Goal: Entertainment & Leisure: Browse casually

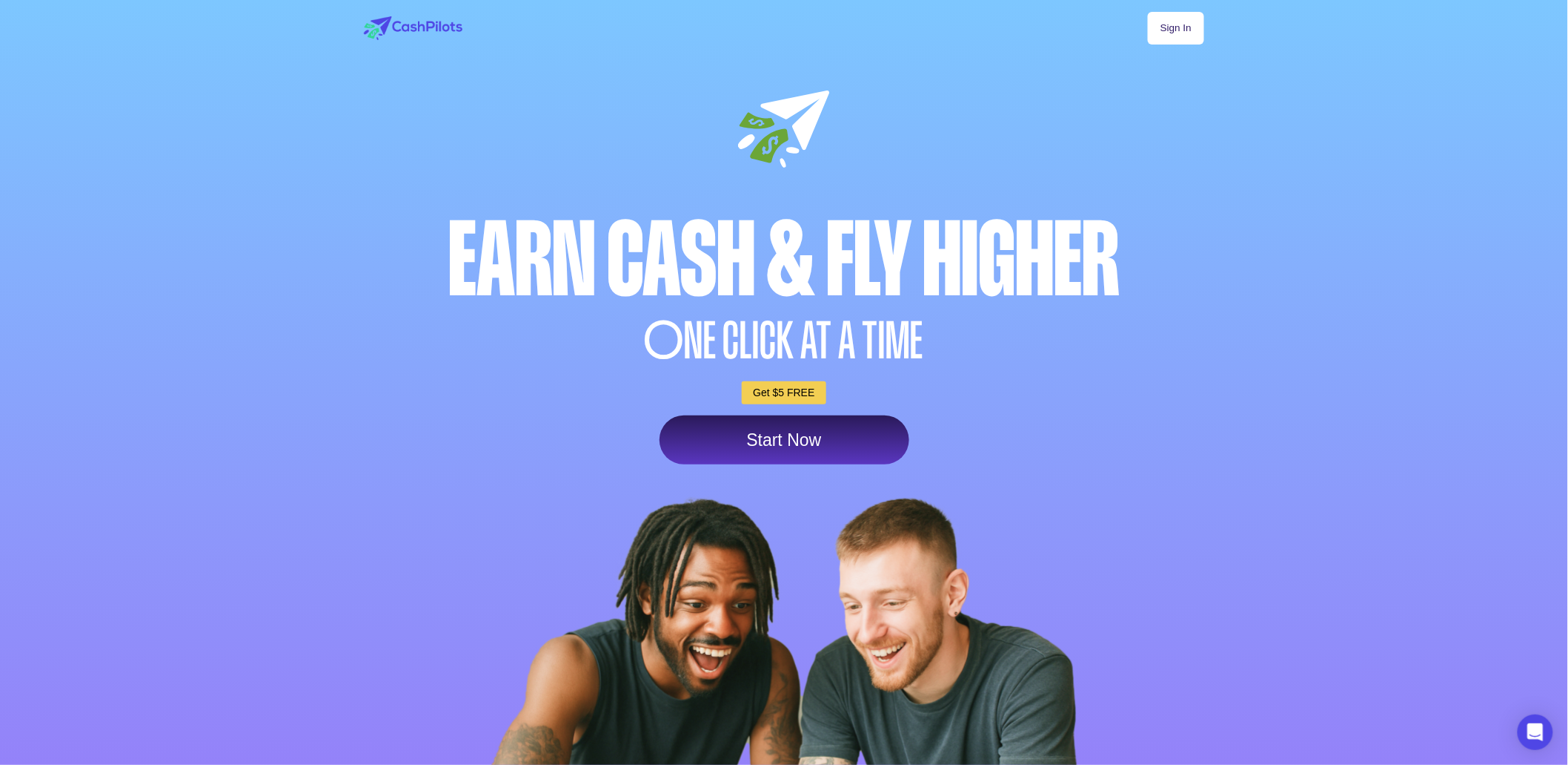
click at [1180, 30] on link "Sign In" at bounding box center [1177, 28] width 57 height 33
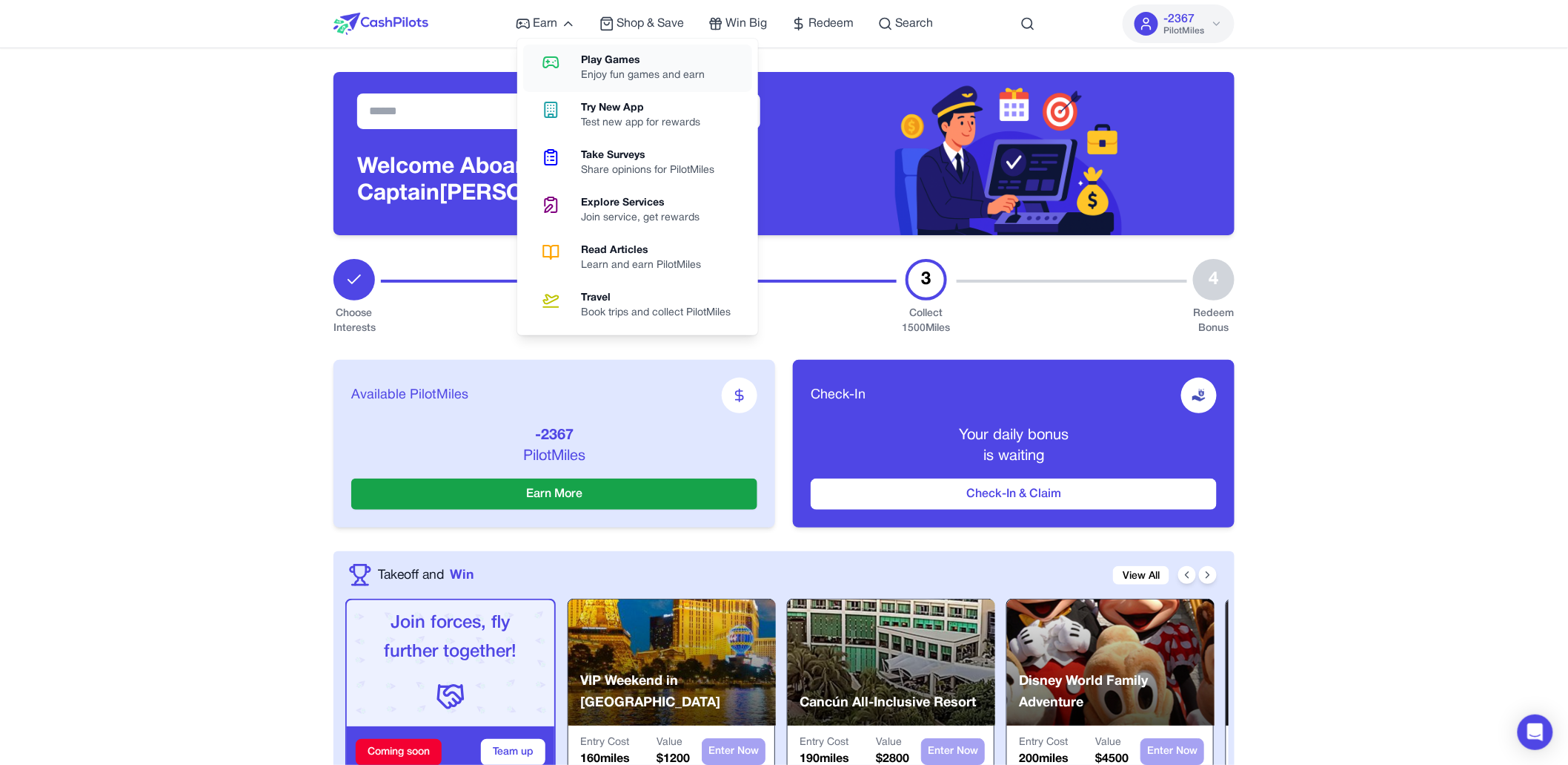
click at [583, 58] on div "Play Games" at bounding box center [650, 61] width 136 height 15
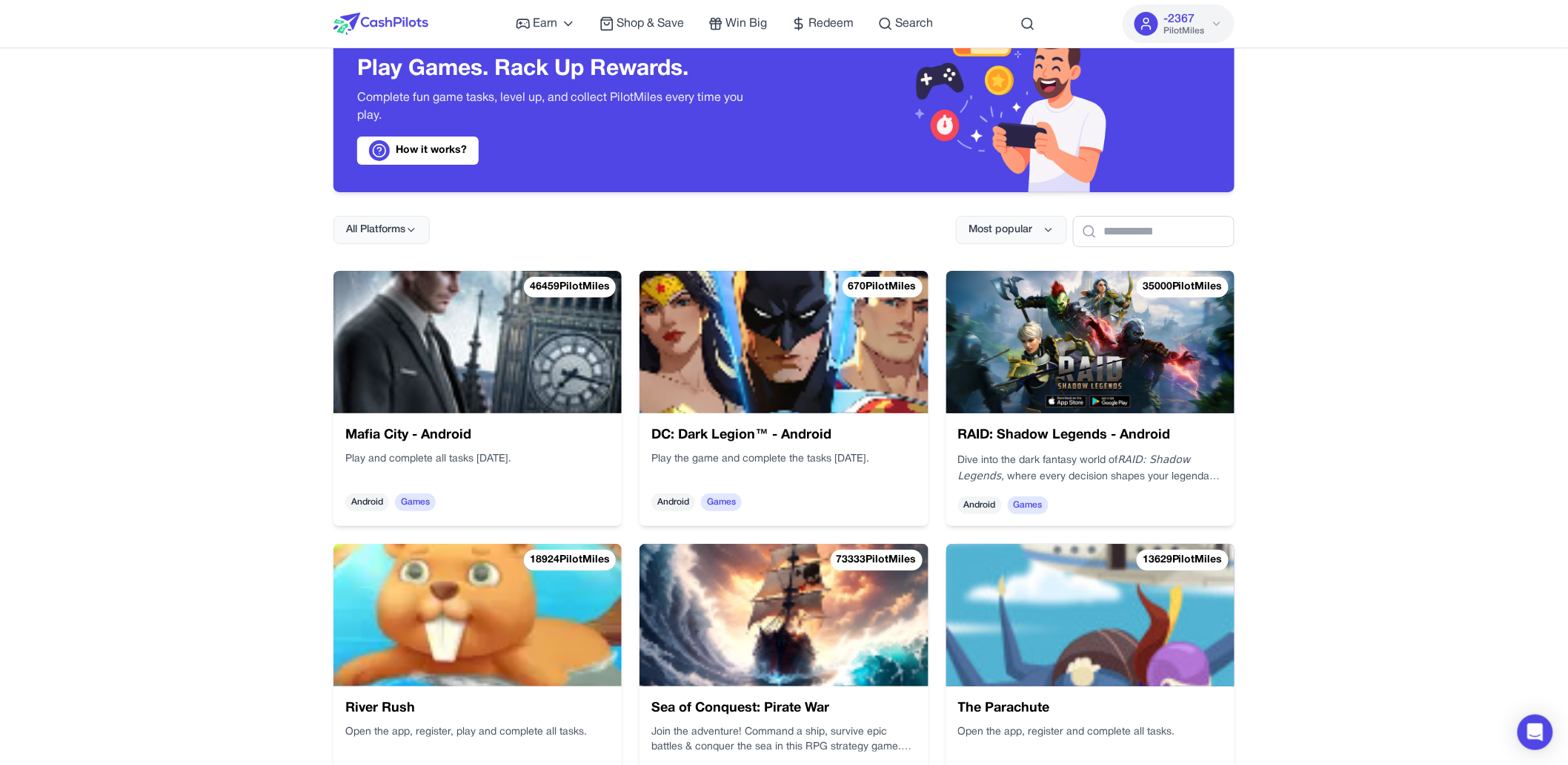
scroll to position [61, 0]
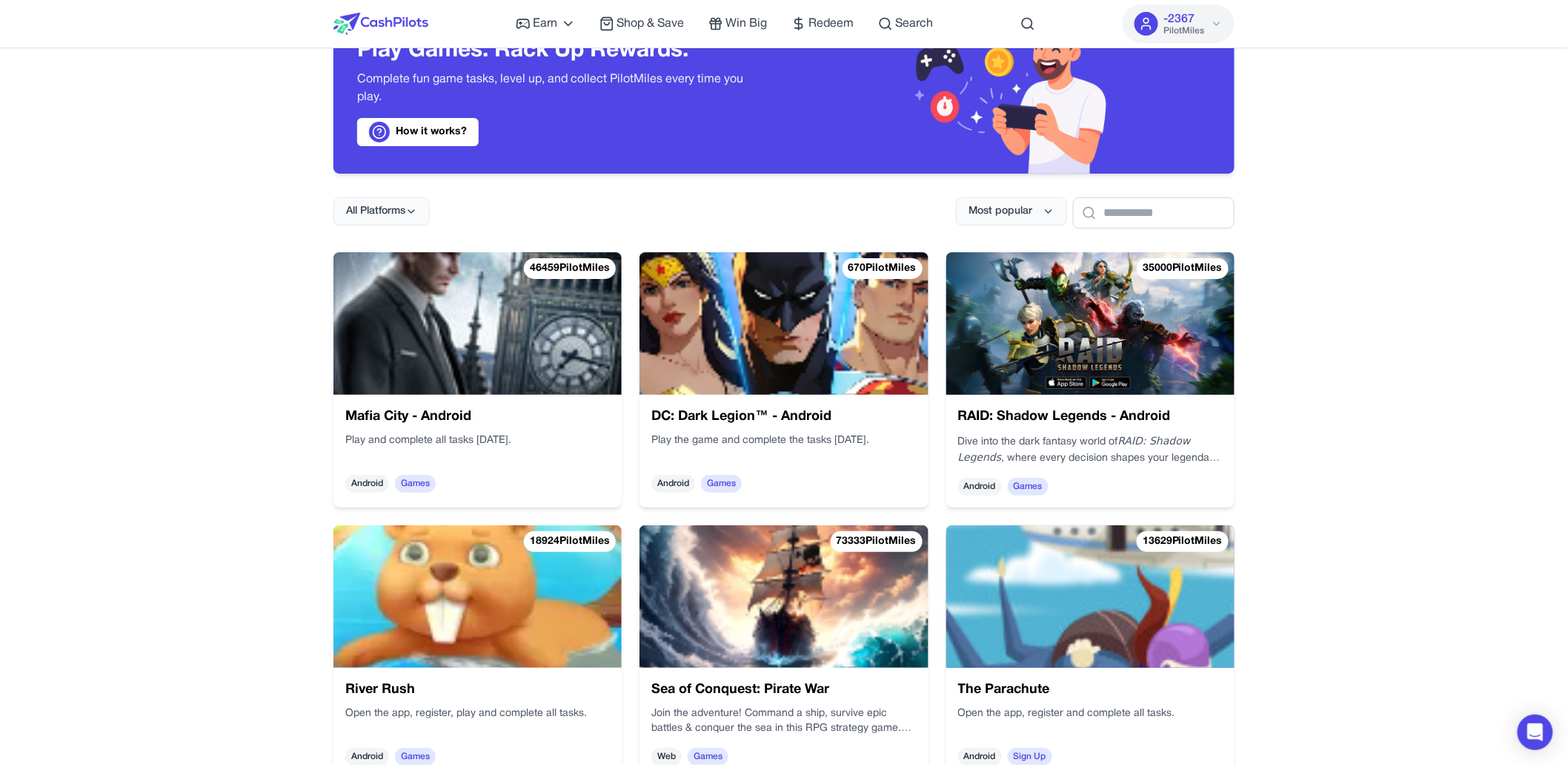
click at [507, 361] on img at bounding box center [478, 323] width 289 height 142
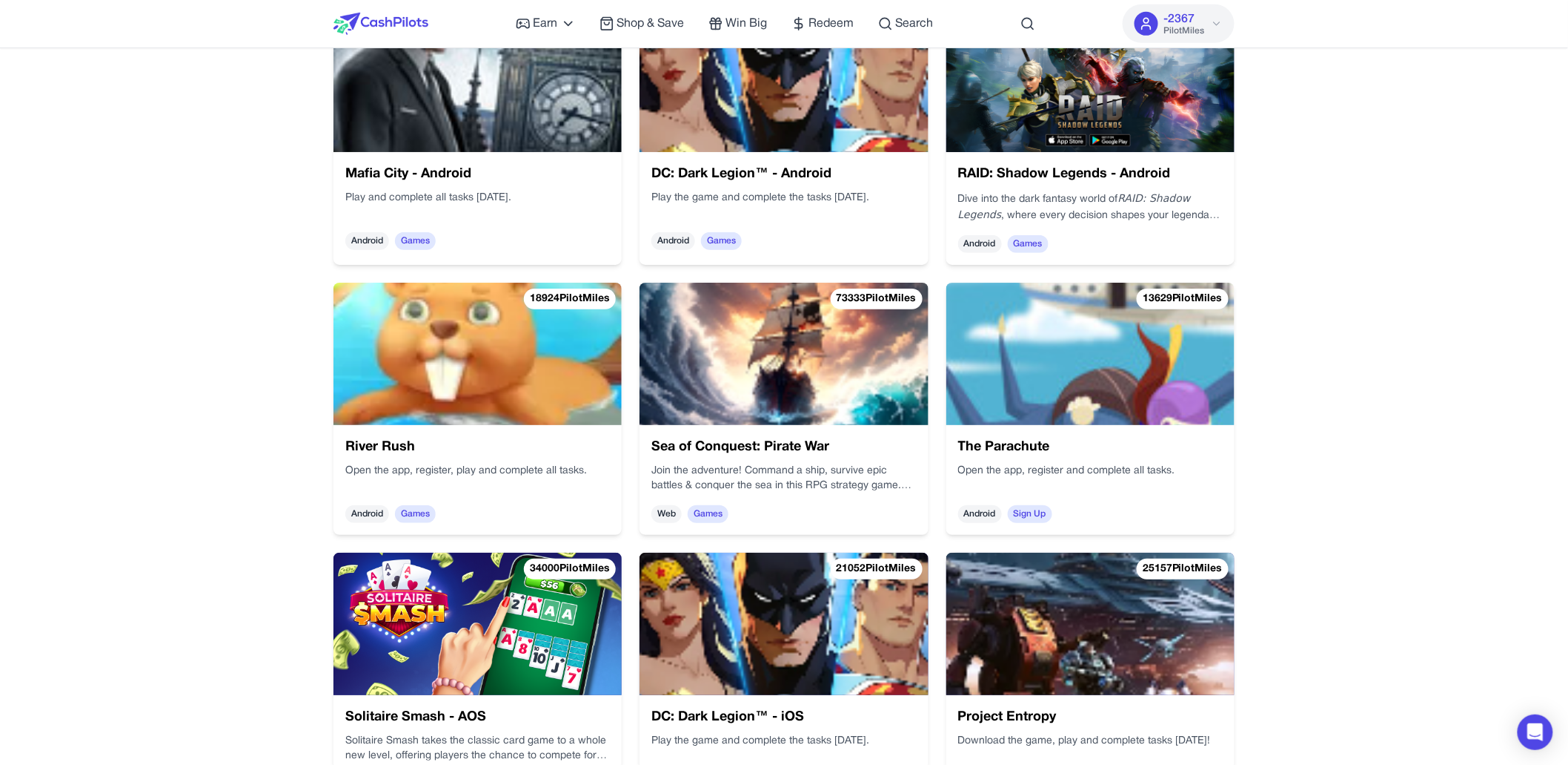
scroll to position [316, 0]
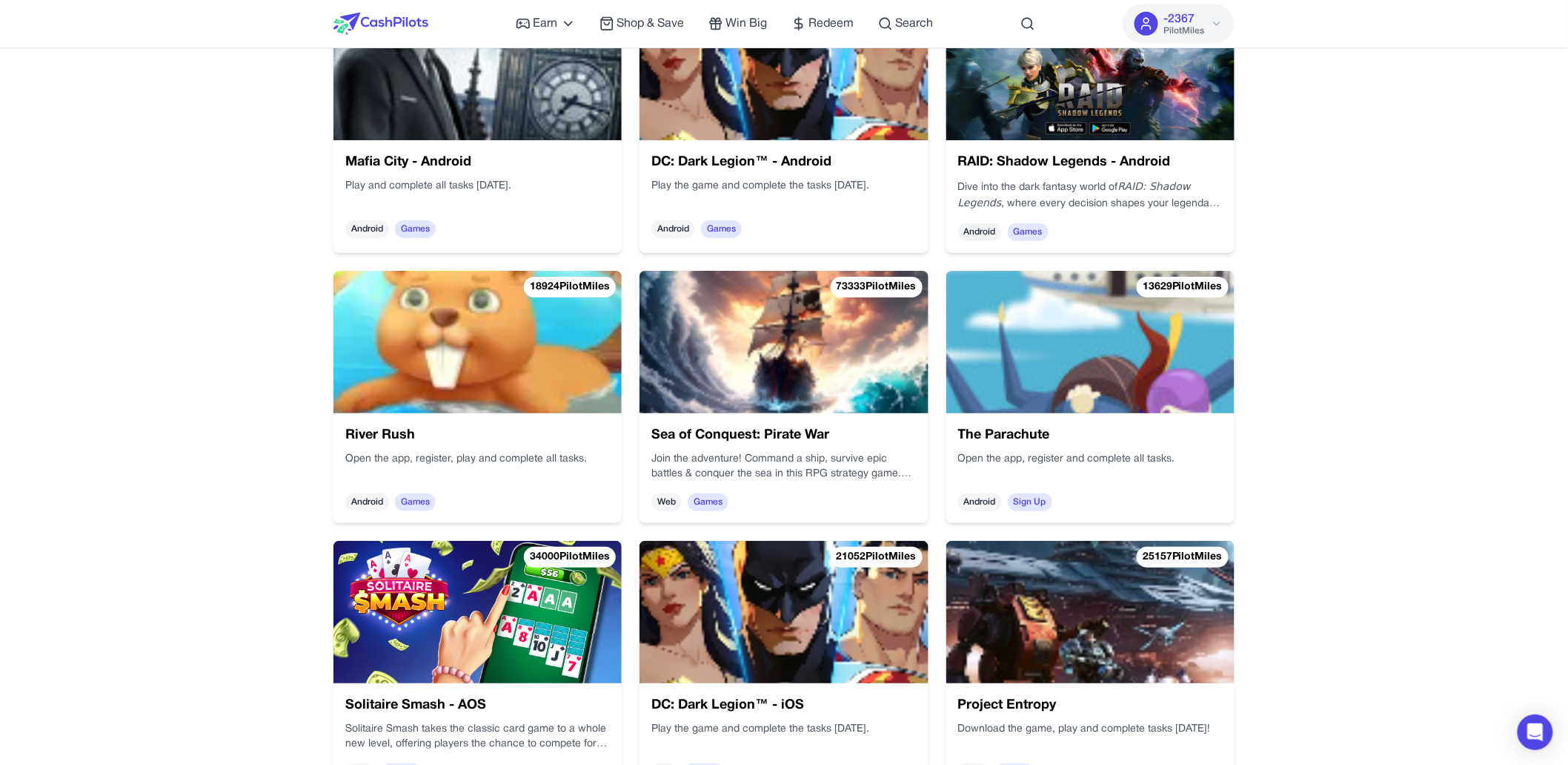
drag, startPoint x: 256, startPoint y: 158, endPoint x: 279, endPoint y: 186, distance: 36.2
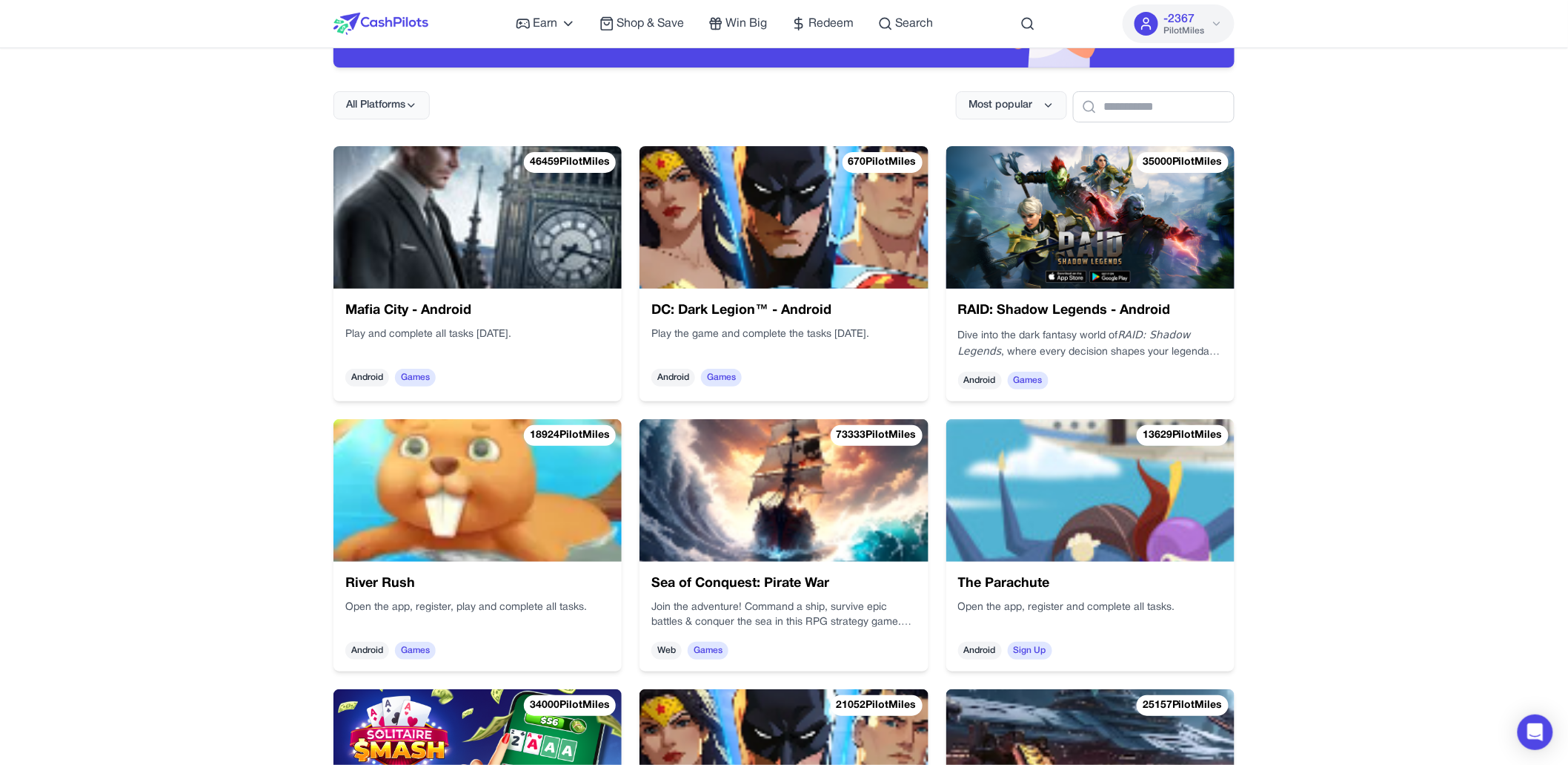
scroll to position [111, 0]
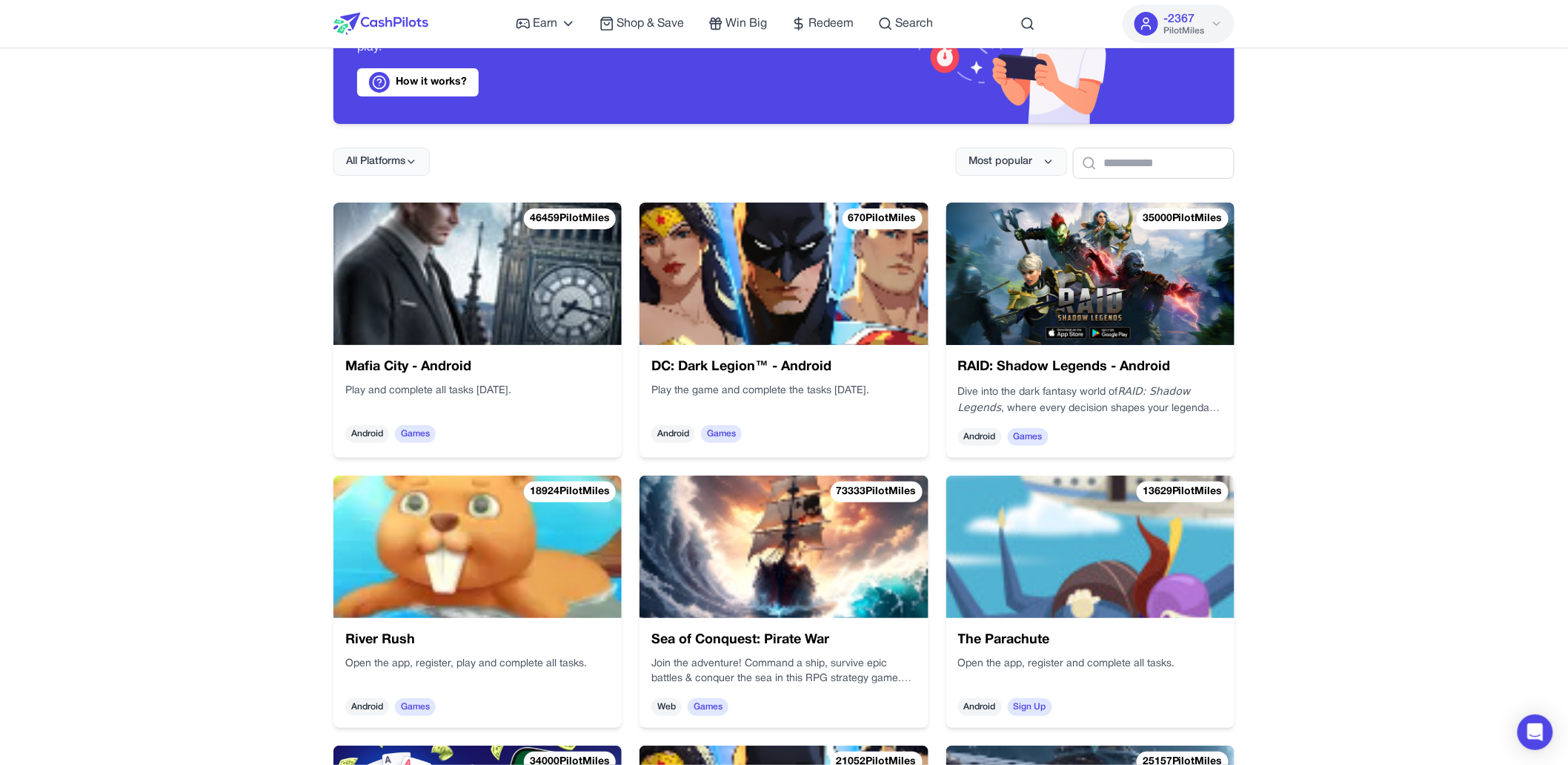
click at [529, 321] on img at bounding box center [478, 274] width 289 height 142
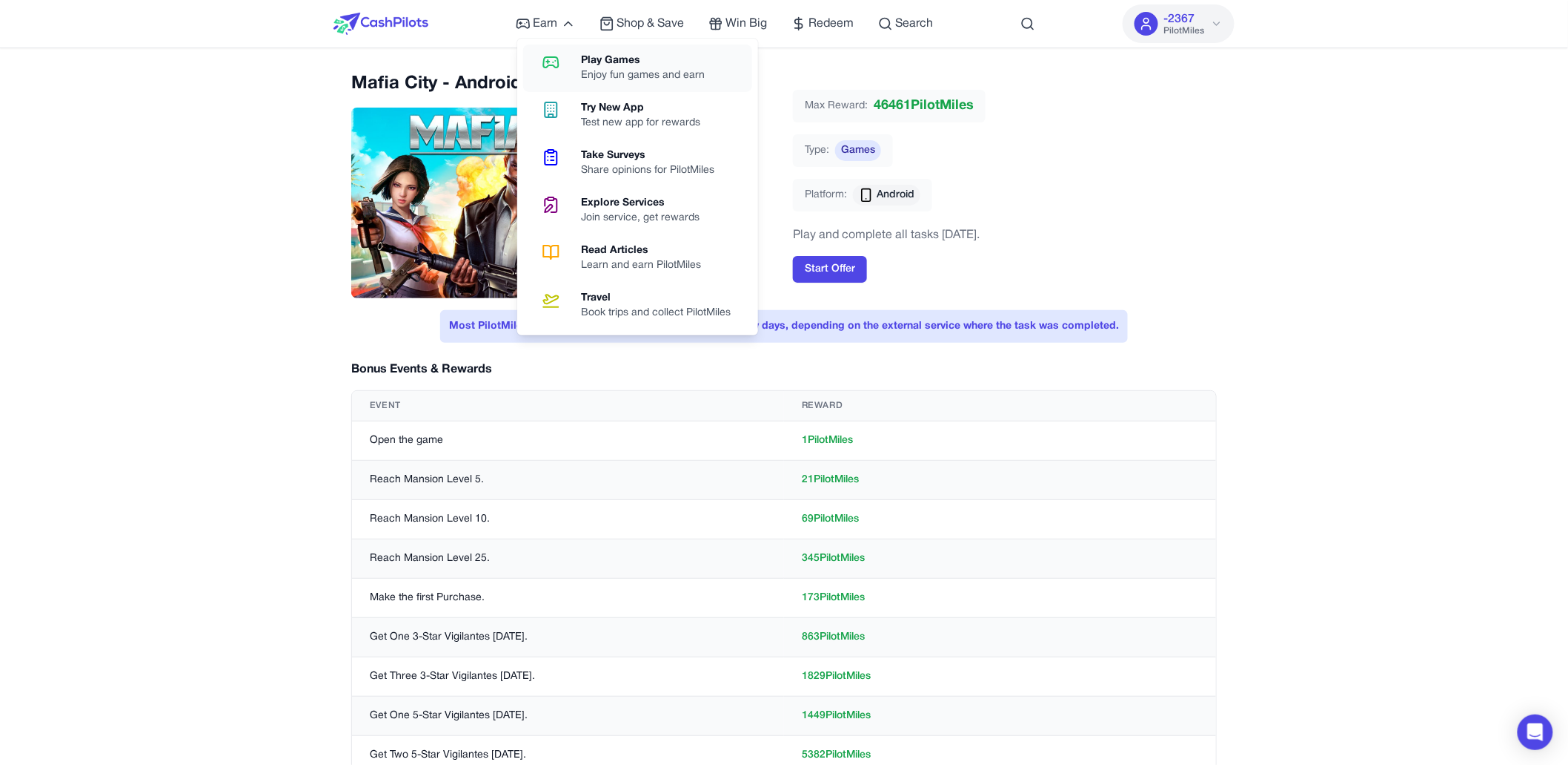
click at [587, 54] on div "Play Games" at bounding box center [650, 61] width 136 height 15
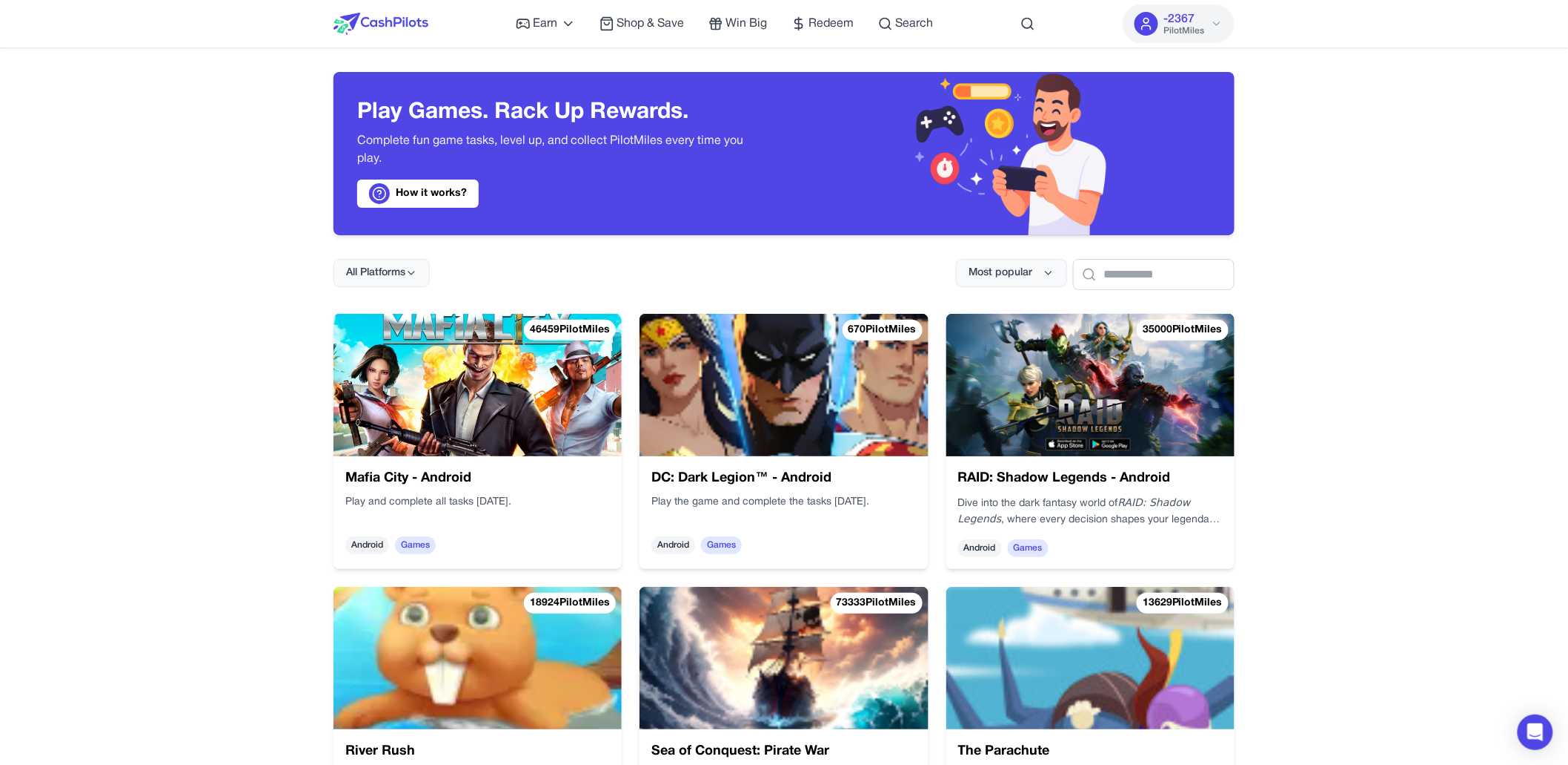
click at [784, 473] on h3 "DC: Dark Legion™ - Android" at bounding box center [784, 478] width 265 height 21
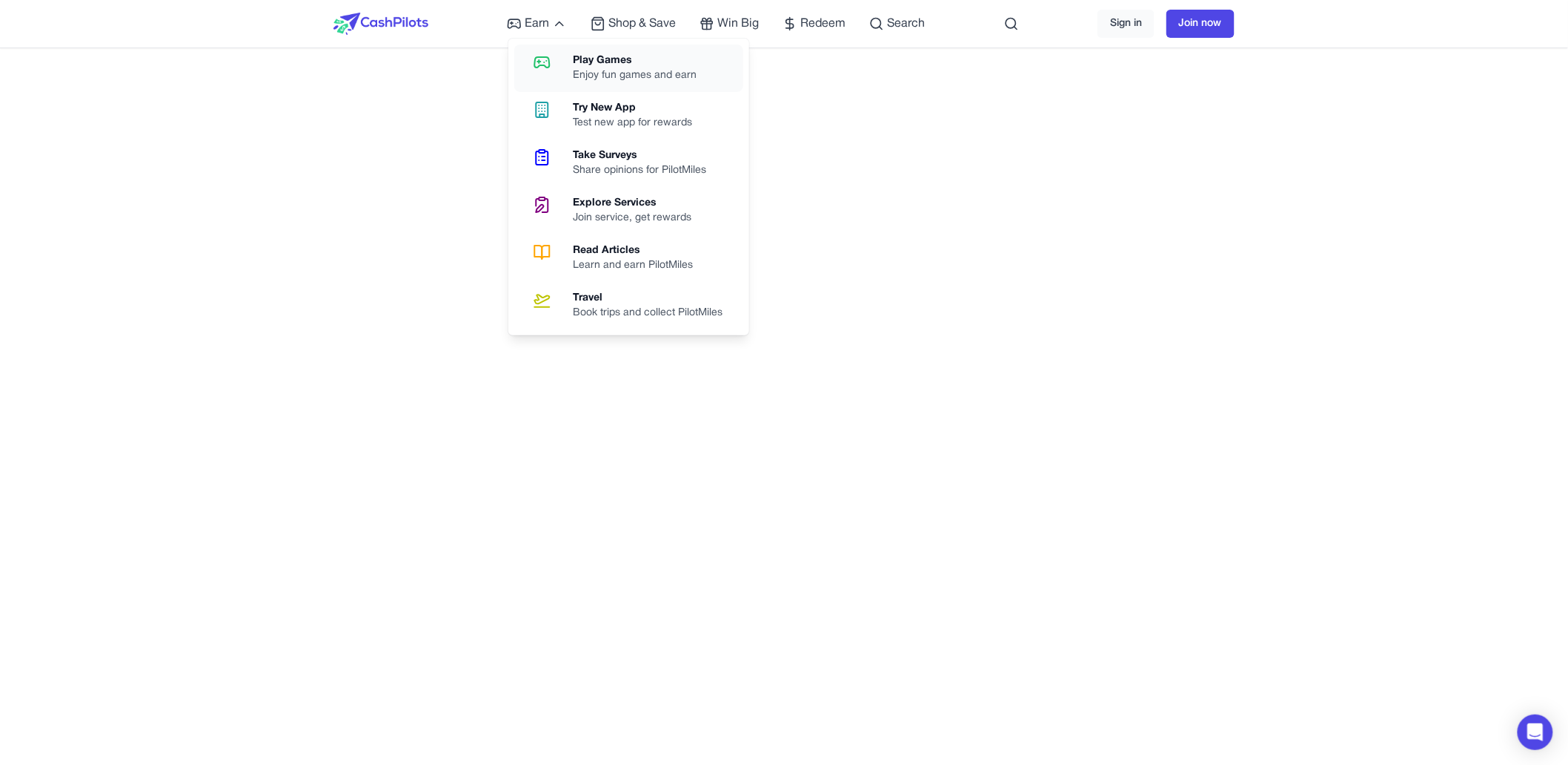
click at [584, 62] on div "Play Games" at bounding box center [641, 61] width 136 height 15
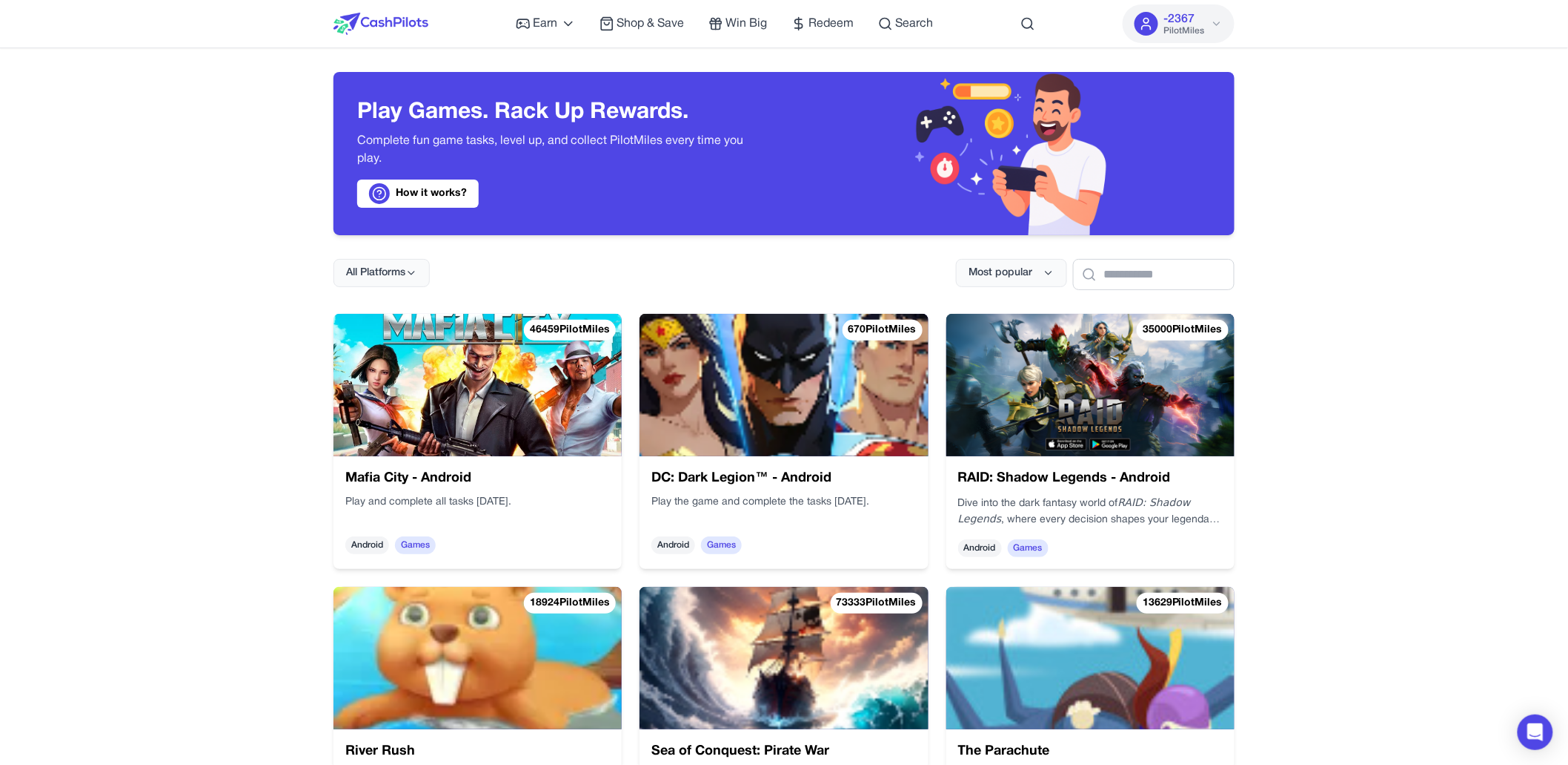
click at [719, 342] on img at bounding box center [784, 385] width 289 height 142
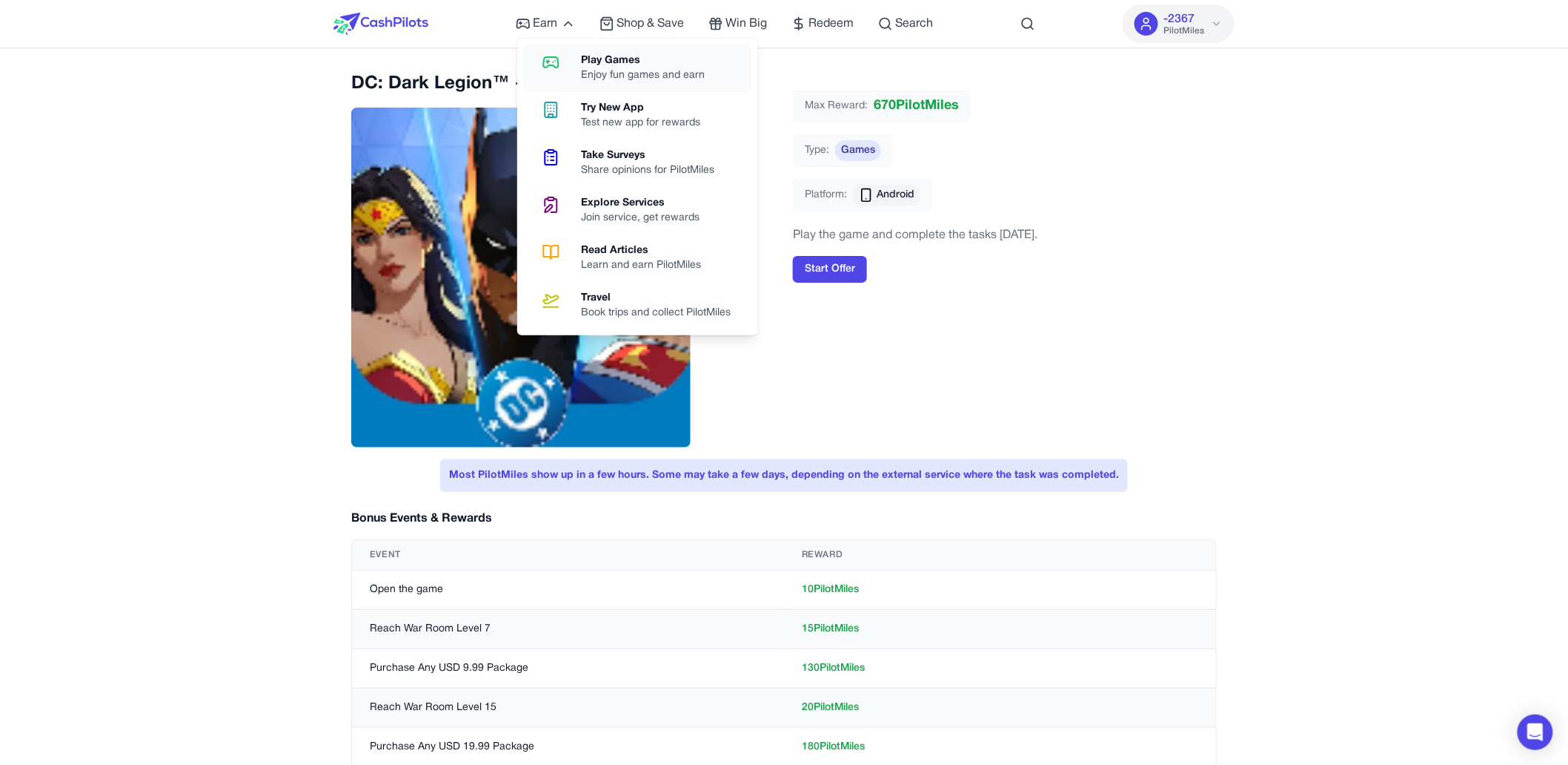
click at [595, 63] on div "Play Games" at bounding box center [650, 61] width 136 height 15
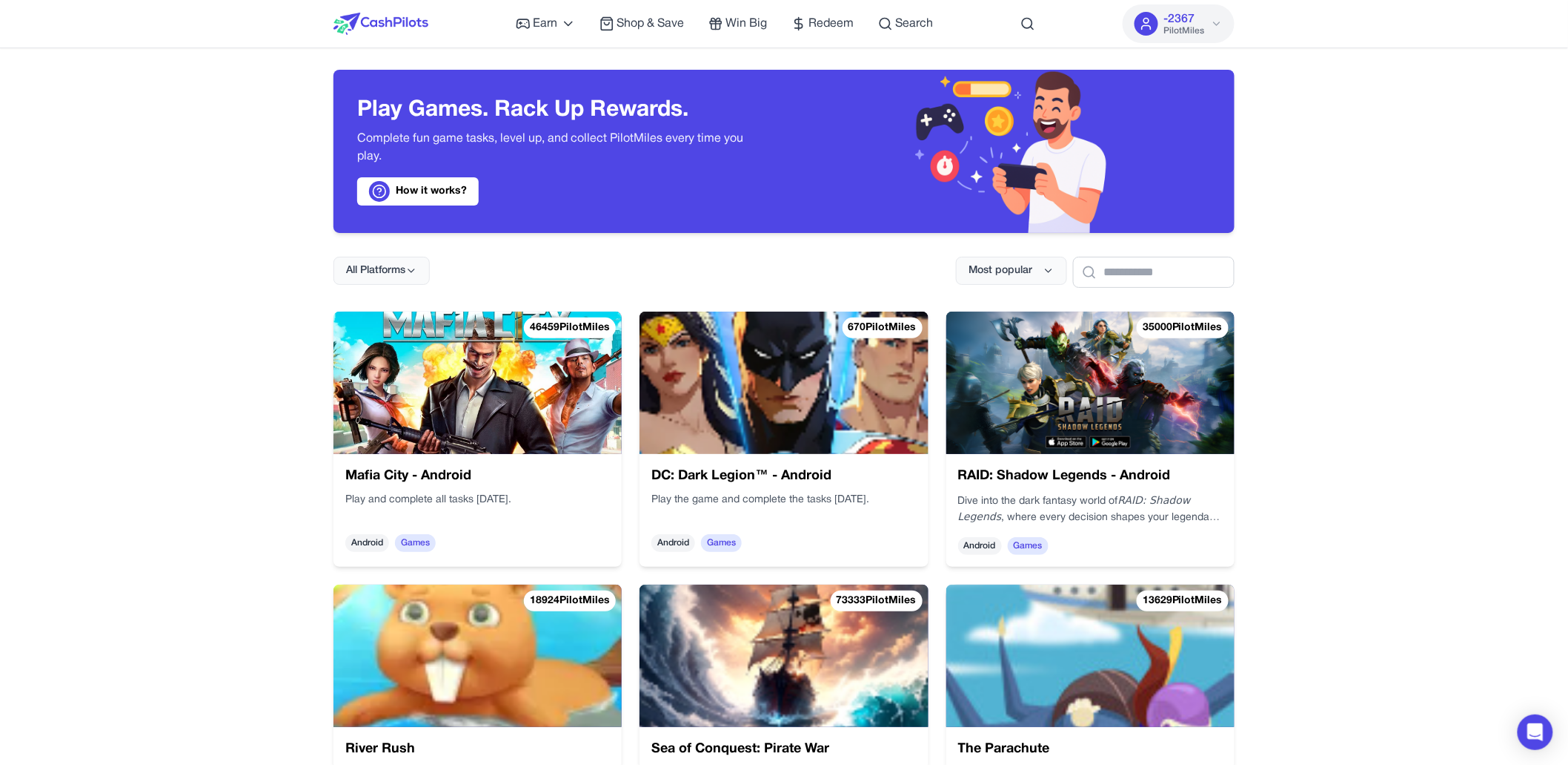
scroll to position [172, 0]
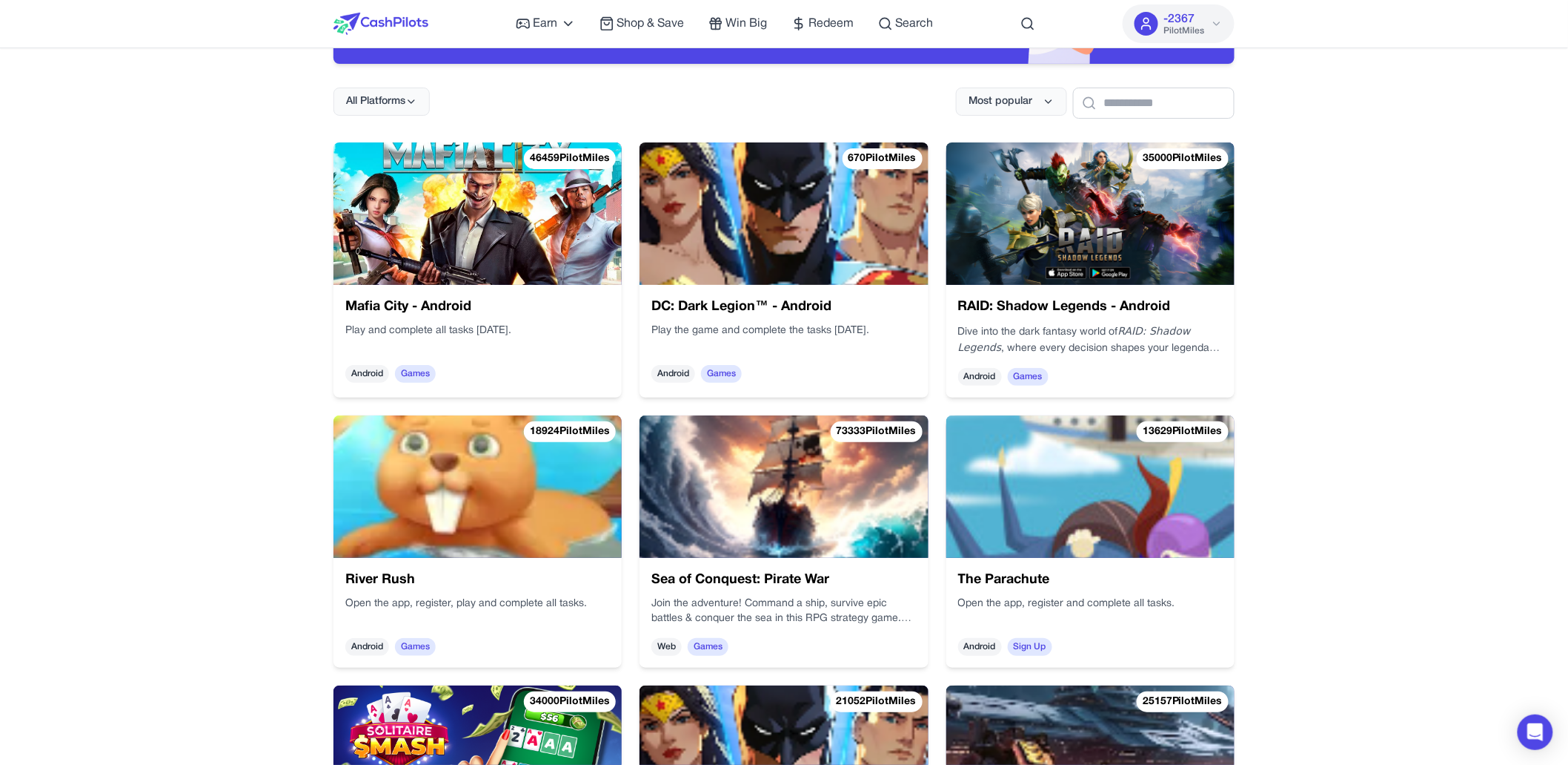
click at [1034, 248] on img at bounding box center [1091, 213] width 289 height 142
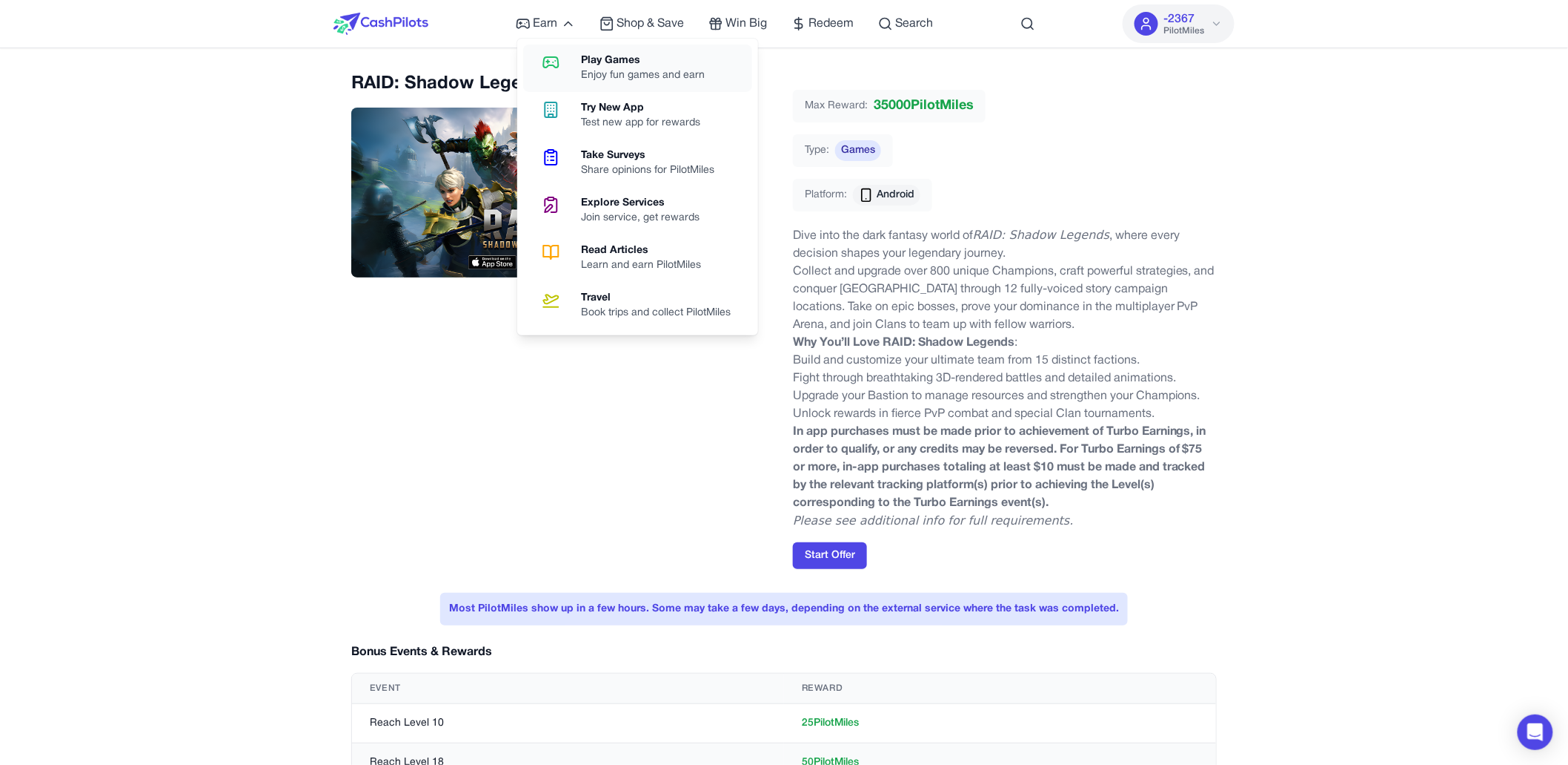
click at [580, 60] on link "Play Games Enjoy fun games and earn" at bounding box center [637, 68] width 229 height 47
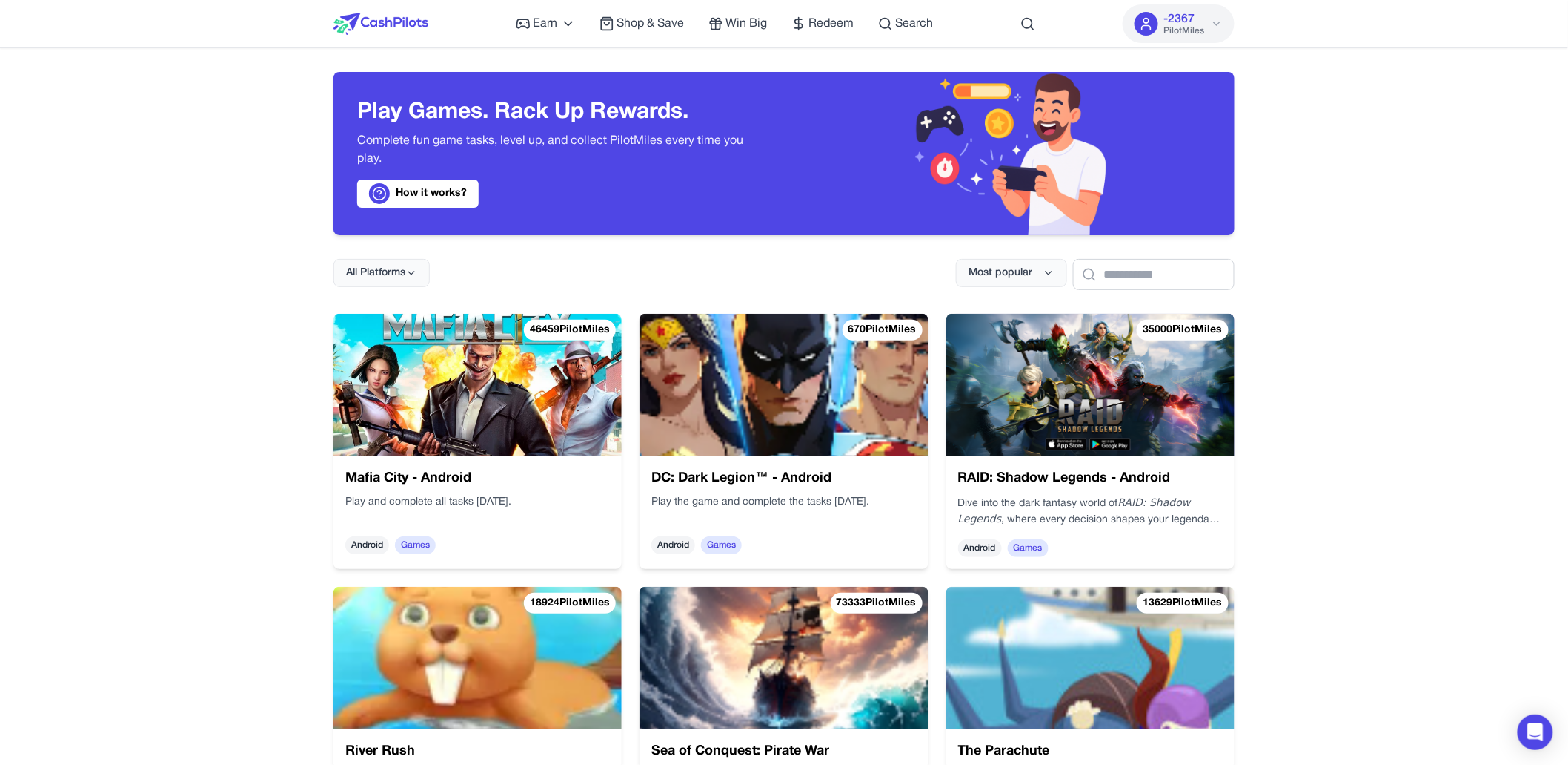
click at [817, 354] on img at bounding box center [784, 385] width 289 height 142
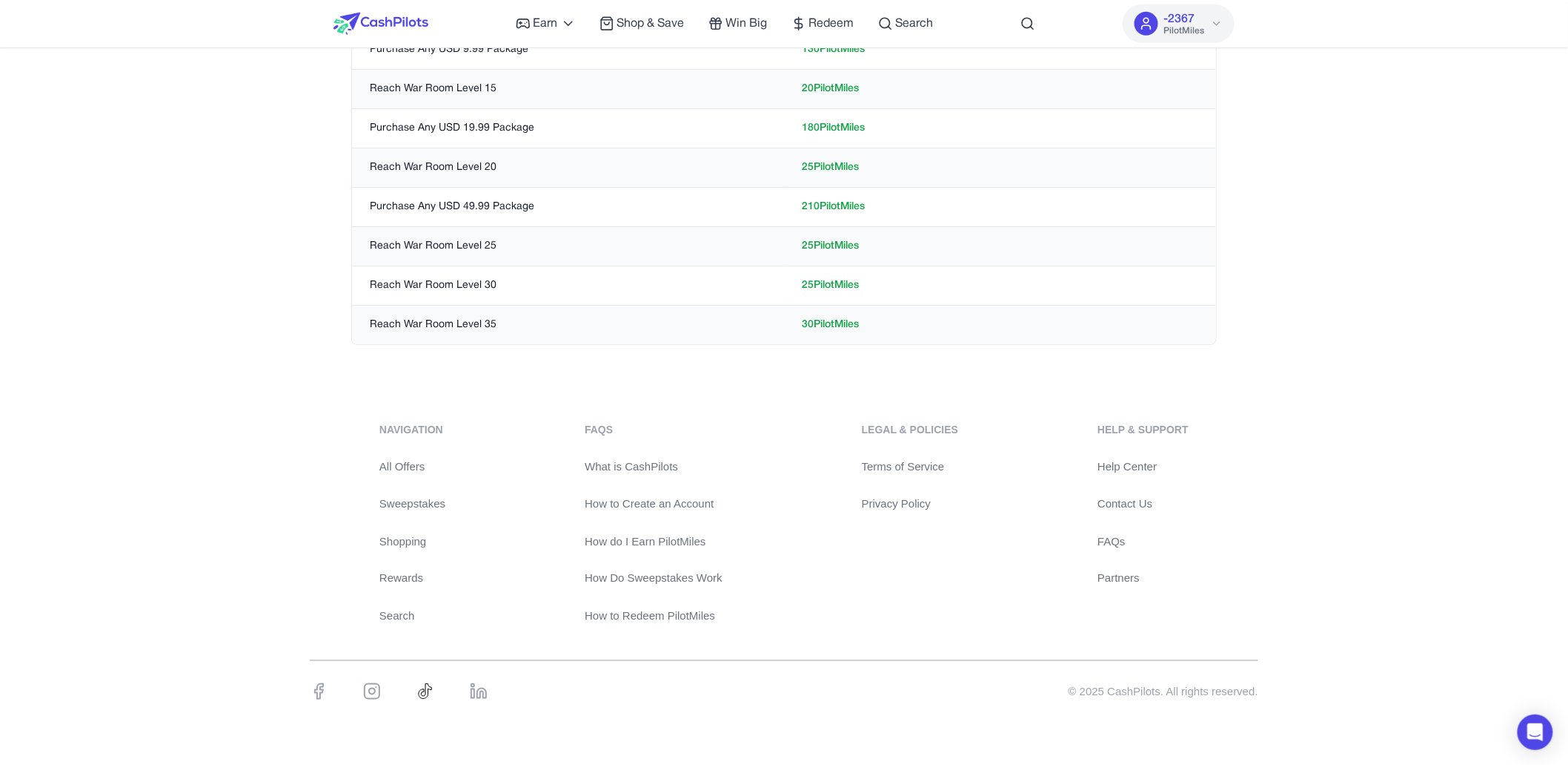
scroll to position [546, 0]
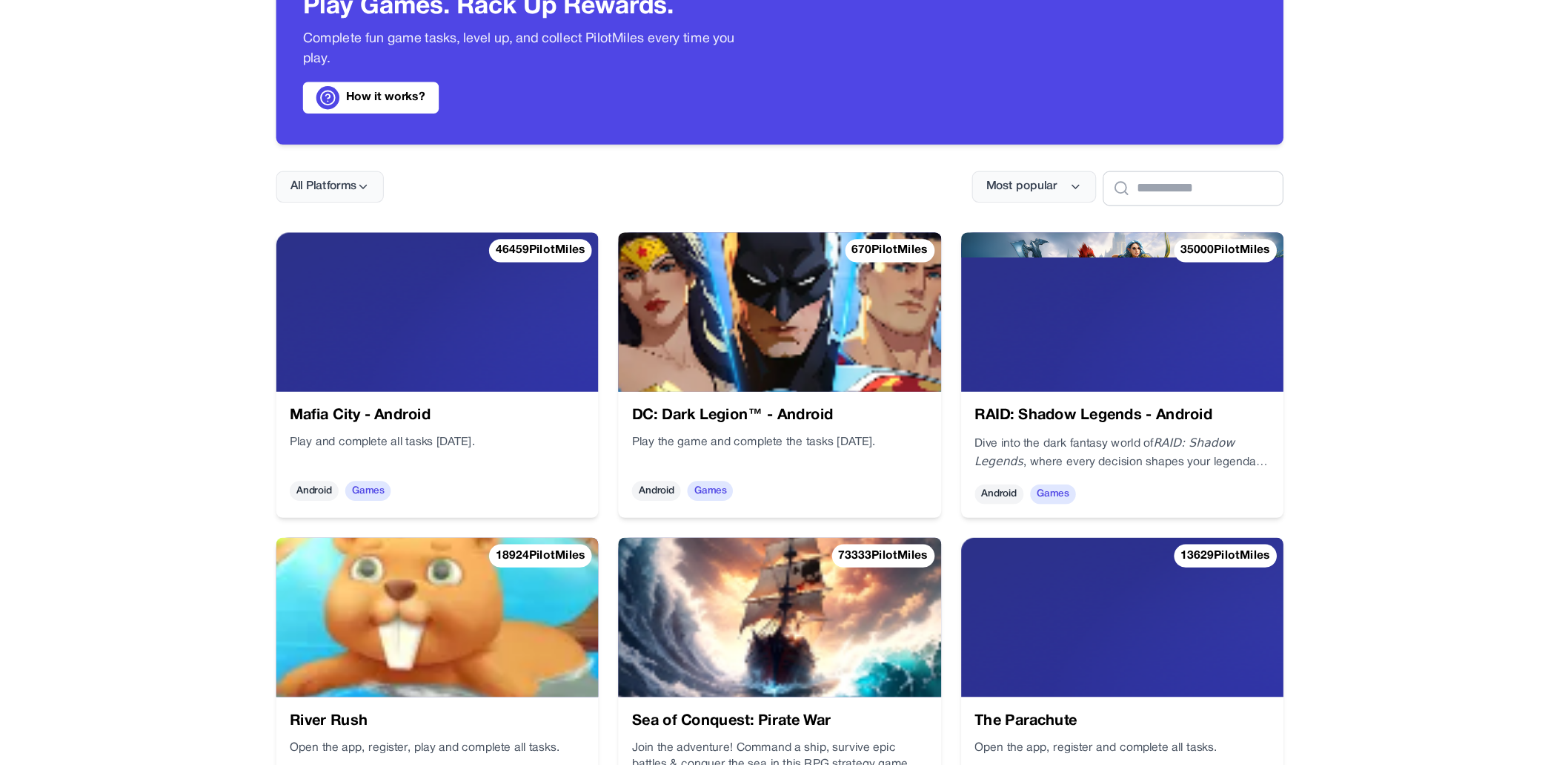
scroll to position [54, 0]
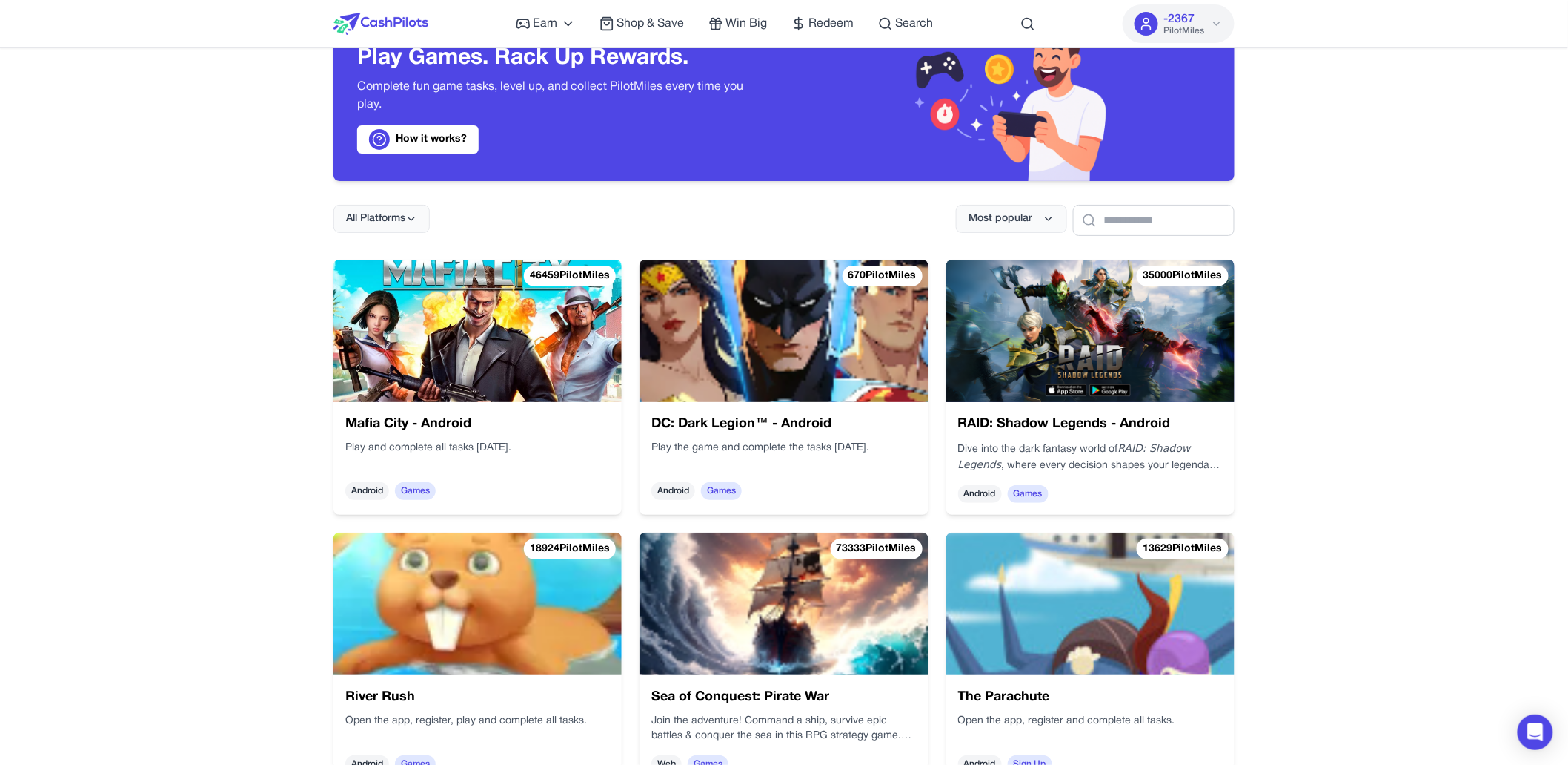
click at [468, 657] on img at bounding box center [478, 603] width 289 height 142
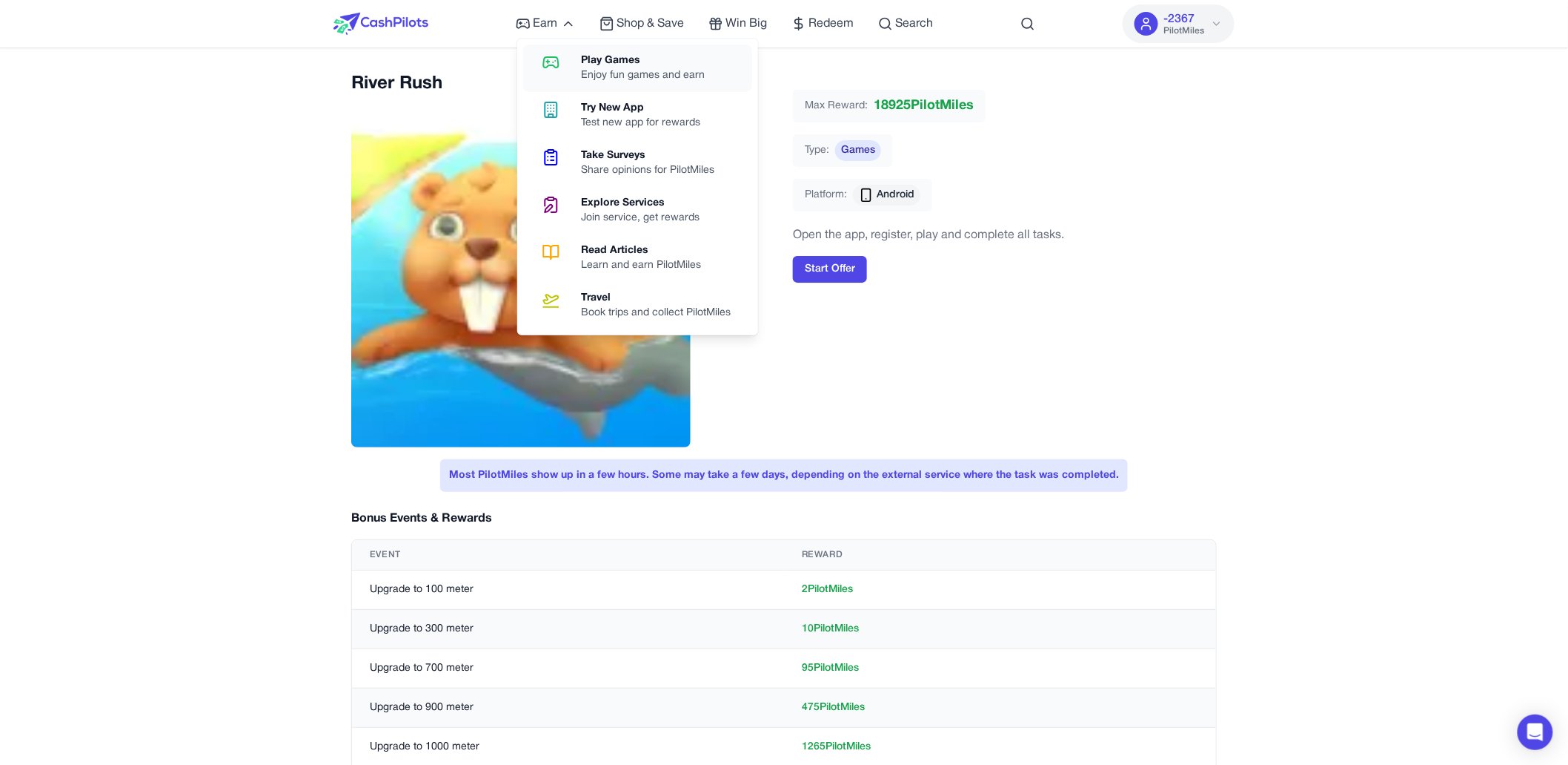
click at [560, 58] on icon at bounding box center [551, 62] width 38 height 18
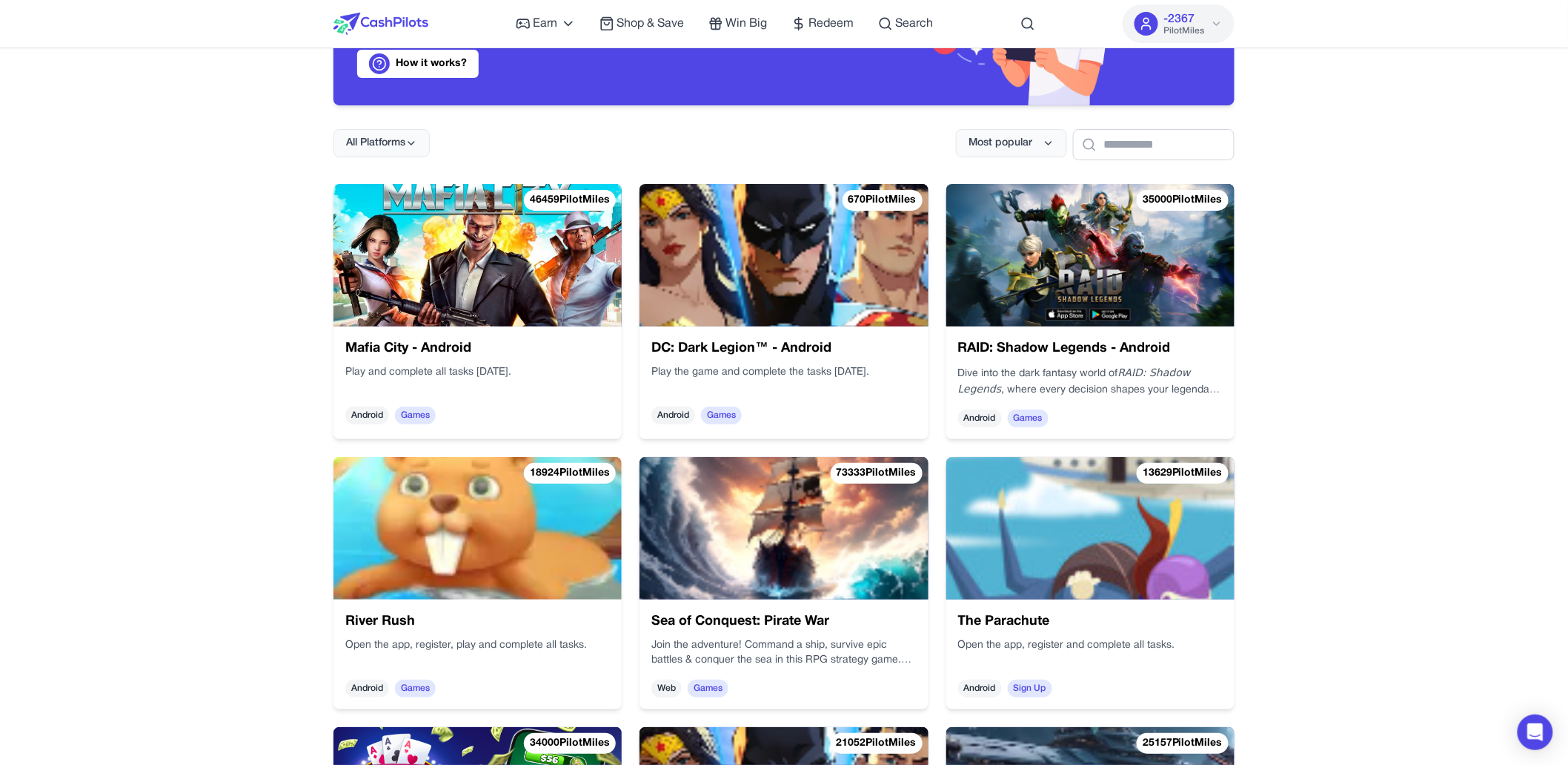
scroll to position [130, 0]
click at [528, 539] on img at bounding box center [478, 526] width 289 height 142
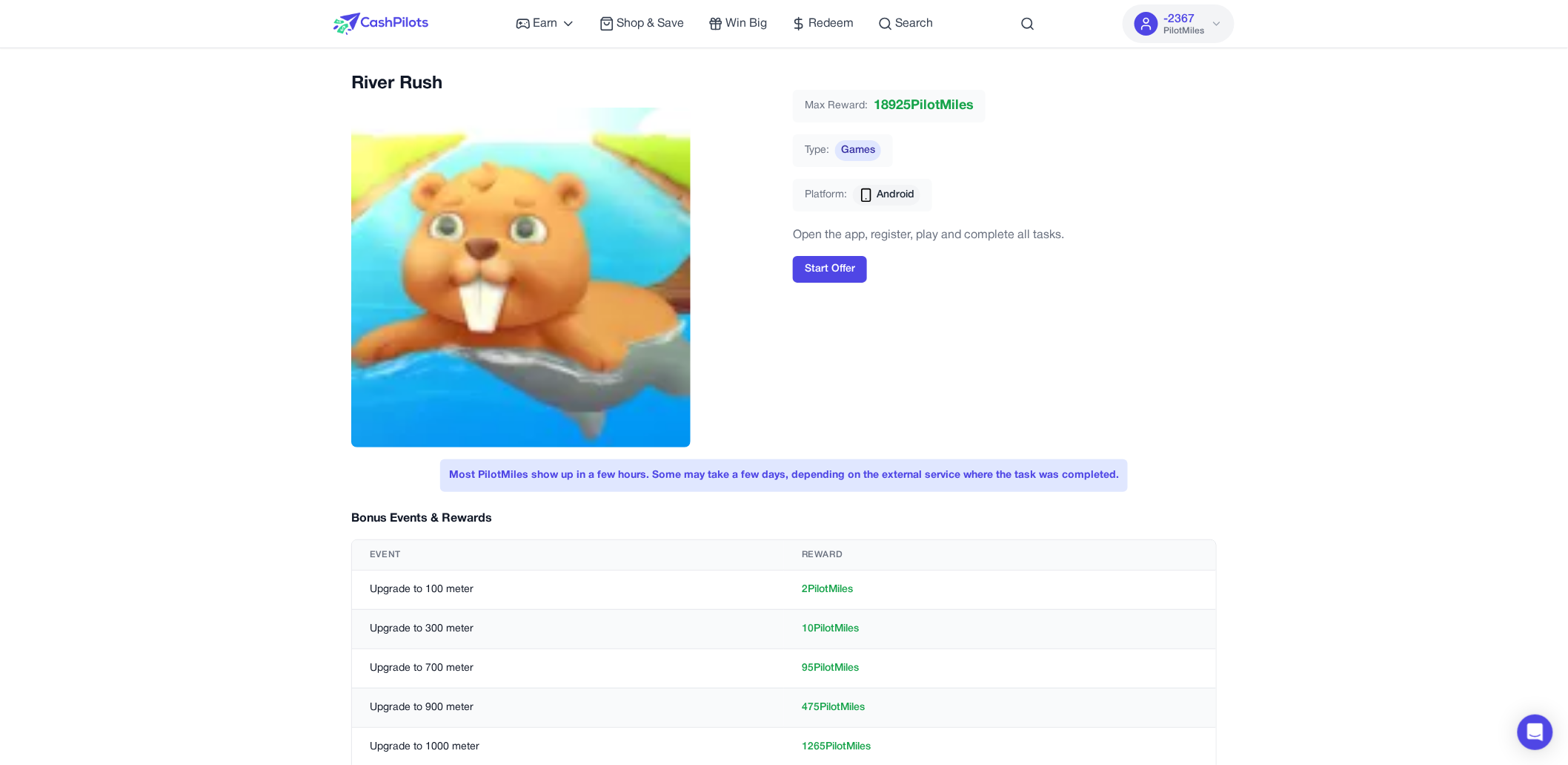
click at [409, 25] on img at bounding box center [381, 24] width 95 height 23
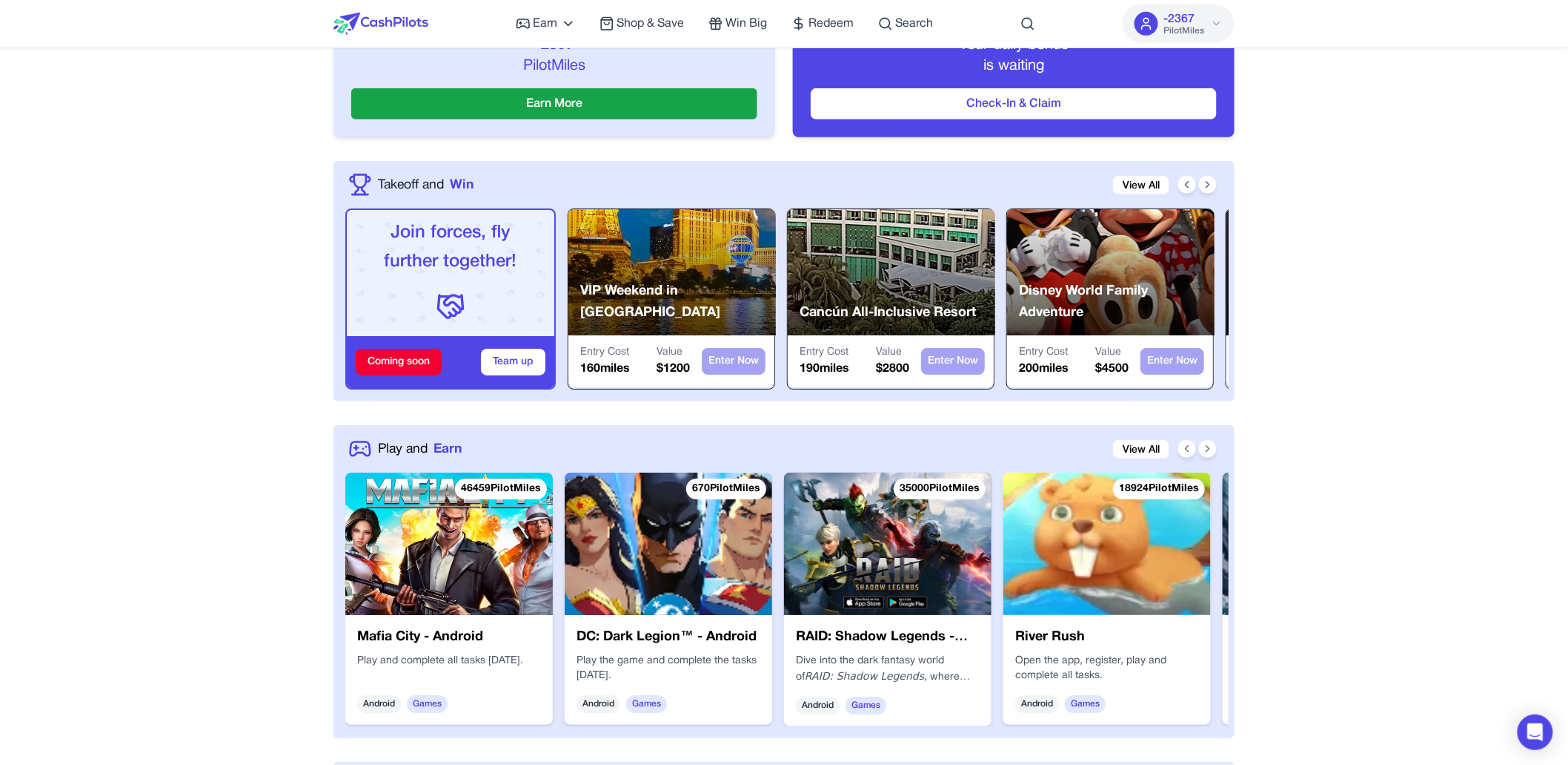
scroll to position [445, 0]
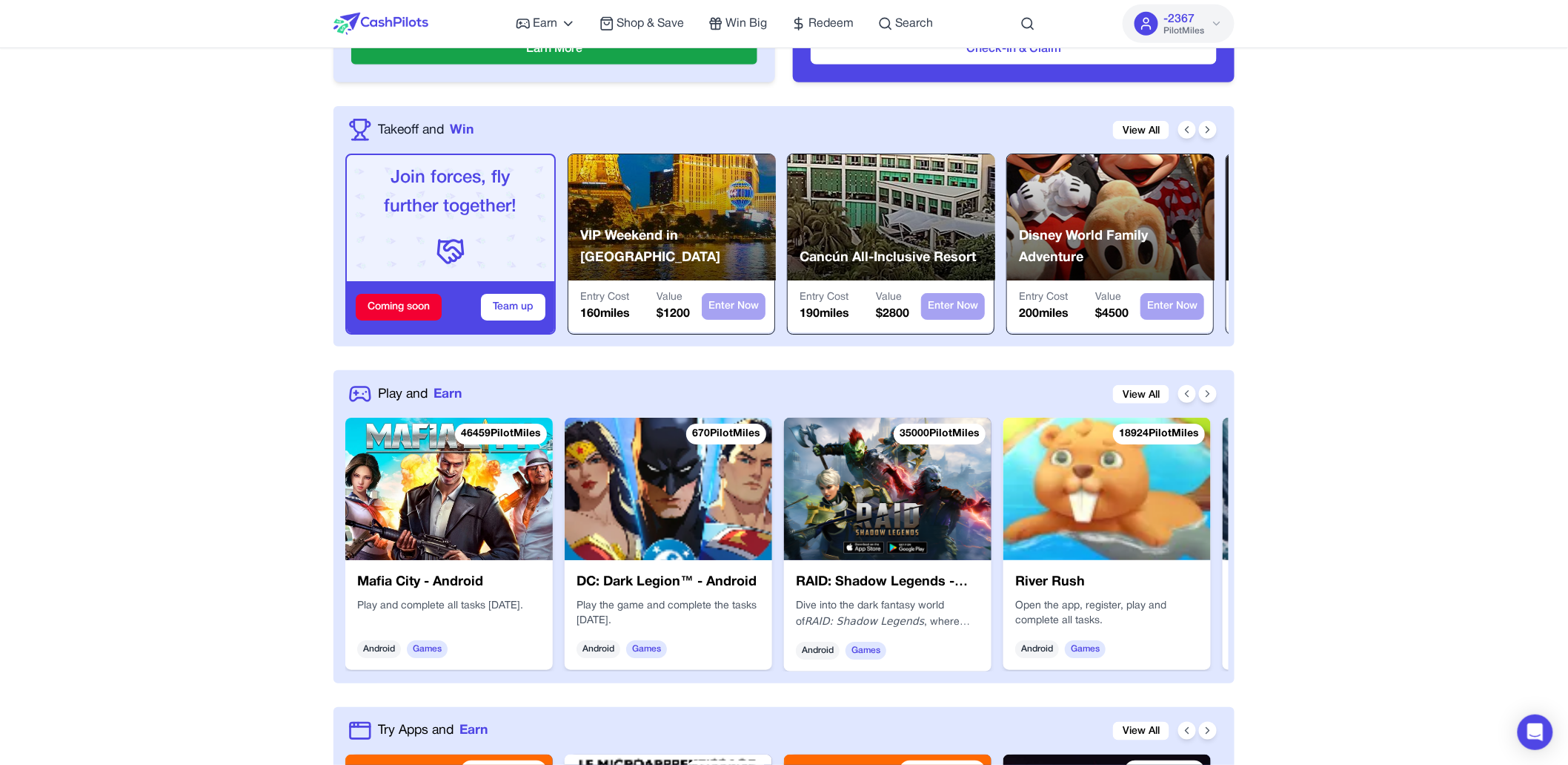
click at [698, 456] on img at bounding box center [668, 489] width 207 height 142
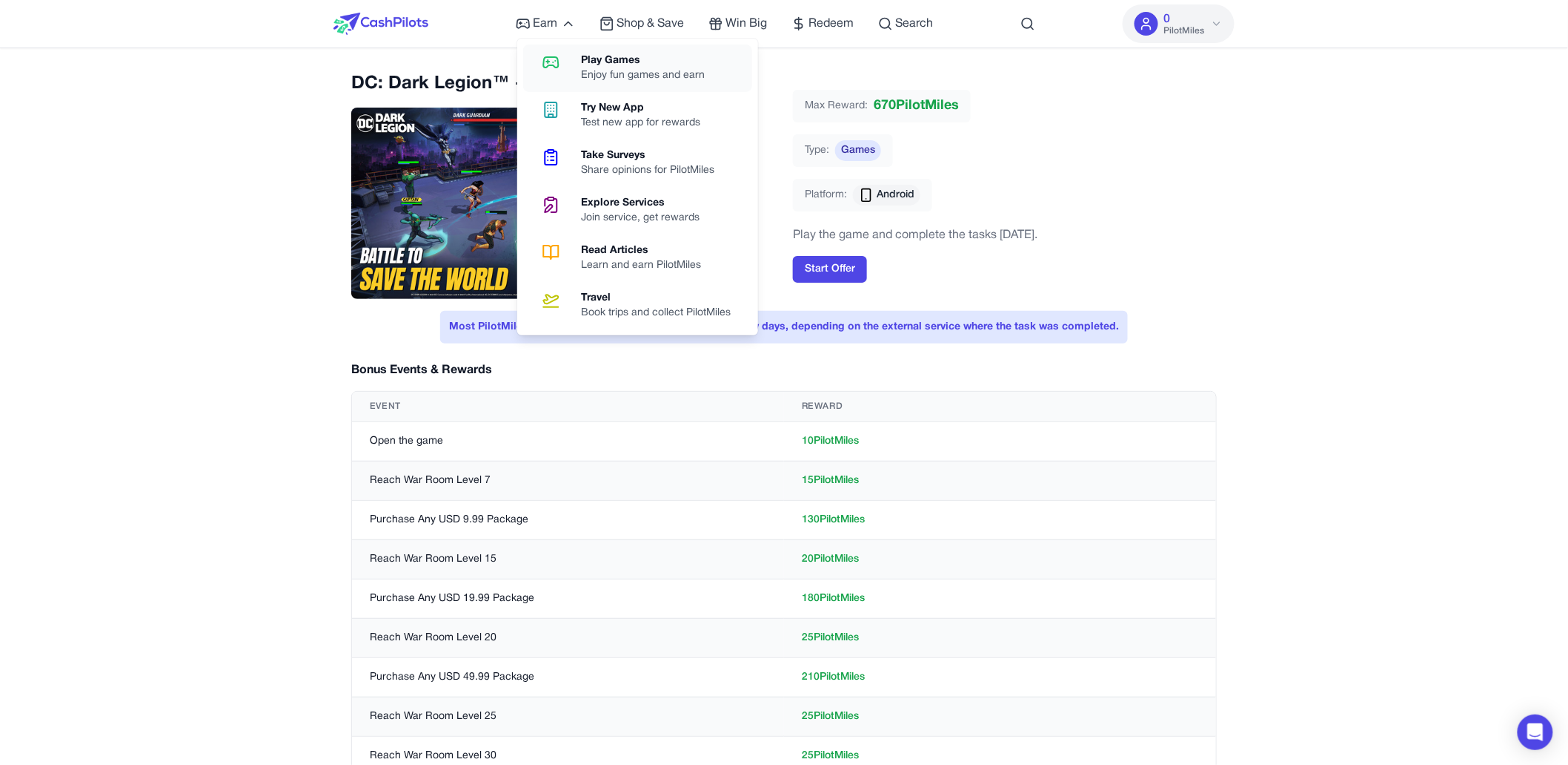
click at [560, 57] on icon at bounding box center [551, 62] width 38 height 18
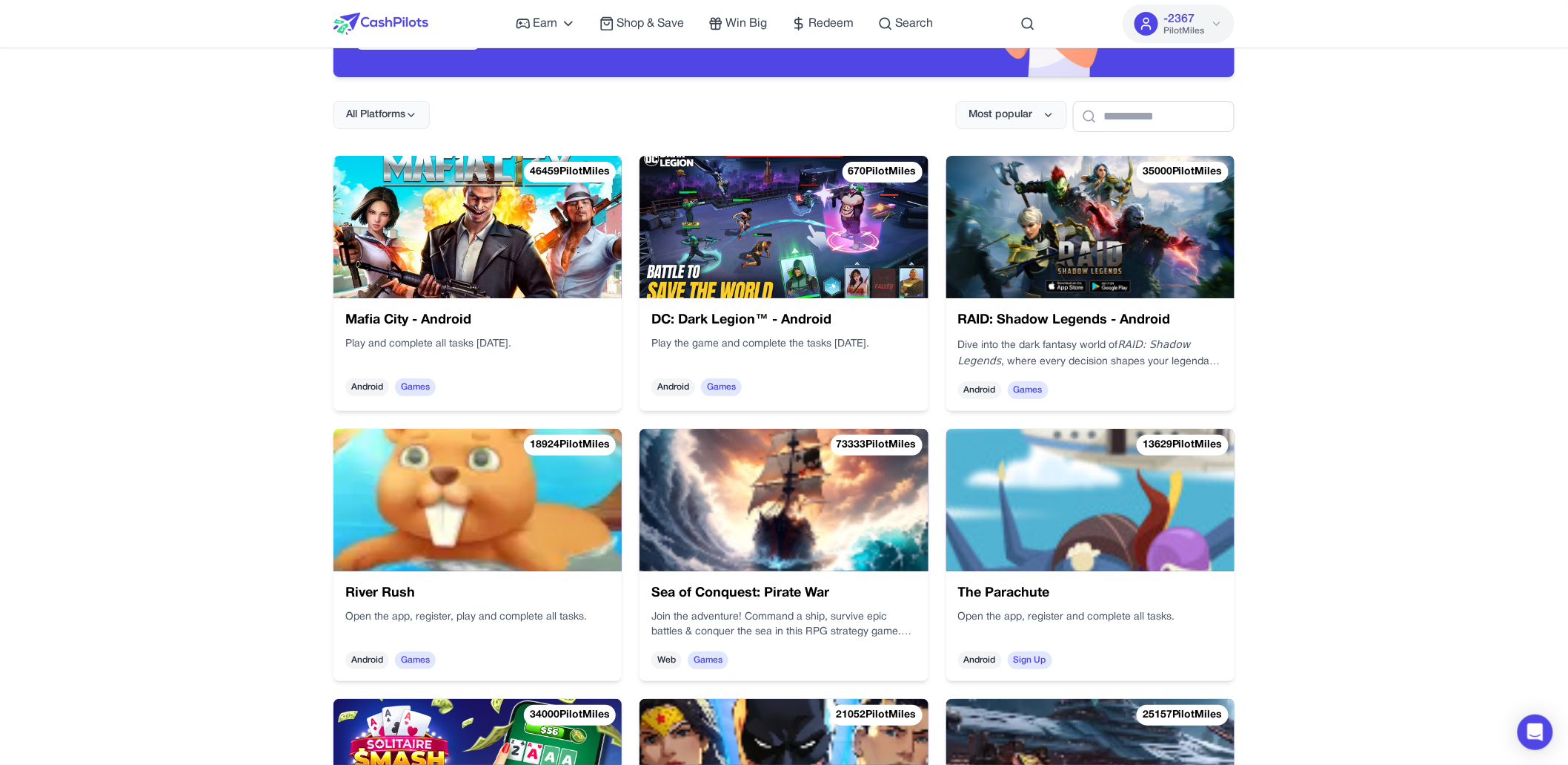
scroll to position [208, 0]
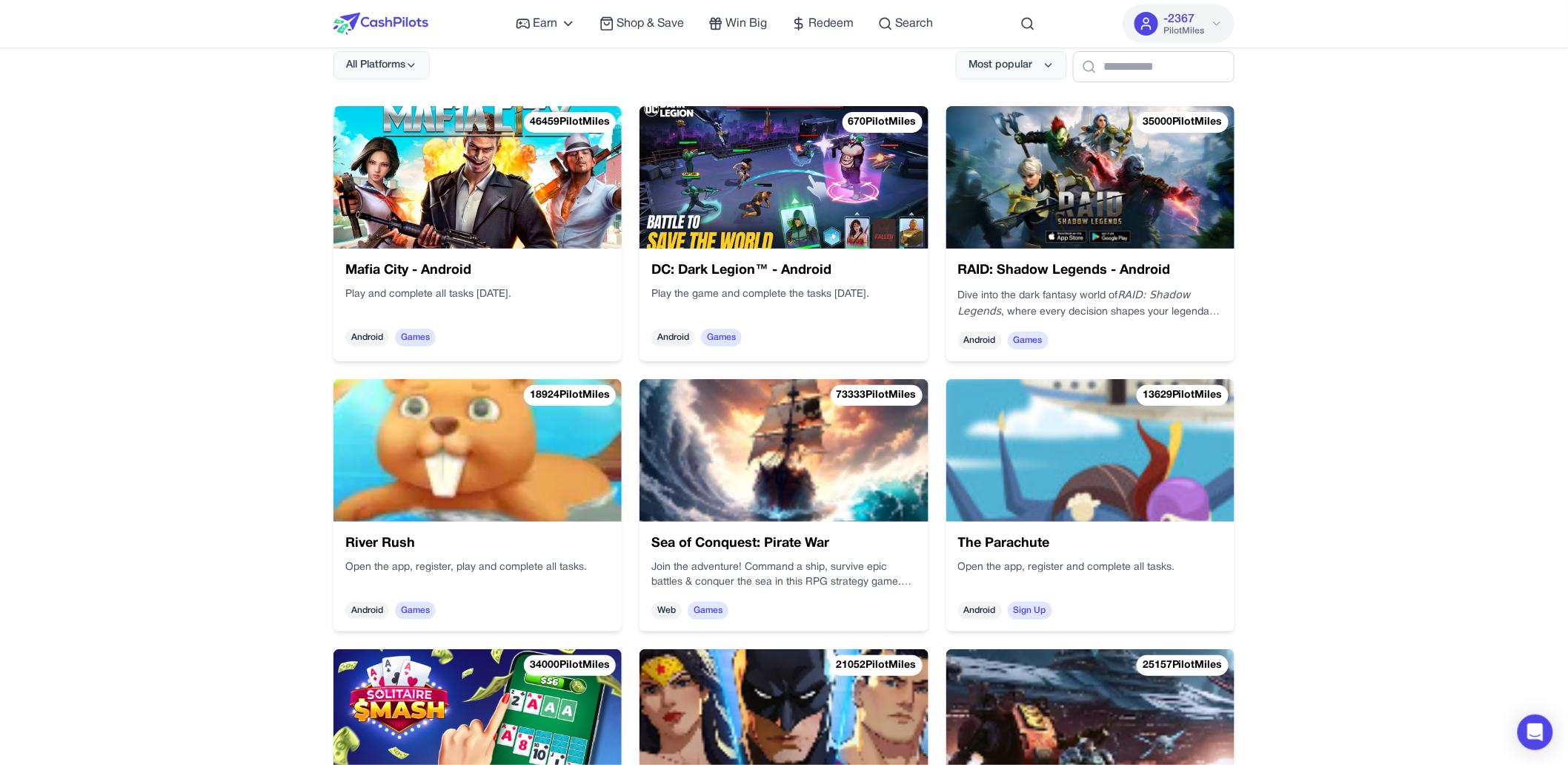
click at [438, 441] on img at bounding box center [478, 450] width 289 height 142
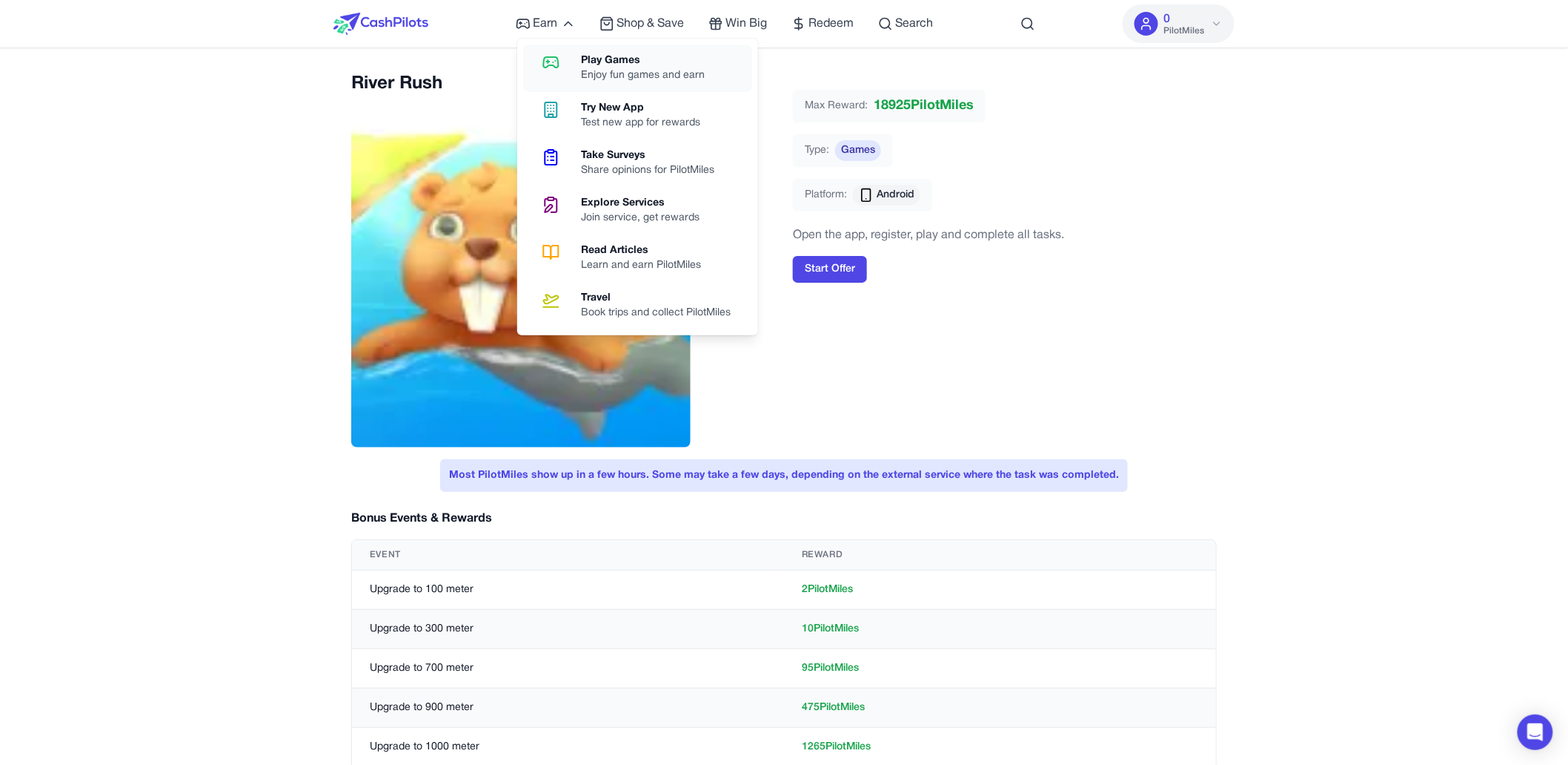
click at [594, 54] on div "Play Games" at bounding box center [650, 61] width 136 height 15
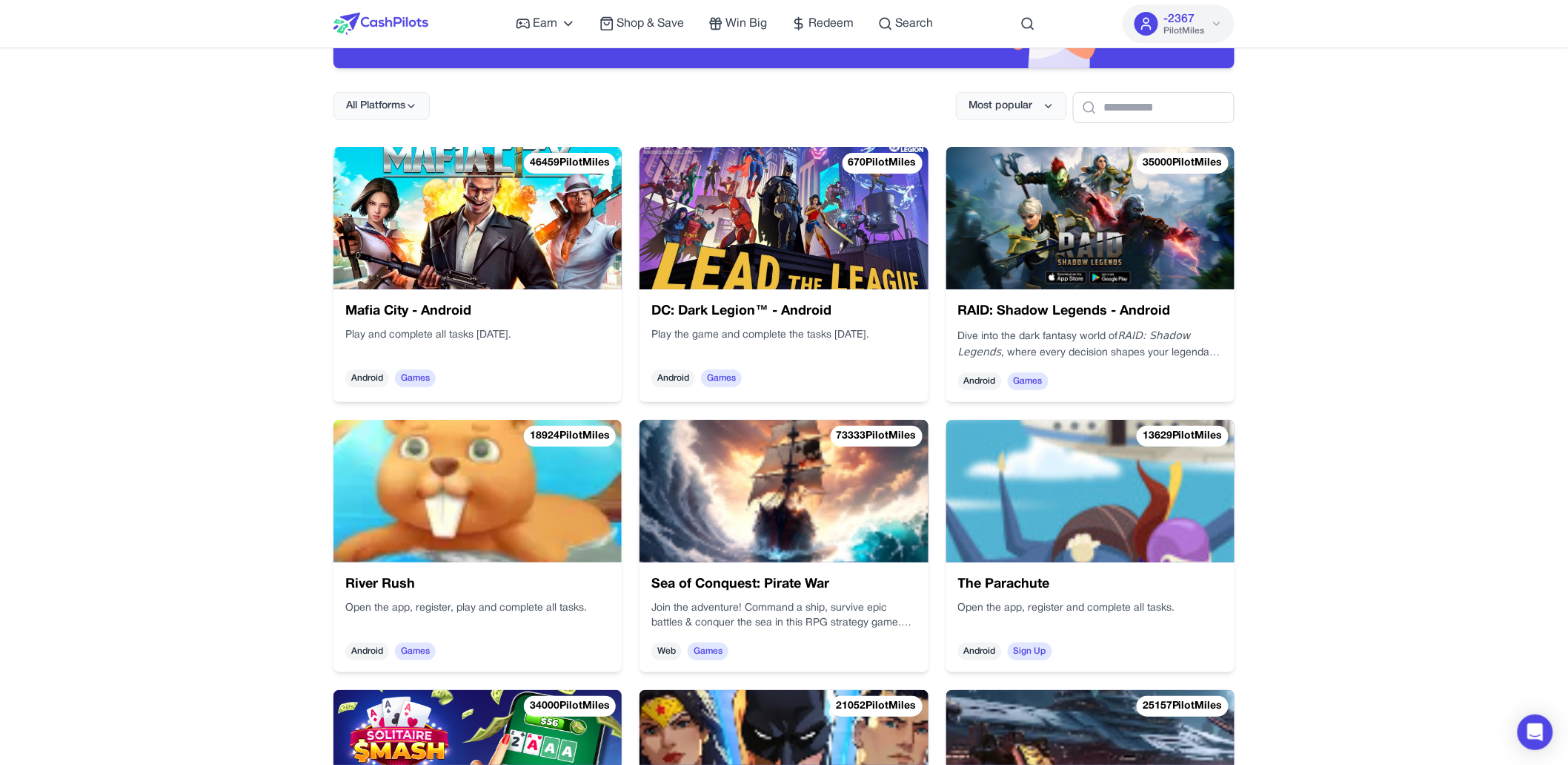
scroll to position [168, 0]
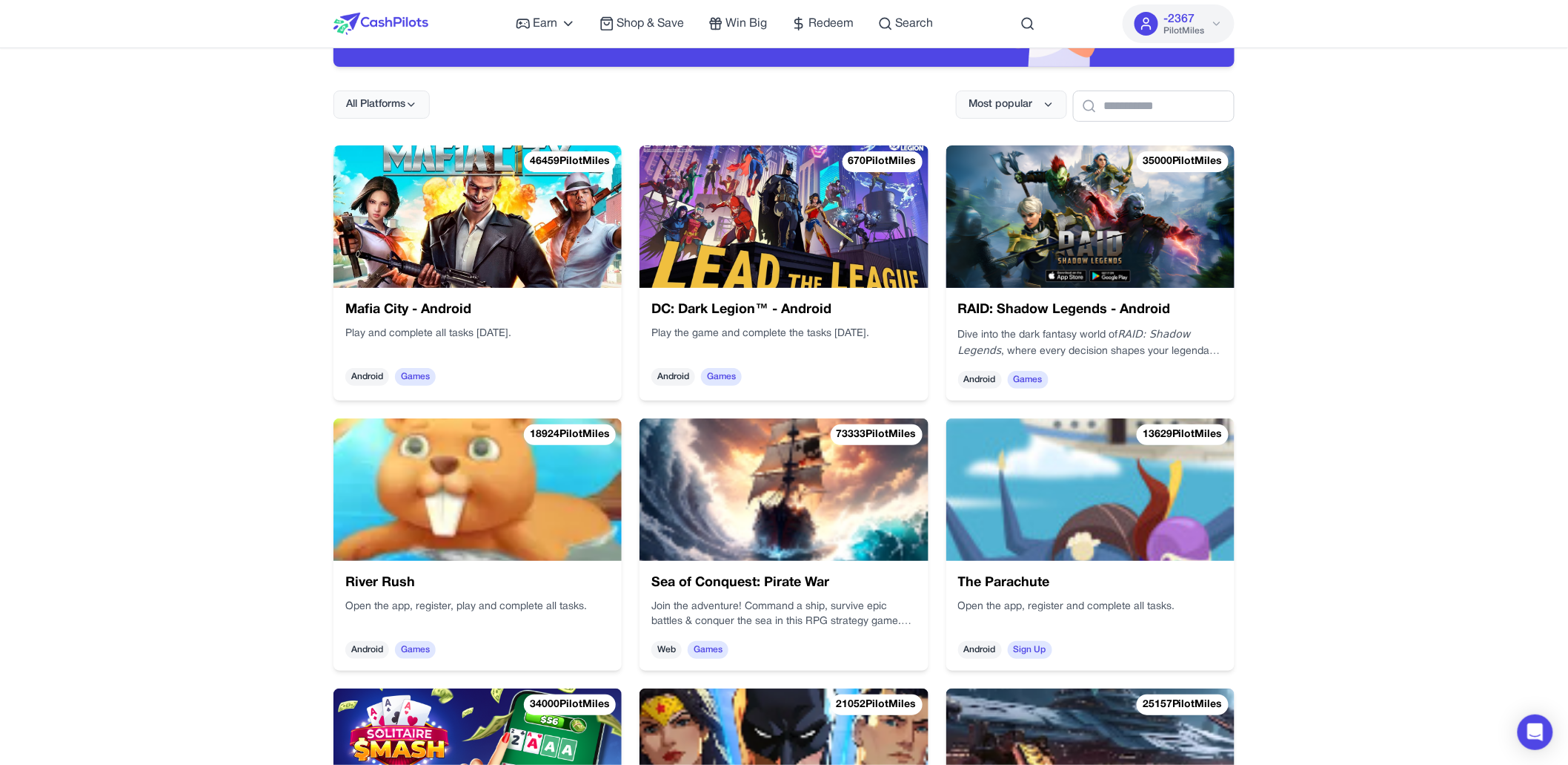
click at [768, 243] on img at bounding box center [784, 216] width 289 height 142
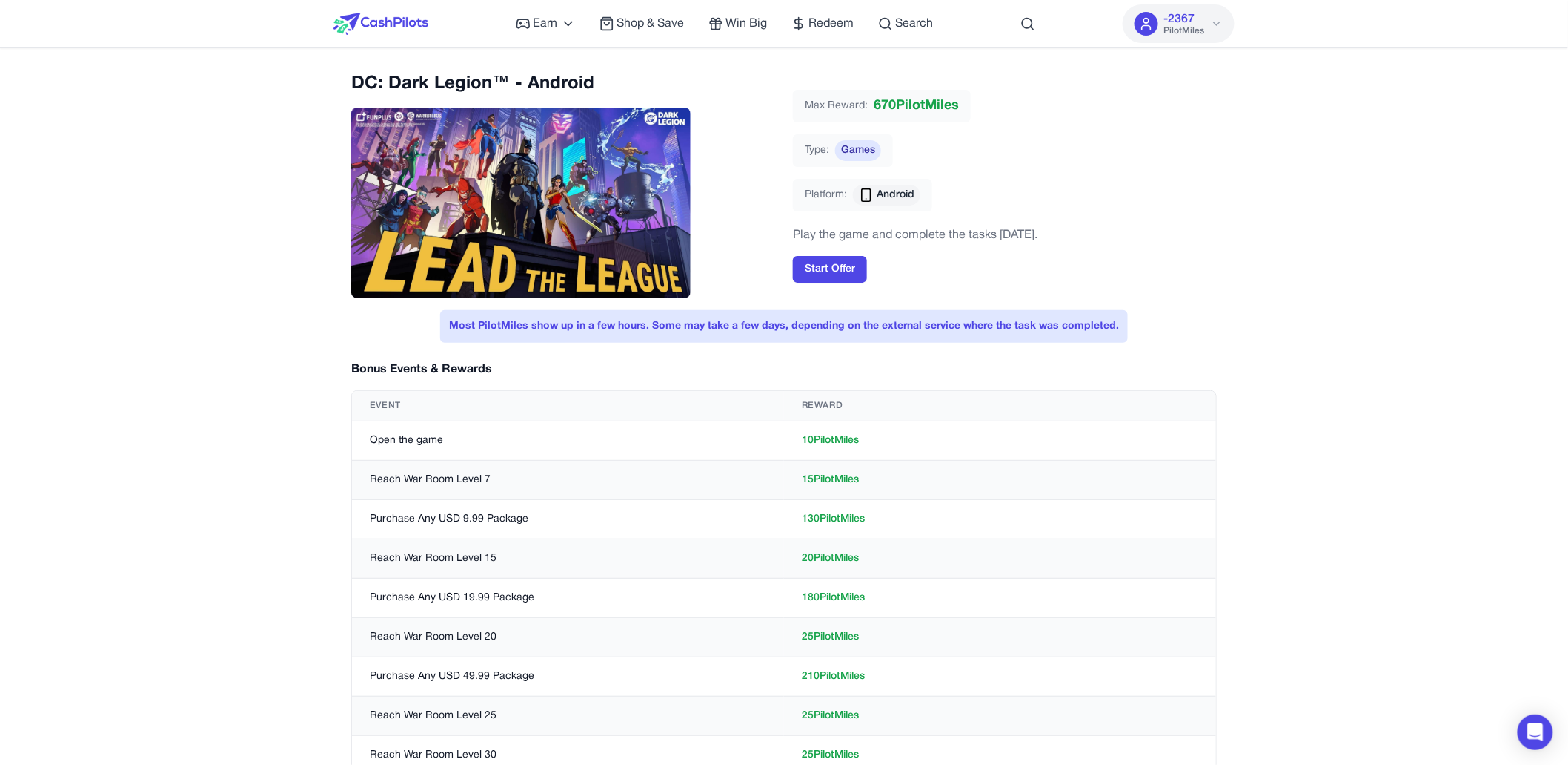
click at [397, 23] on img at bounding box center [381, 24] width 95 height 23
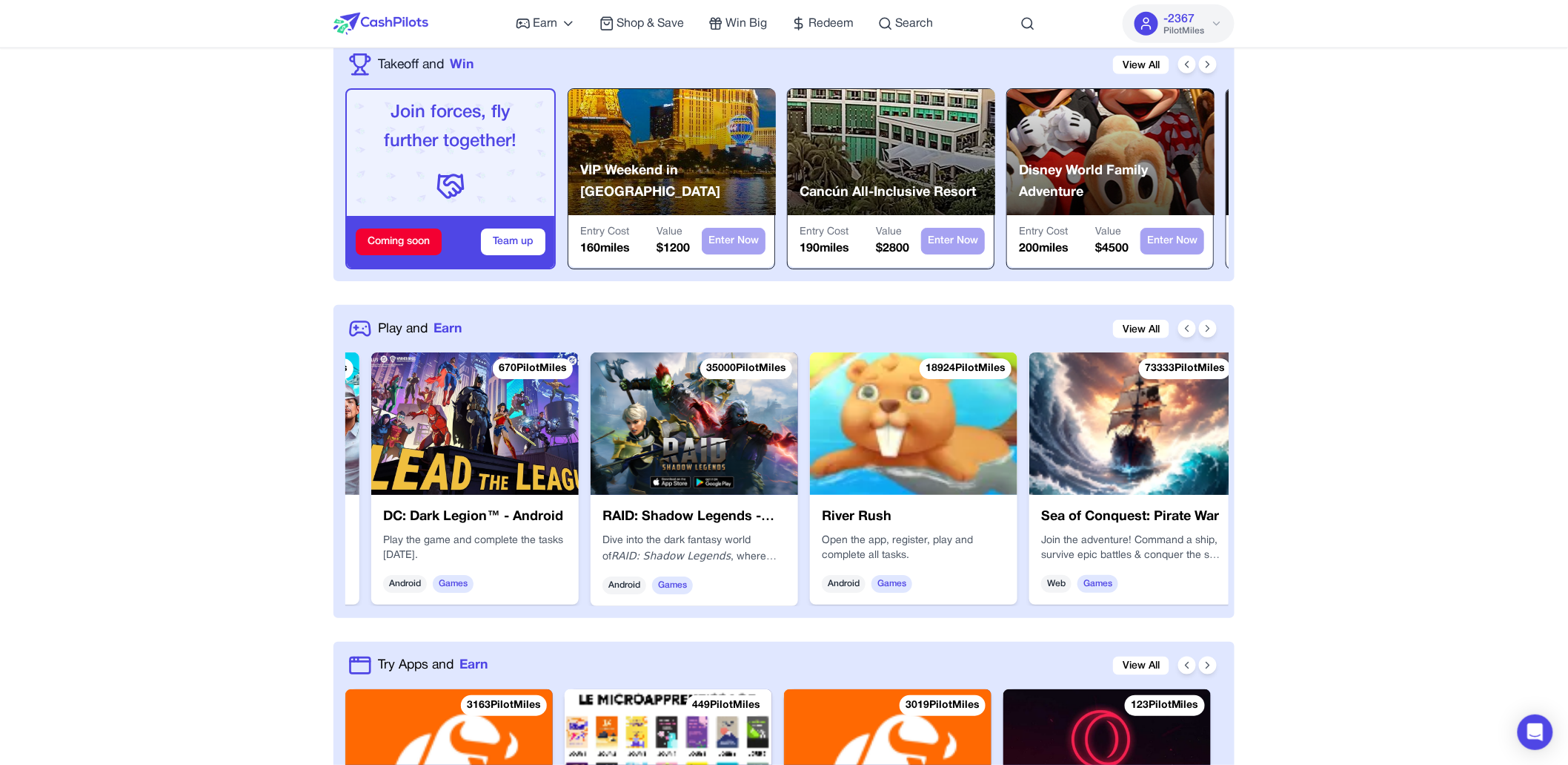
scroll to position [0, 199]
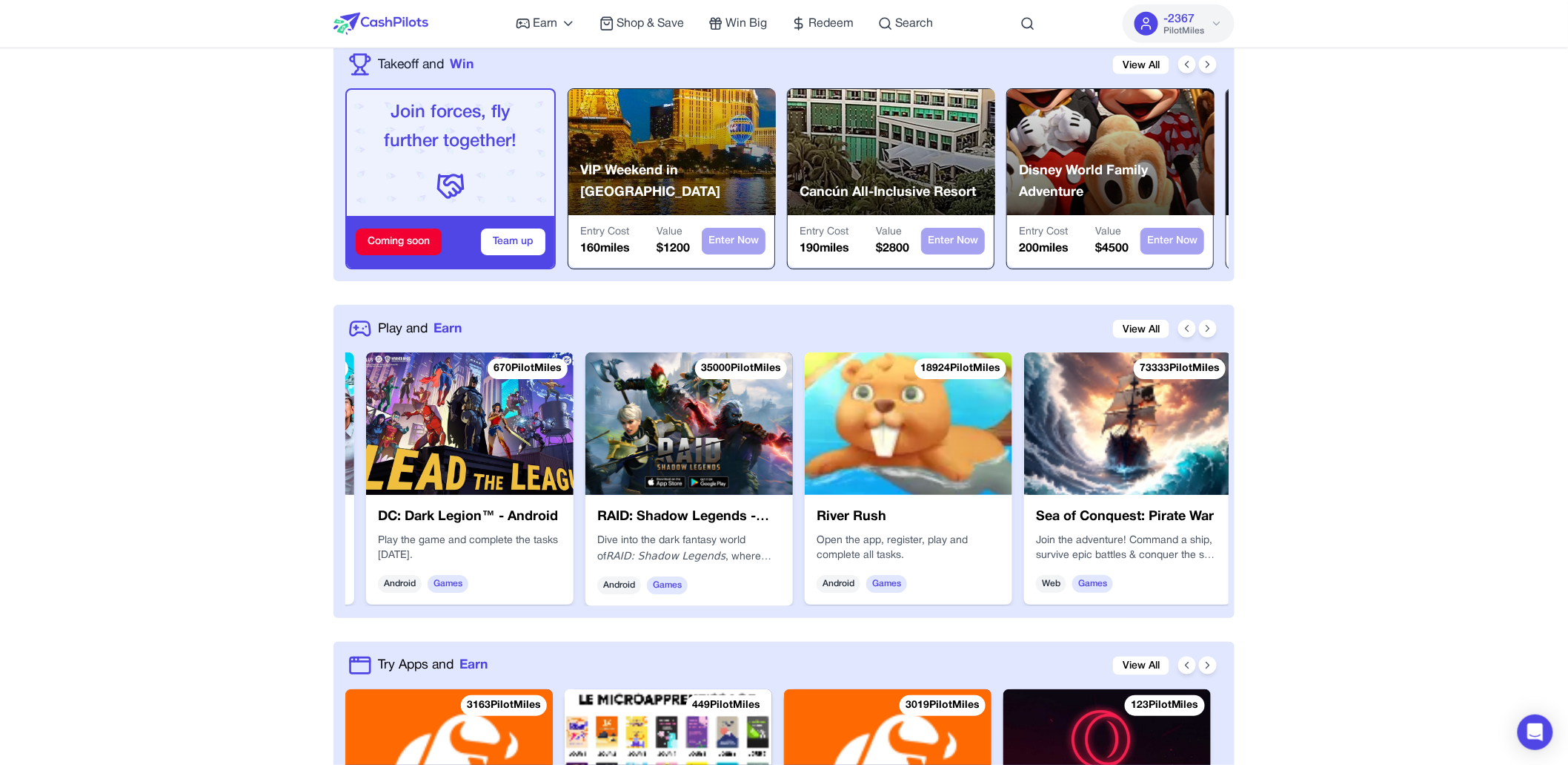
click at [860, 379] on img at bounding box center [909, 423] width 207 height 142
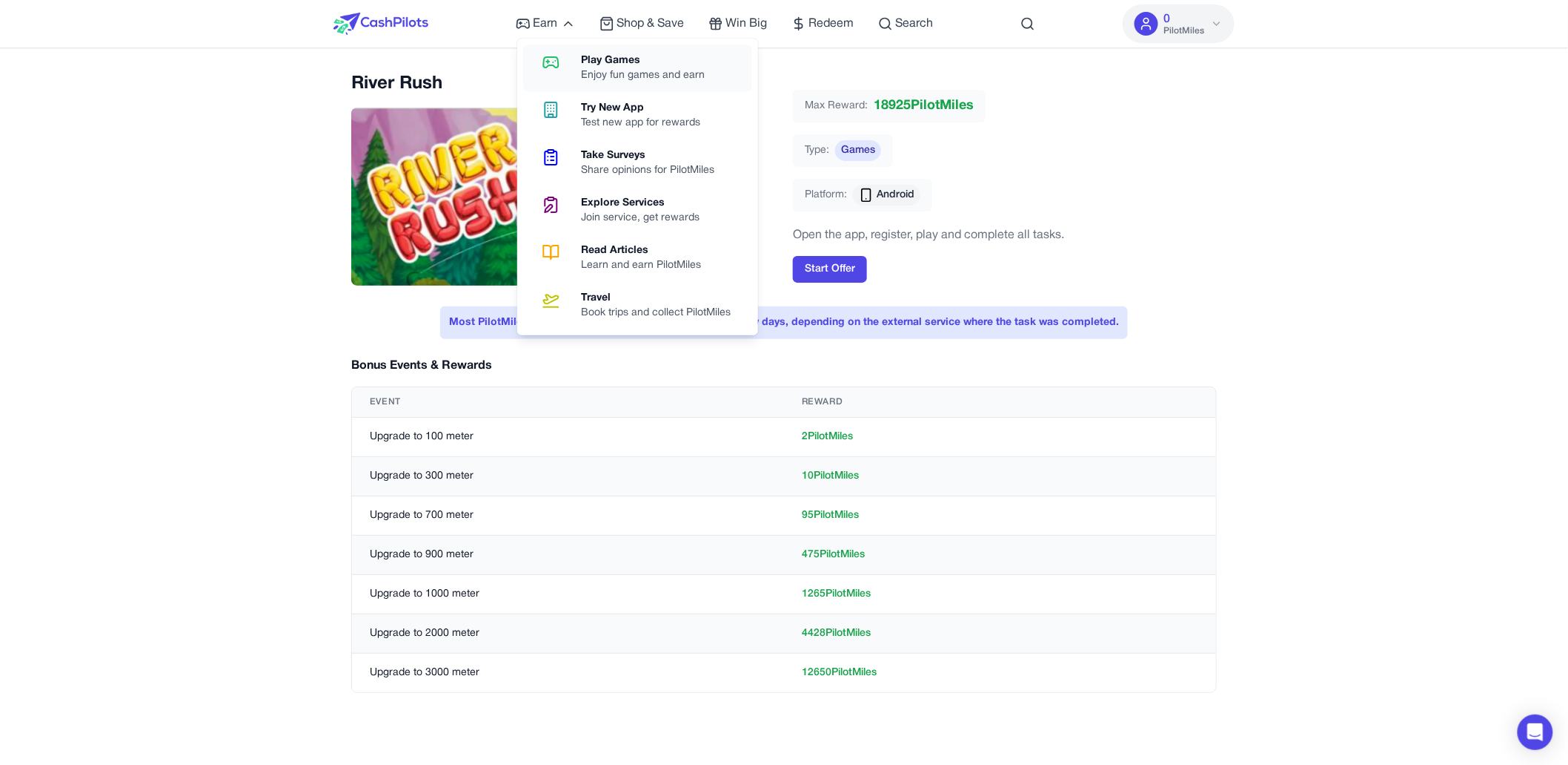
click at [558, 64] on icon at bounding box center [551, 62] width 15 height 10
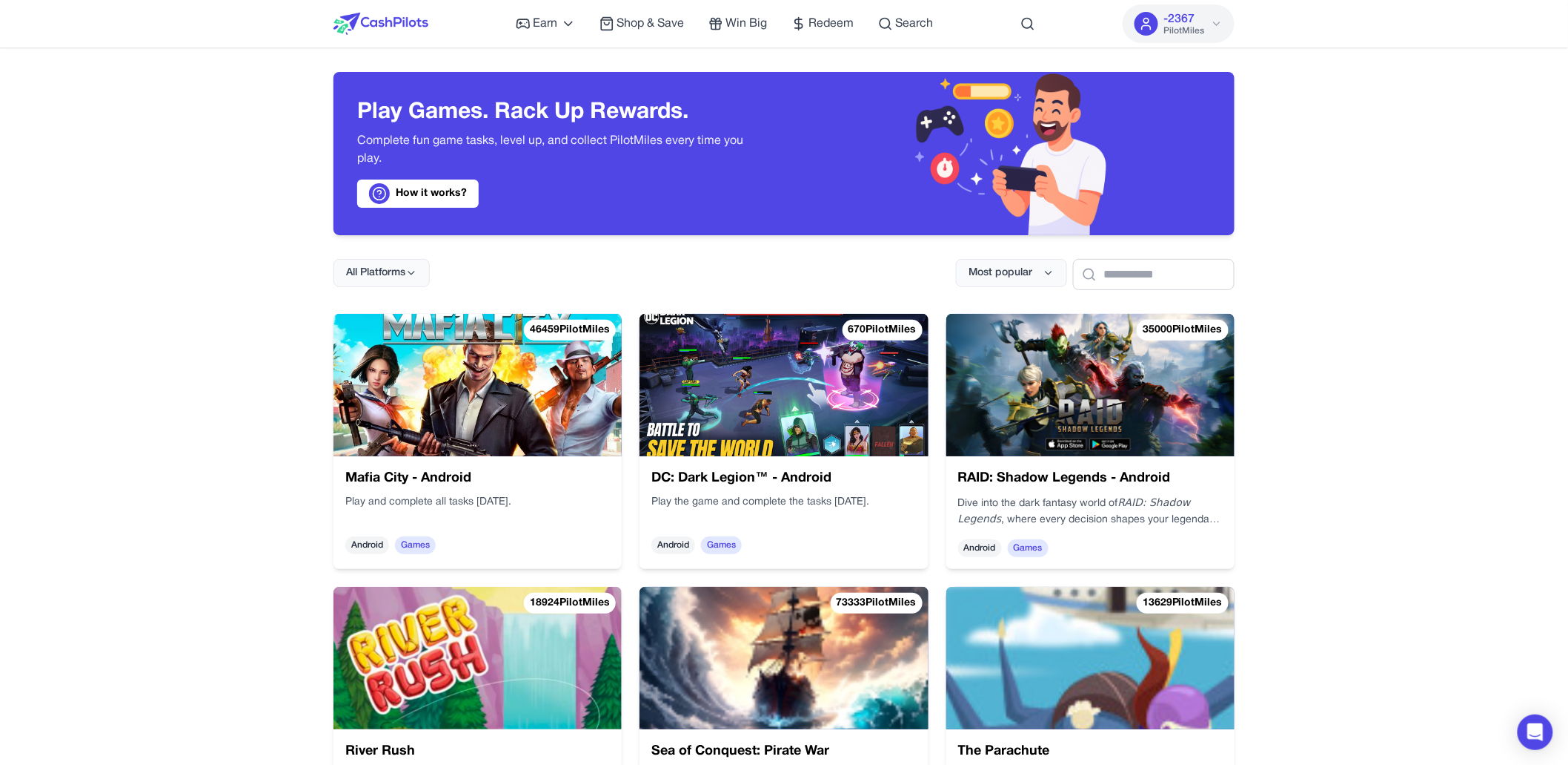
scroll to position [144, 0]
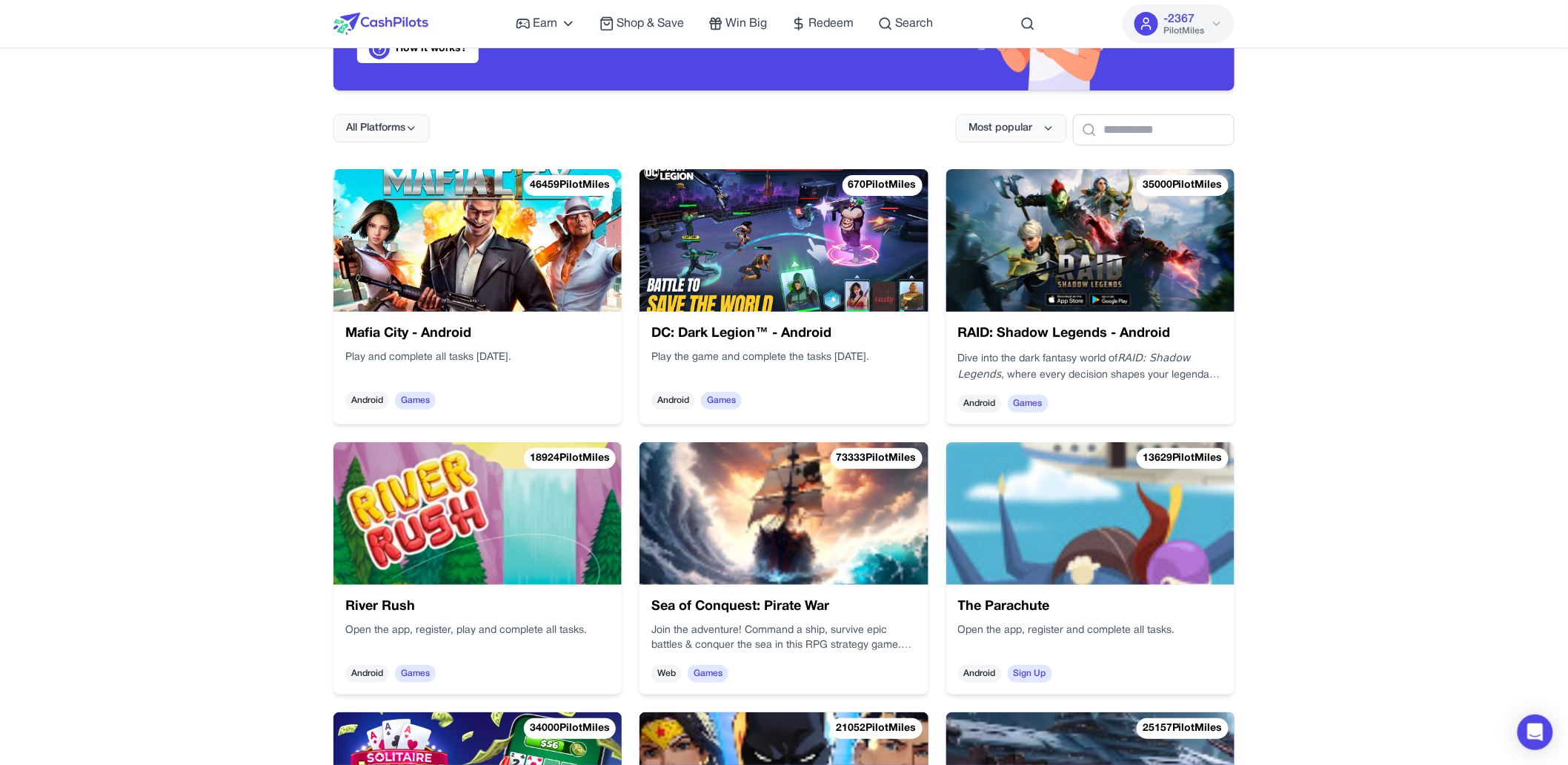
click at [779, 542] on img at bounding box center [784, 513] width 289 height 142
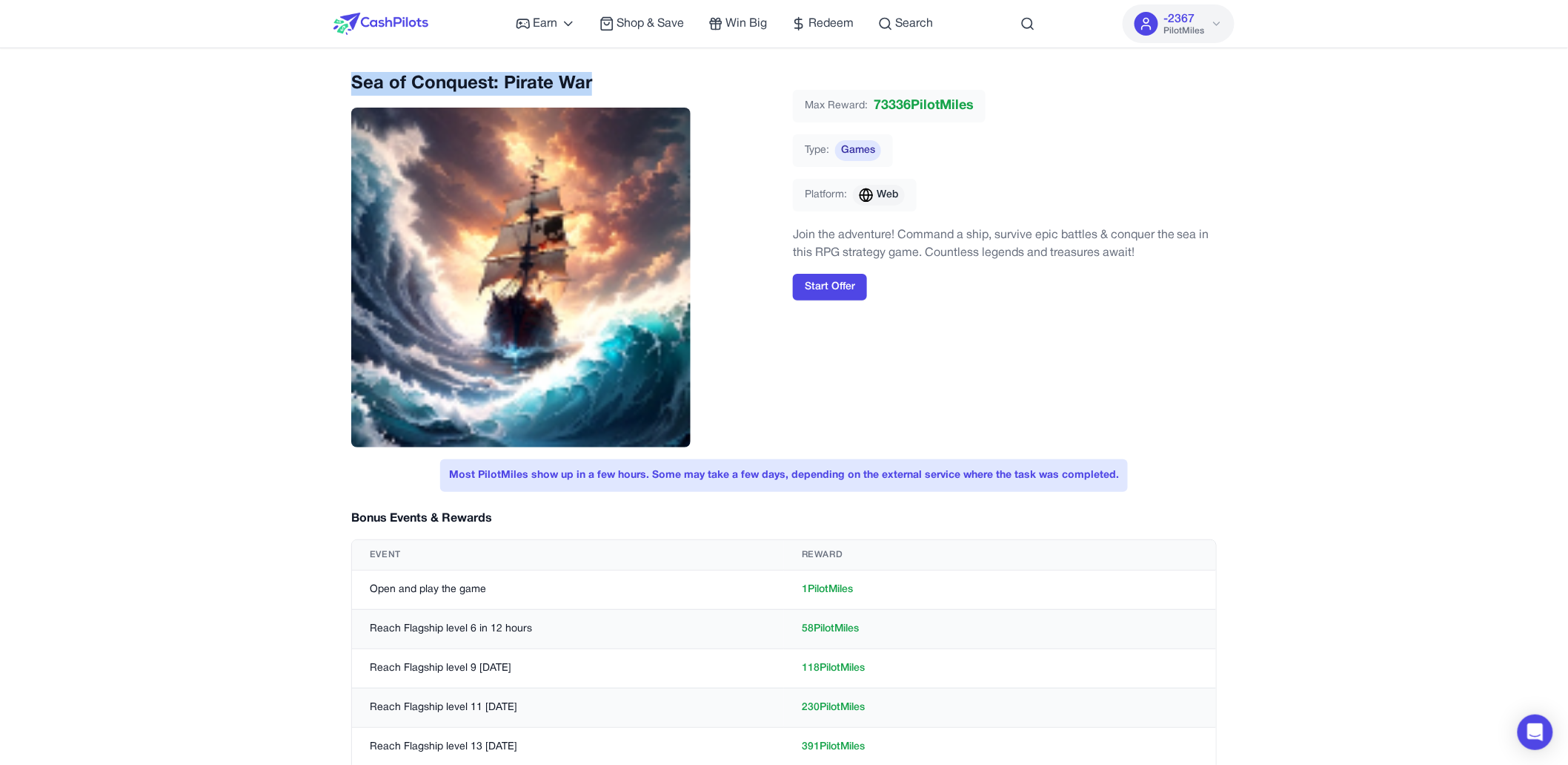
drag, startPoint x: 591, startPoint y: 81, endPoint x: 415, endPoint y: 68, distance: 176.5
click at [415, 68] on div "Earn Play Games Enjoy fun games and earn Try New App Test new app for rewards T…" at bounding box center [784, 724] width 1568 height 1450
copy h2 "Sea of Conquest: Pirate War"
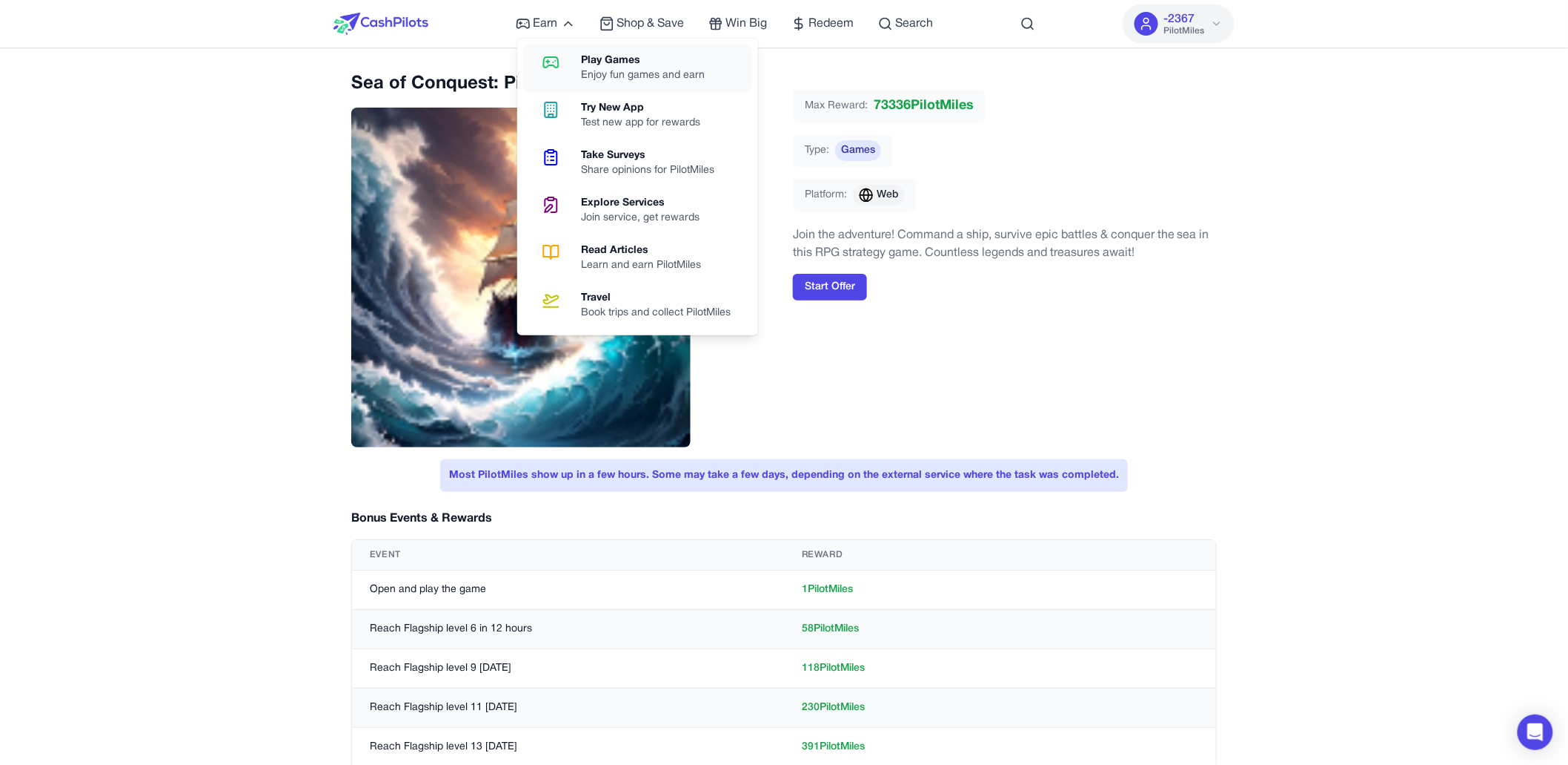
click at [570, 55] on link "Play Games Enjoy fun games and earn" at bounding box center [637, 68] width 229 height 47
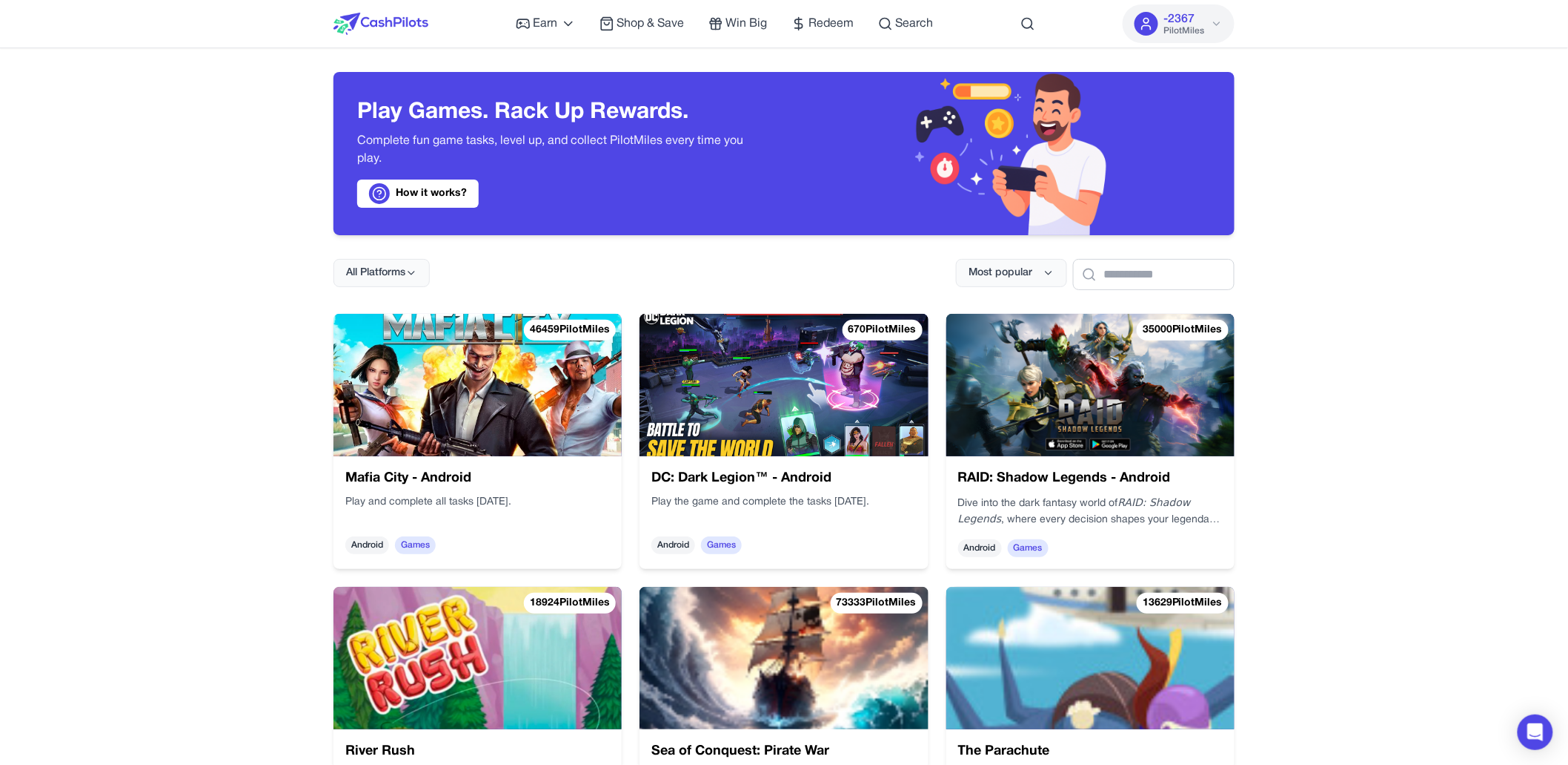
click at [573, 427] on img at bounding box center [478, 385] width 289 height 142
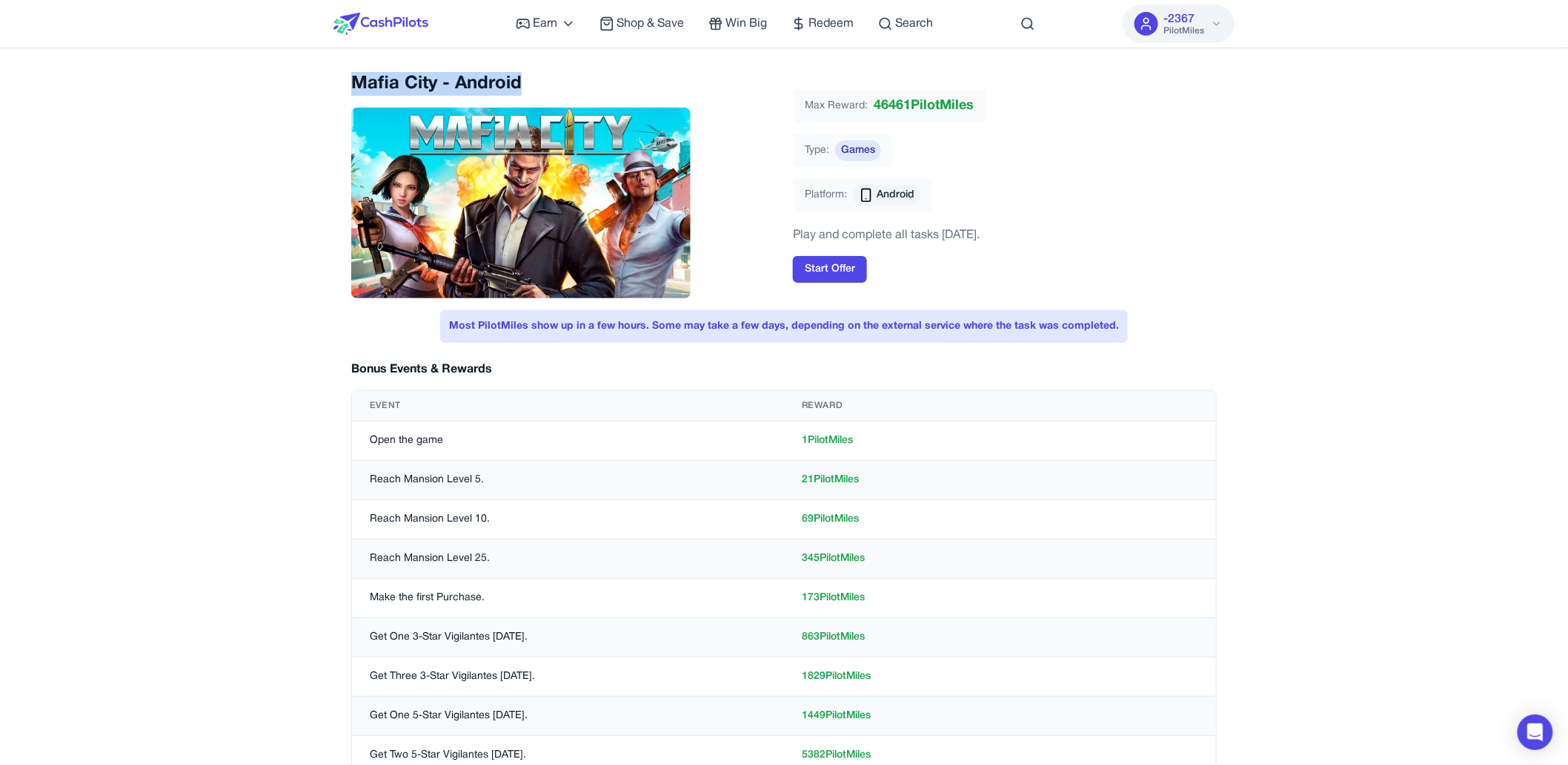
drag, startPoint x: 353, startPoint y: 82, endPoint x: 588, endPoint y: 81, distance: 235.0
click at [588, 81] on h2 "Mafia City - Android" at bounding box center [564, 83] width 424 height 24
copy h2 "Mafia City - Android"
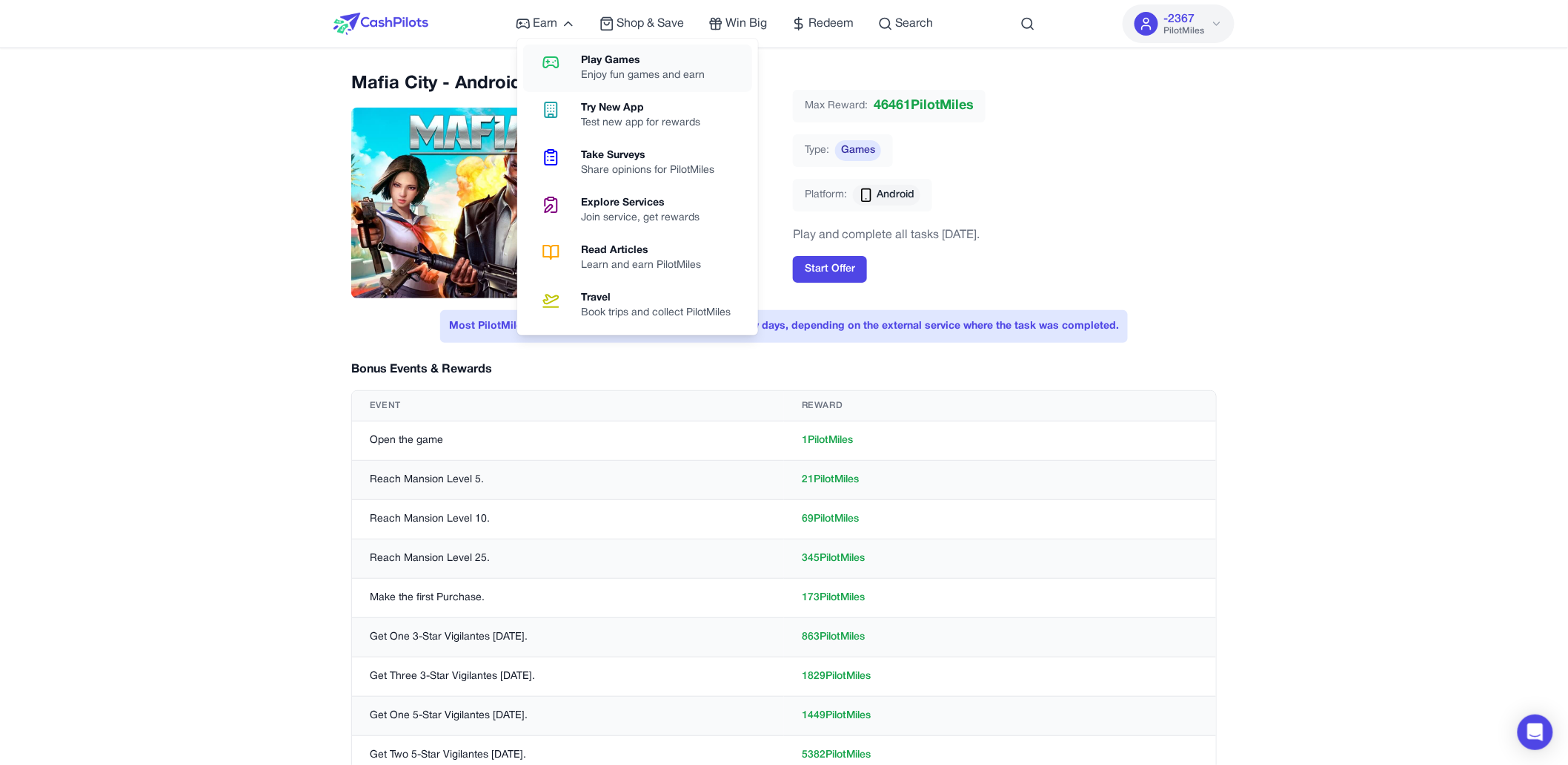
click at [552, 54] on icon at bounding box center [551, 62] width 38 height 18
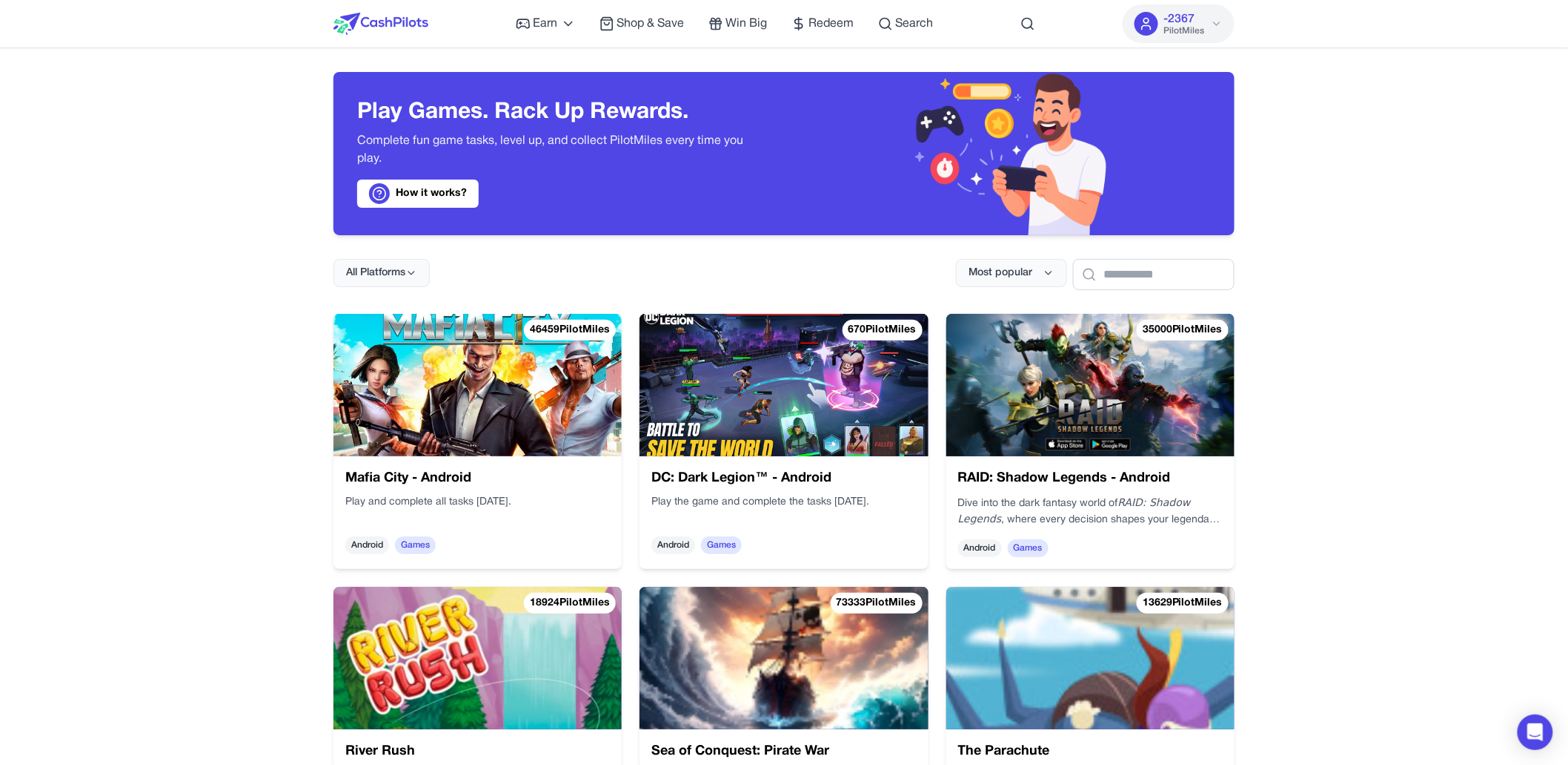
click at [518, 381] on img at bounding box center [478, 385] width 289 height 142
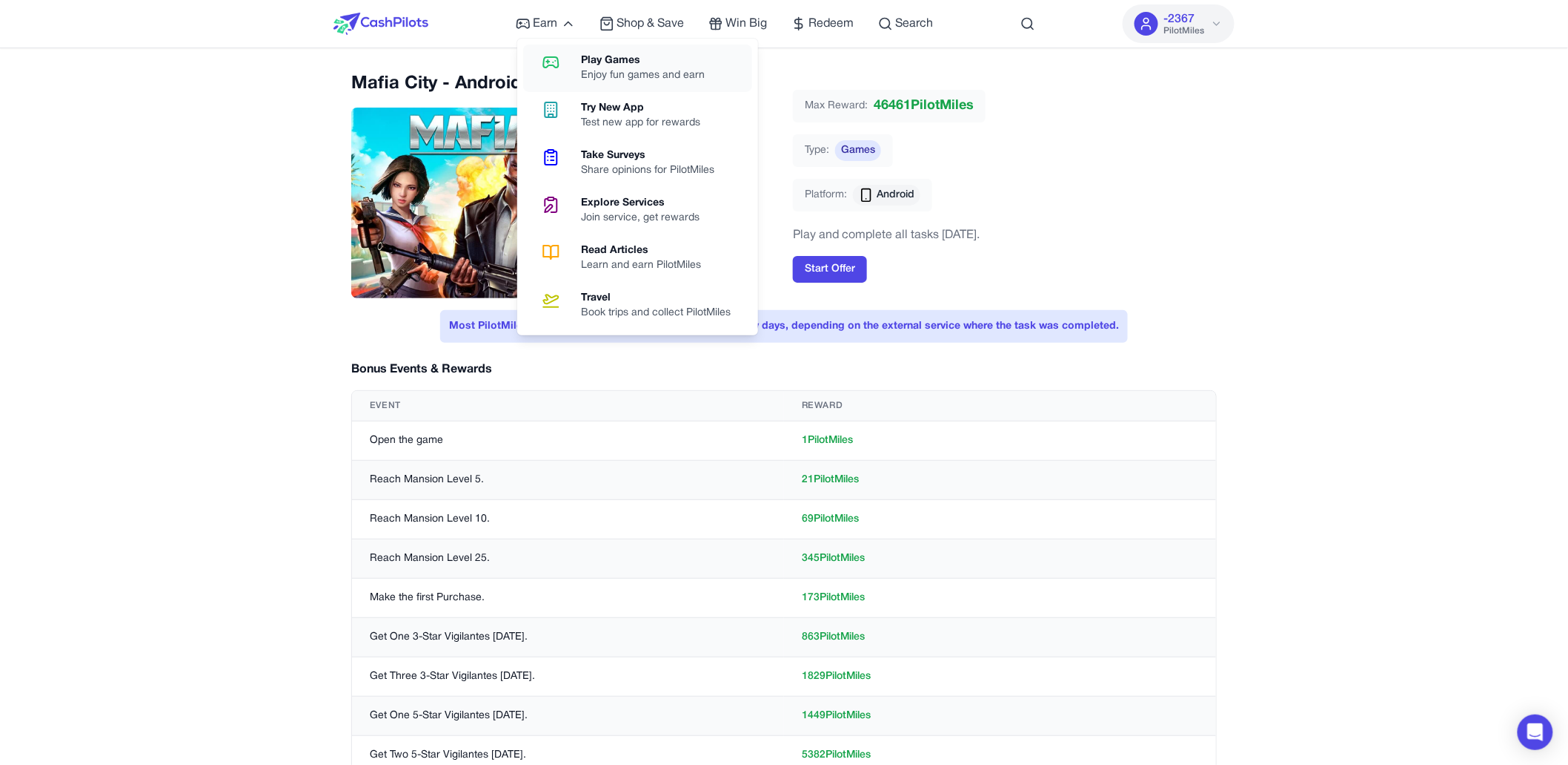
click at [573, 49] on link "Play Games Enjoy fun games and earn" at bounding box center [637, 68] width 229 height 47
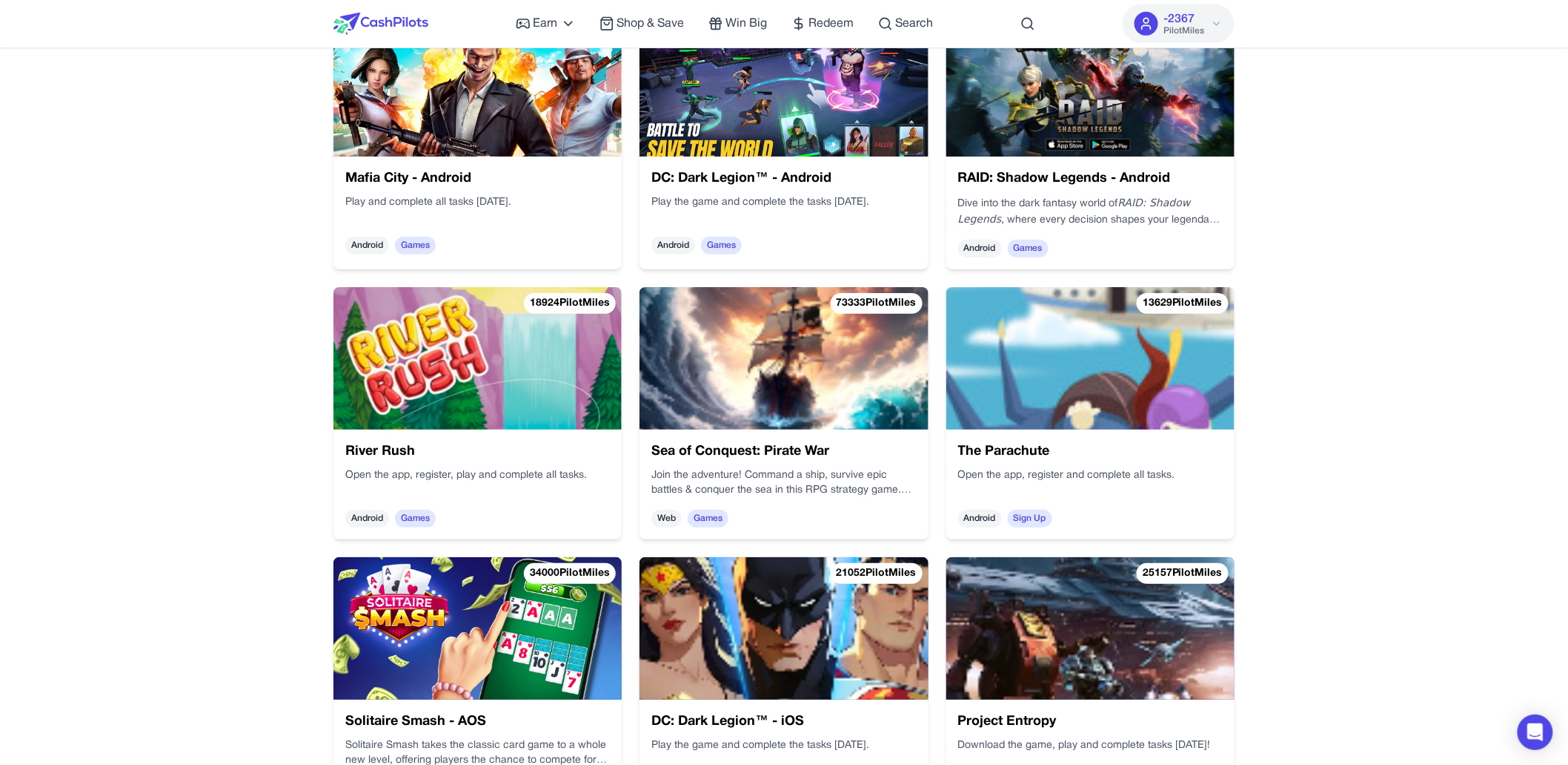
scroll to position [301, 0]
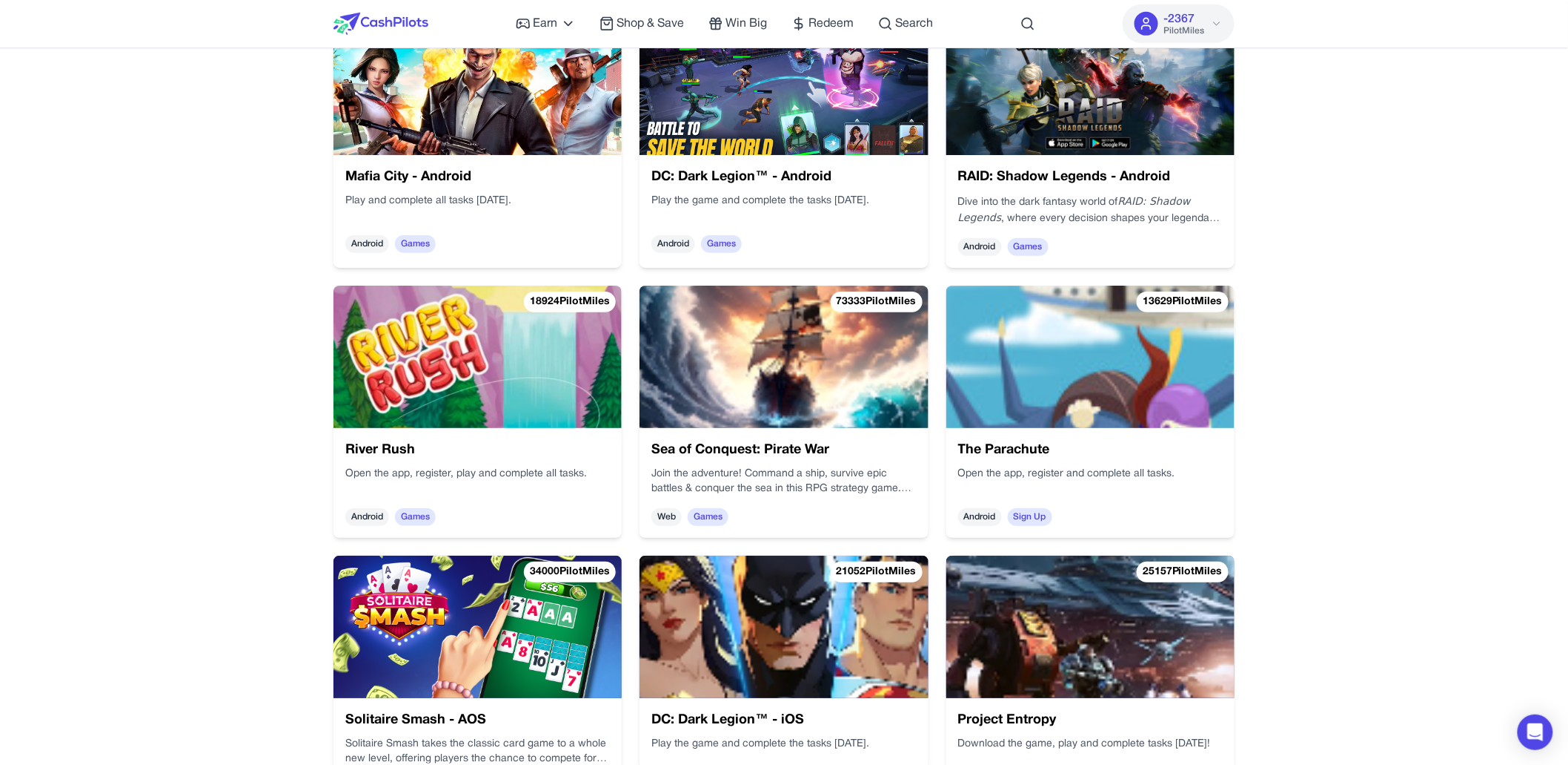
click at [1112, 434] on div "The Parachute Open the app, register and complete all tasks. Android Sign Up" at bounding box center [1091, 483] width 289 height 109
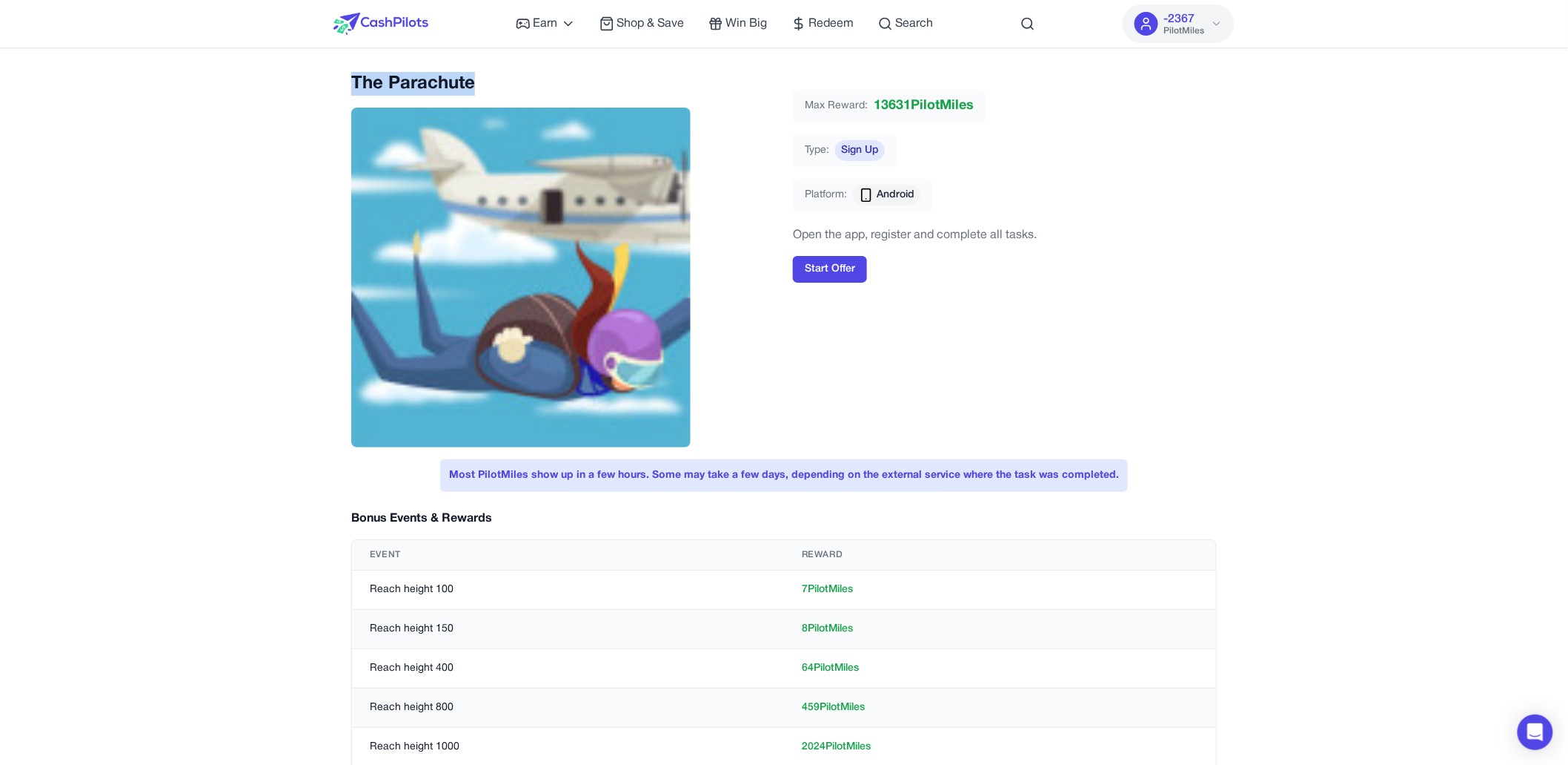
drag, startPoint x: 475, startPoint y: 74, endPoint x: 354, endPoint y: 71, distance: 121.0
click at [354, 71] on div "Earn Play Games Enjoy fun games and earn Try New App Test new app for rewards T…" at bounding box center [784, 613] width 1568 height 1227
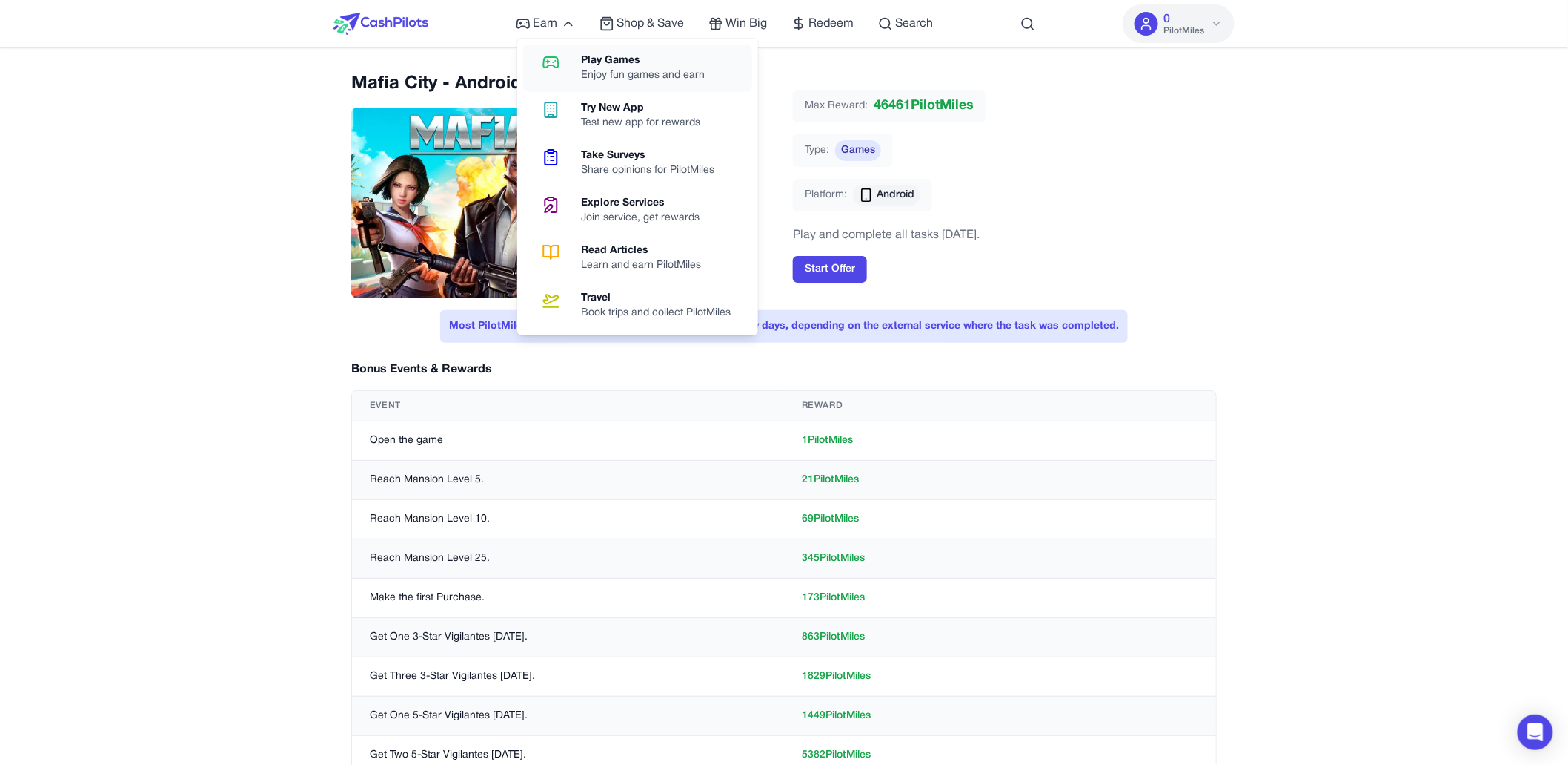
click at [578, 59] on link "Play Games Enjoy fun games and earn" at bounding box center [637, 68] width 229 height 47
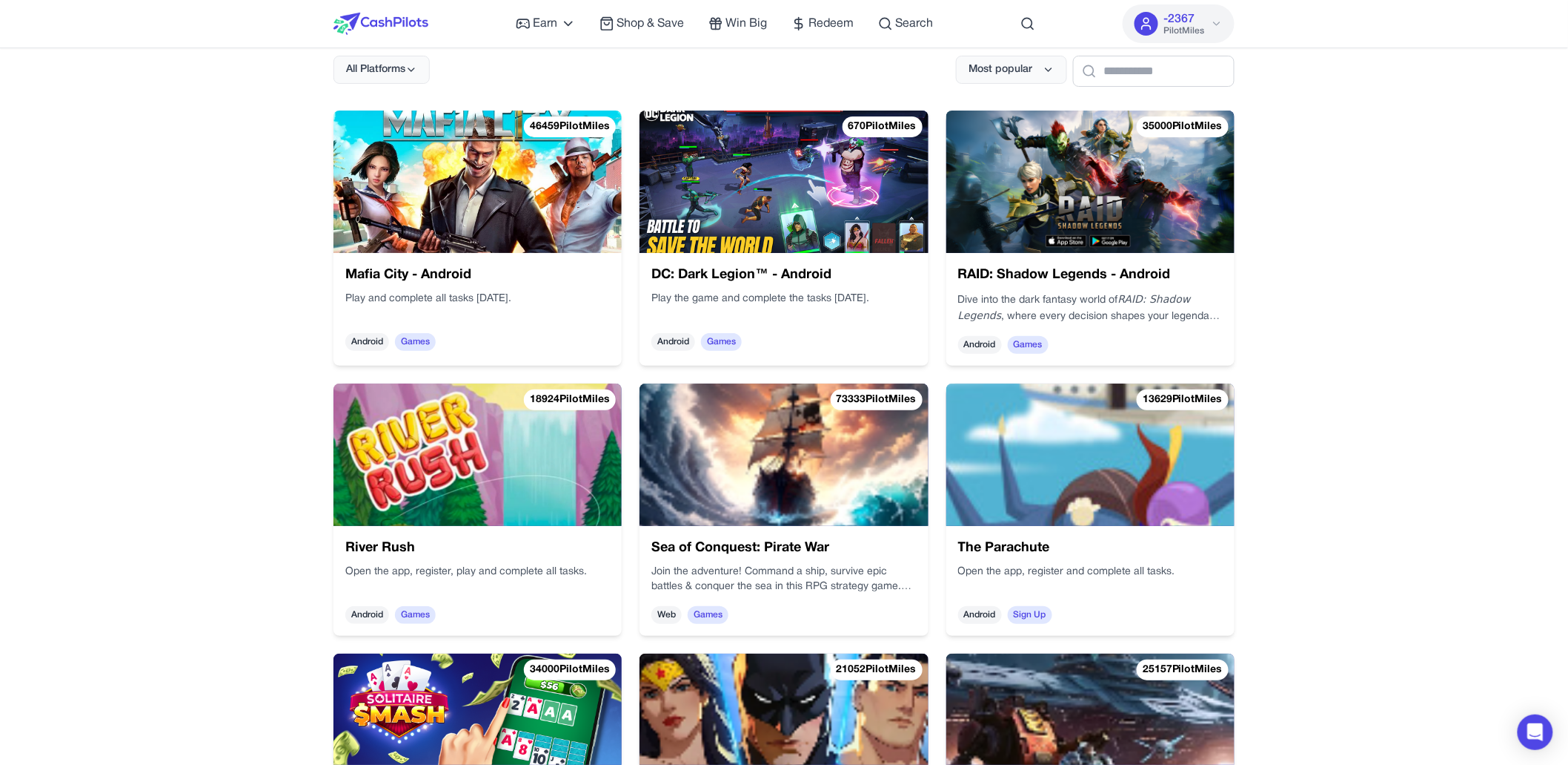
scroll to position [397, 0]
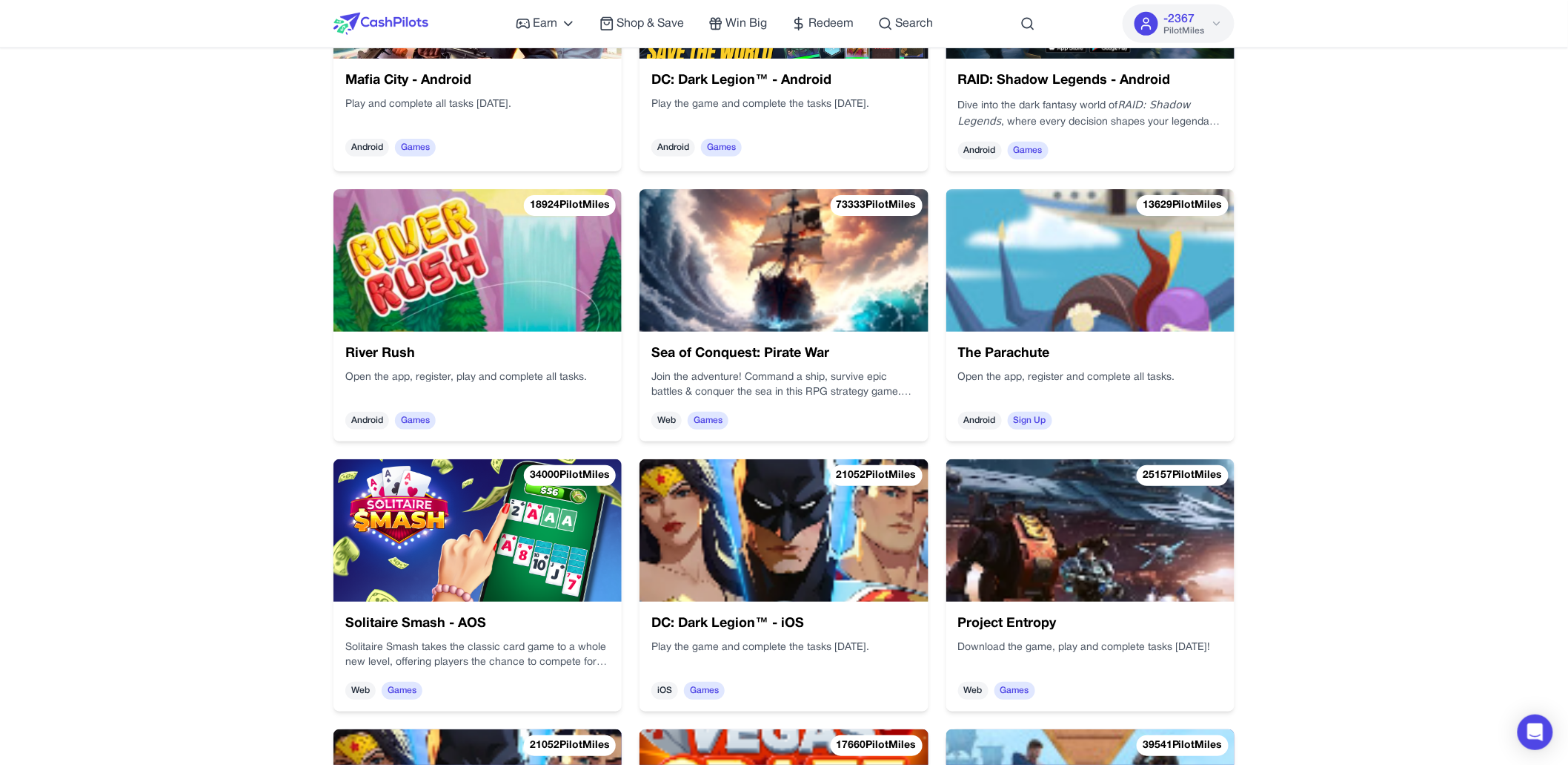
click at [491, 540] on img at bounding box center [478, 530] width 289 height 142
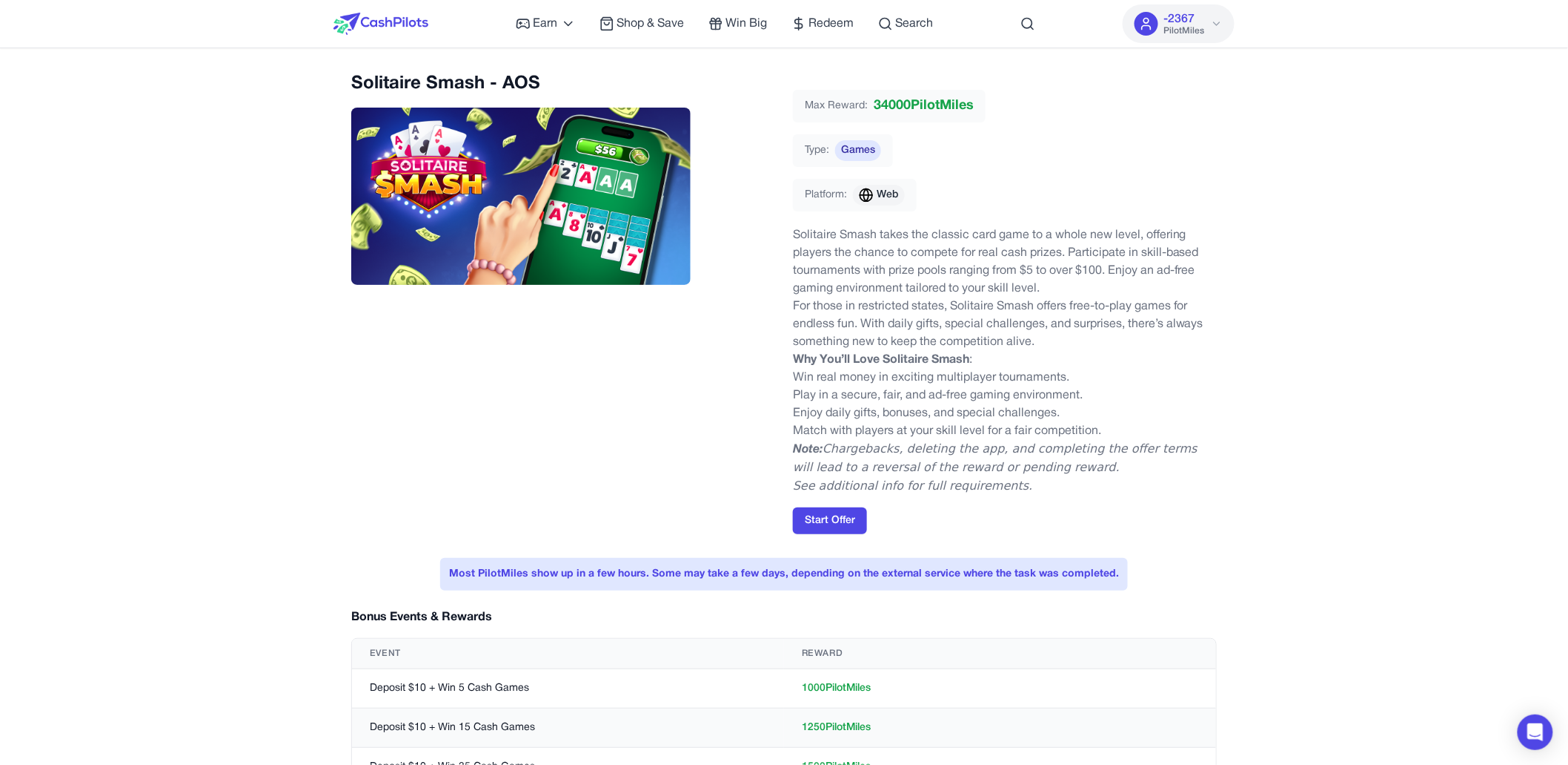
click at [395, 29] on img at bounding box center [381, 24] width 95 height 23
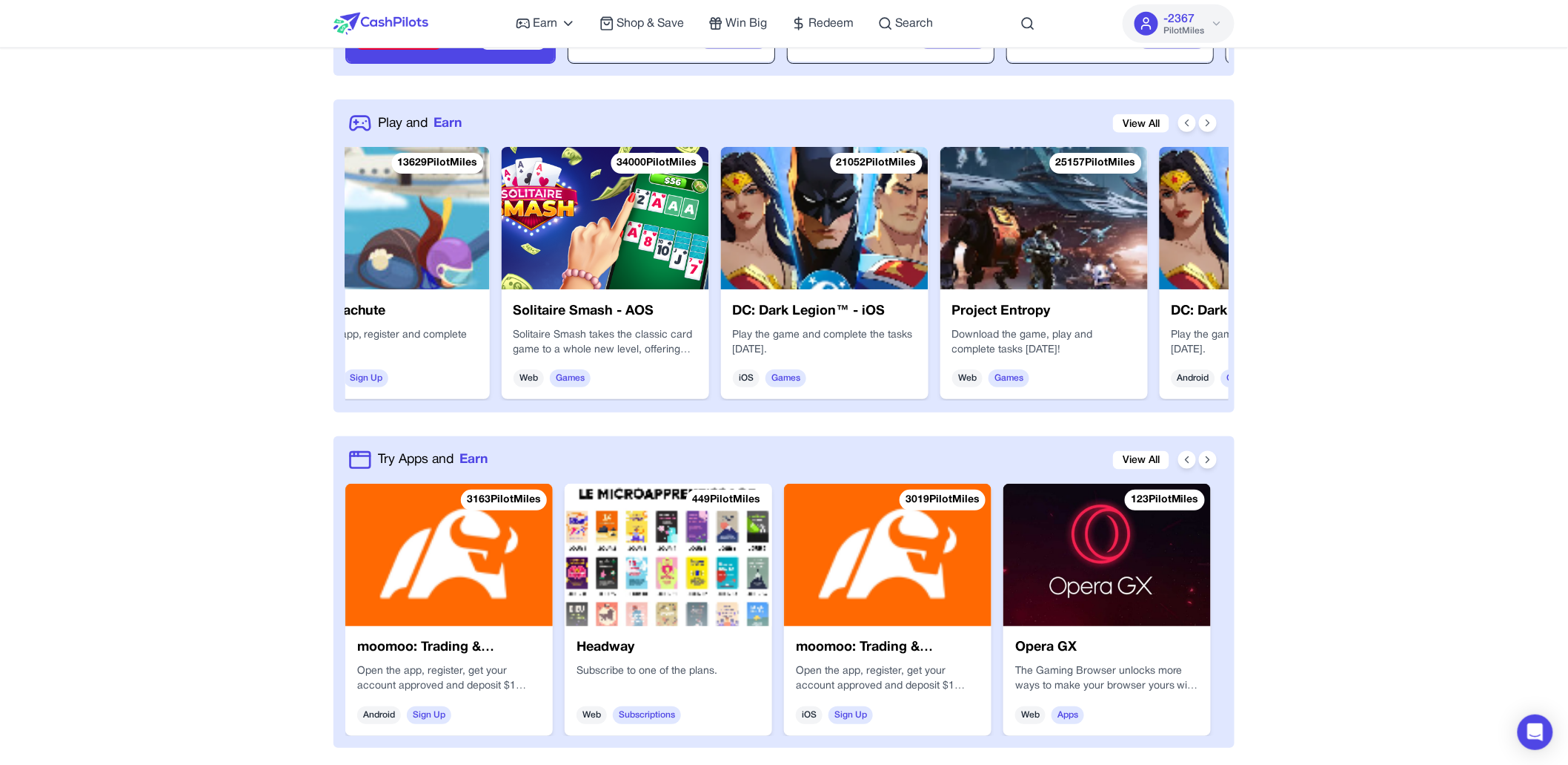
scroll to position [0, 1160]
click at [874, 258] on img at bounding box center [826, 218] width 207 height 142
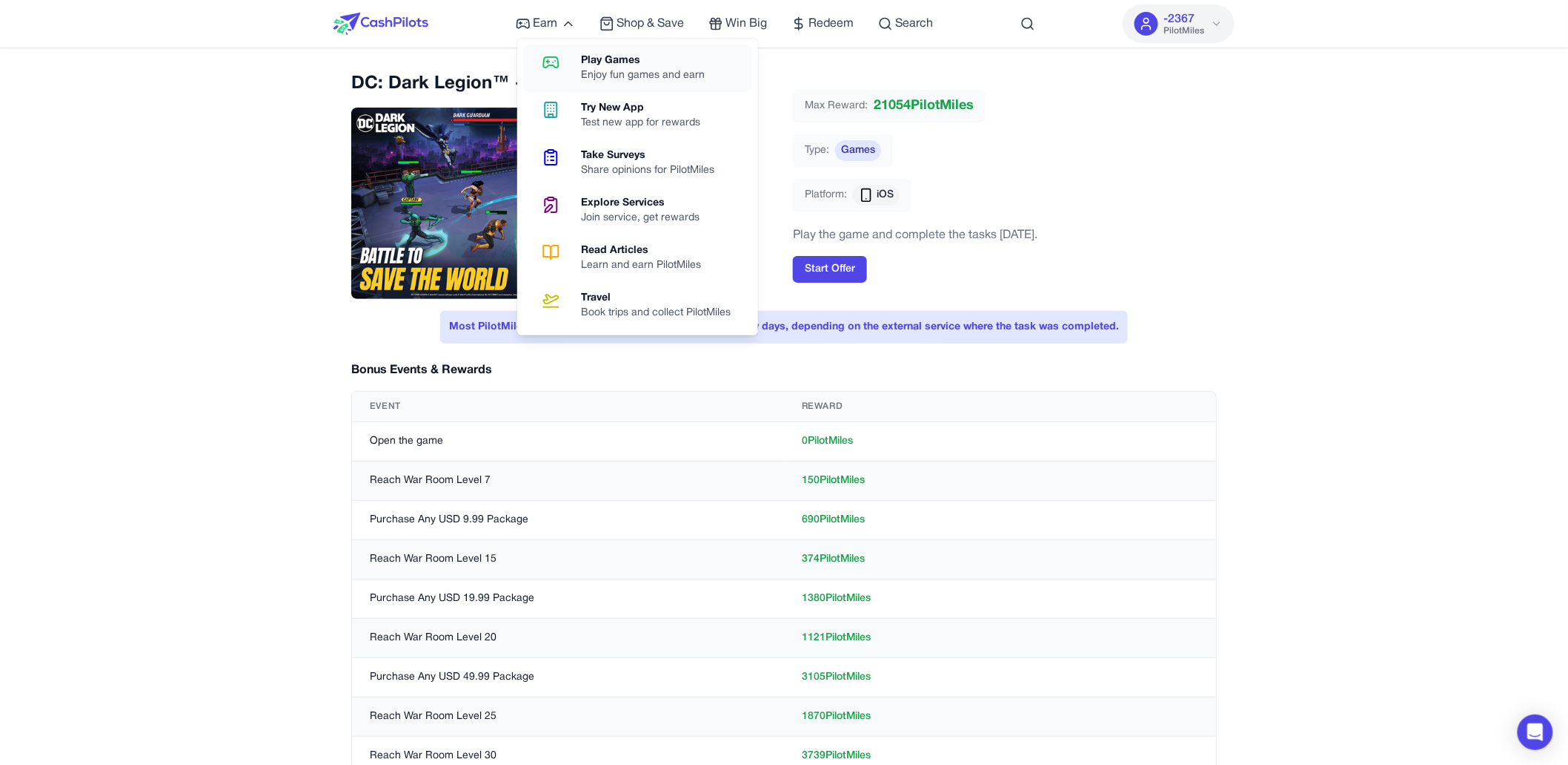
click at [564, 48] on link "Play Games Enjoy fun games and earn" at bounding box center [637, 68] width 229 height 47
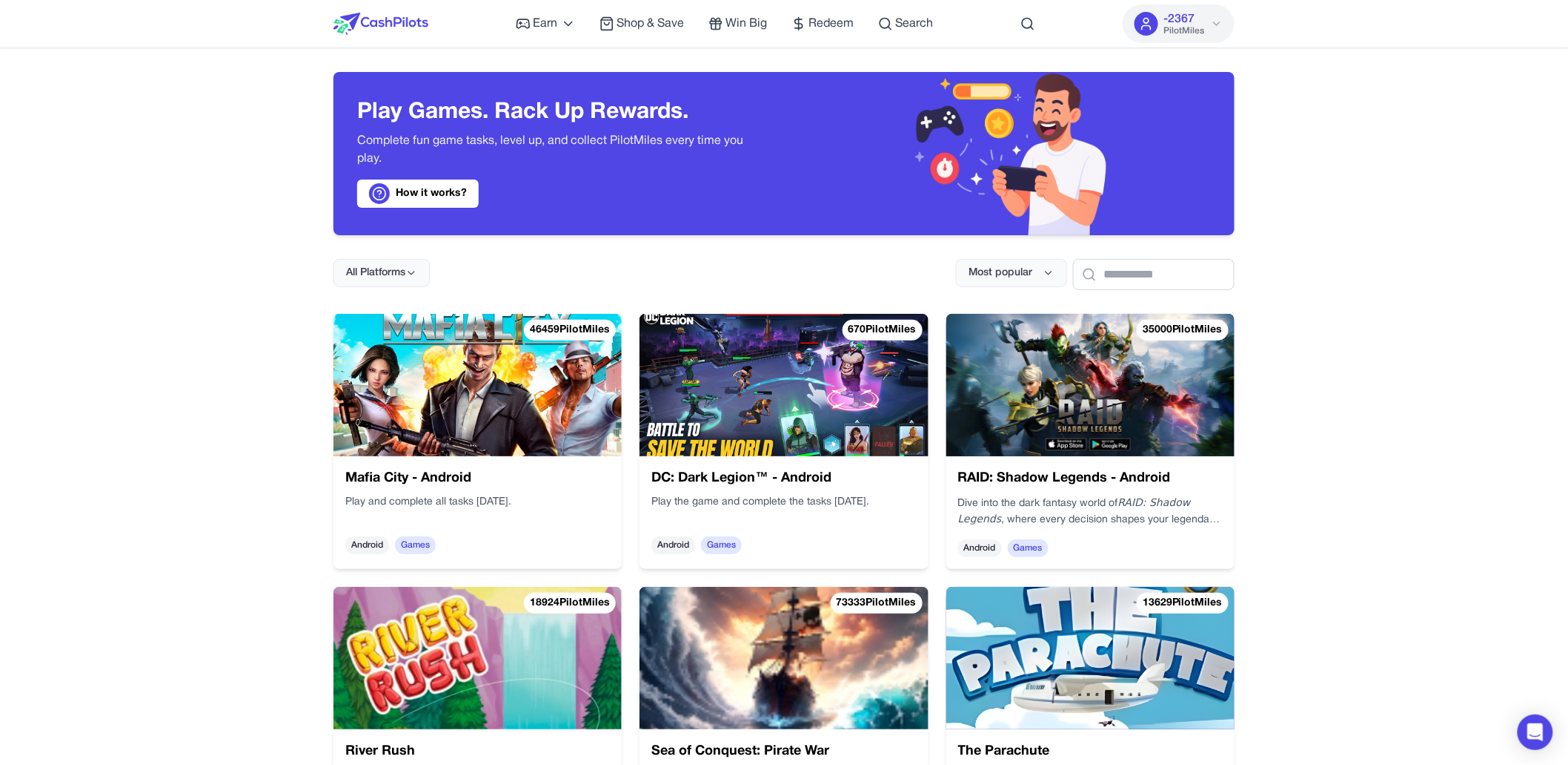
click at [518, 367] on img at bounding box center [478, 385] width 289 height 142
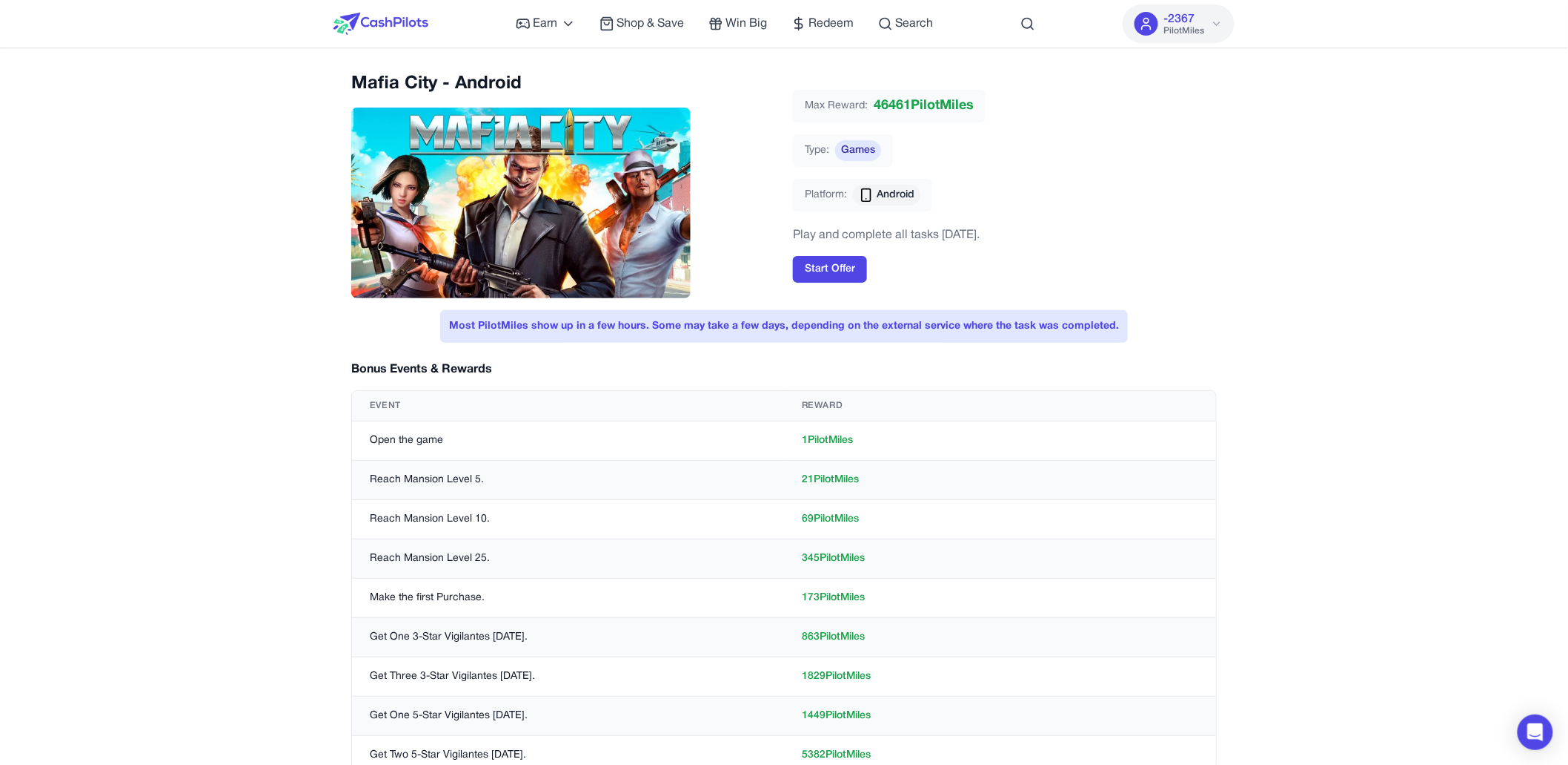
click at [385, 23] on img at bounding box center [381, 24] width 95 height 23
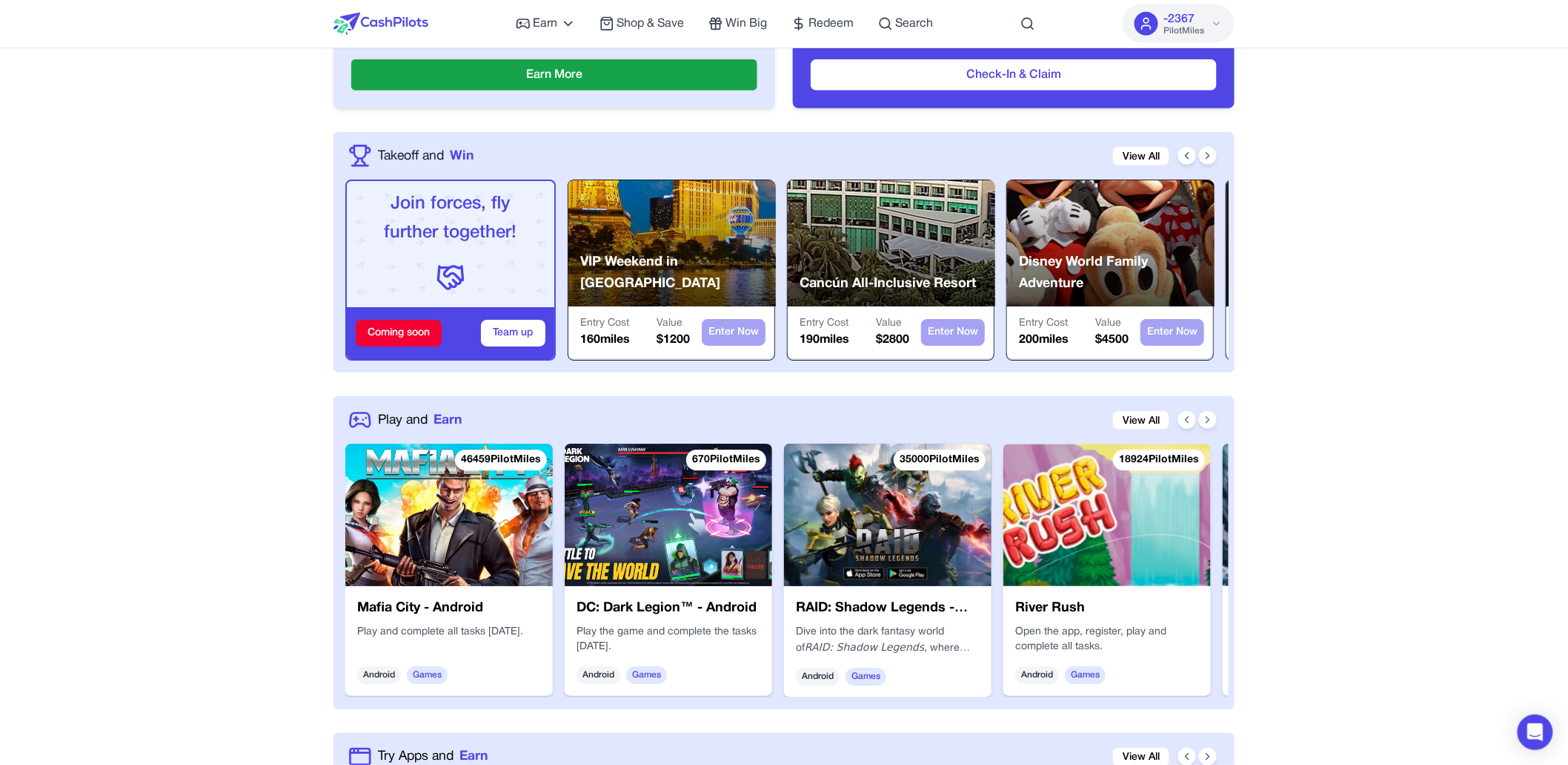
scroll to position [430, 0]
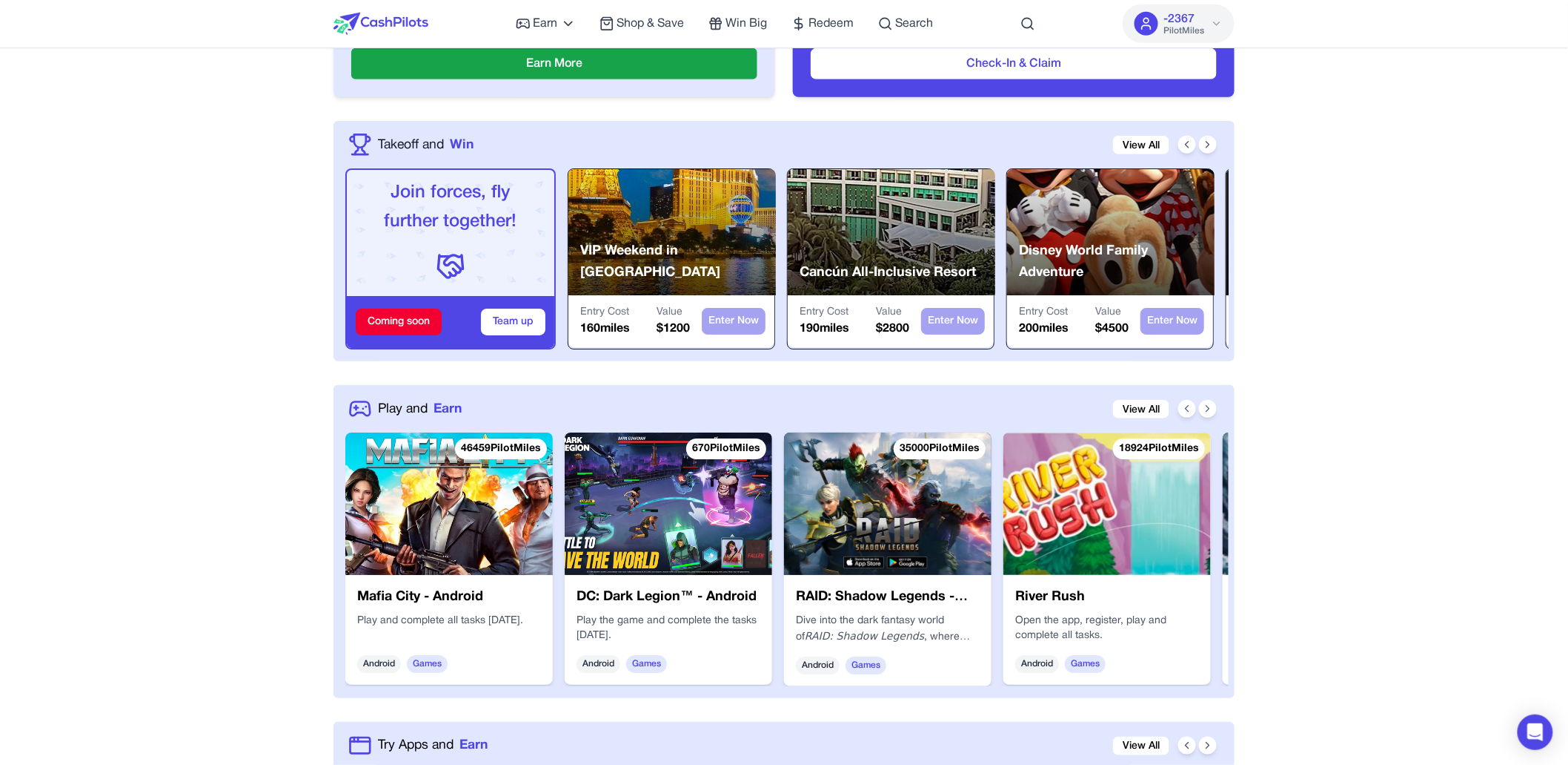
click at [448, 557] on img at bounding box center [449, 503] width 207 height 142
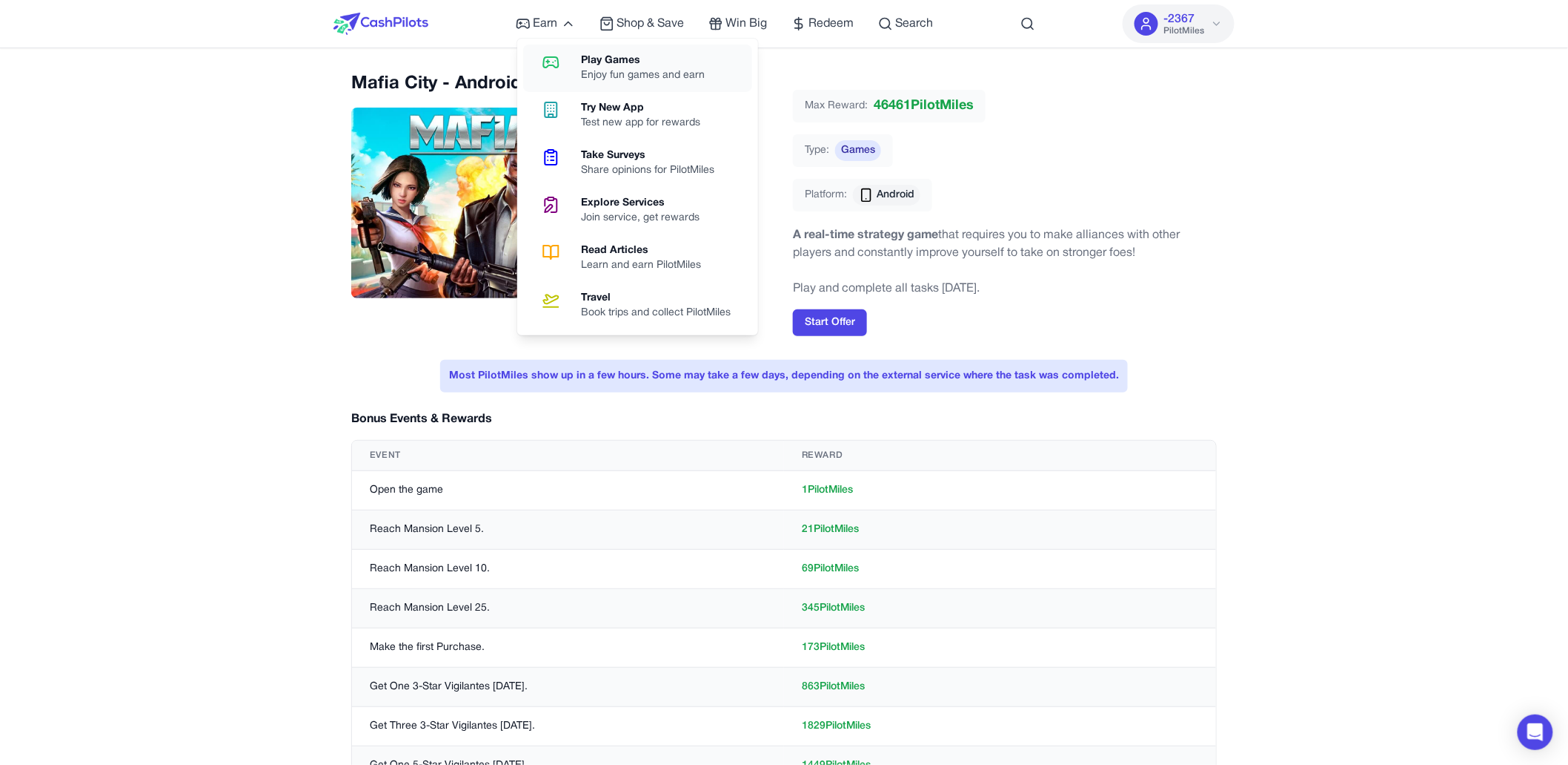
click at [577, 64] on link "Play Games Enjoy fun games and earn" at bounding box center [637, 68] width 229 height 47
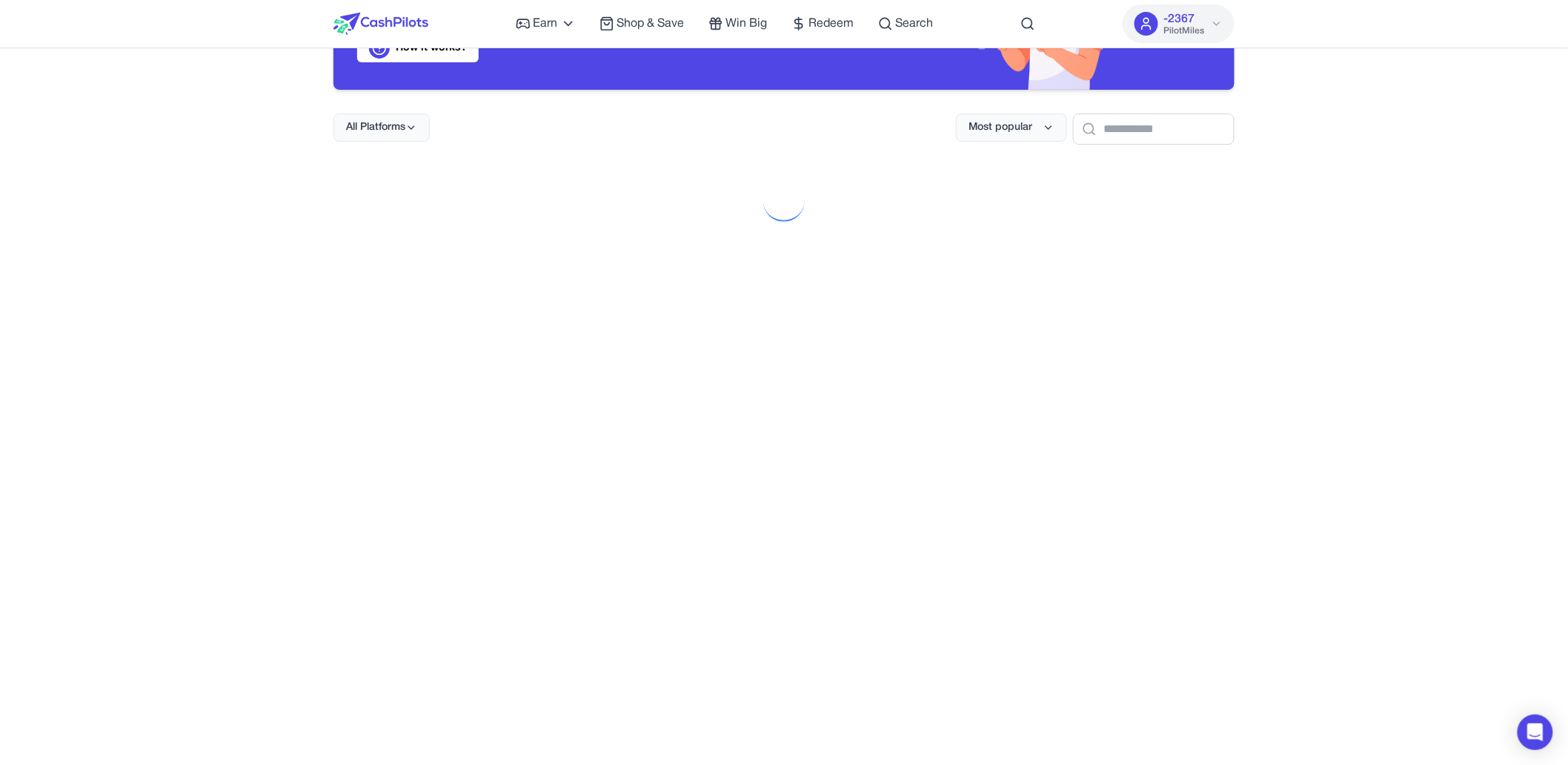
scroll to position [154, 0]
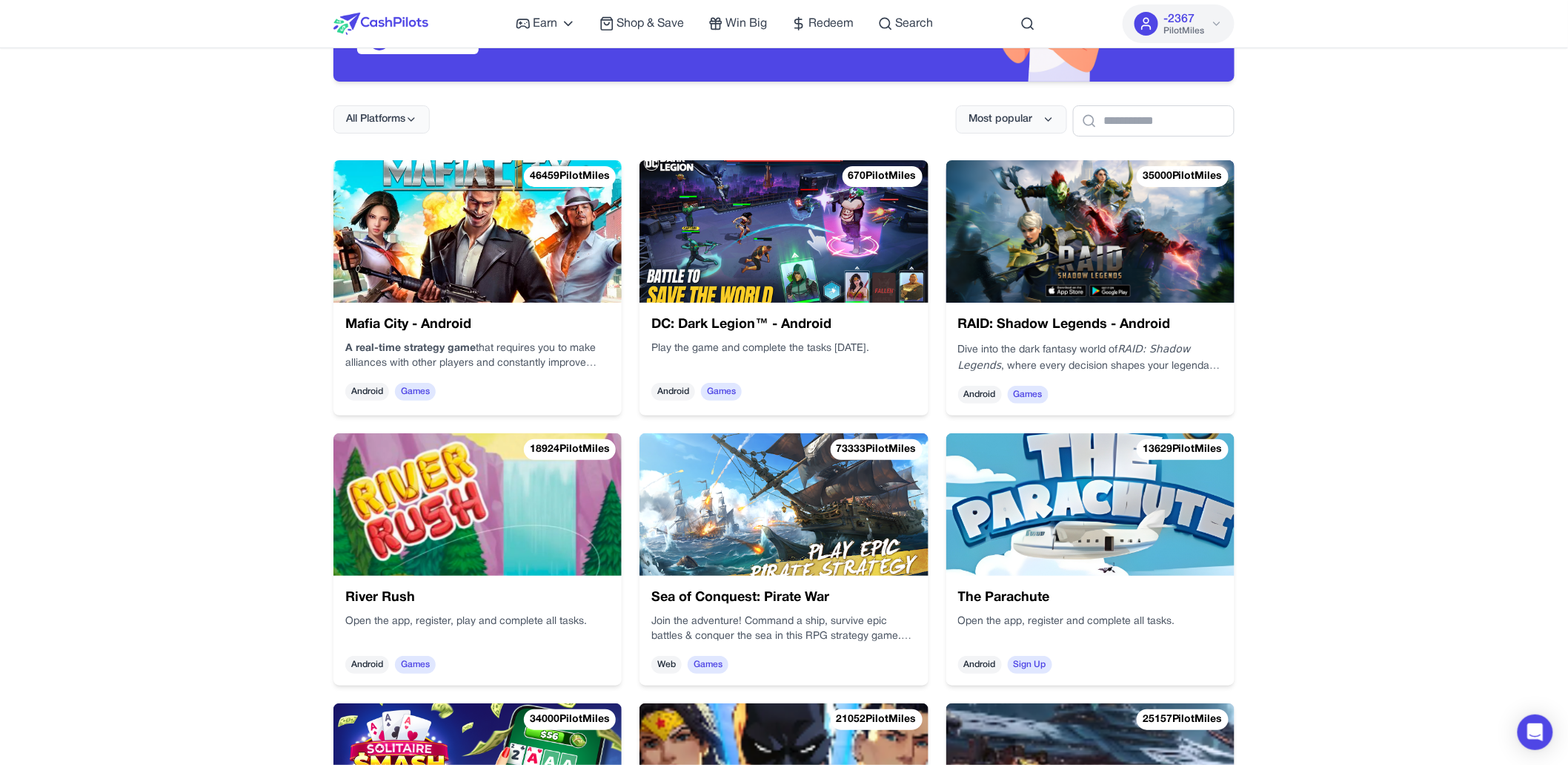
click at [1014, 364] on div "Play the game and complete the tasks in 30 days." at bounding box center [1141, 431] width 255 height 135
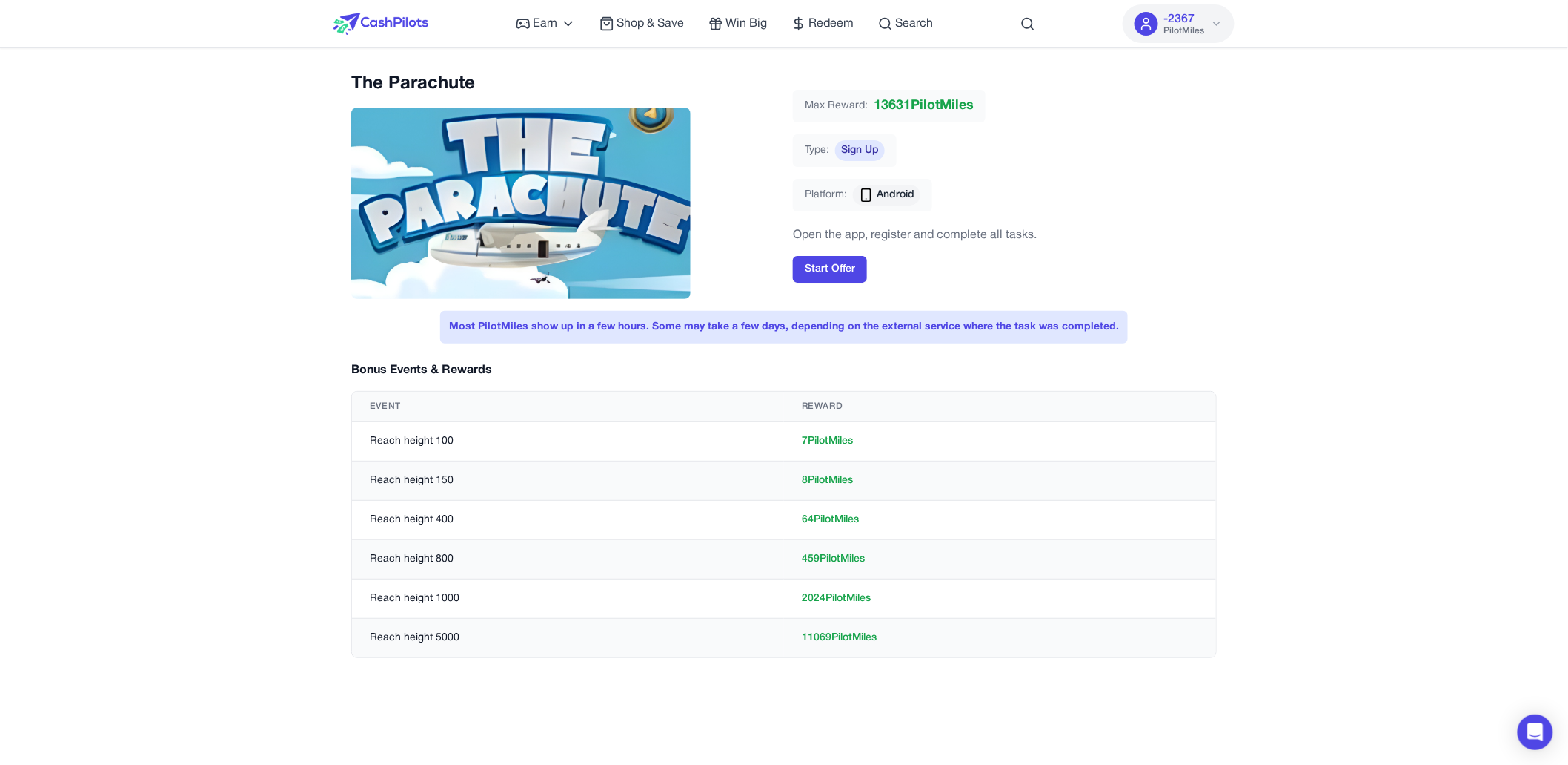
click at [414, 27] on img at bounding box center [381, 24] width 95 height 23
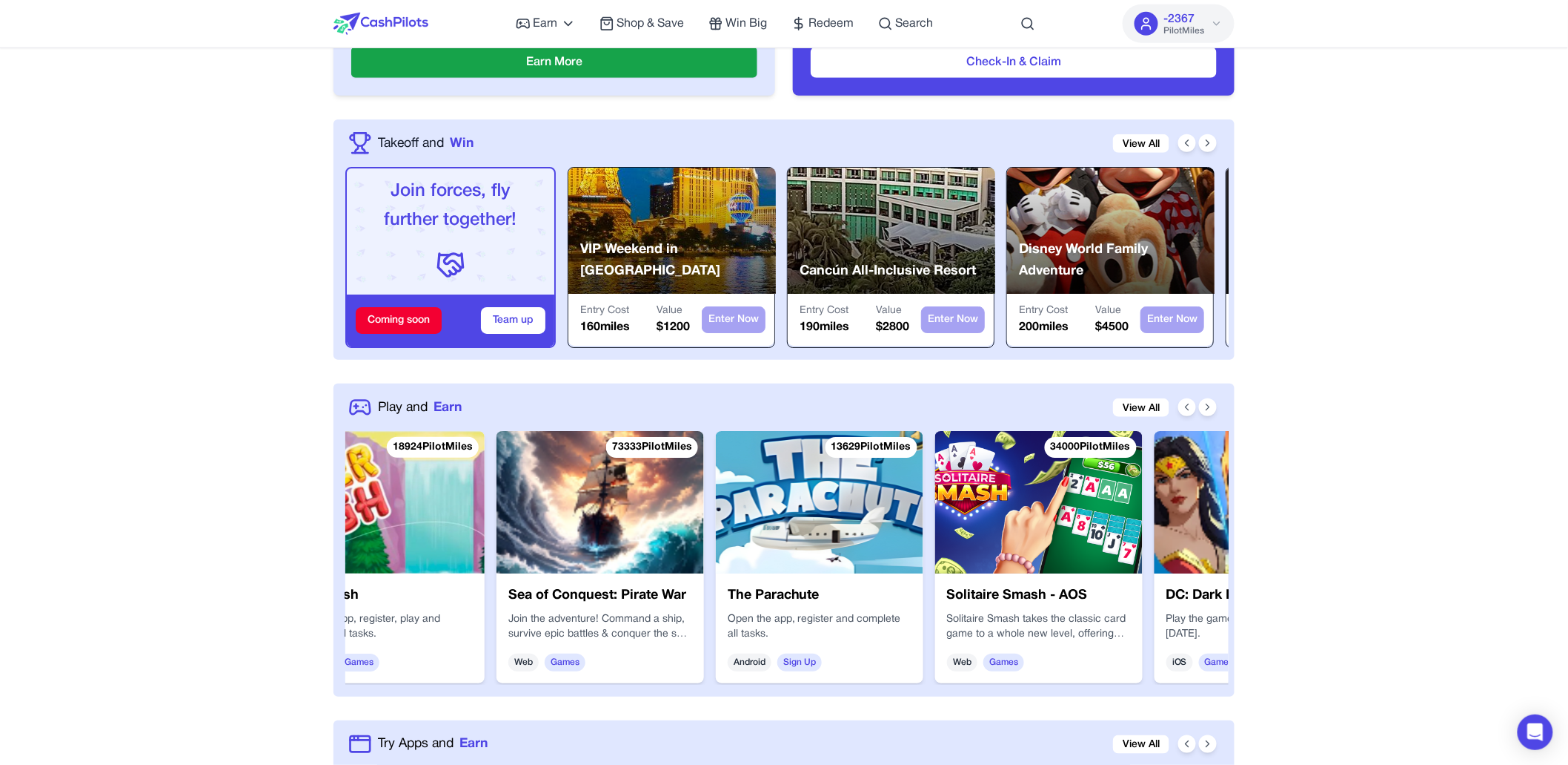
scroll to position [0, 736]
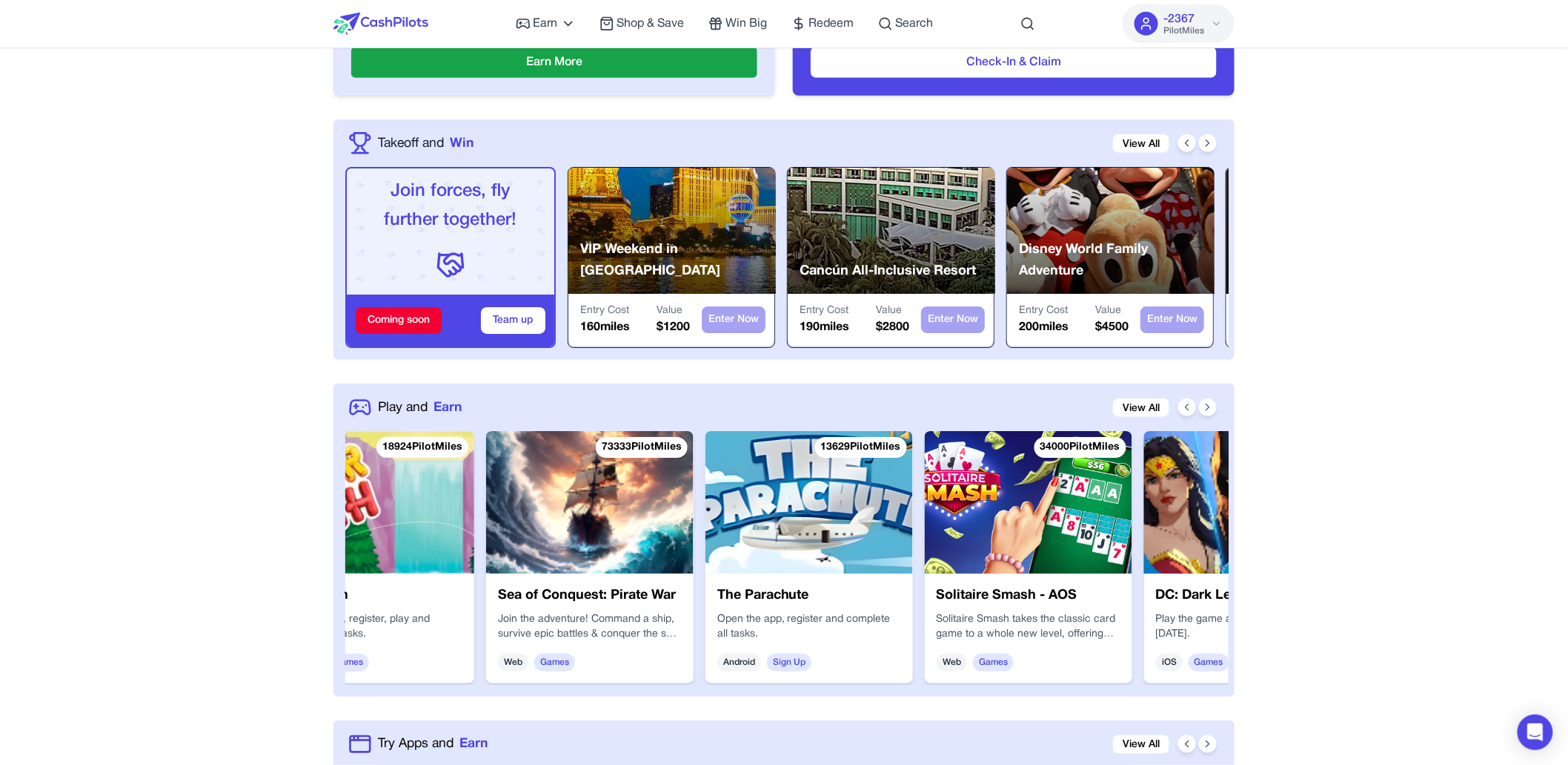
click at [560, 533] on img at bounding box center [590, 502] width 207 height 142
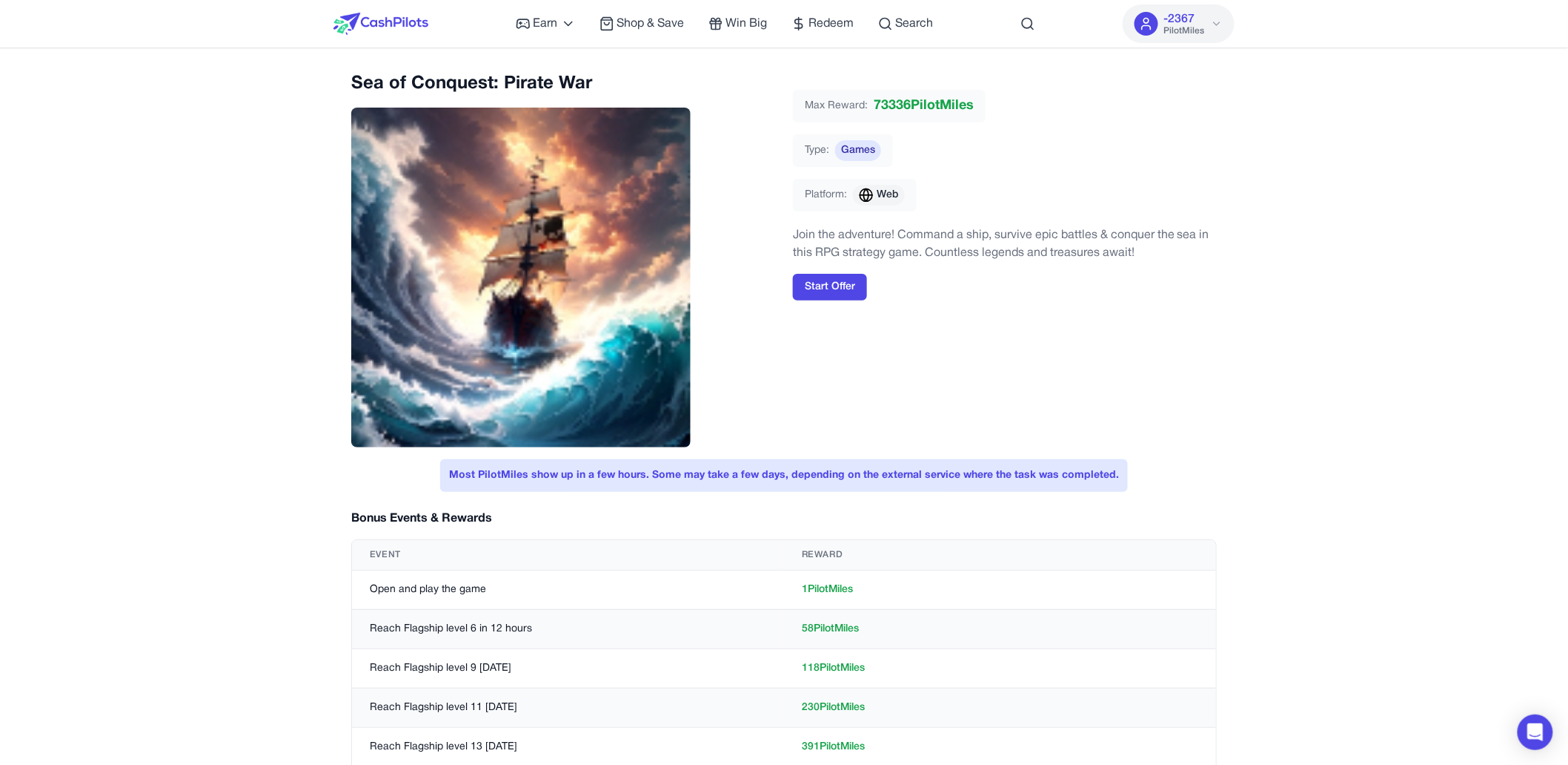
click at [424, 22] on img at bounding box center [381, 24] width 95 height 23
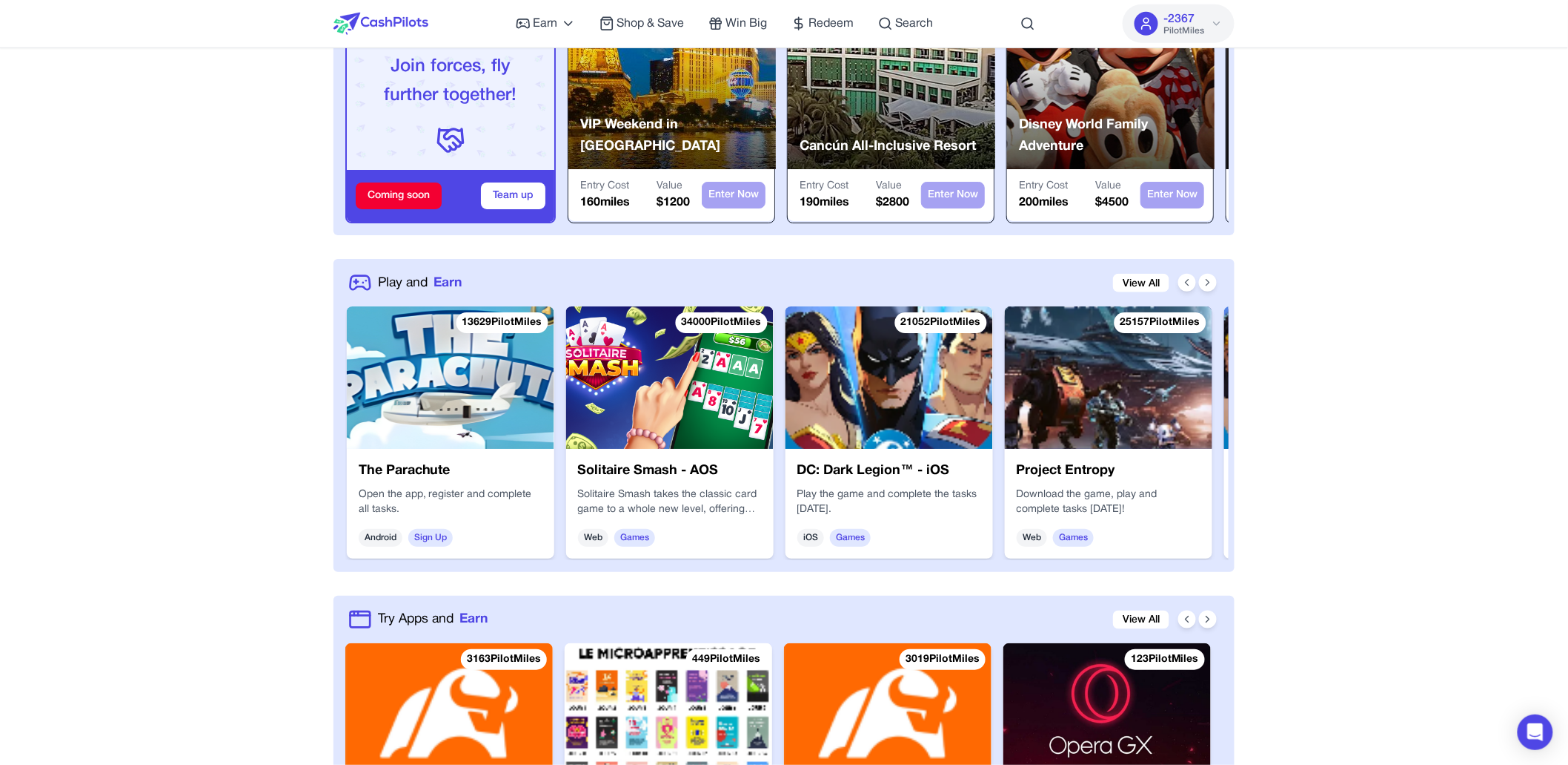
scroll to position [0, 1114]
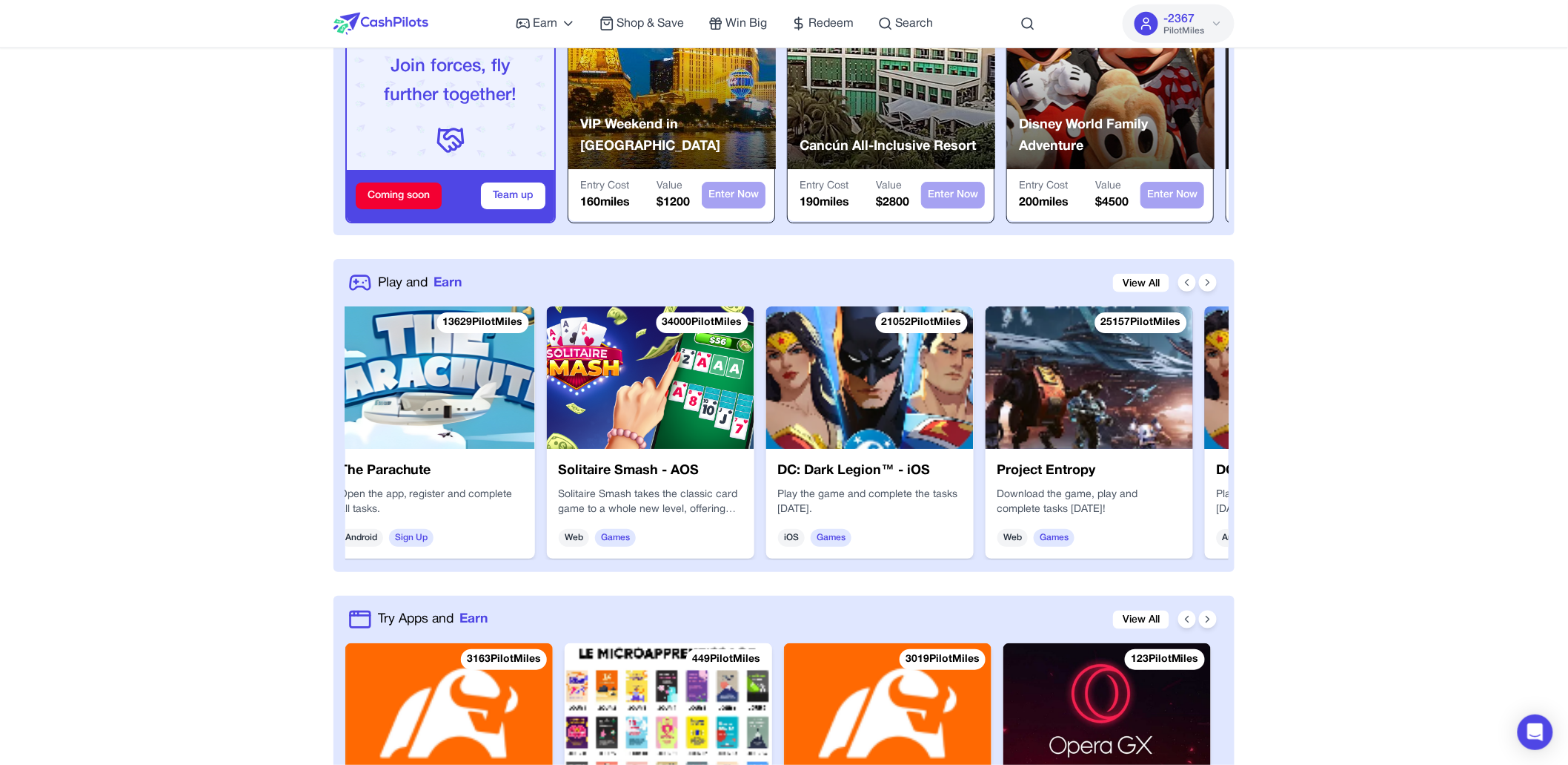
click at [883, 441] on img at bounding box center [870, 377] width 207 height 142
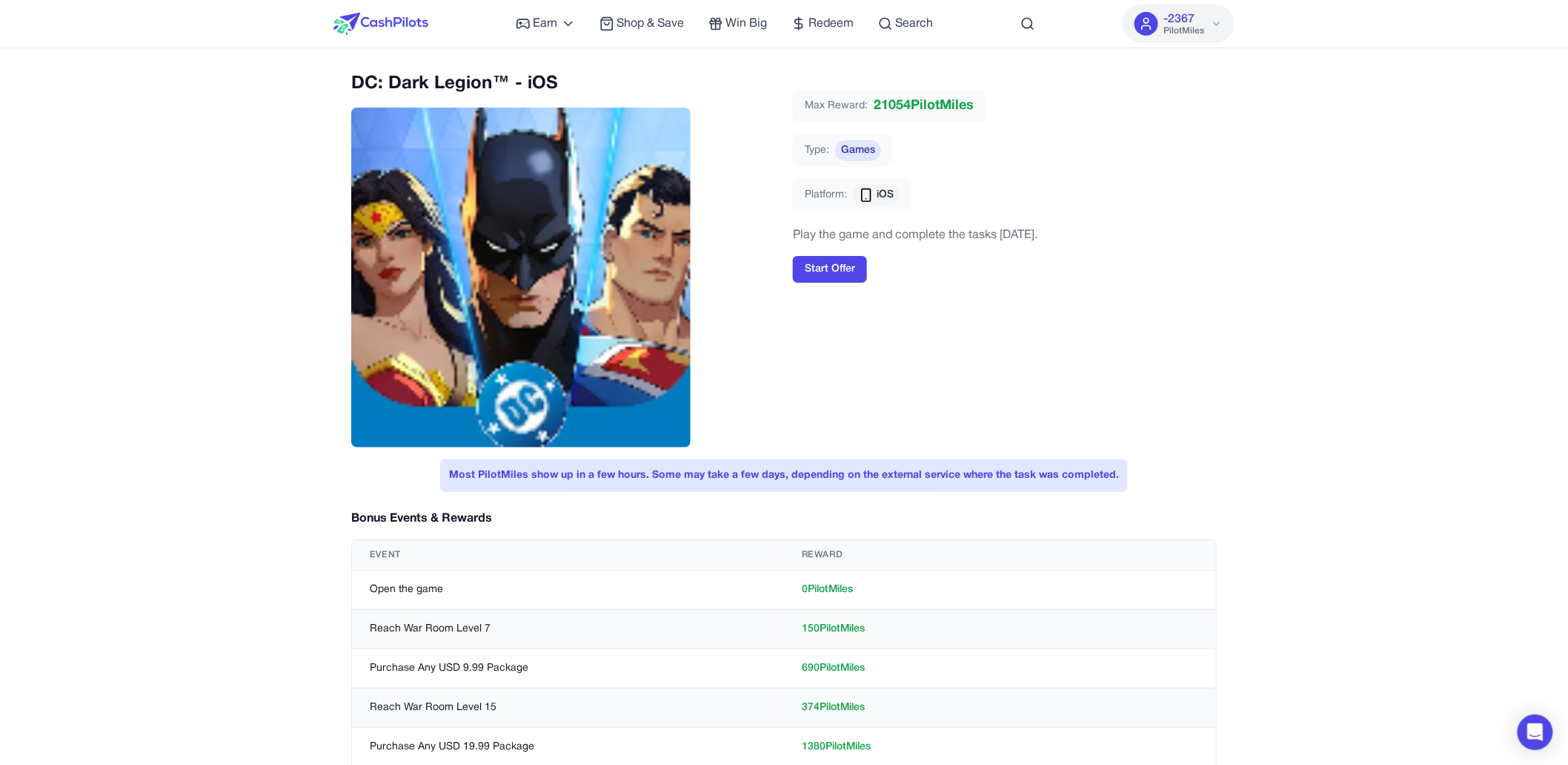
click at [369, 13] on img at bounding box center [381, 24] width 95 height 23
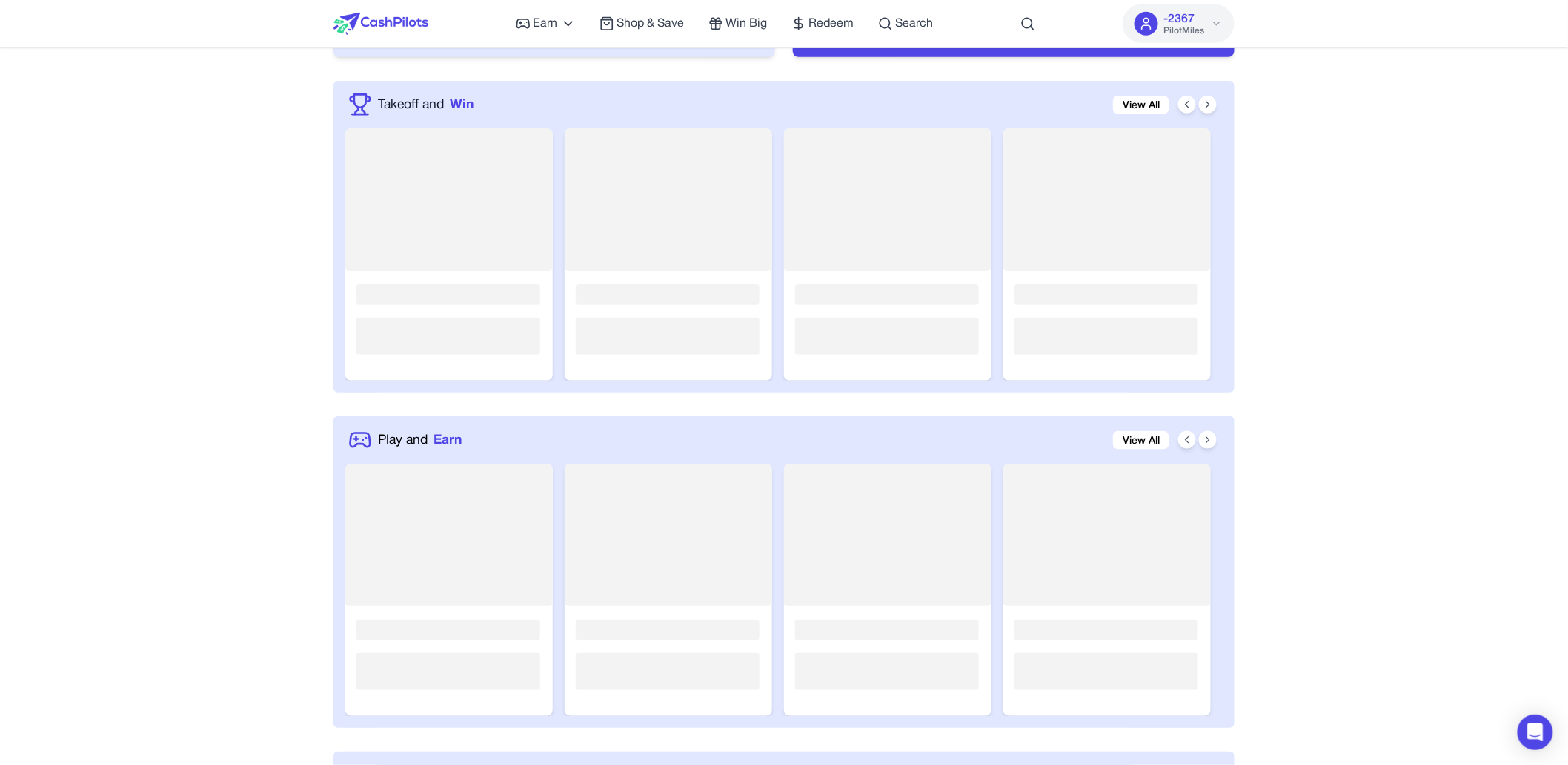
scroll to position [474, 0]
click at [515, 495] on rect at bounding box center [449, 585] width 207 height 252
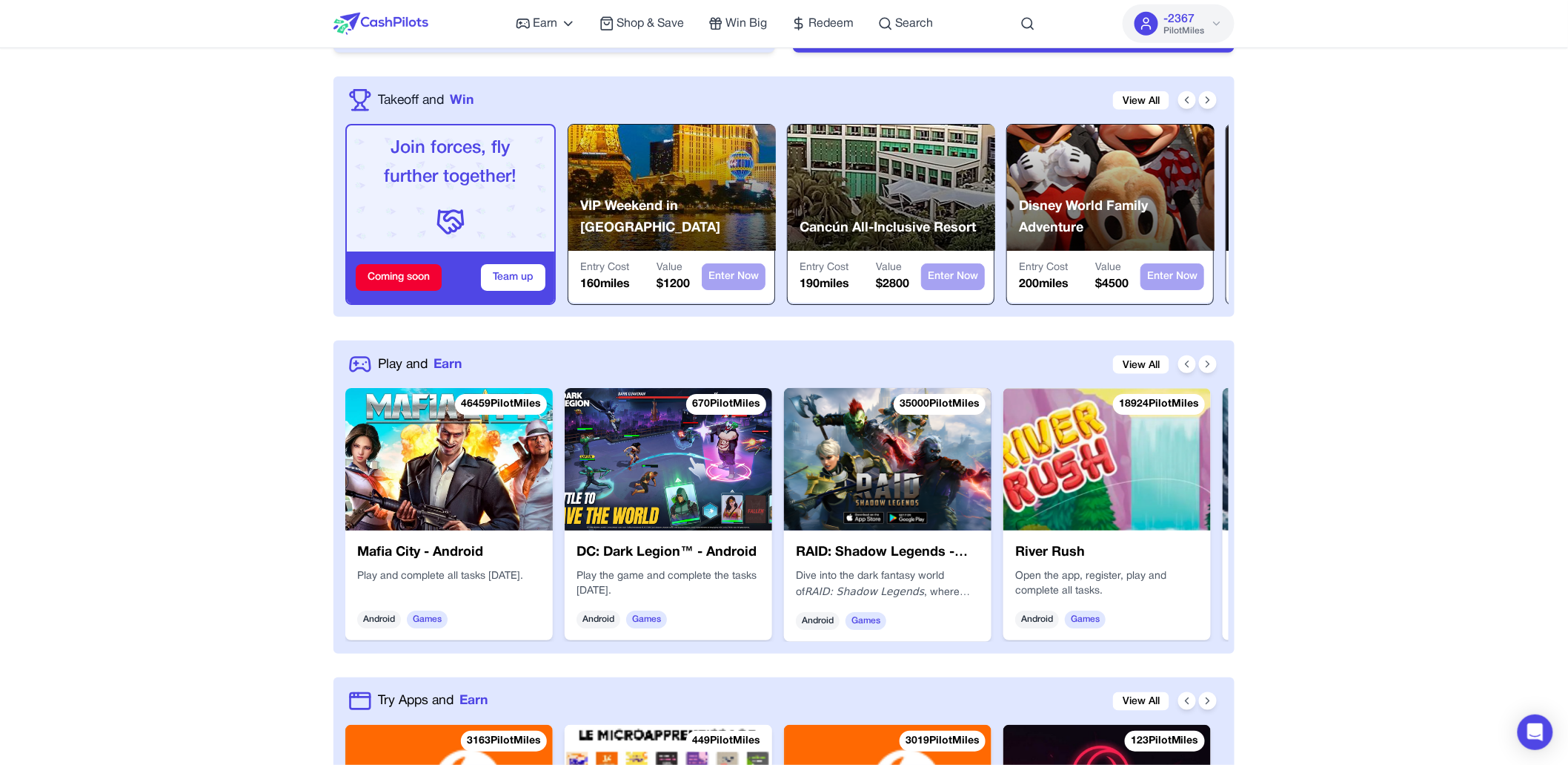
click at [729, 496] on img at bounding box center [668, 458] width 207 height 142
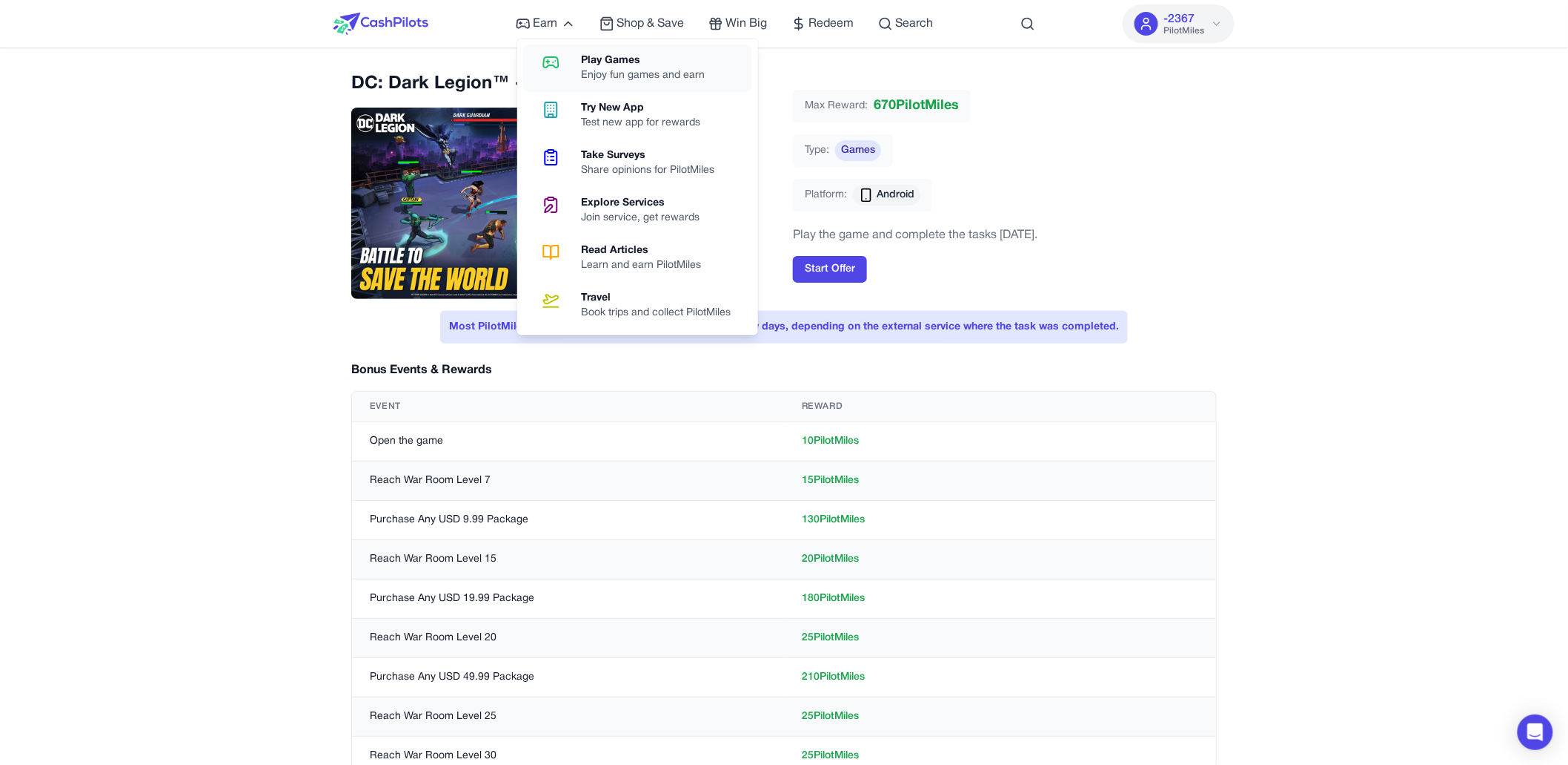
click at [608, 84] on link "Play Games Enjoy fun games and earn" at bounding box center [637, 68] width 229 height 47
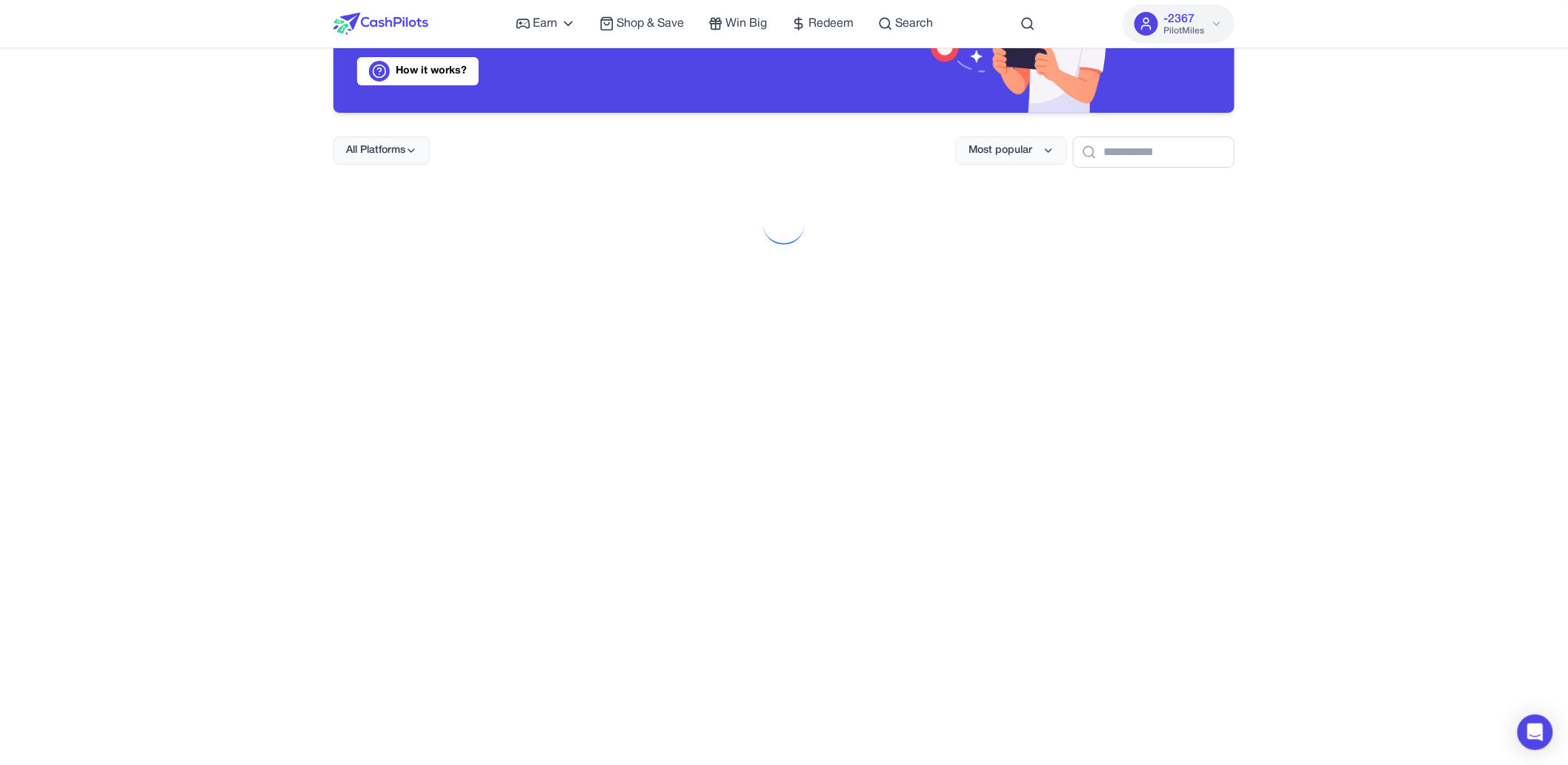
scroll to position [132, 0]
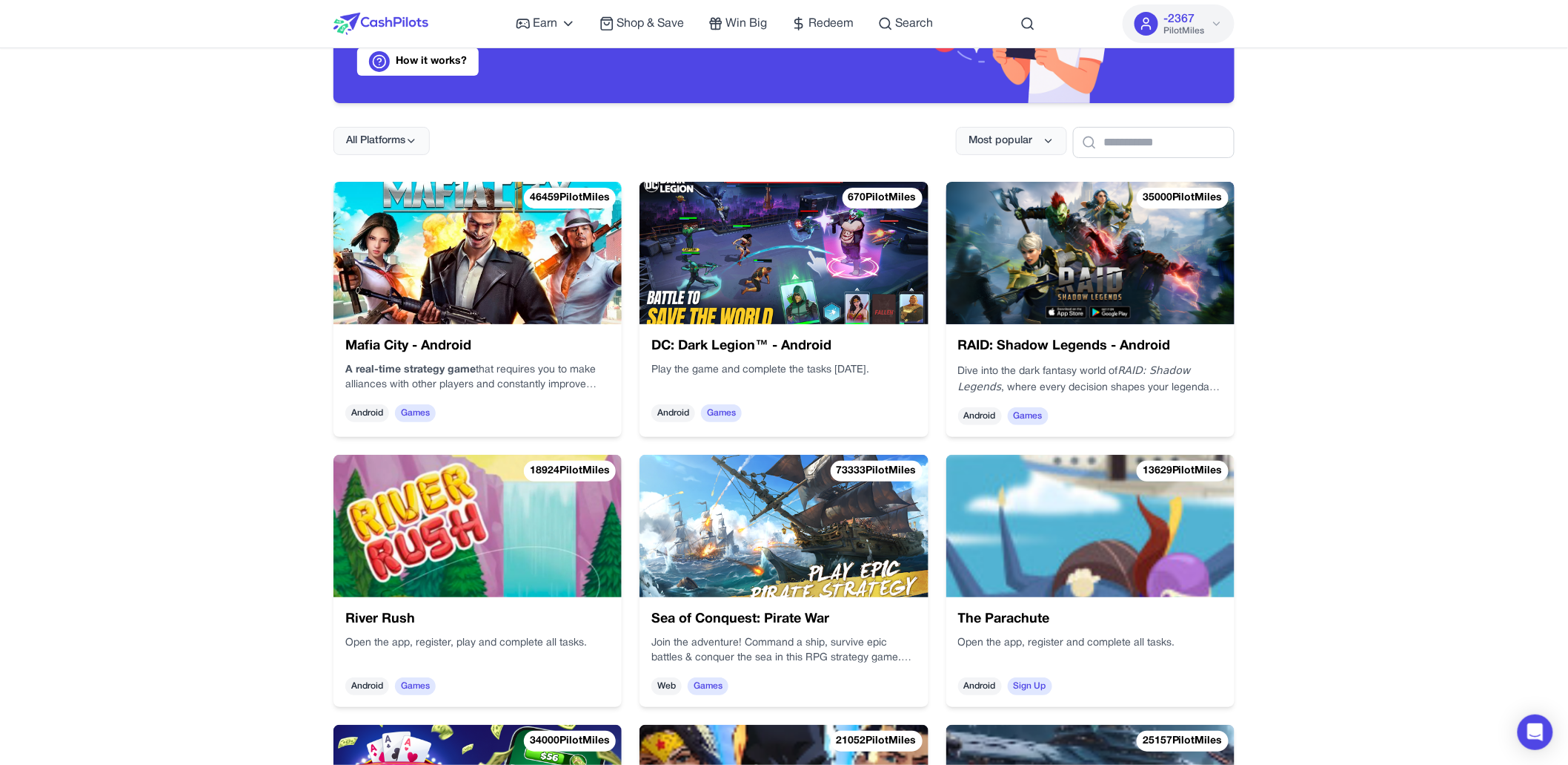
click at [554, 375] on p "A real-time strategy game that requires you to make alliances with other player…" at bounding box center [571, 350] width 267 height 58
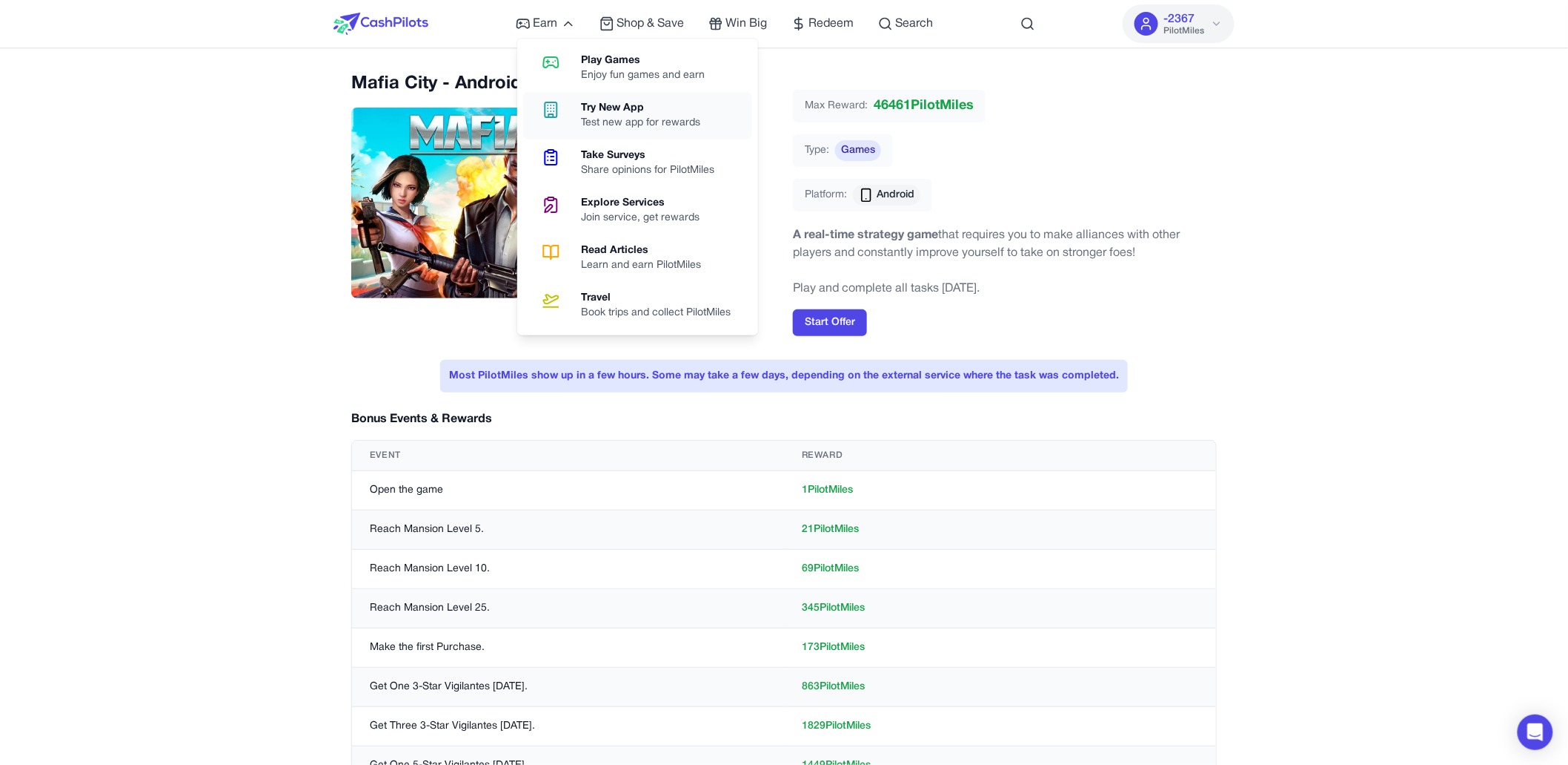
click at [573, 100] on link "Try New App Test new app for rewards" at bounding box center [637, 115] width 229 height 47
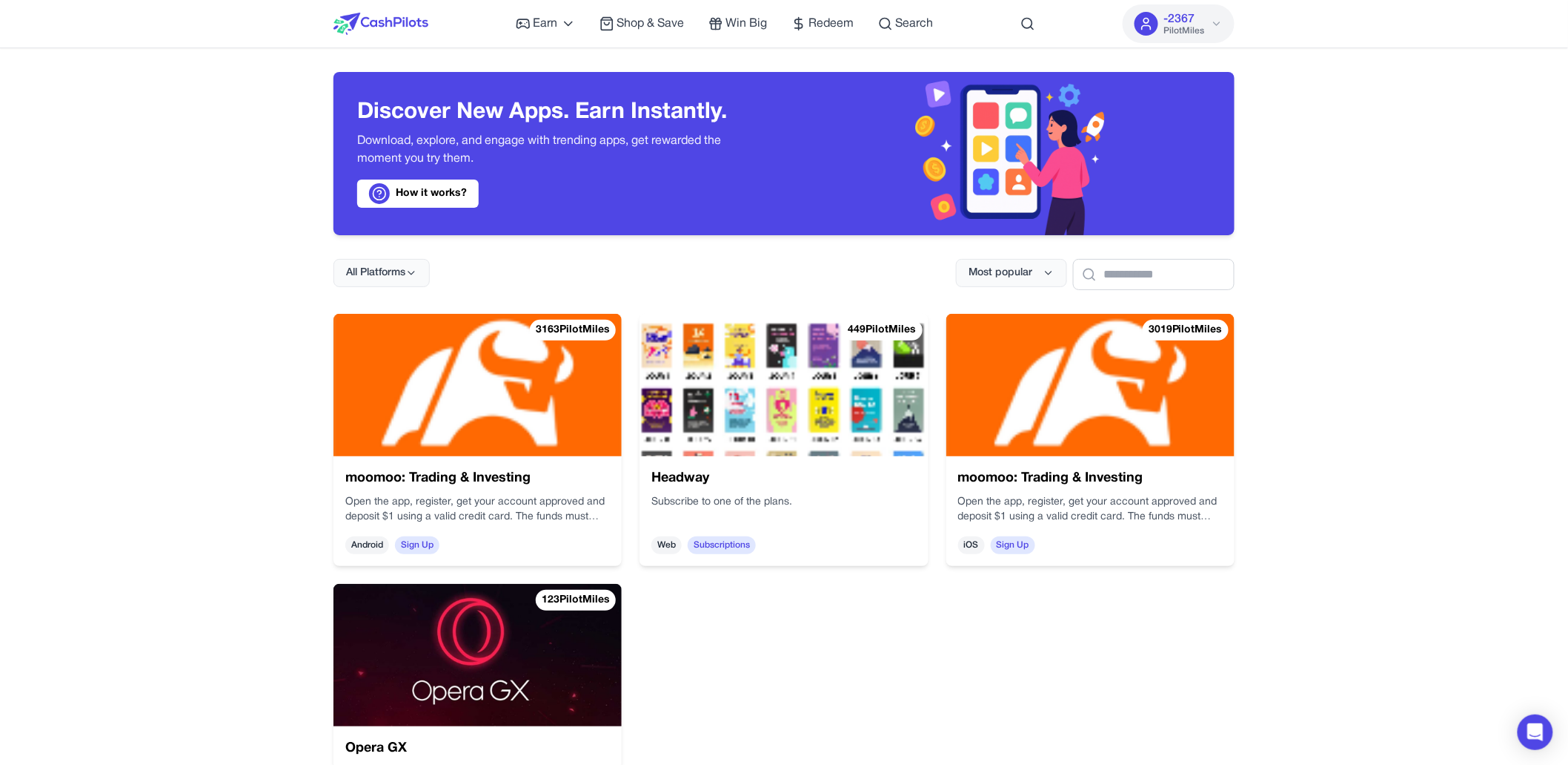
click at [799, 380] on img at bounding box center [784, 385] width 289 height 142
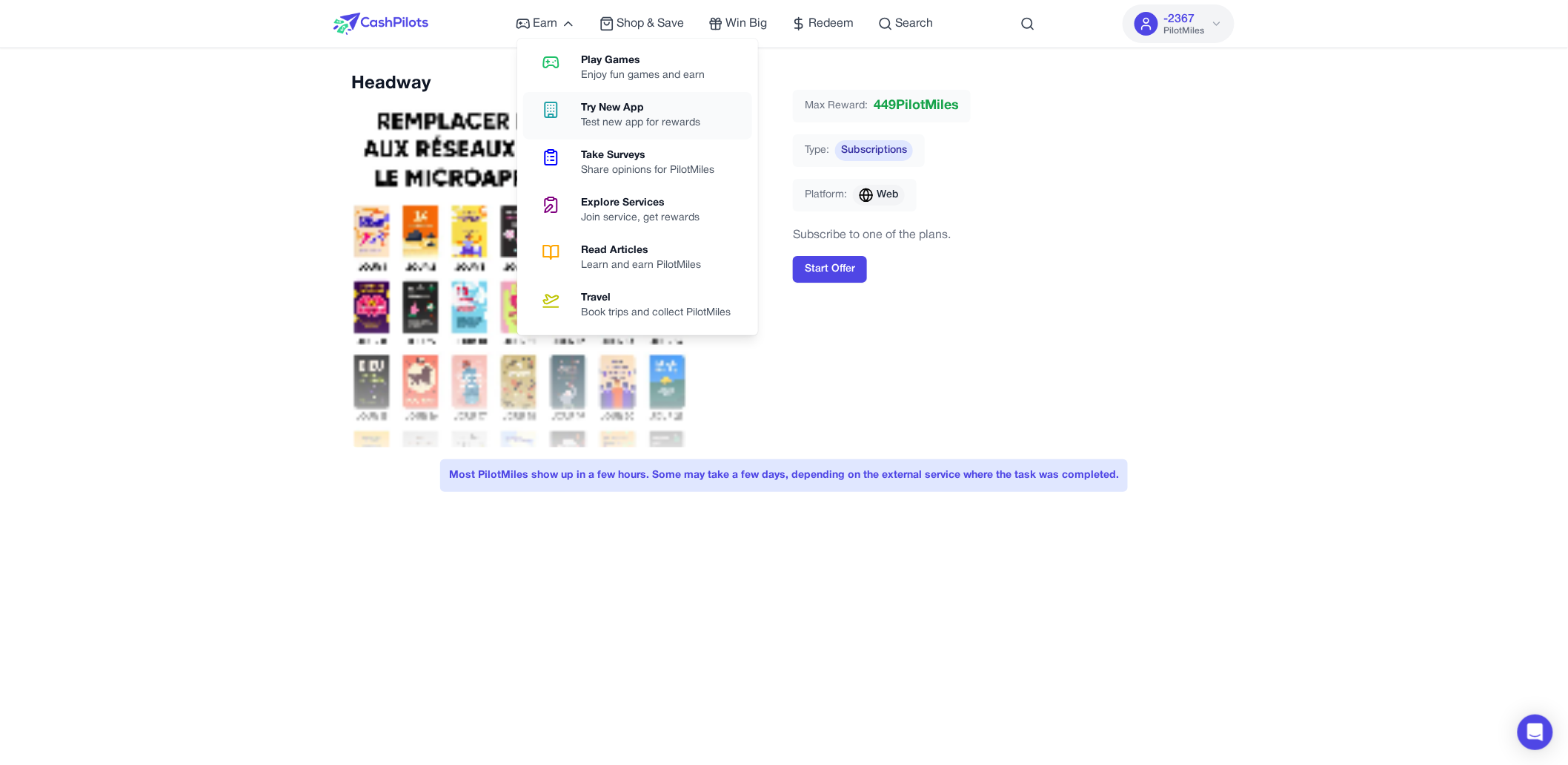
click at [601, 114] on div "Try New App" at bounding box center [647, 108] width 131 height 15
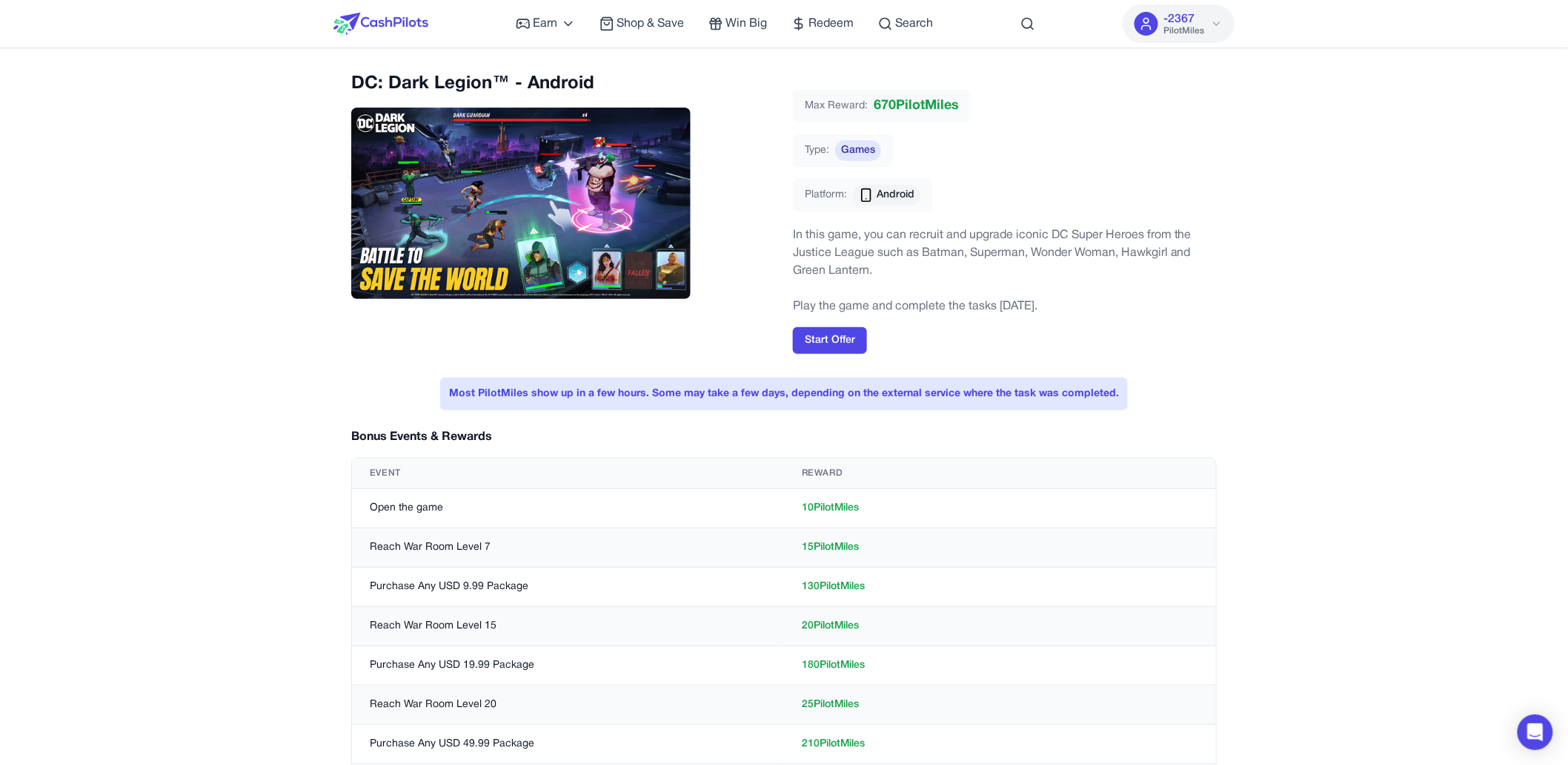
click at [402, 19] on img at bounding box center [381, 24] width 95 height 23
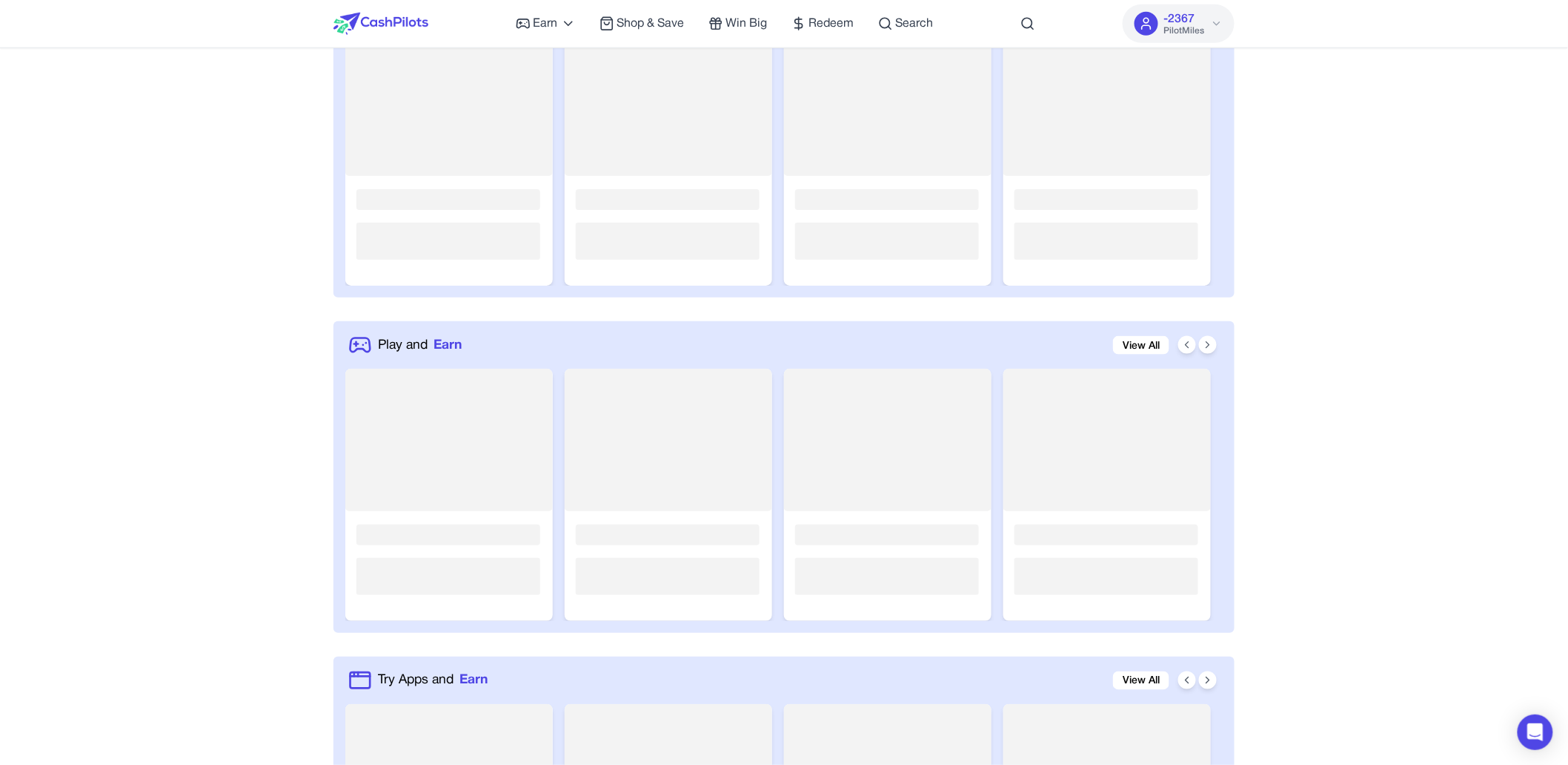
scroll to position [569, 0]
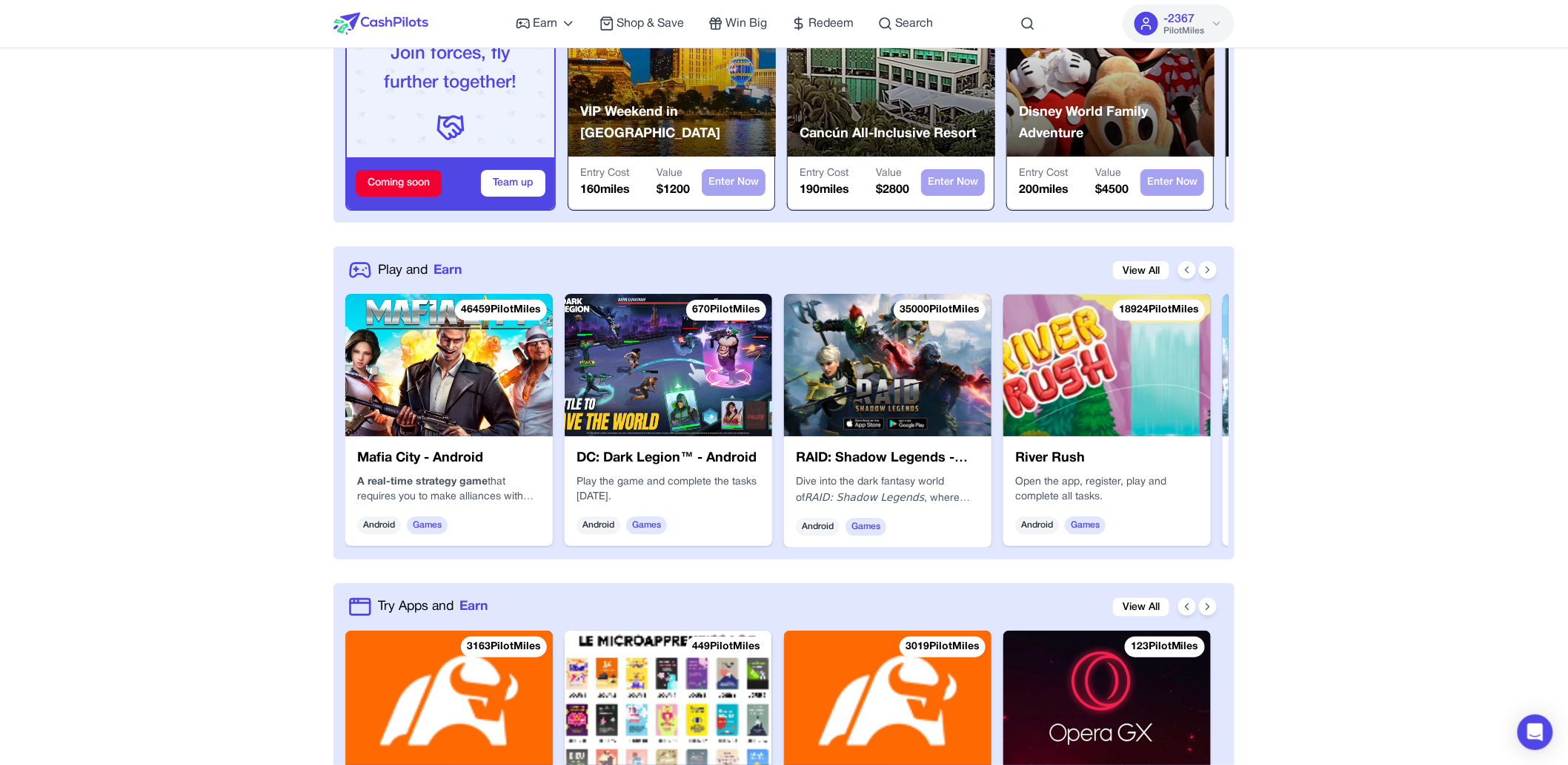
click at [744, 494] on div "Play the game and complete the tasks [DATE]." at bounding box center [668, 489] width 184 height 29
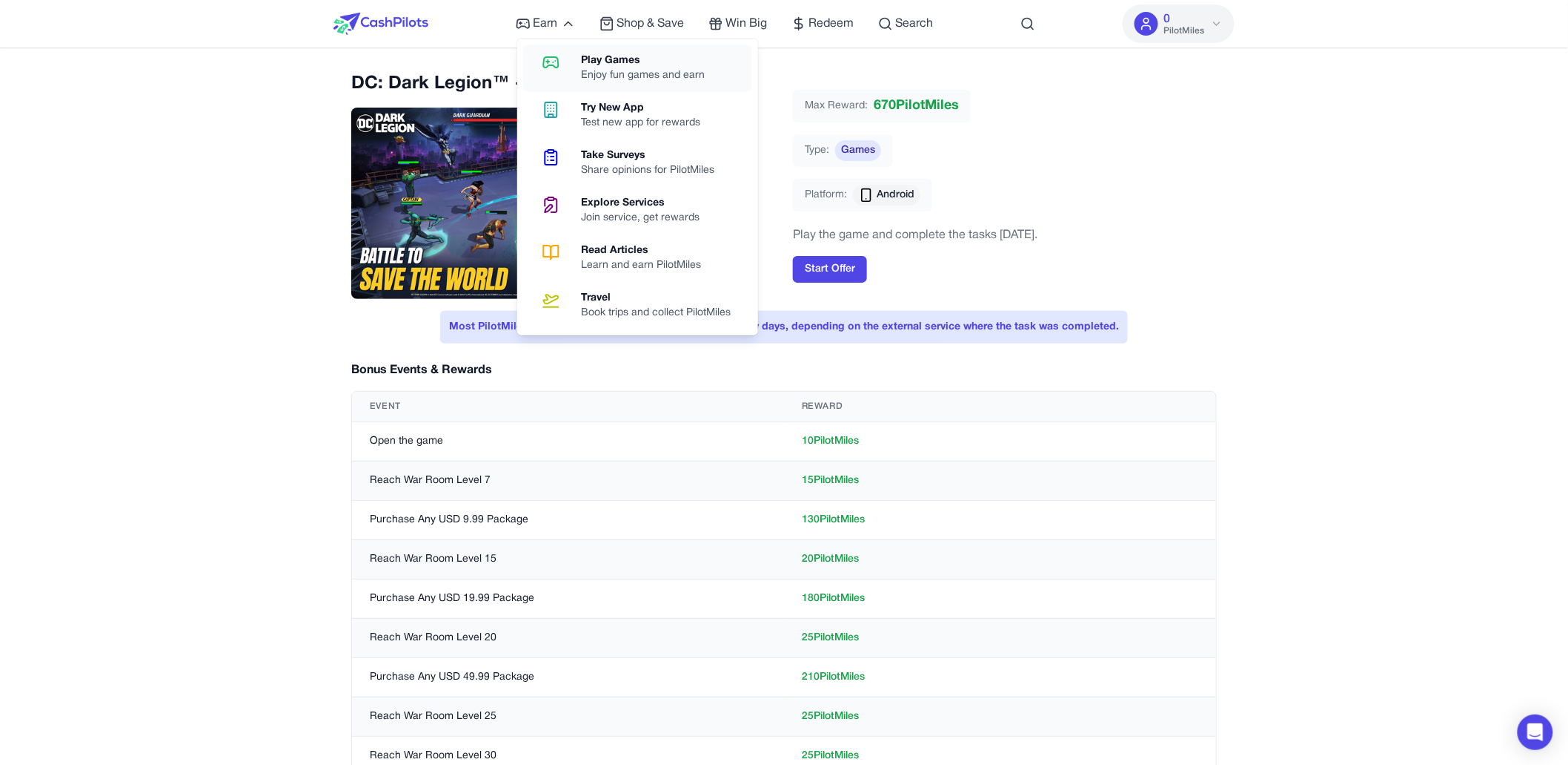
click at [565, 68] on icon at bounding box center [551, 62] width 38 height 18
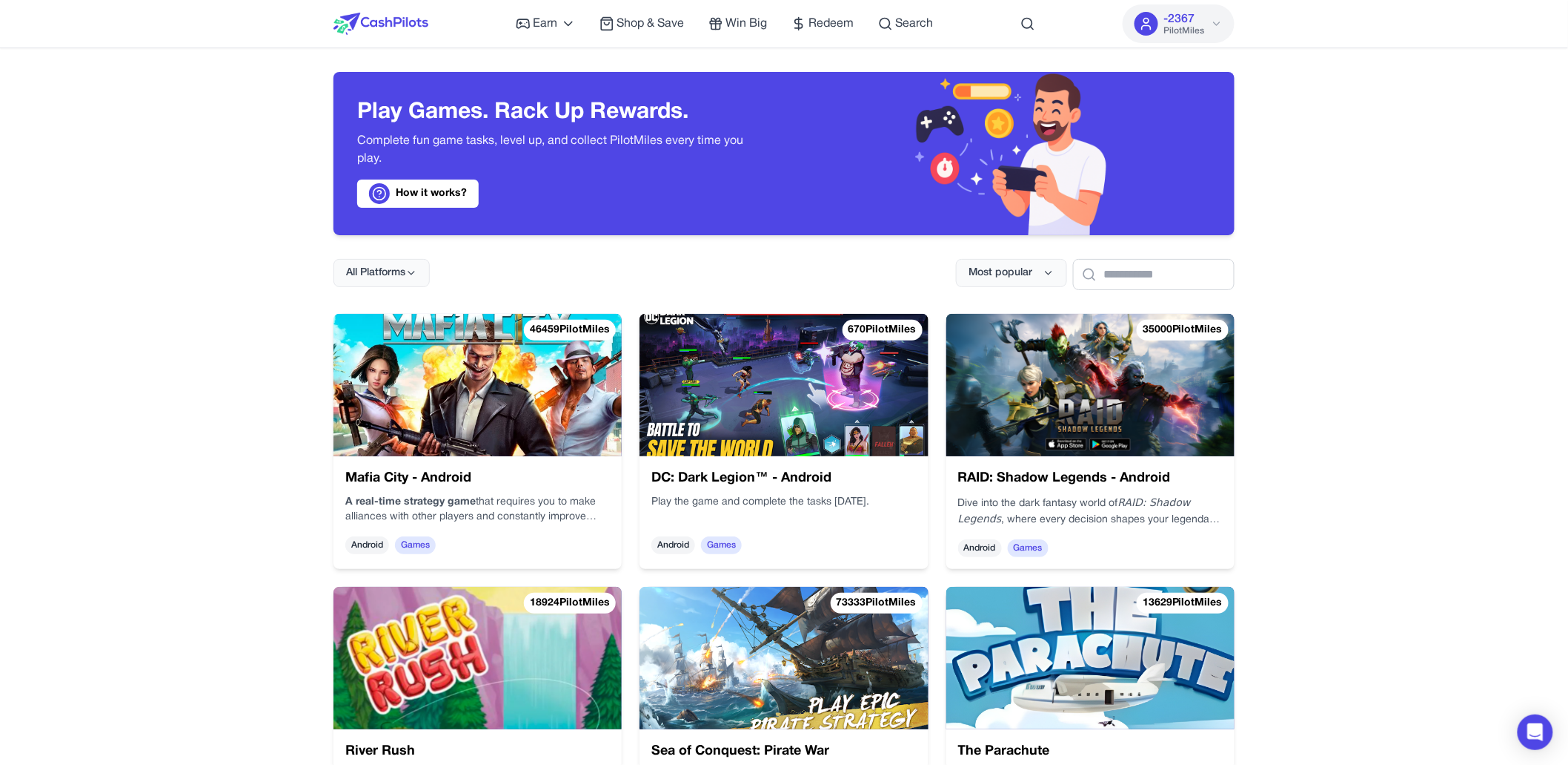
click at [1090, 490] on div "RAID: Shadow Legends - Android Dive into the dark fantasy world of RAID: Shadow…" at bounding box center [1091, 511] width 289 height 112
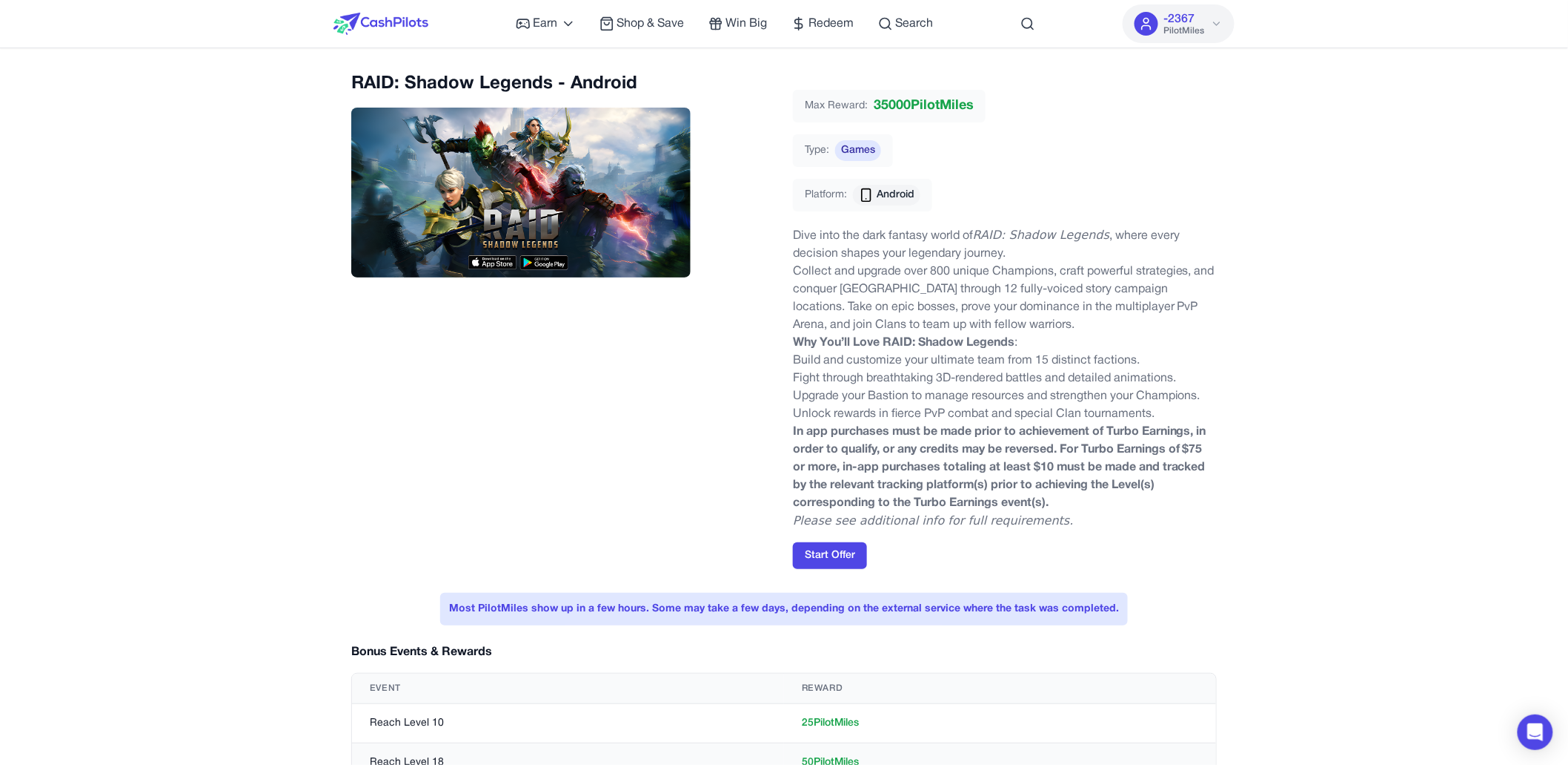
click at [381, 75] on h2 "RAID: Shadow Legends - Android" at bounding box center [564, 83] width 424 height 24
copy h2 "RAID"
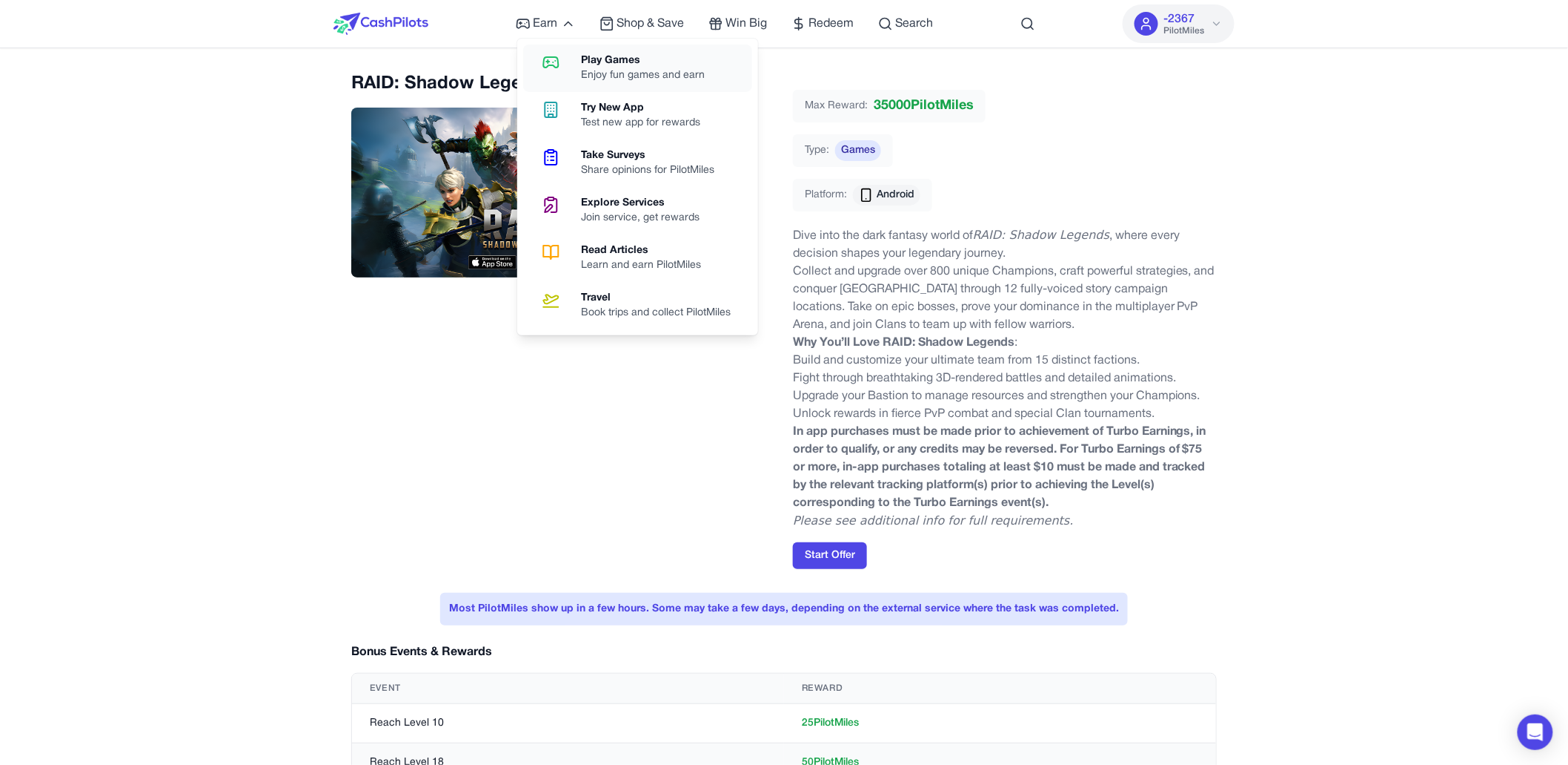
click at [560, 62] on icon at bounding box center [551, 62] width 38 height 18
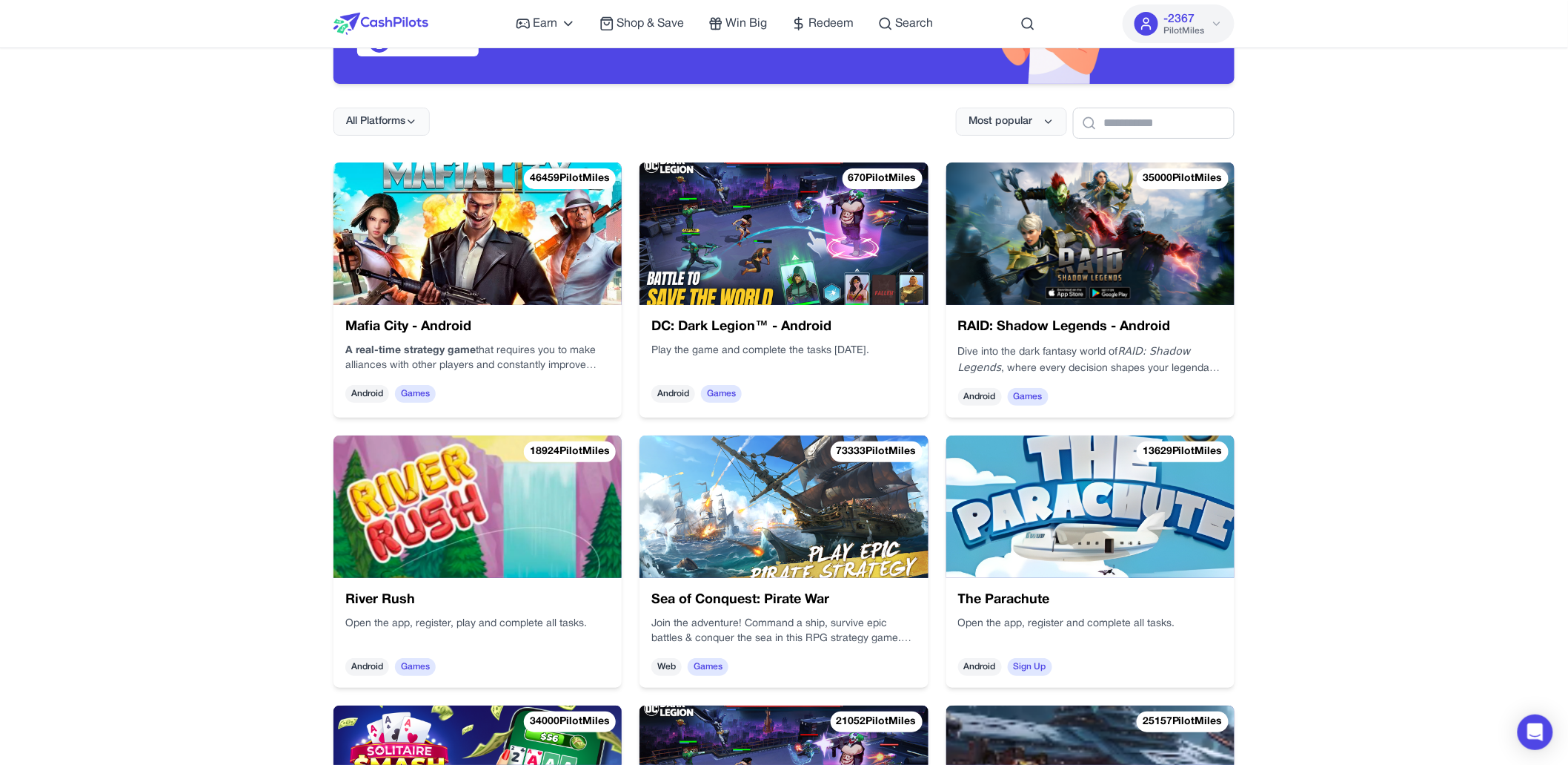
scroll to position [163, 0]
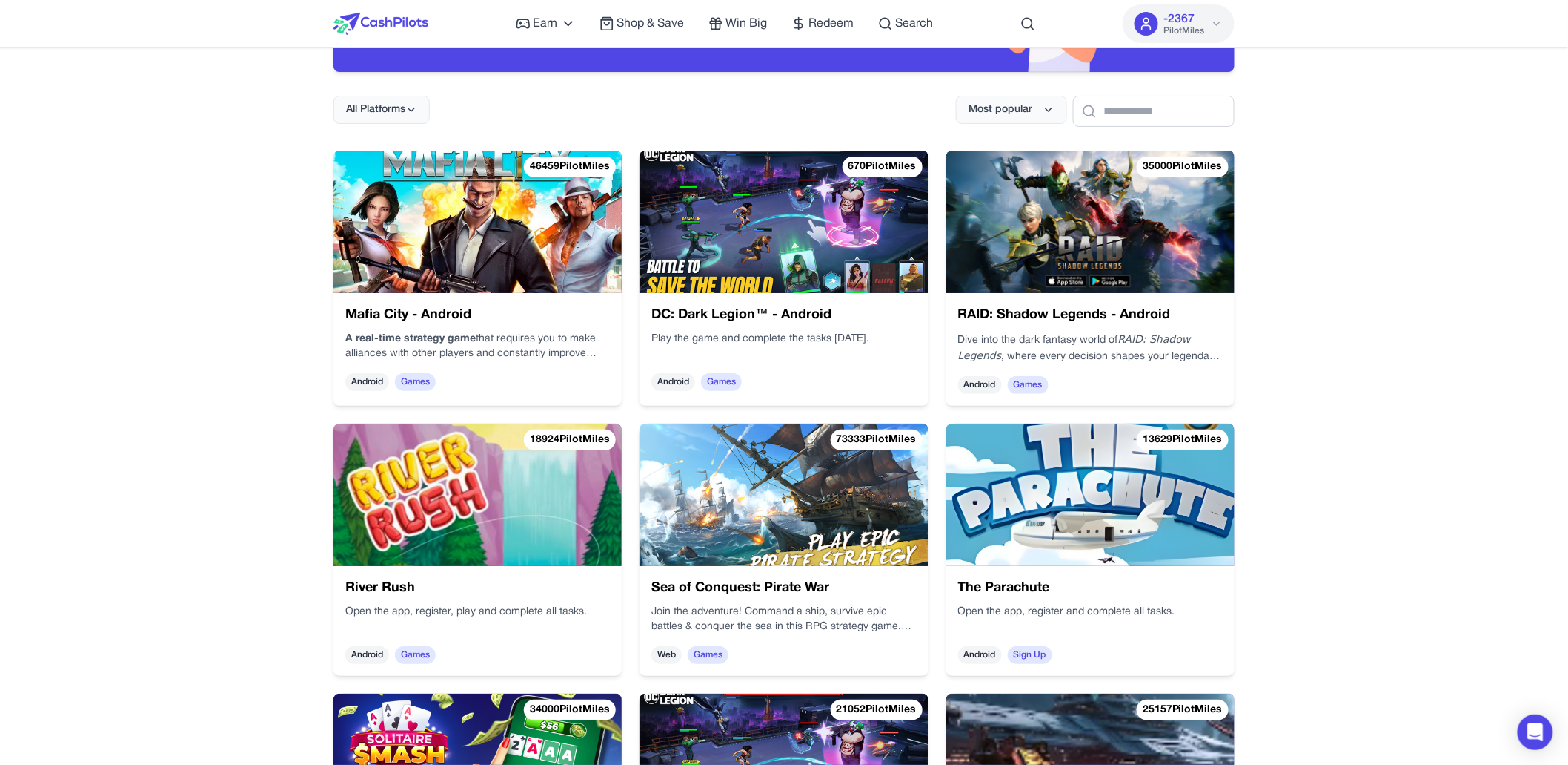
click at [799, 333] on div "Play the game and complete the tasks in 30 days." at bounding box center [784, 345] width 265 height 29
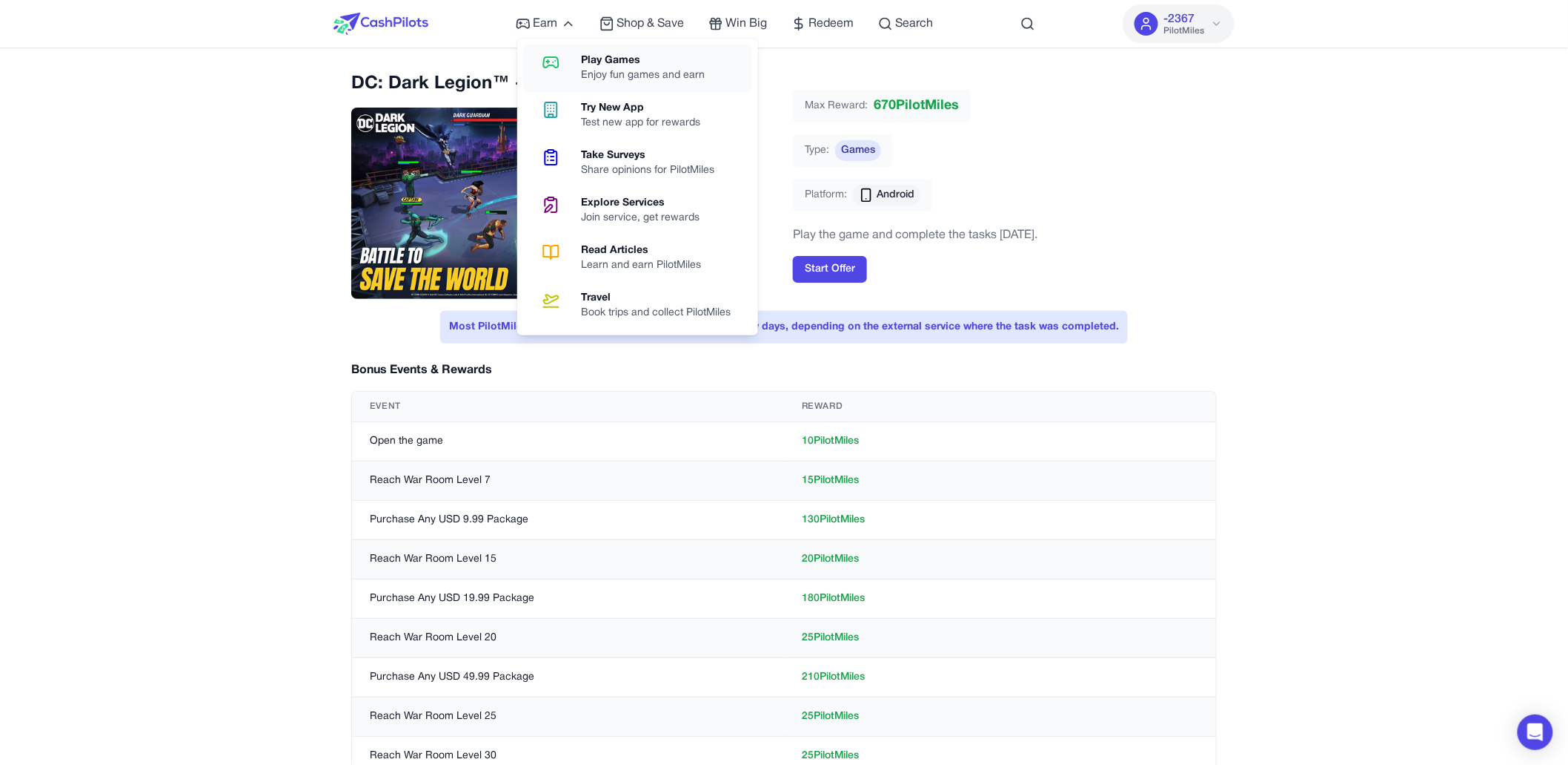
click at [577, 64] on link "Play Games Enjoy fun games and earn" at bounding box center [637, 68] width 229 height 47
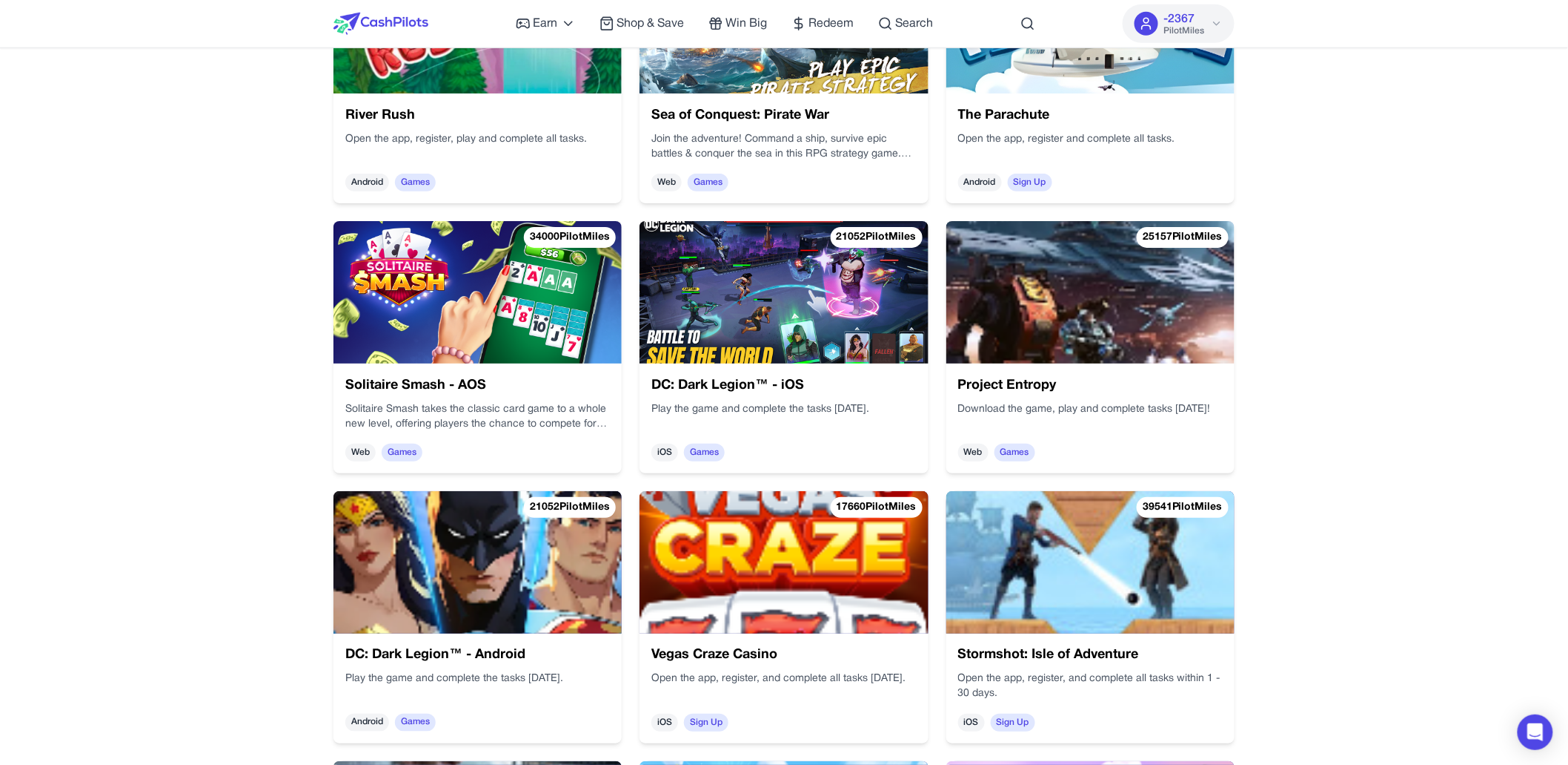
scroll to position [676, 0]
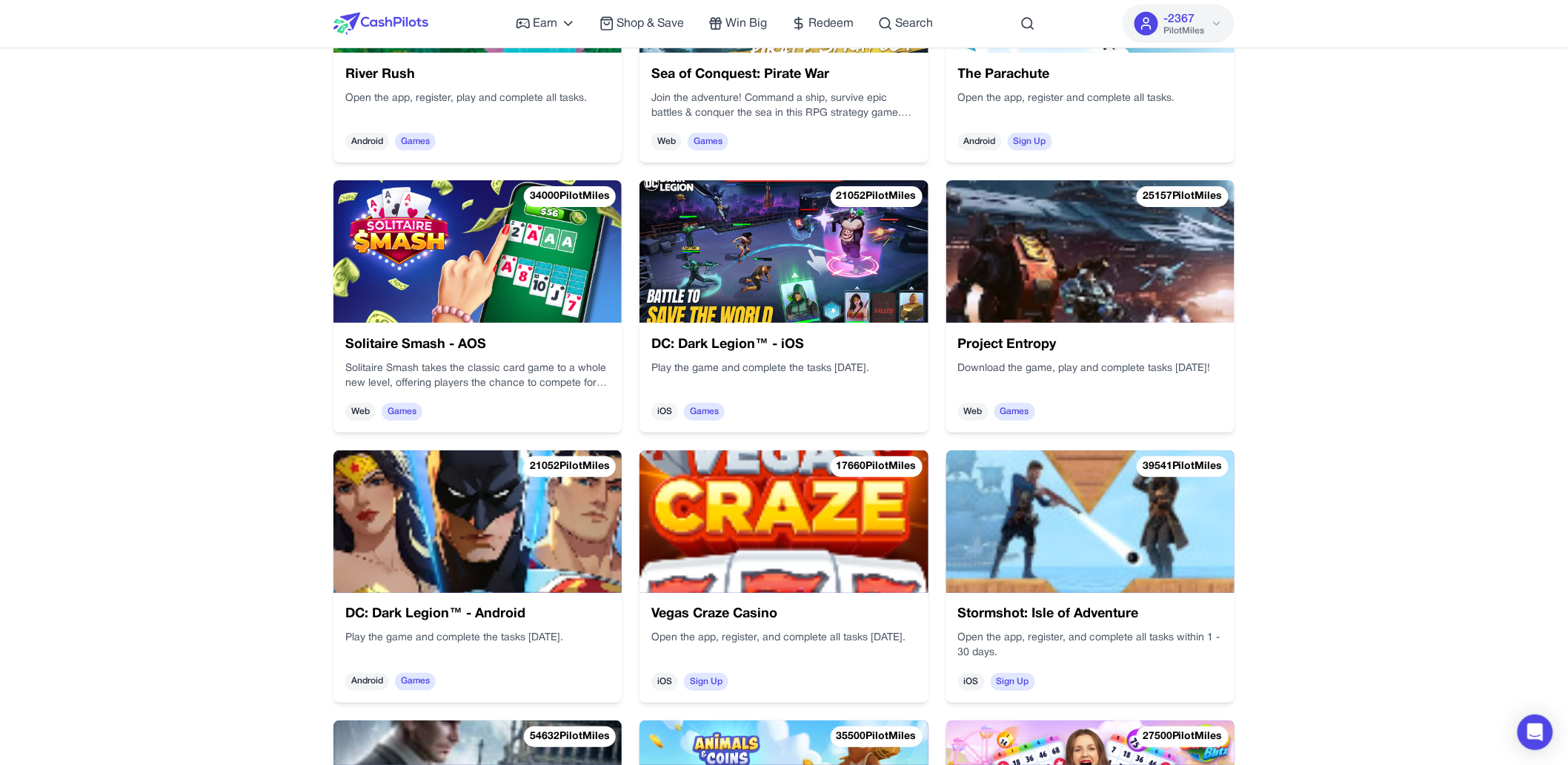
click at [1072, 252] on img at bounding box center [1091, 251] width 289 height 142
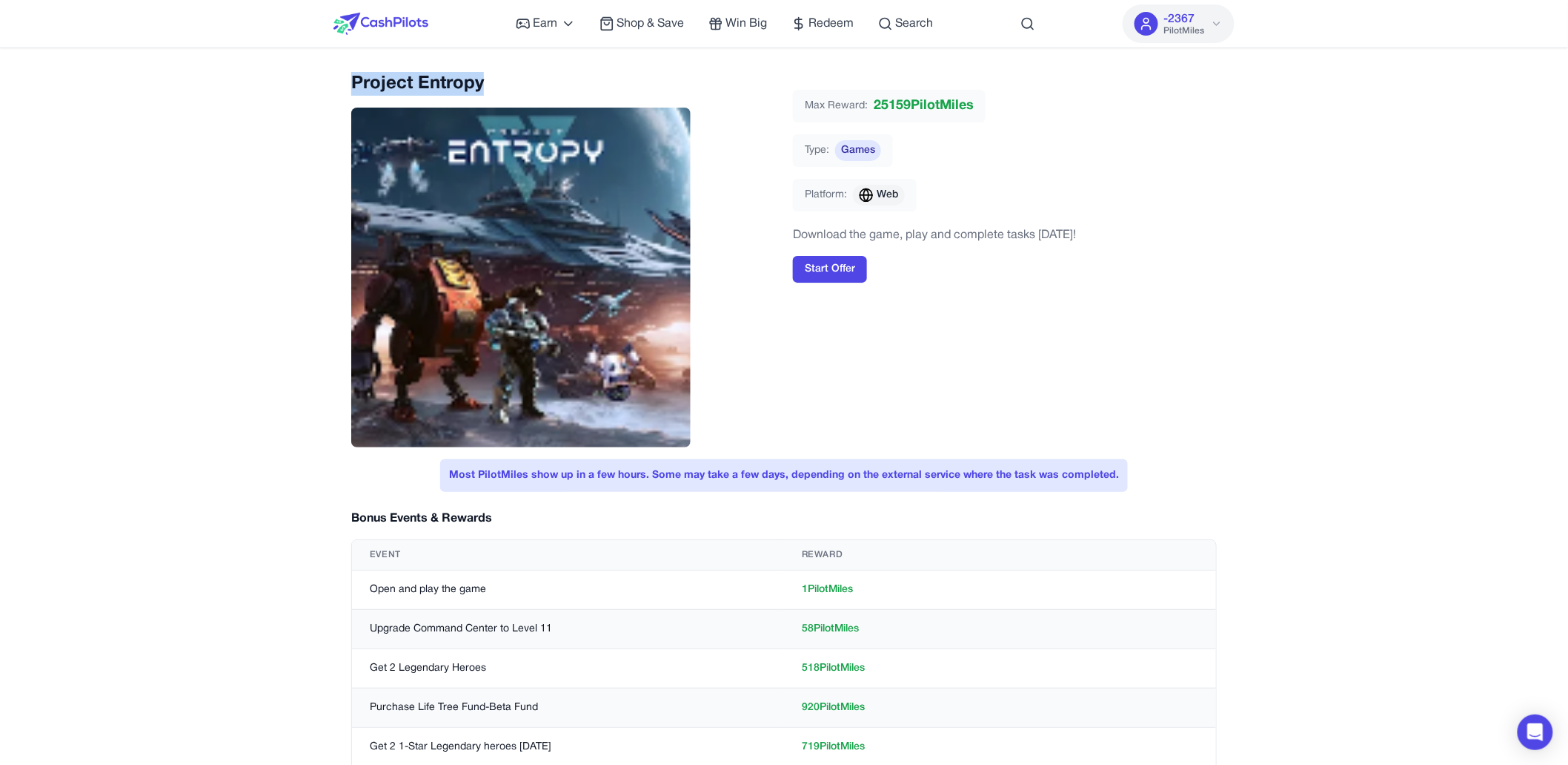
drag, startPoint x: 486, startPoint y: 78, endPoint x: 352, endPoint y: 74, distance: 134.1
click at [352, 74] on h2 "Project Entropy" at bounding box center [564, 83] width 424 height 24
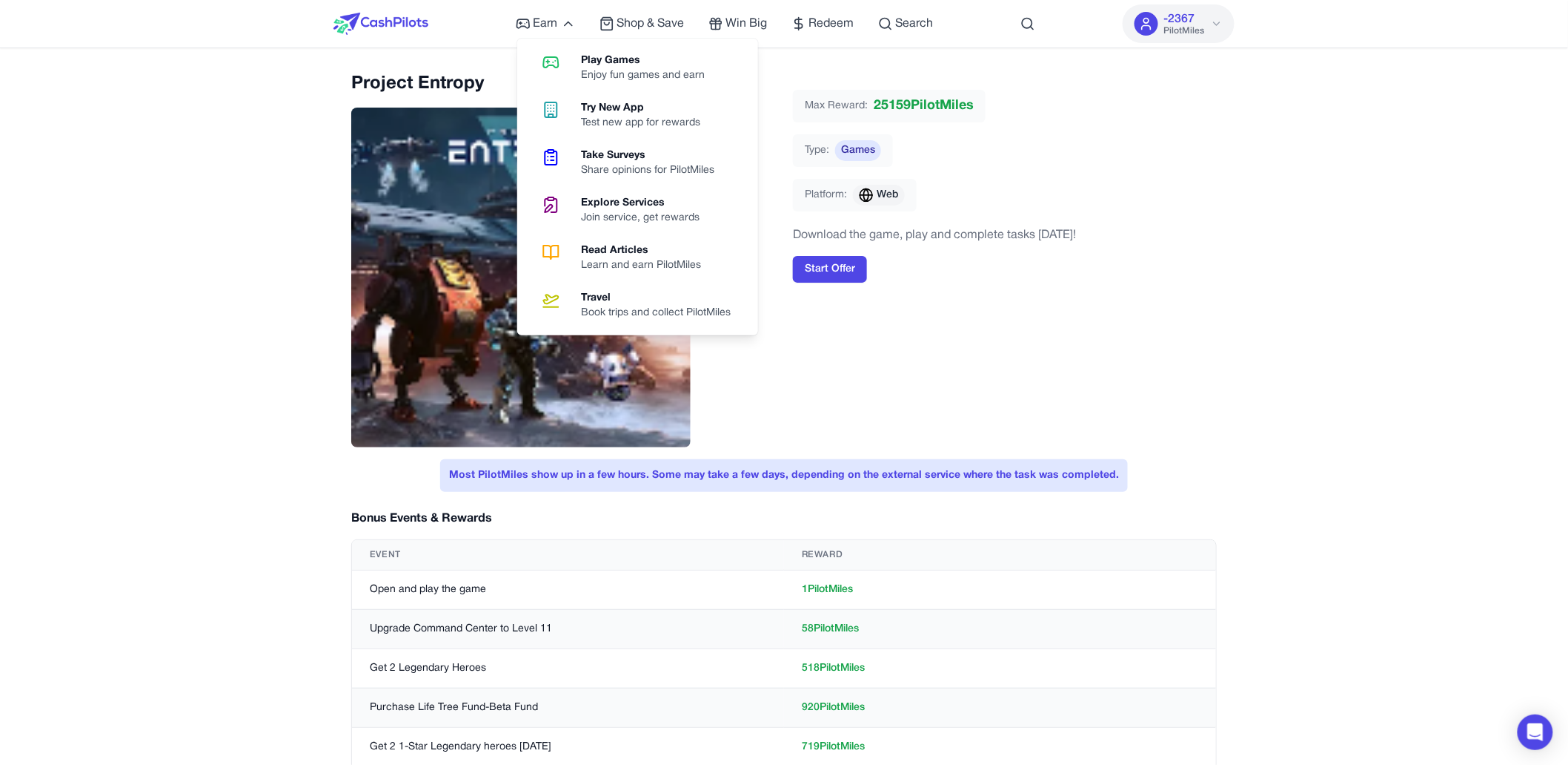
click at [560, 40] on div "Play Games Enjoy fun games and earn Try New App Test new app for rewards Take S…" at bounding box center [637, 187] width 240 height 296
click at [565, 56] on icon at bounding box center [551, 62] width 38 height 18
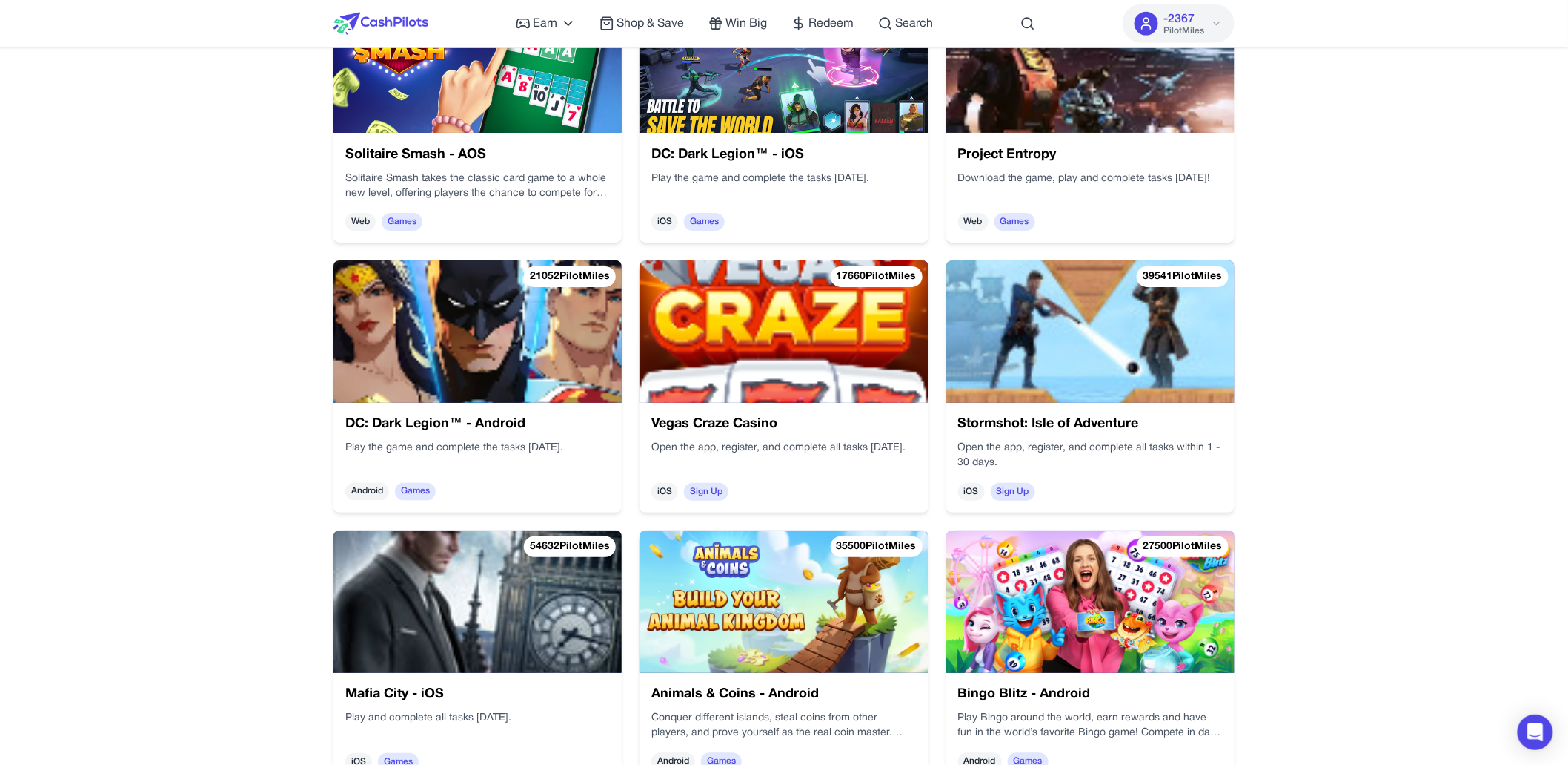
scroll to position [876, 0]
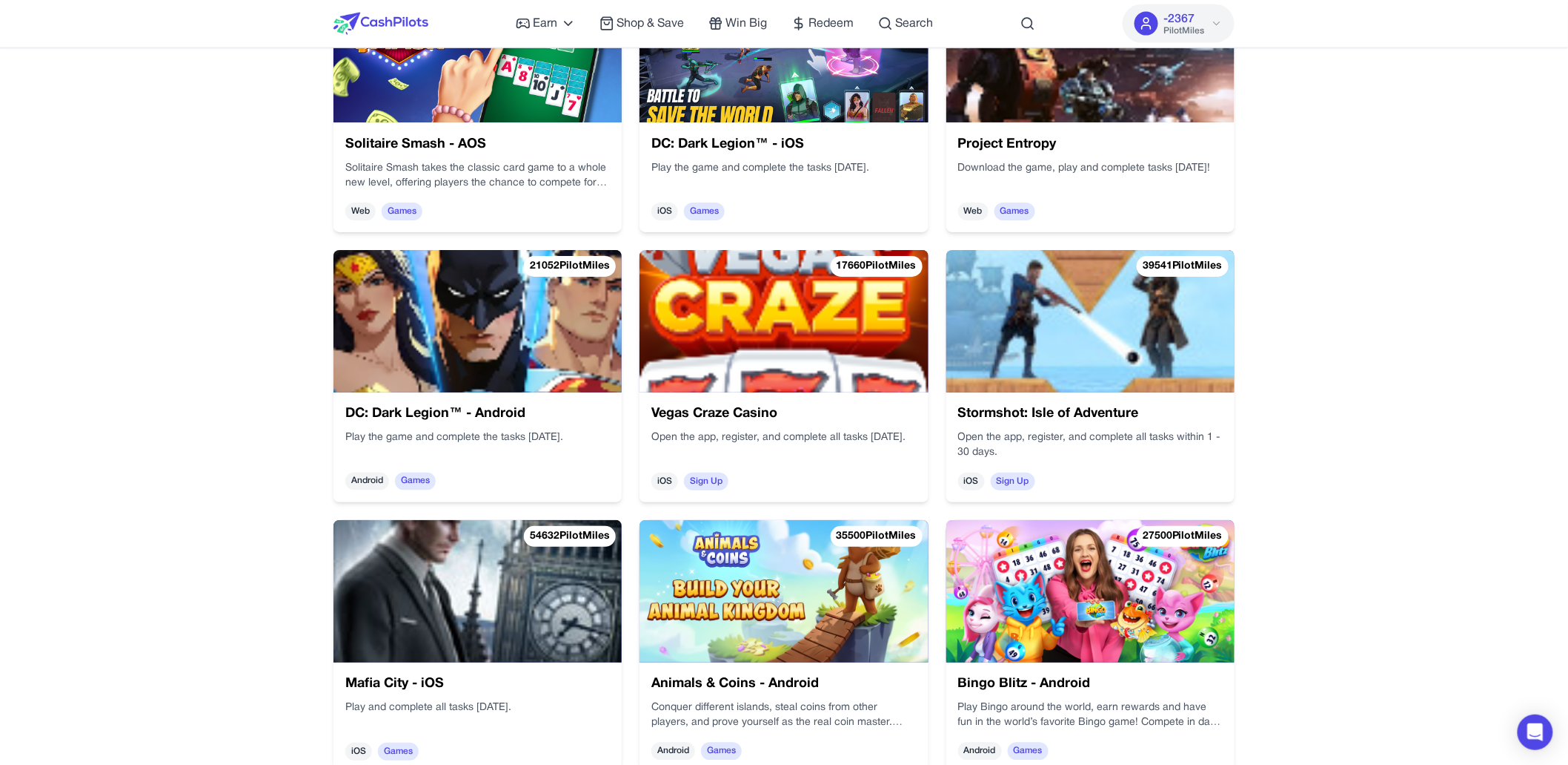
click at [497, 423] on h3 "DC: Dark Legion™ - Android" at bounding box center [477, 414] width 265 height 21
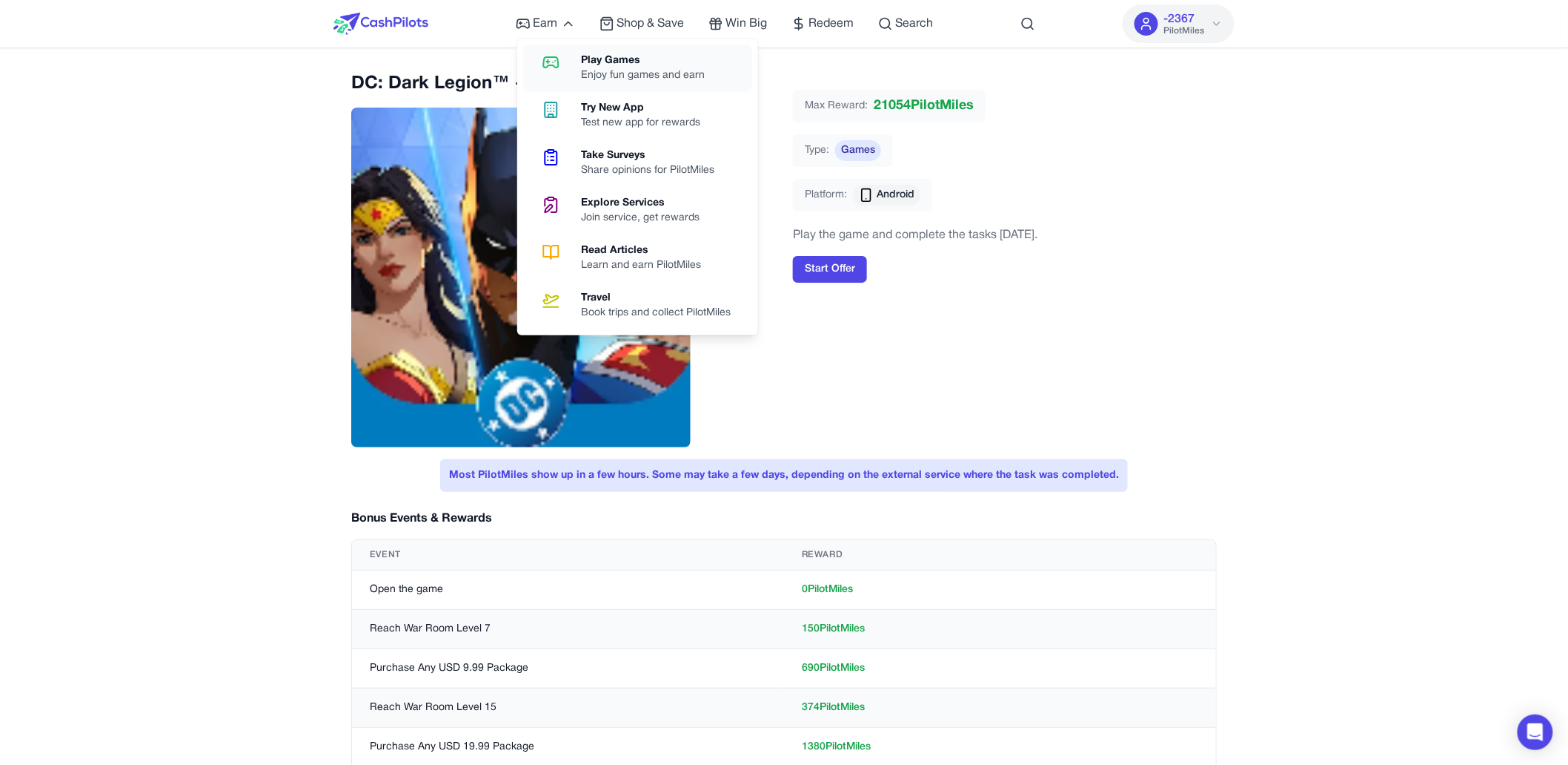
click at [569, 59] on icon at bounding box center [551, 62] width 38 height 18
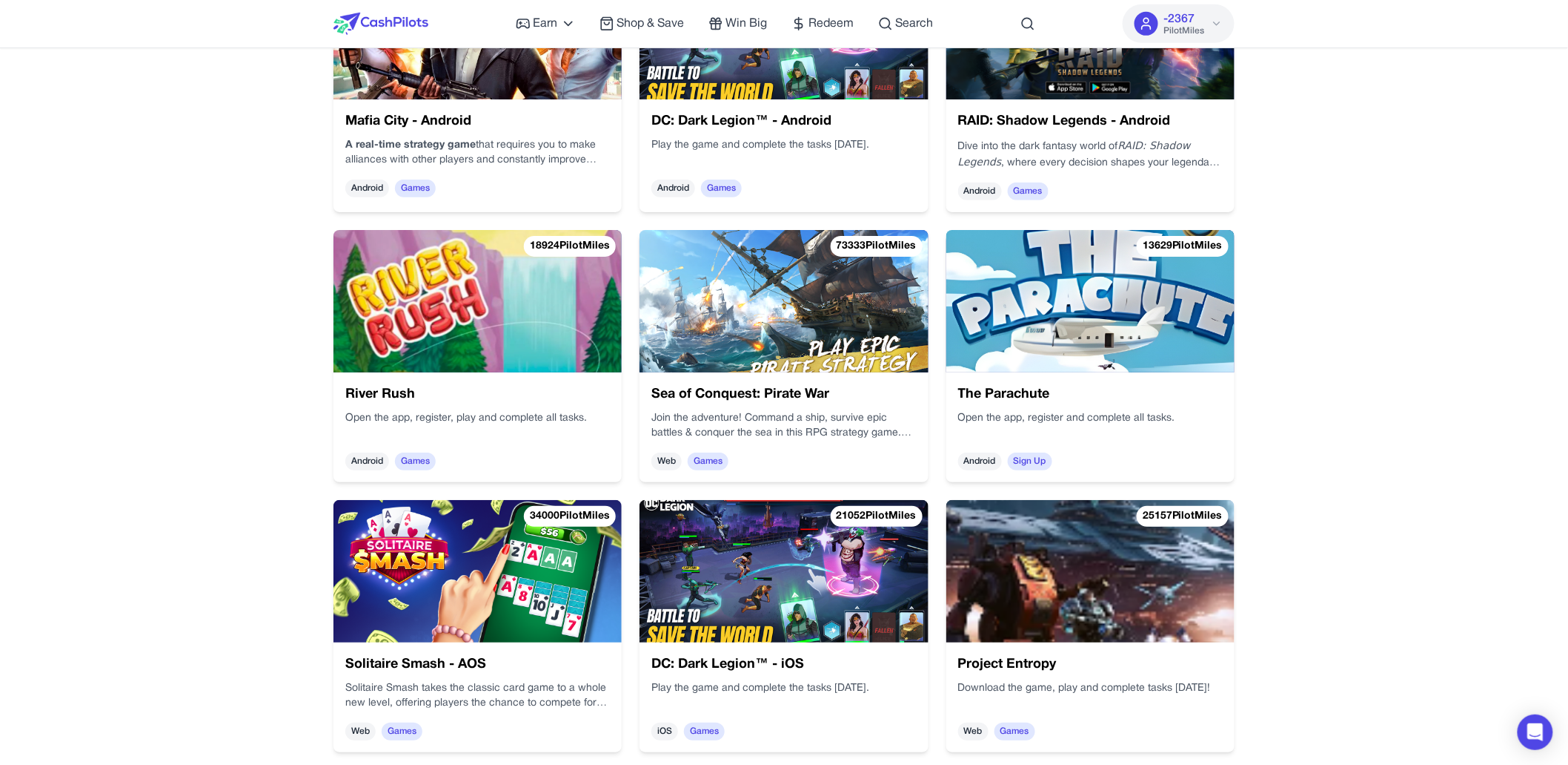
scroll to position [358, 0]
click at [1067, 175] on div "RAID: Shadow Legends - Android Dive into the dark fantasy world of RAID: Shadow…" at bounding box center [1091, 155] width 289 height 112
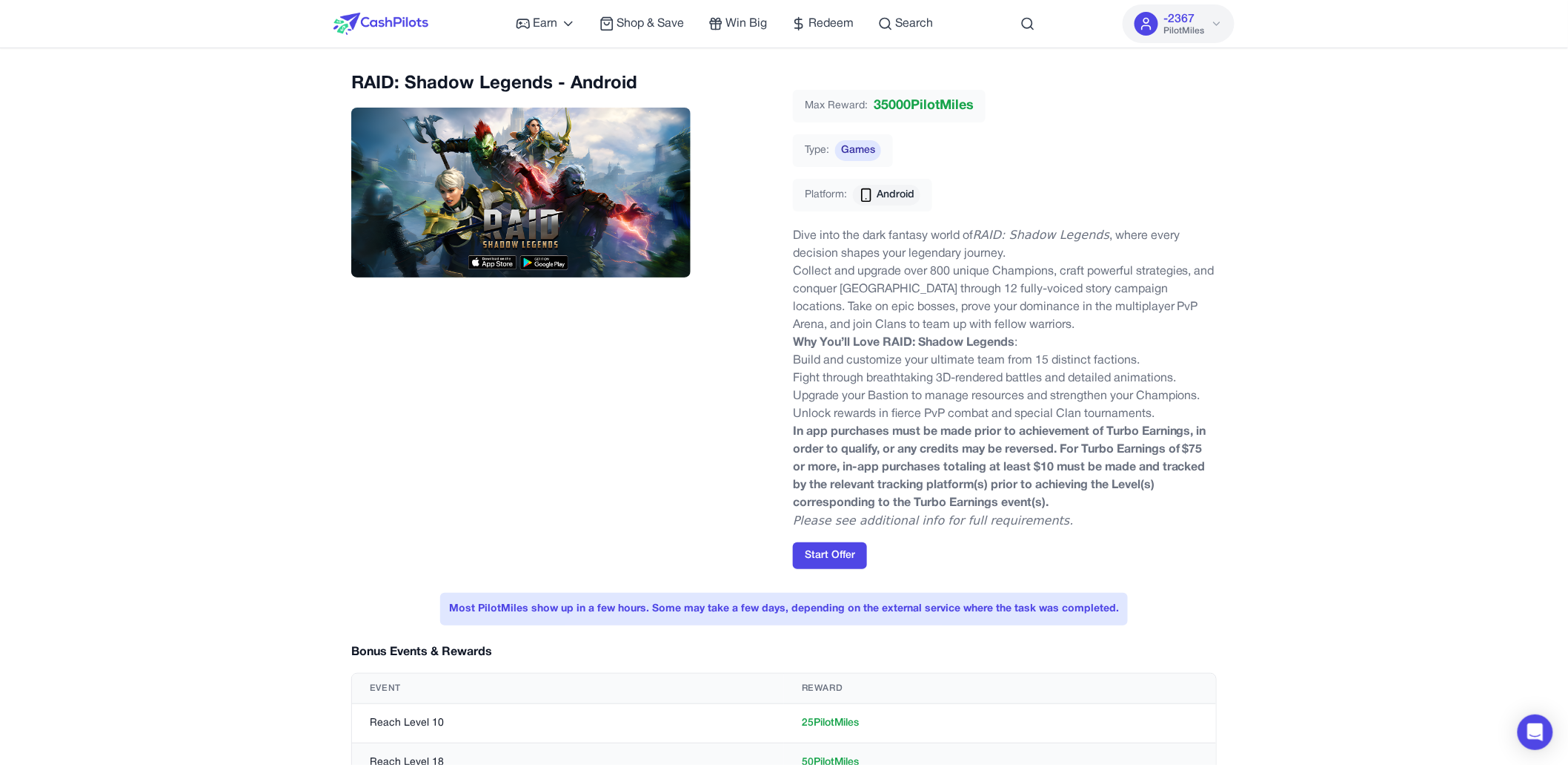
click at [424, 27] on img at bounding box center [381, 24] width 95 height 23
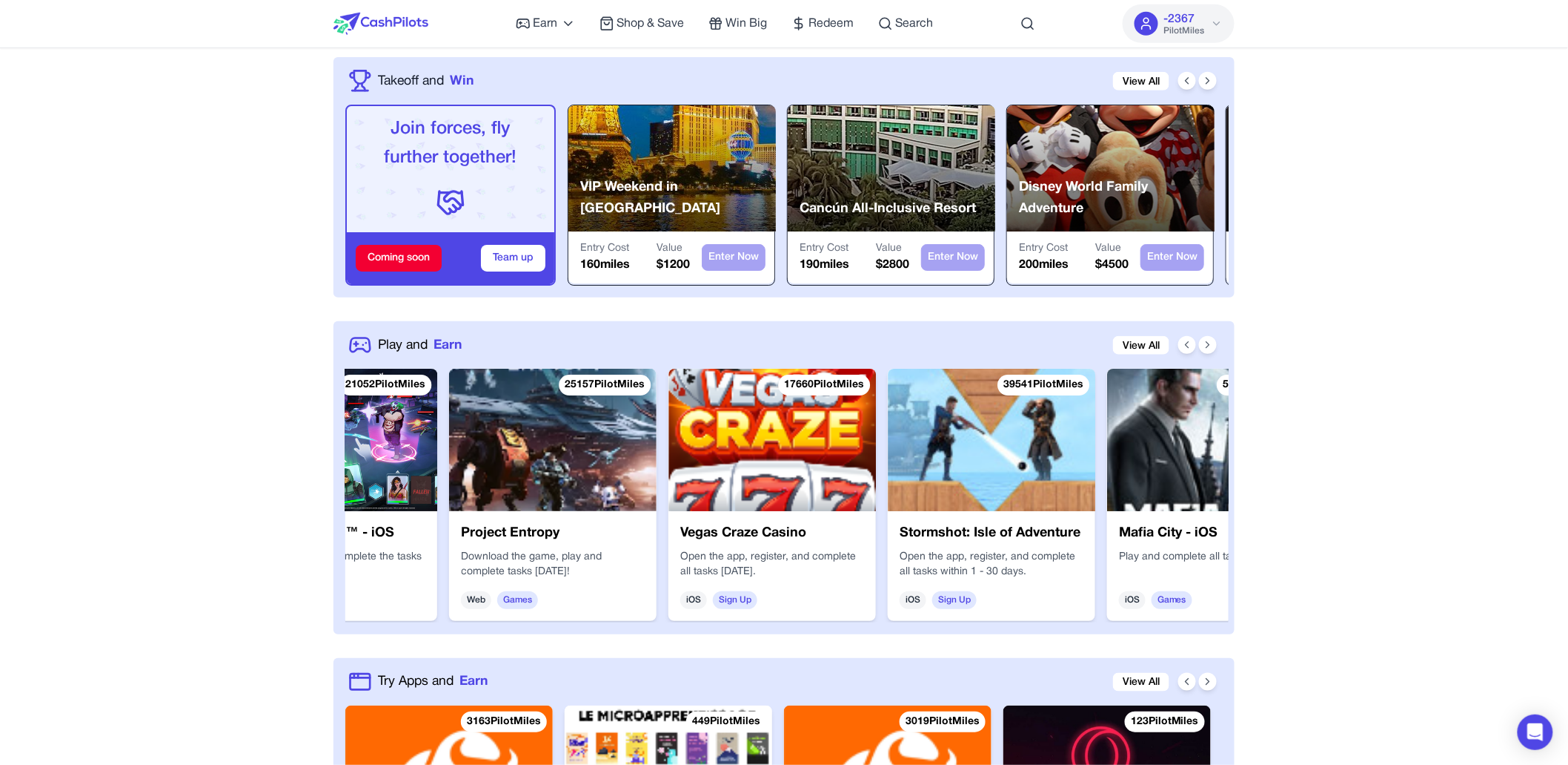
scroll to position [0, 1655]
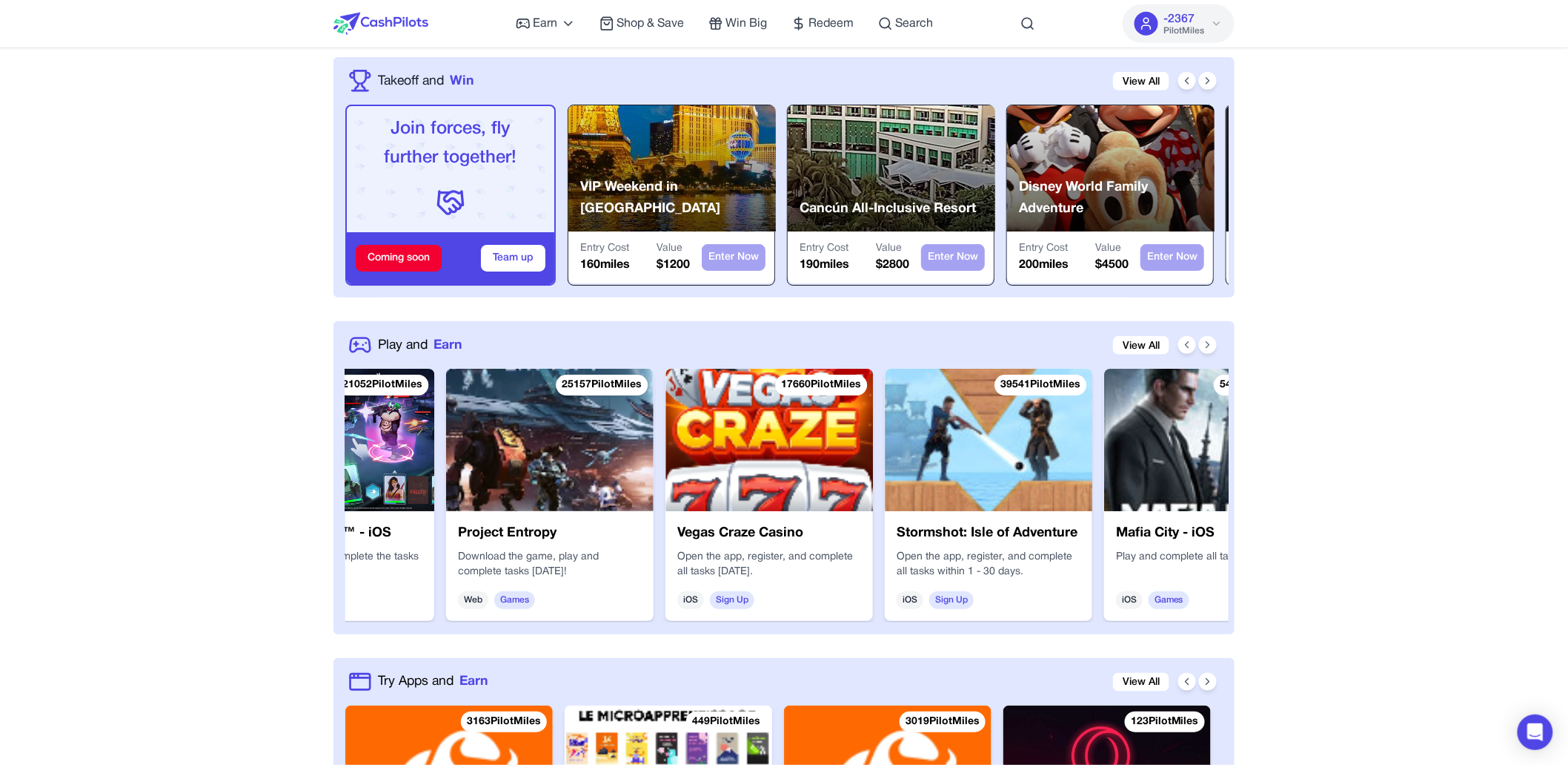
click at [829, 529] on h3 "Vegas Craze Casino" at bounding box center [769, 533] width 184 height 21
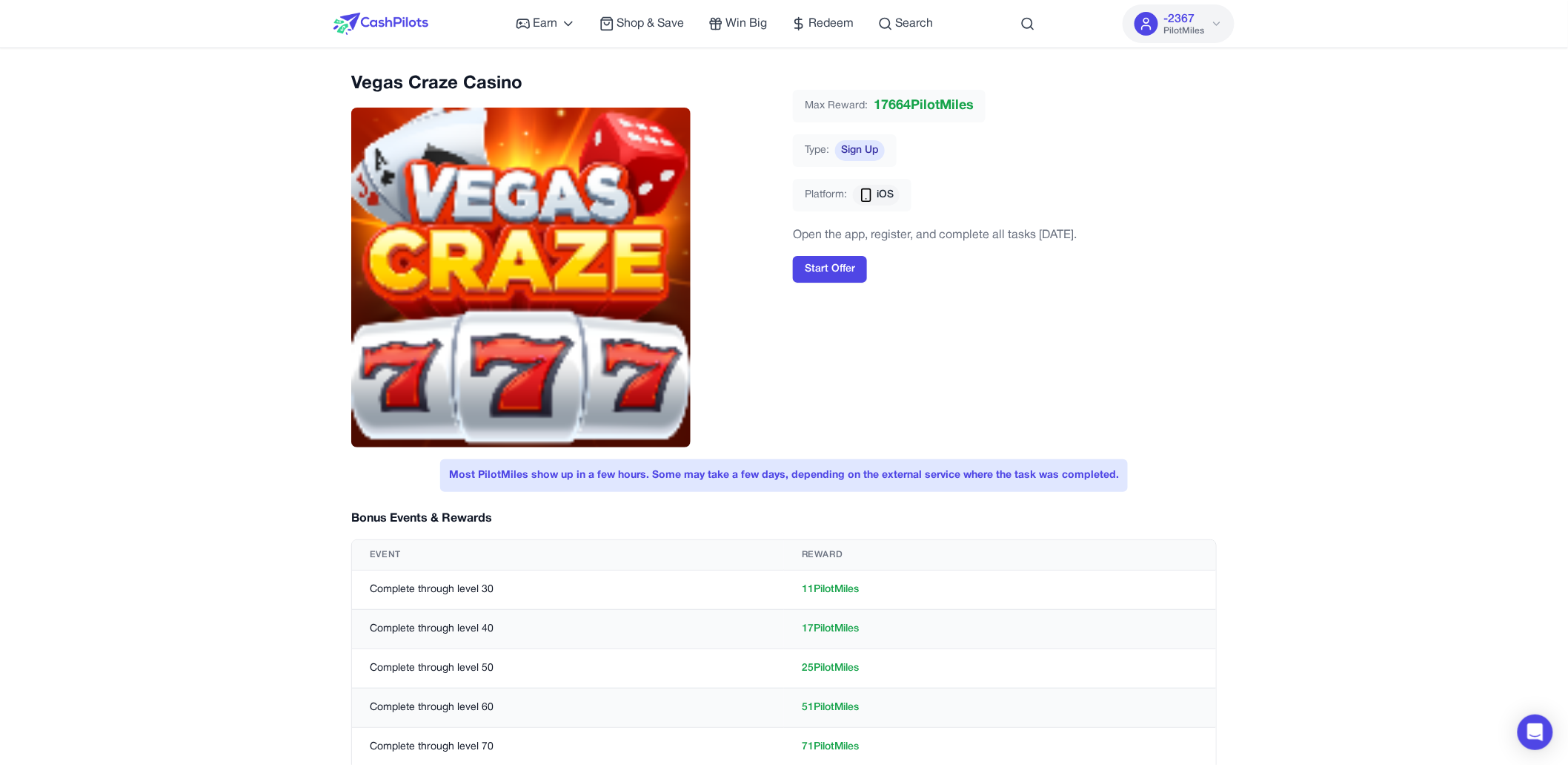
click at [377, 25] on img at bounding box center [381, 24] width 95 height 23
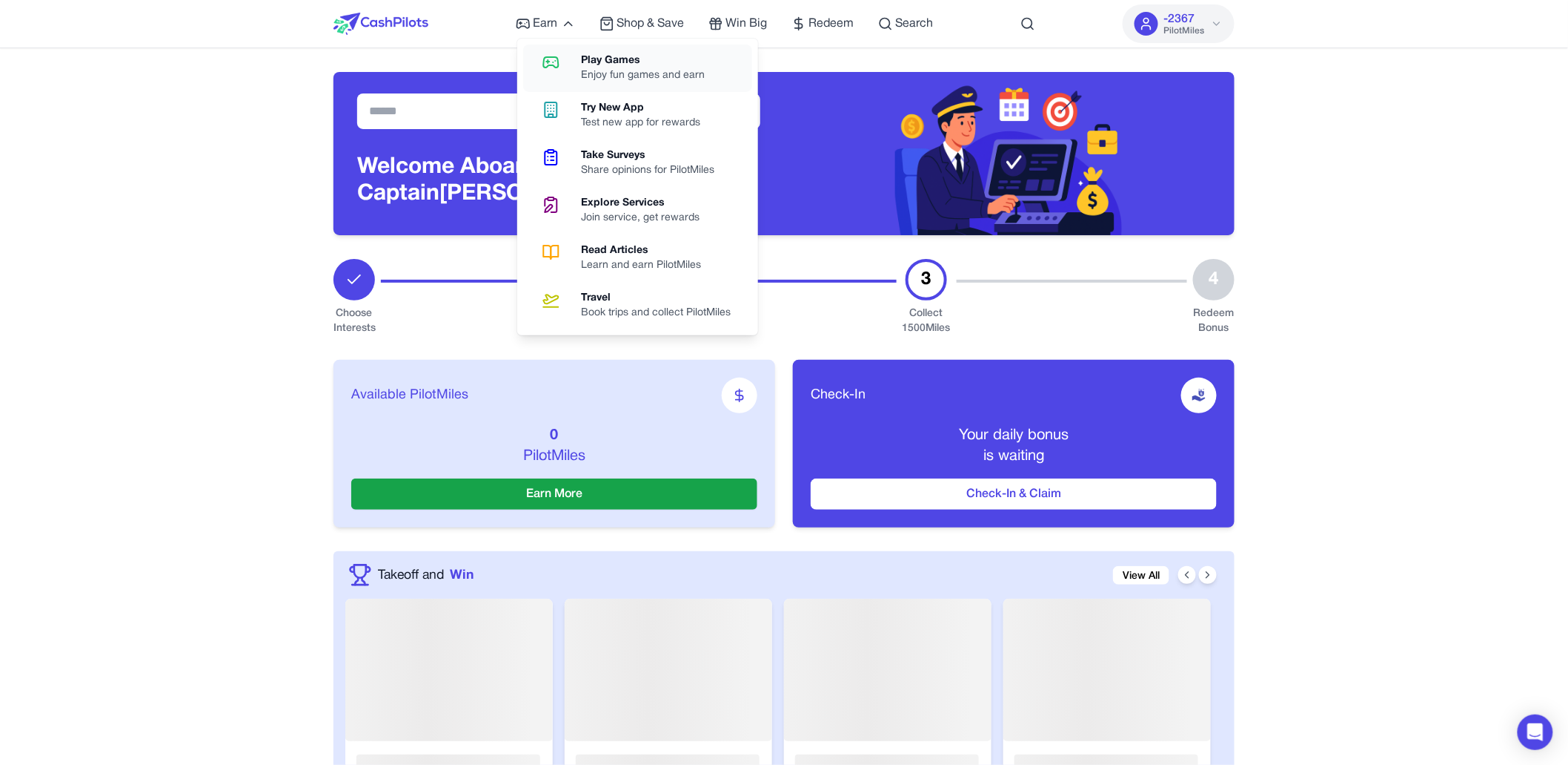
click at [580, 72] on link "Play Games Enjoy fun games and earn" at bounding box center [637, 68] width 229 height 47
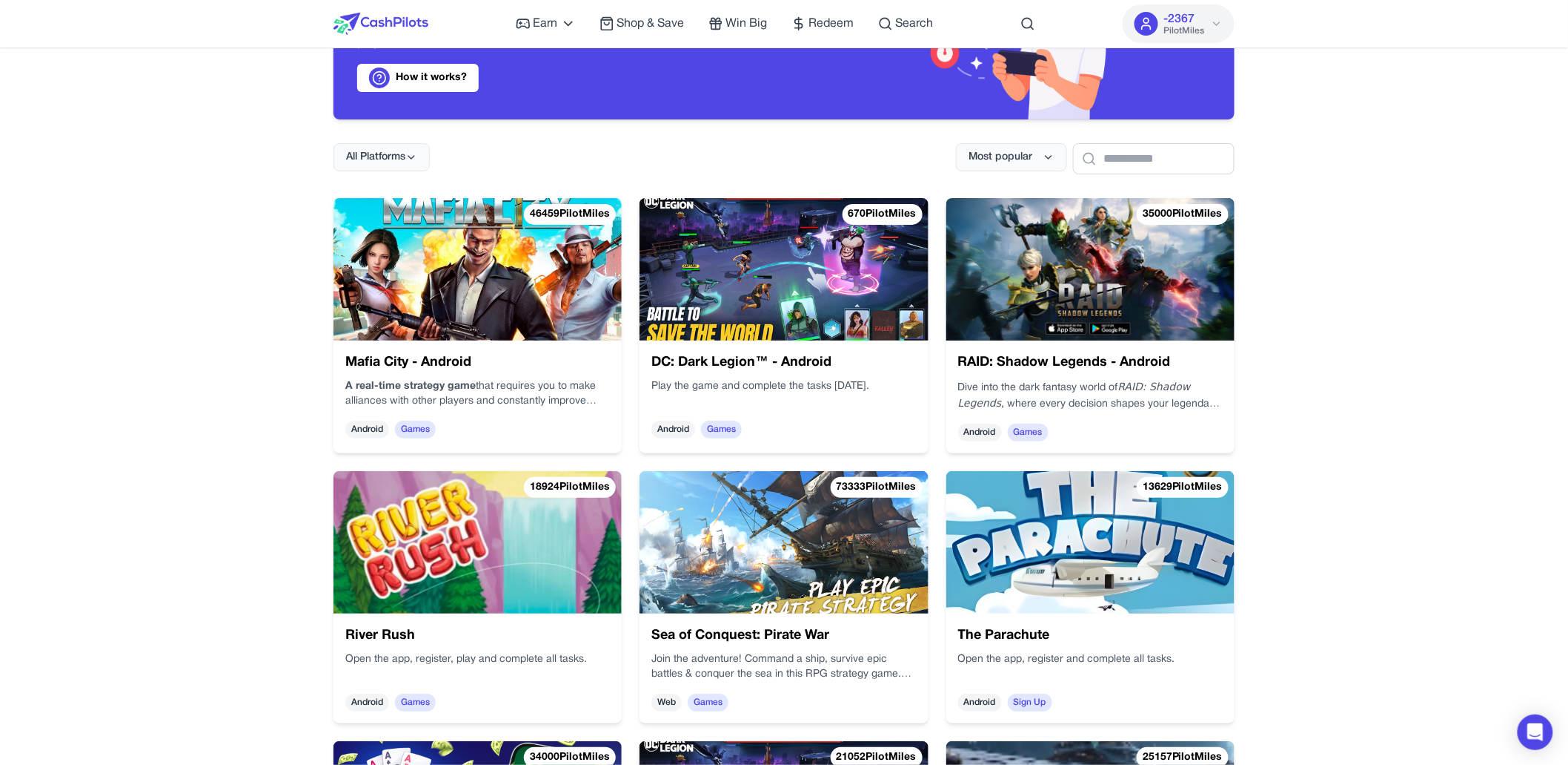
scroll to position [120, 0]
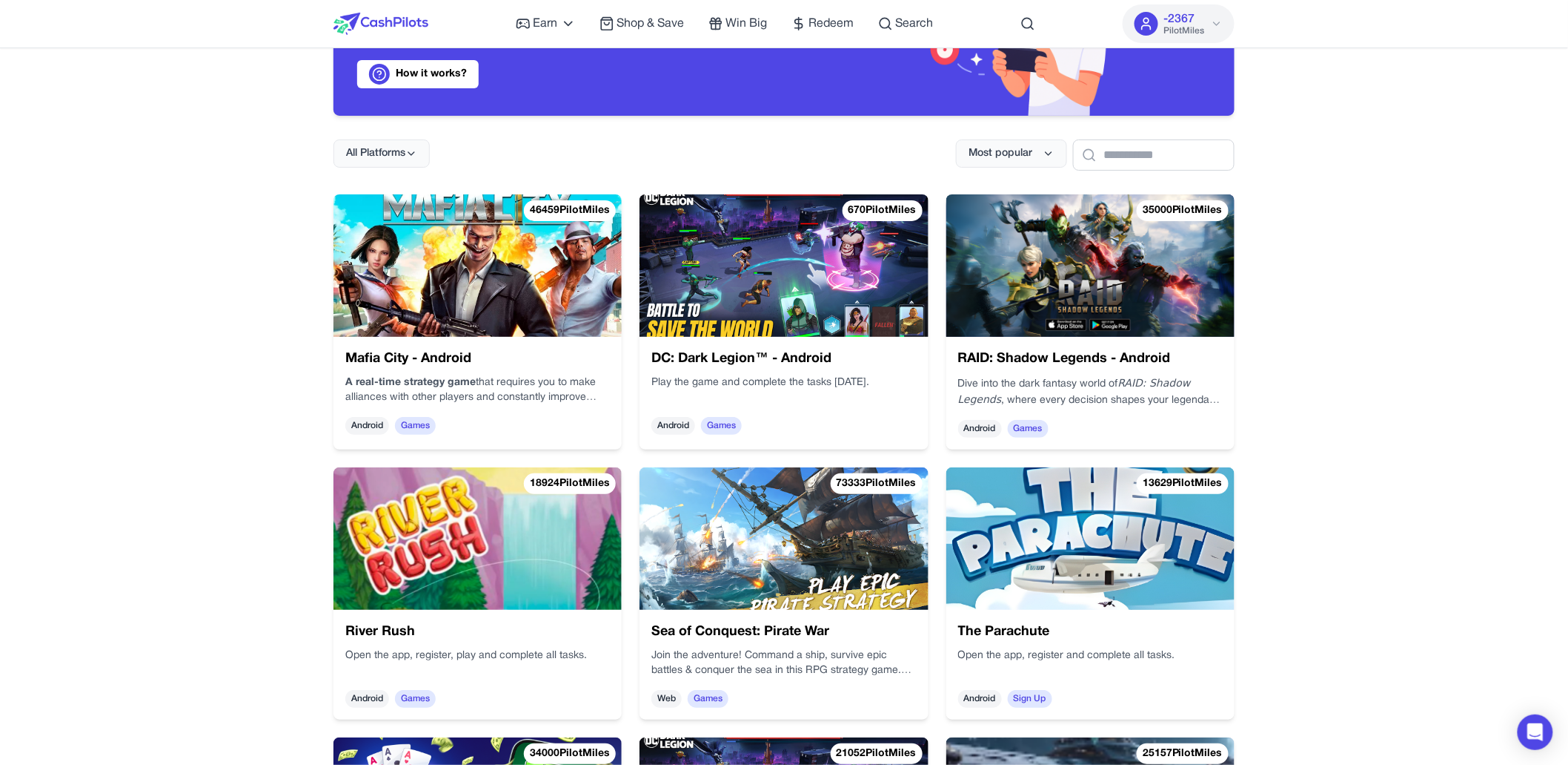
click at [511, 324] on img at bounding box center [478, 265] width 289 height 142
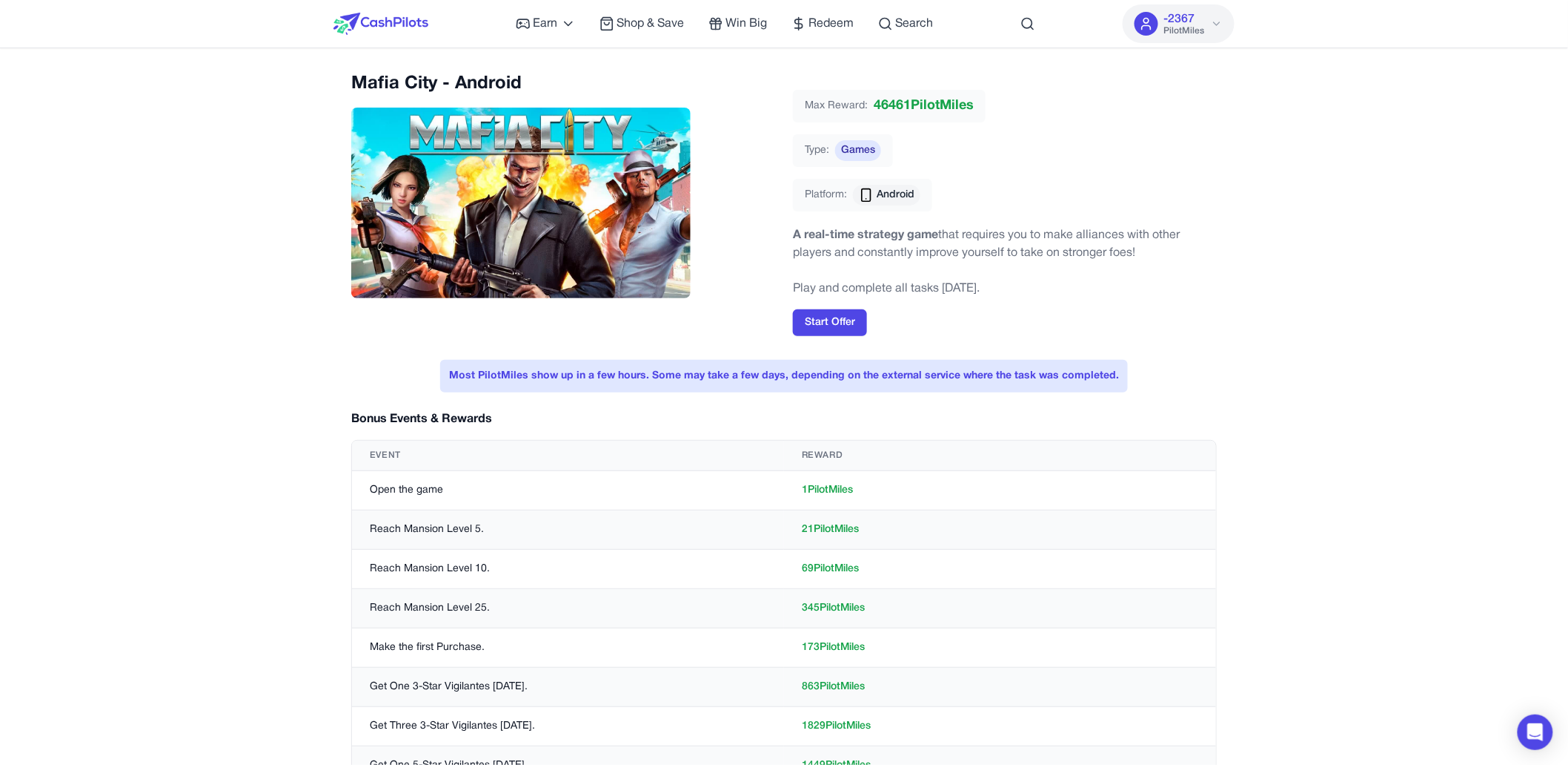
click at [244, 202] on div "Earn Play Games Enjoy fun games and earn Try New App Test new app for rewards T…" at bounding box center [784, 695] width 1568 height 1390
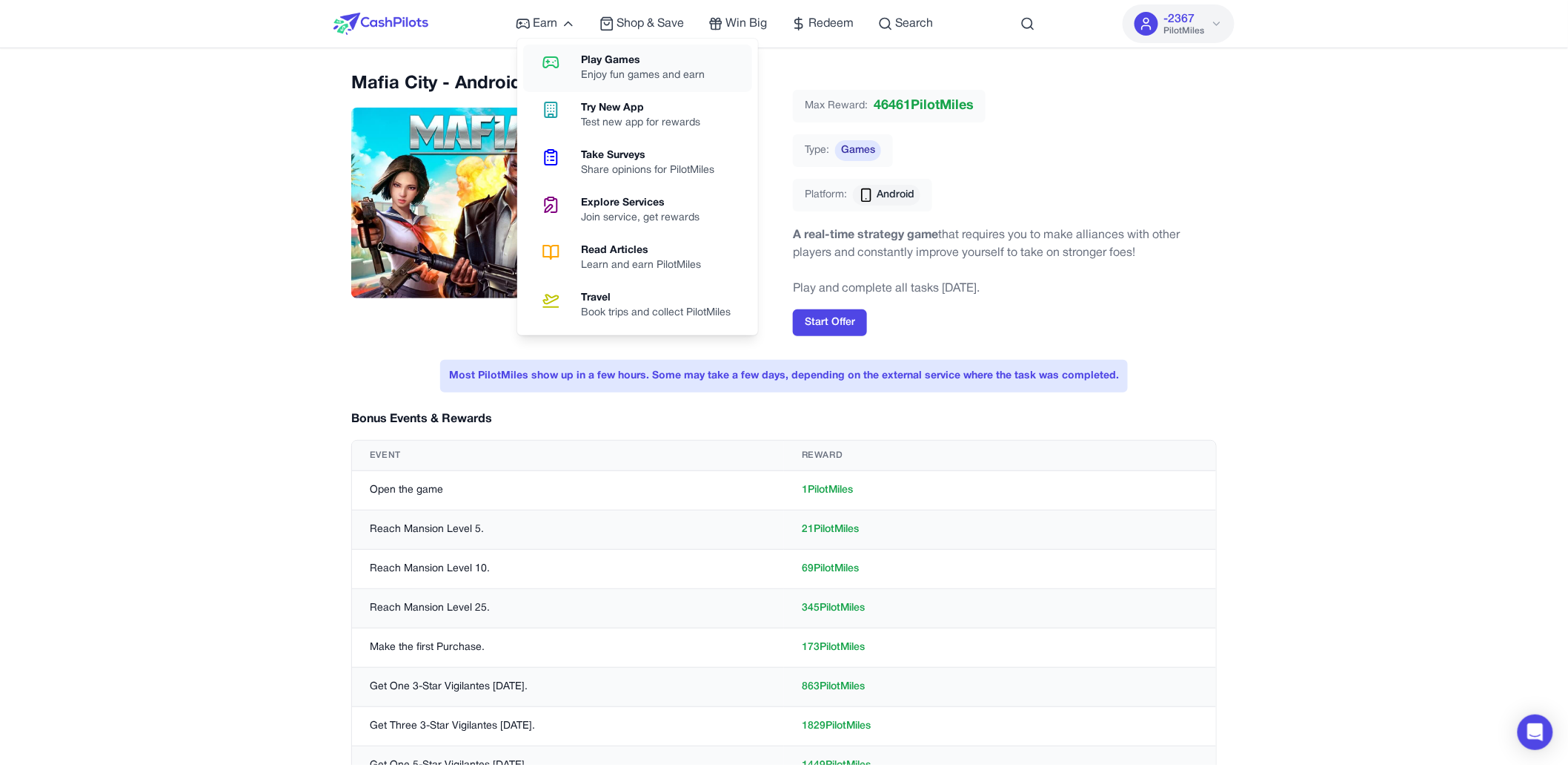
click at [567, 58] on icon at bounding box center [551, 62] width 38 height 18
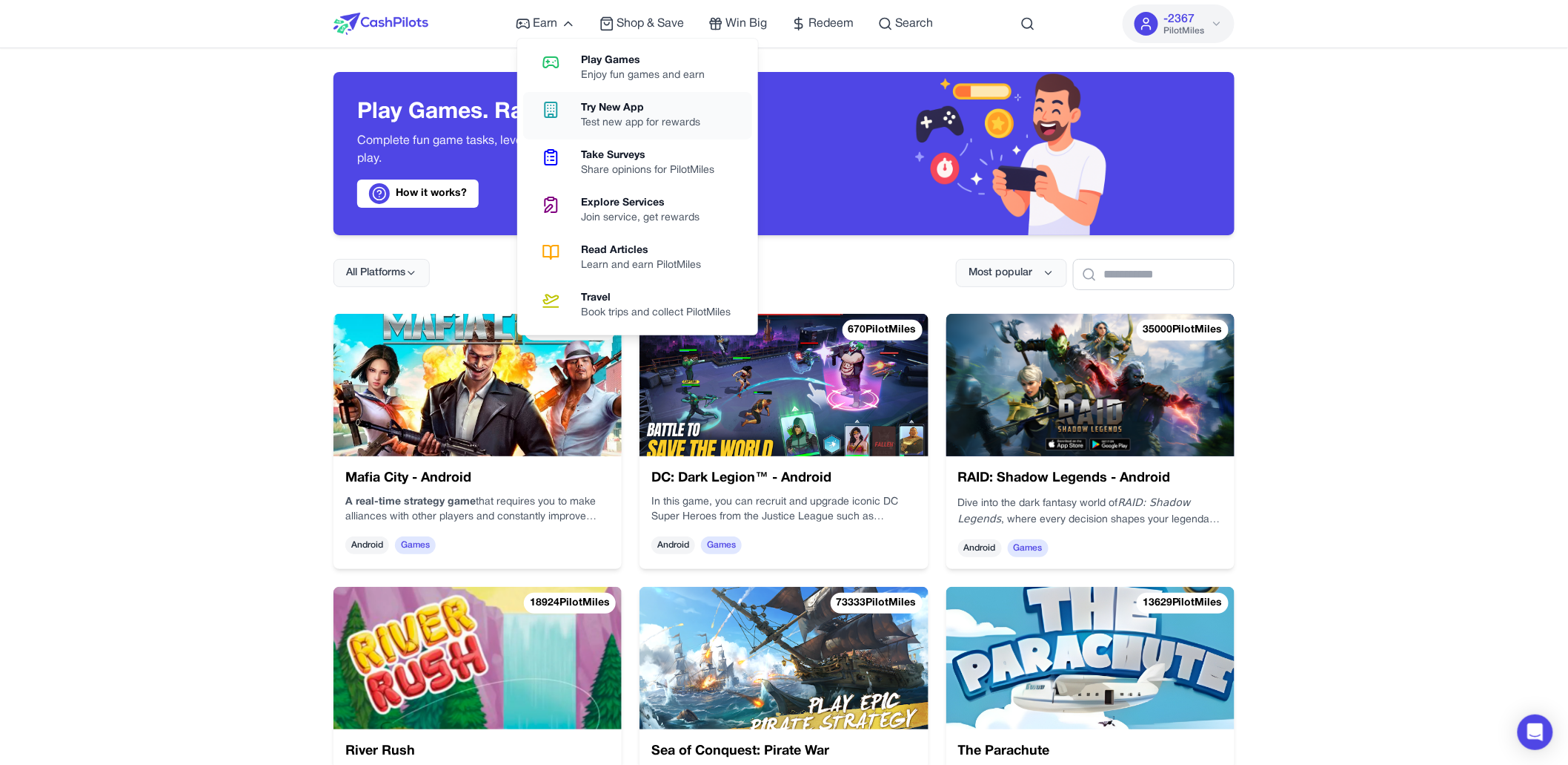
click at [590, 99] on link "Try New App Test new app for rewards" at bounding box center [637, 115] width 229 height 47
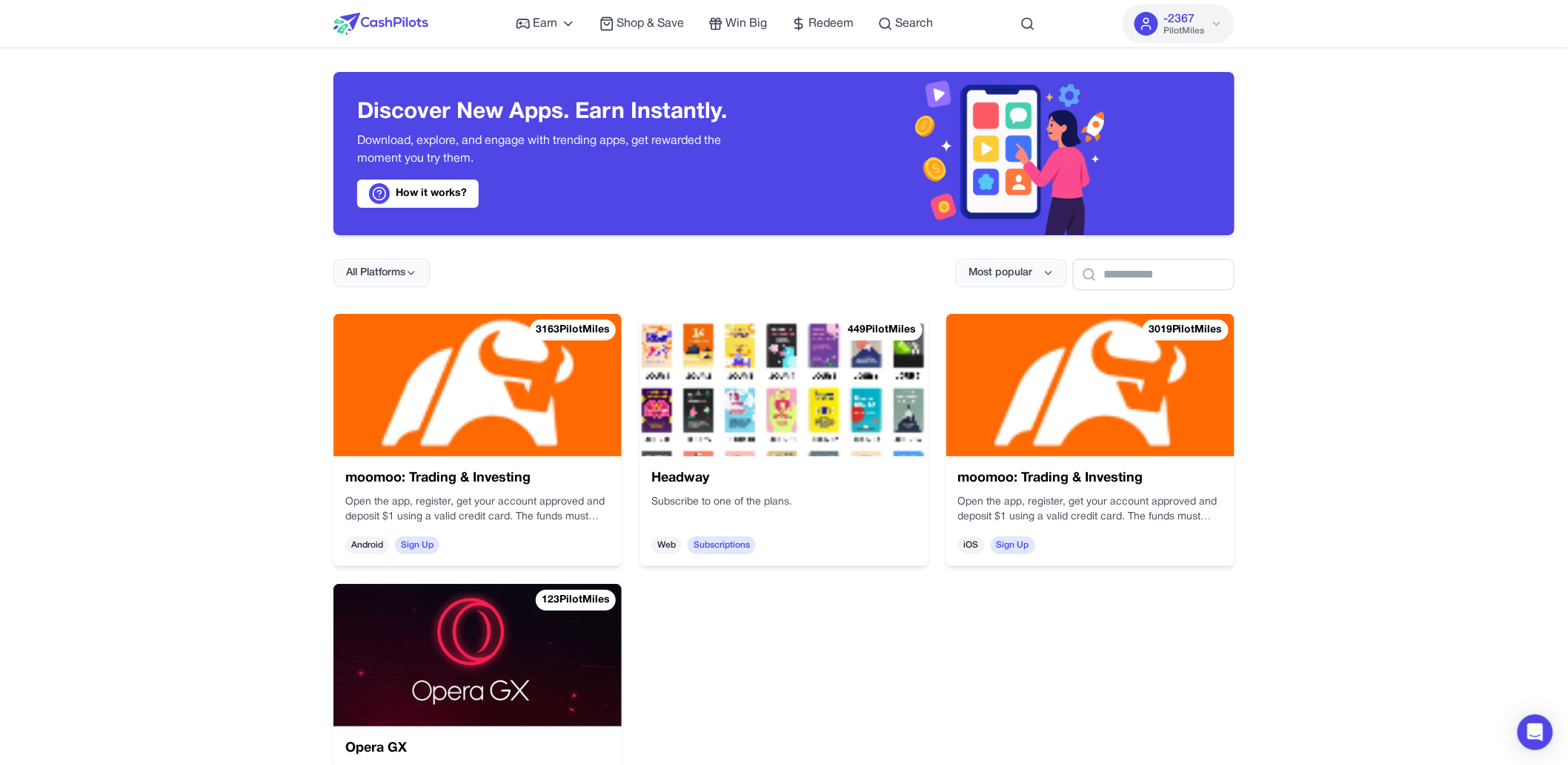
click at [513, 455] on img at bounding box center [478, 385] width 289 height 142
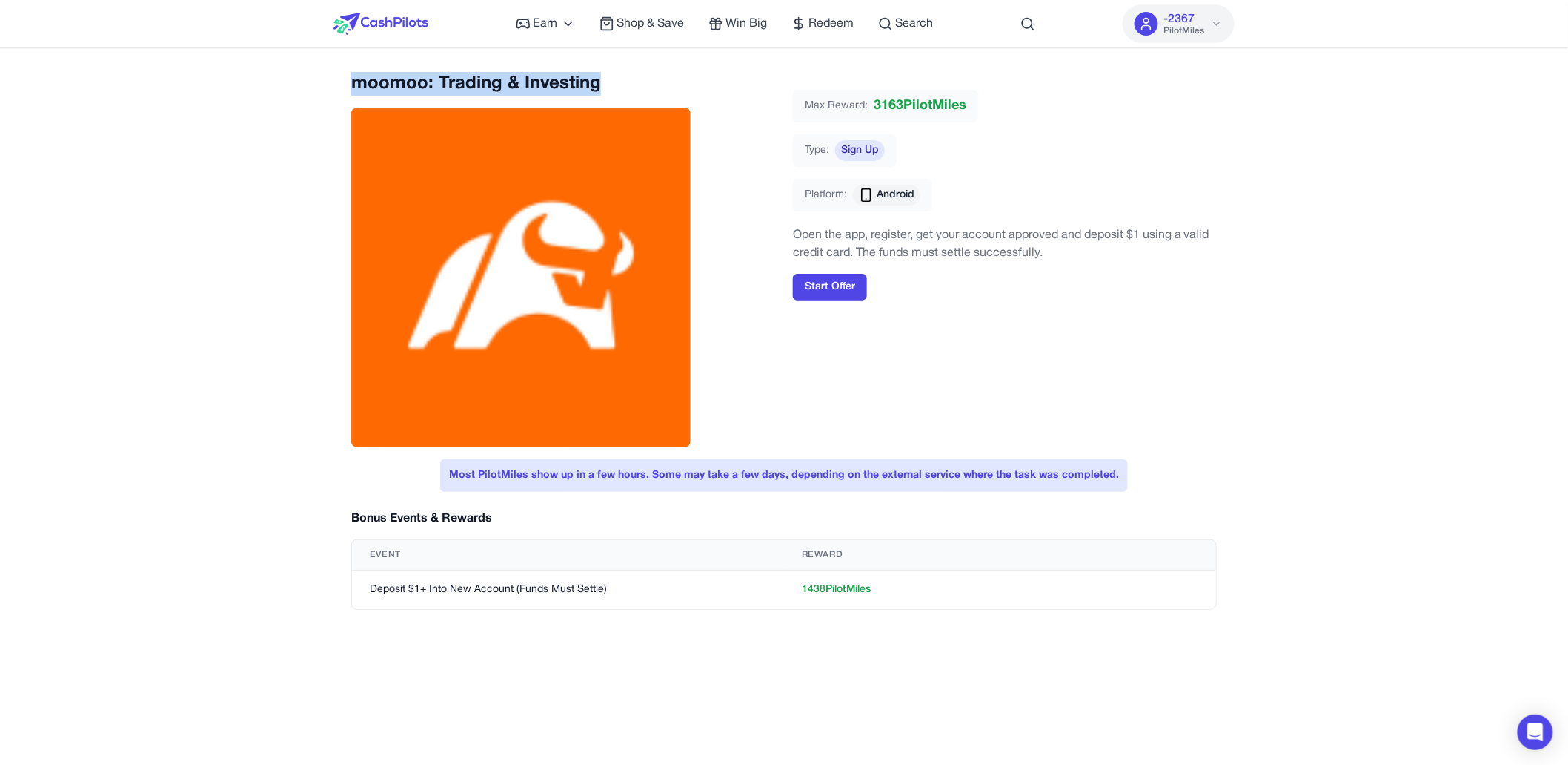
drag, startPoint x: 351, startPoint y: 82, endPoint x: 636, endPoint y: 81, distance: 285.0
click at [636, 81] on h2 "moomoo: Trading & Investing" at bounding box center [564, 83] width 424 height 24
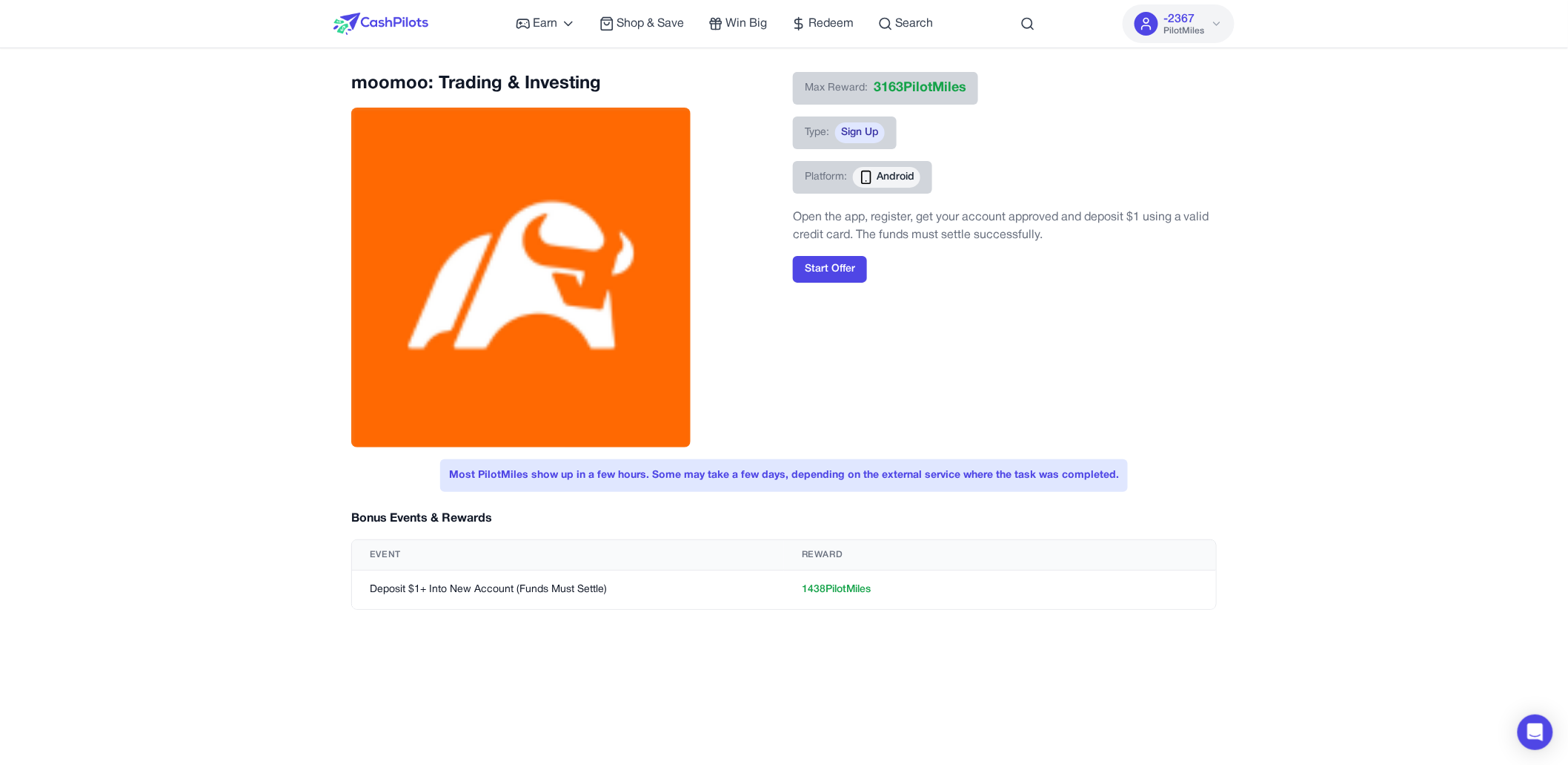
click at [407, 24] on img at bounding box center [381, 24] width 95 height 23
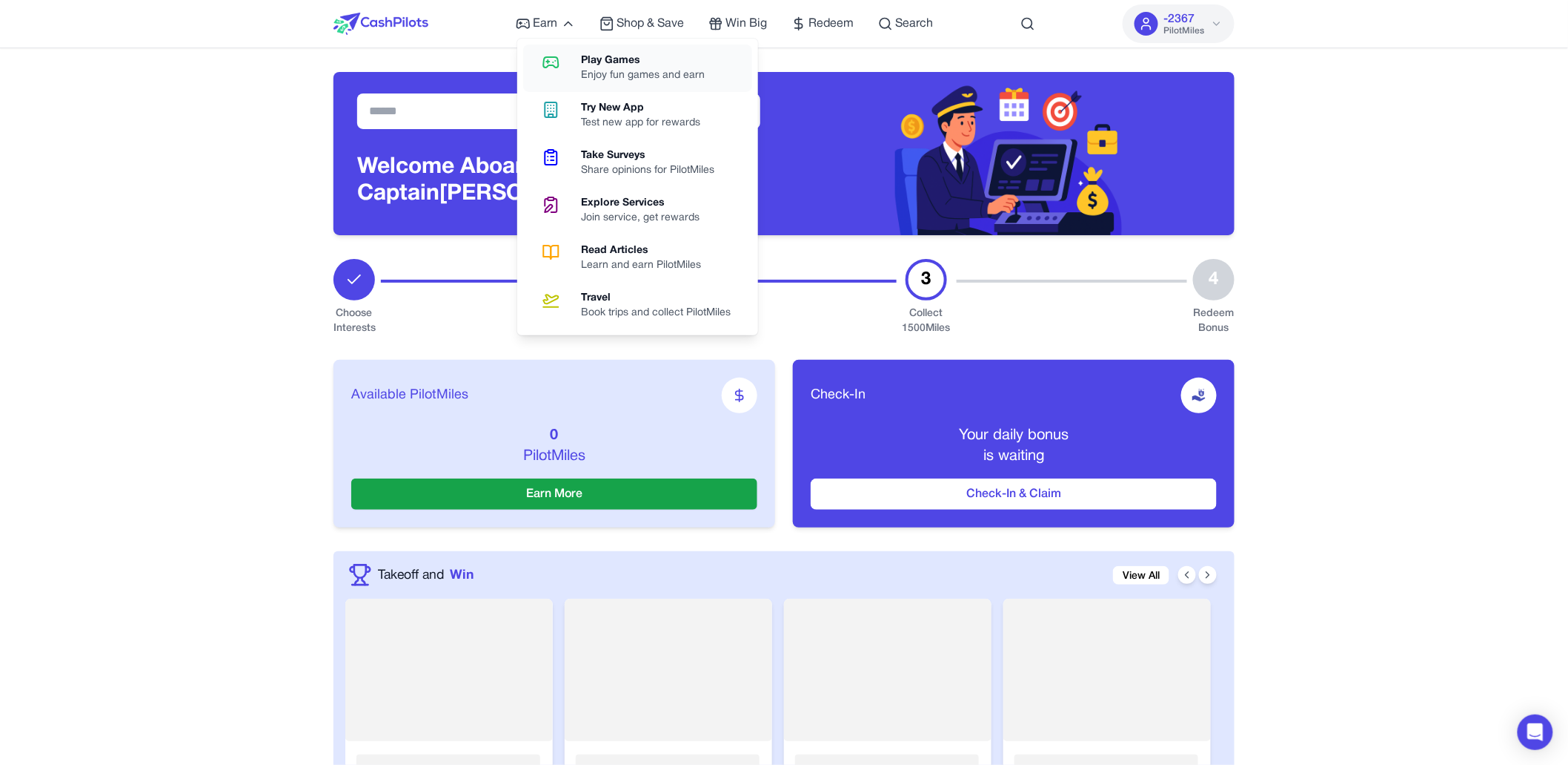
click at [565, 55] on icon at bounding box center [551, 62] width 38 height 18
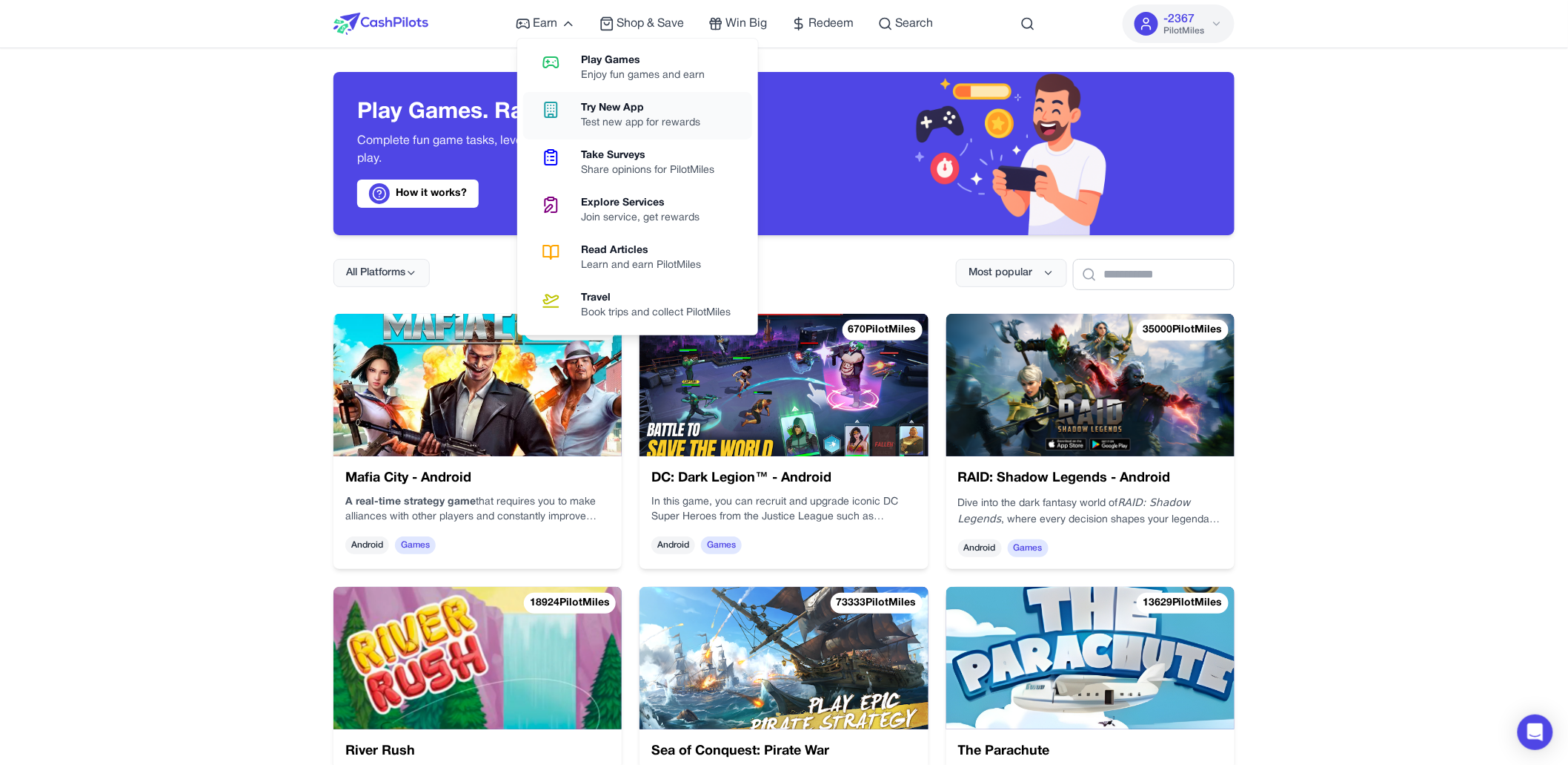
click at [614, 117] on div "Test new app for rewards" at bounding box center [647, 124] width 131 height 15
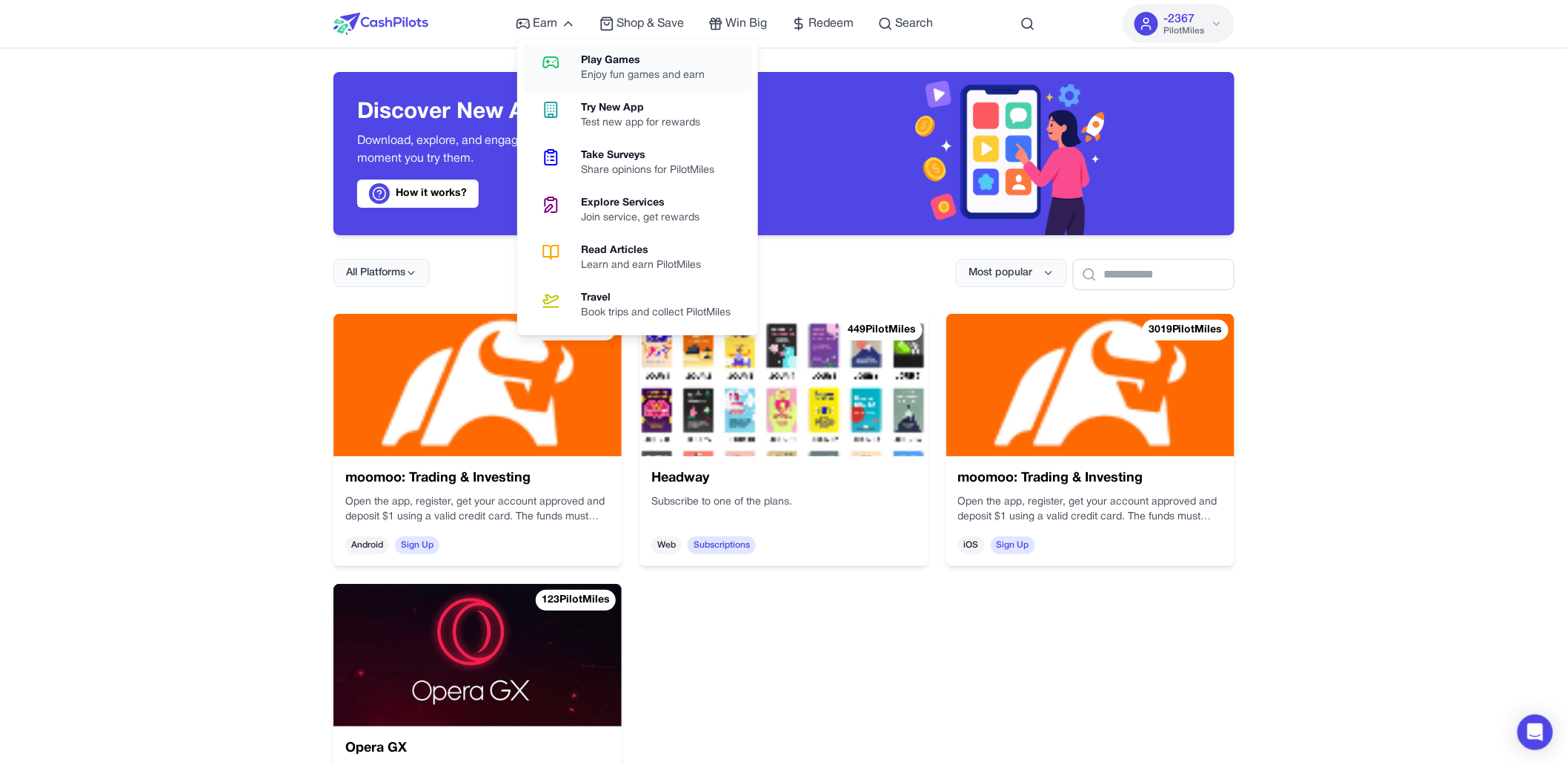
click at [635, 60] on div "Play Games" at bounding box center [650, 61] width 136 height 15
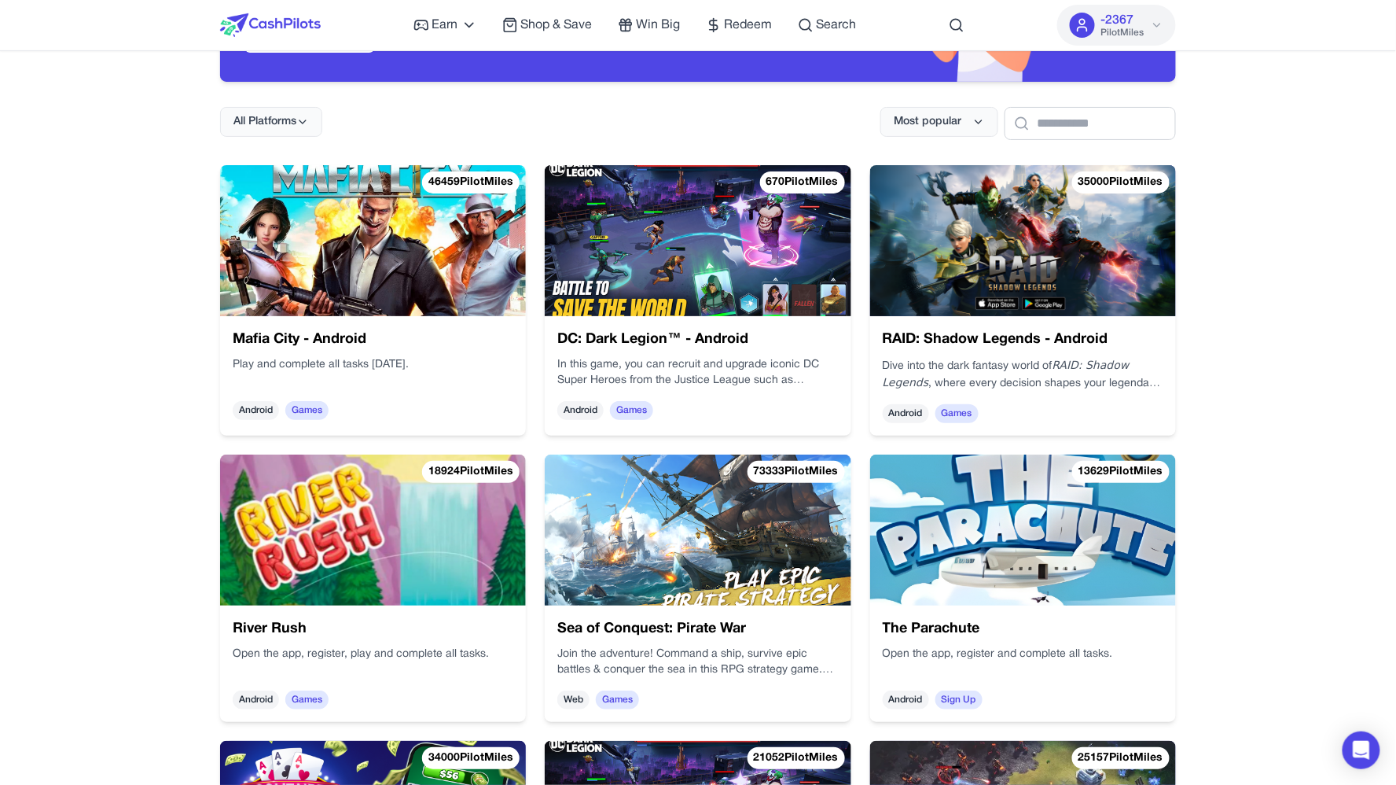
scroll to position [171, 0]
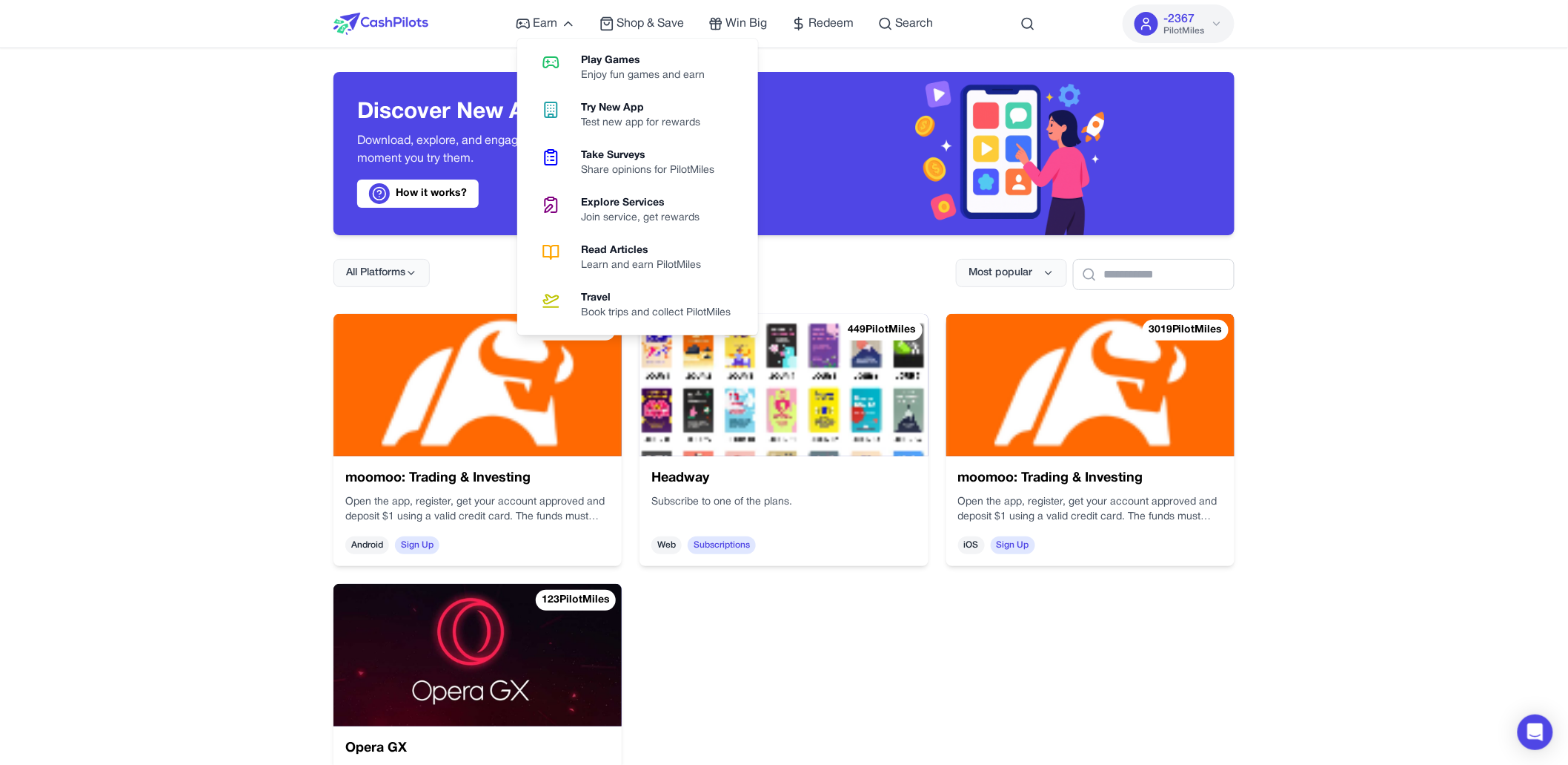
click at [573, 50] on link "Play Games Enjoy fun games and earn" at bounding box center [637, 68] width 229 height 47
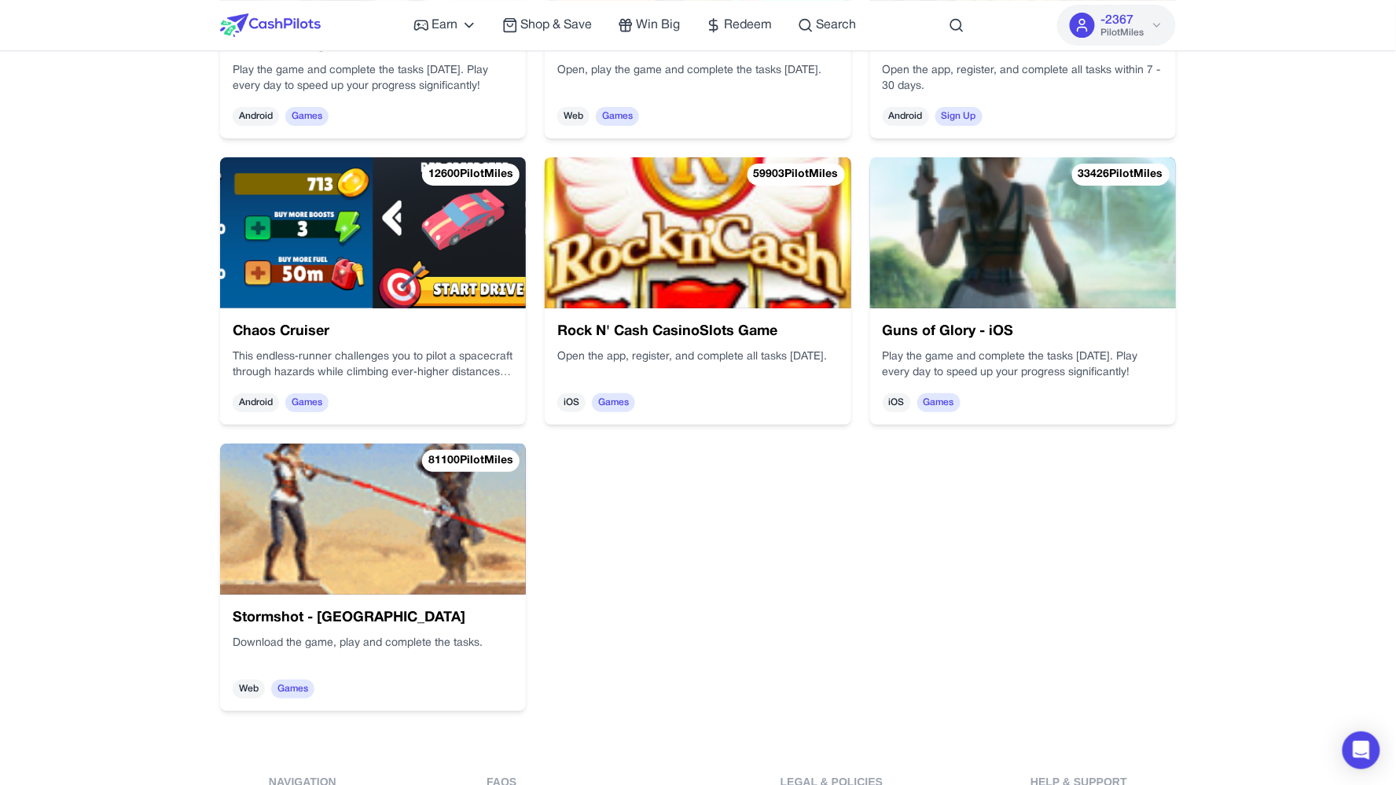
scroll to position [1890, 0]
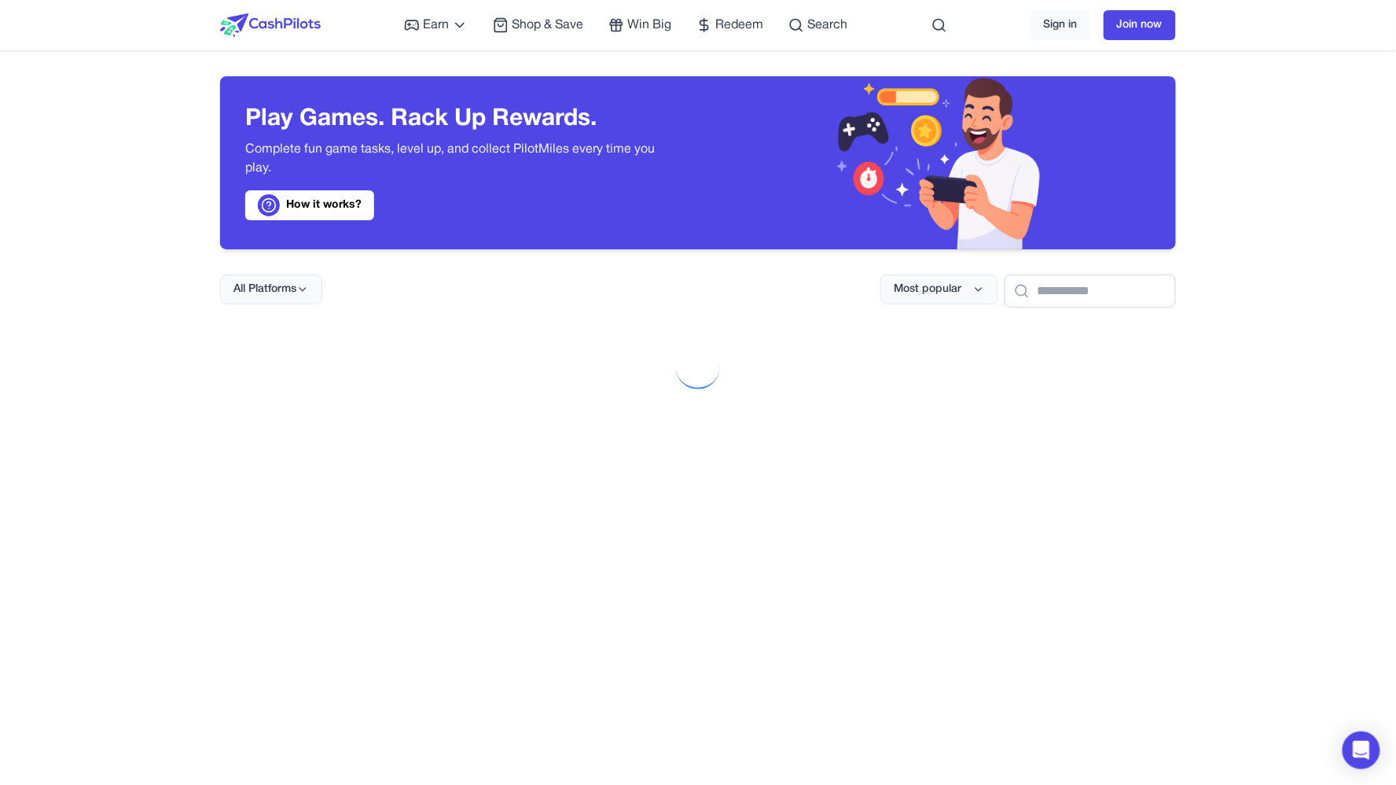
scroll to position [824, 0]
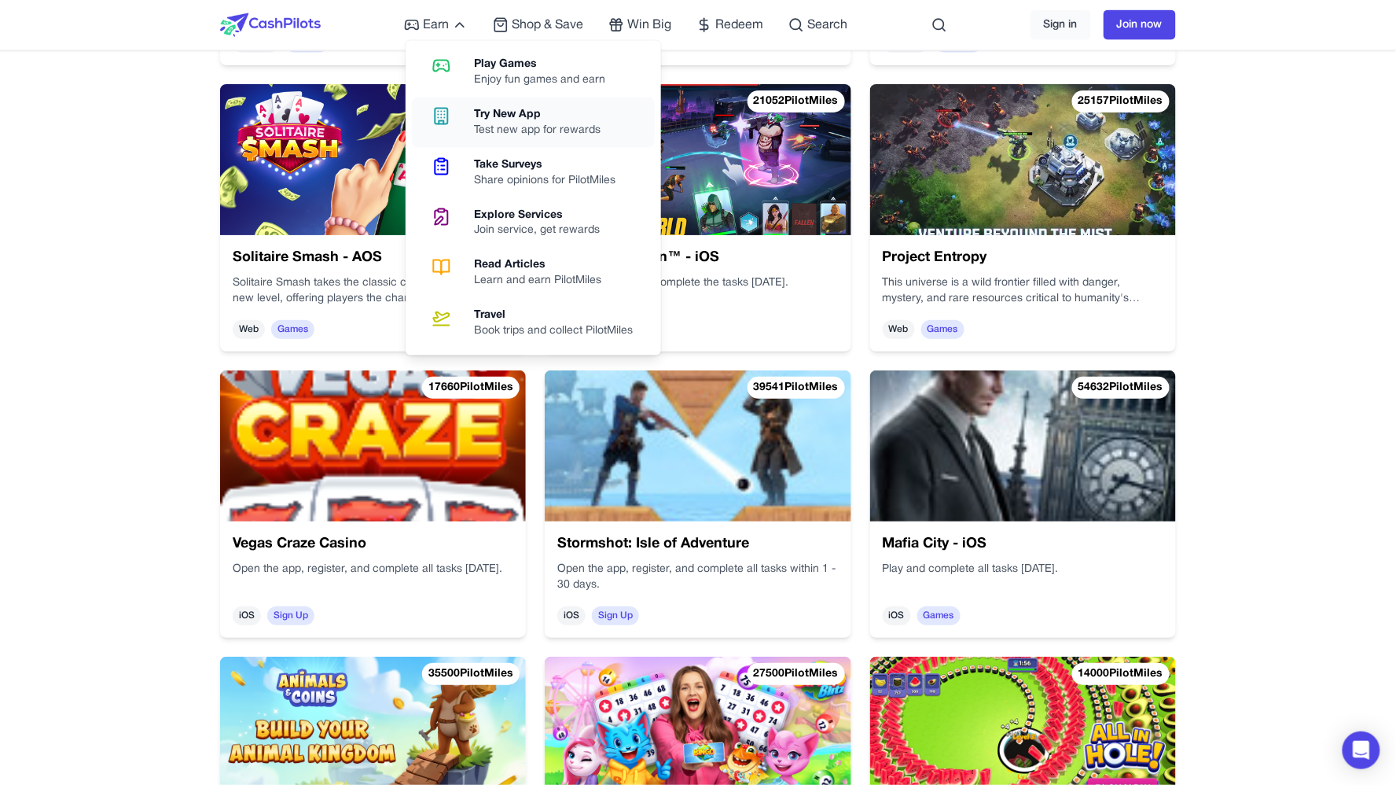
click at [449, 102] on link "Try New App Test new app for rewards" at bounding box center [533, 122] width 243 height 50
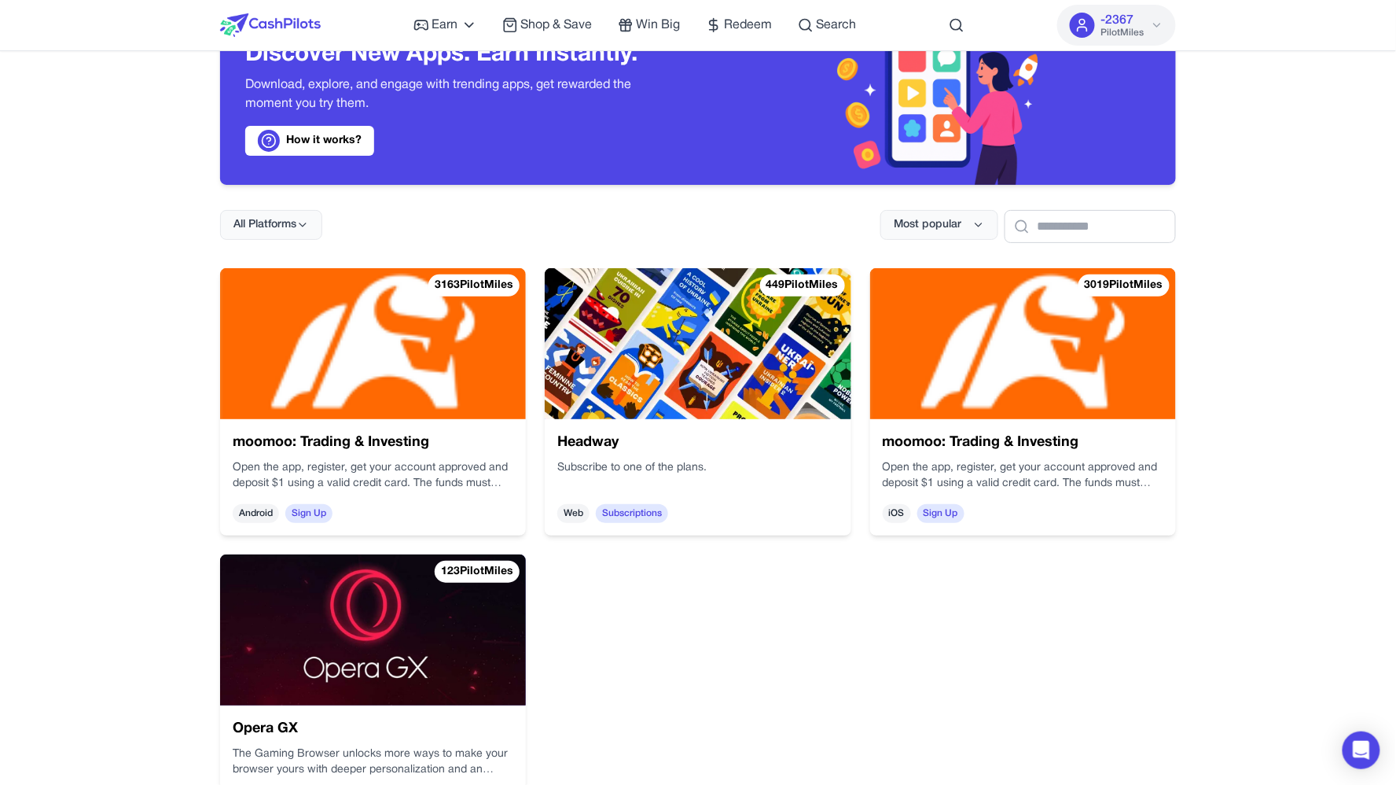
scroll to position [65, 0]
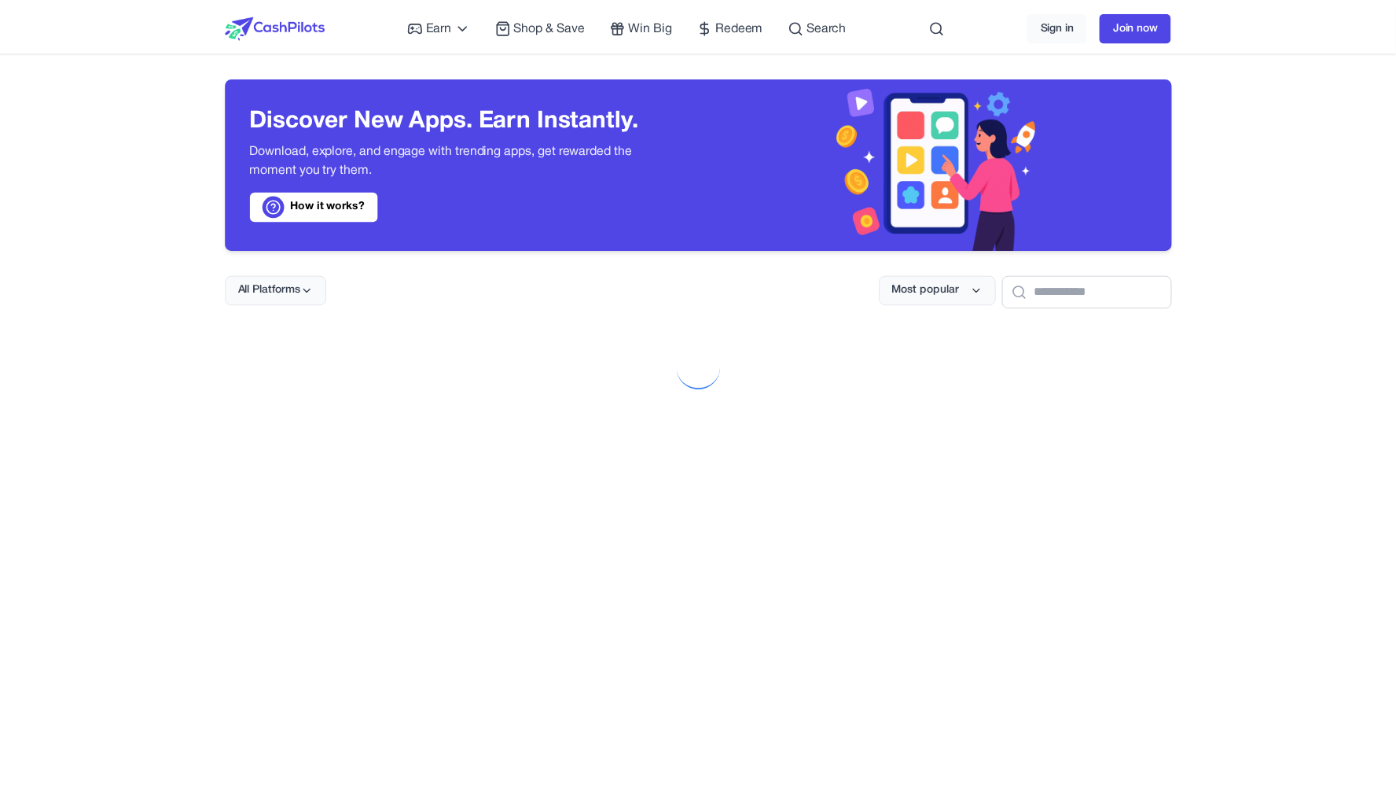
scroll to position [65, 0]
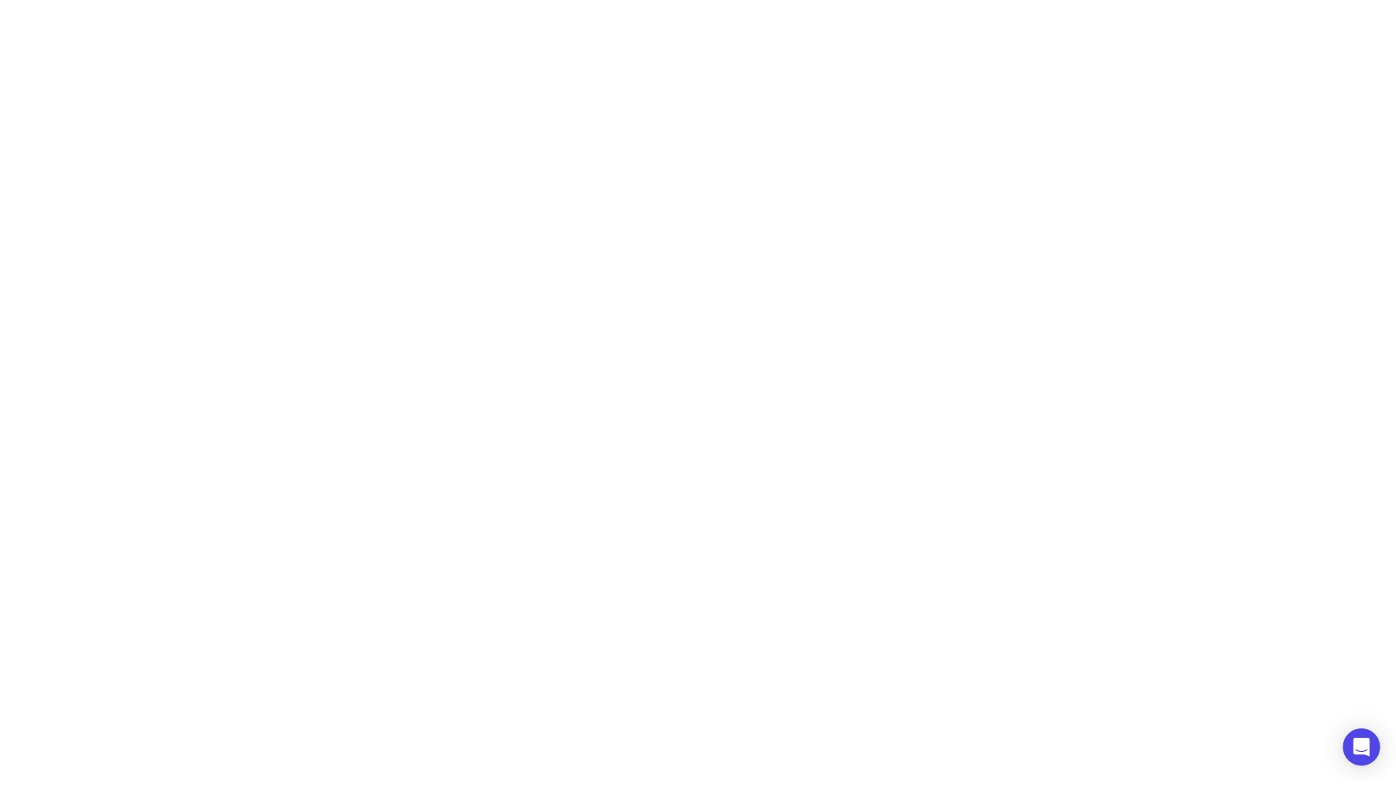
scroll to position [65, 0]
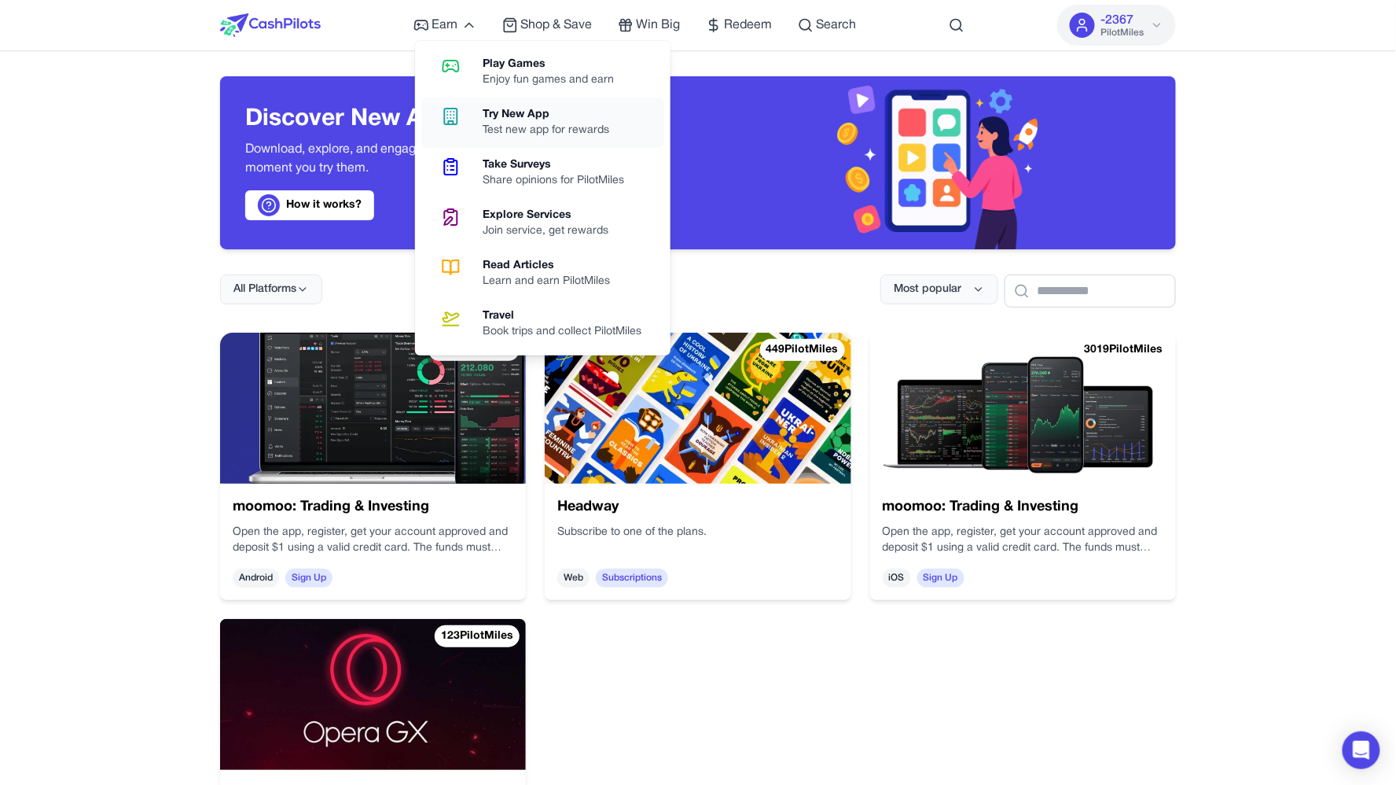
click at [515, 135] on div "Test new app for rewards" at bounding box center [552, 131] width 139 height 16
click at [491, 209] on div "Explore Services" at bounding box center [552, 216] width 138 height 16
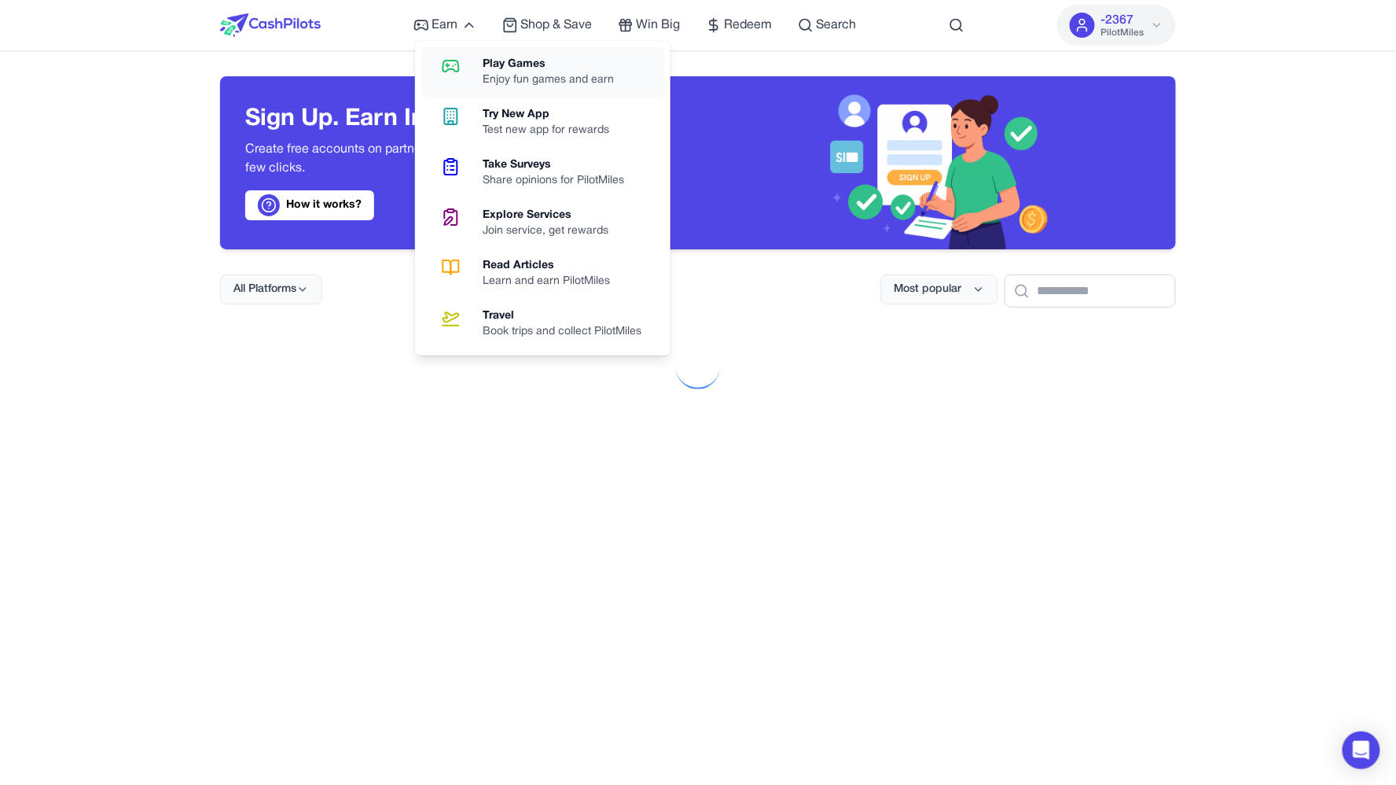
click at [453, 68] on icon at bounding box center [451, 66] width 16 height 11
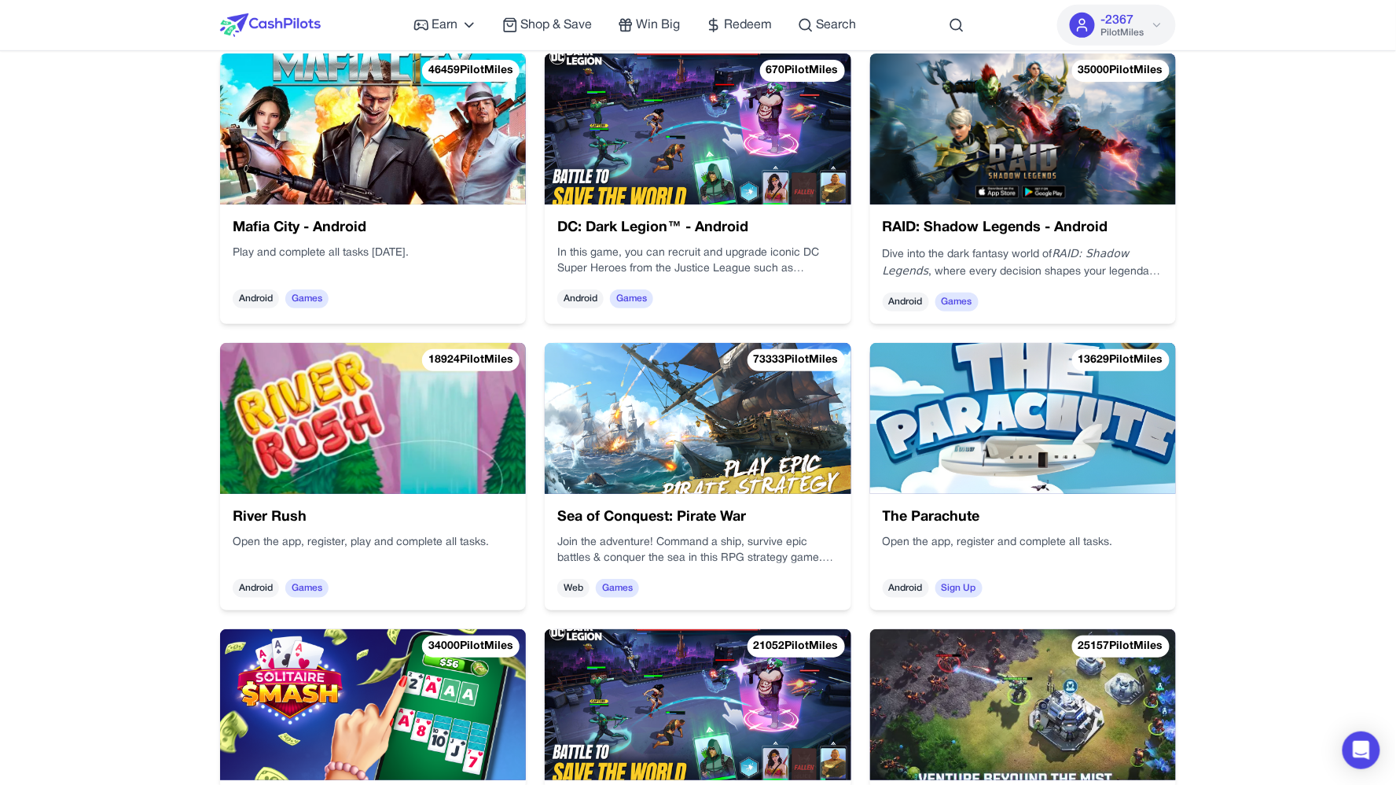
scroll to position [281, 0]
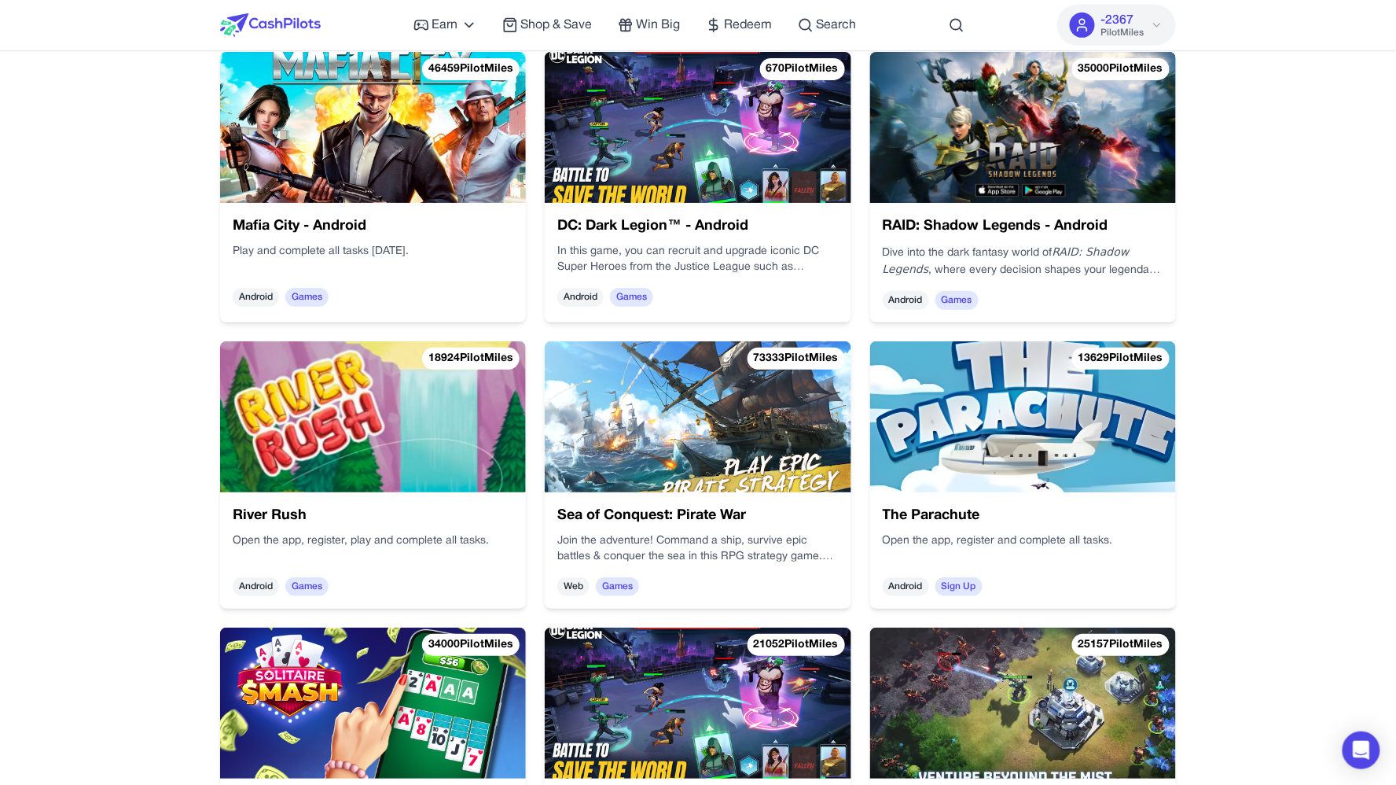
click at [1155, 347] on p "Dive into the dark fantasy world of RAID: Shadow Legends , where every decision…" at bounding box center [1294, 406] width 278 height 119
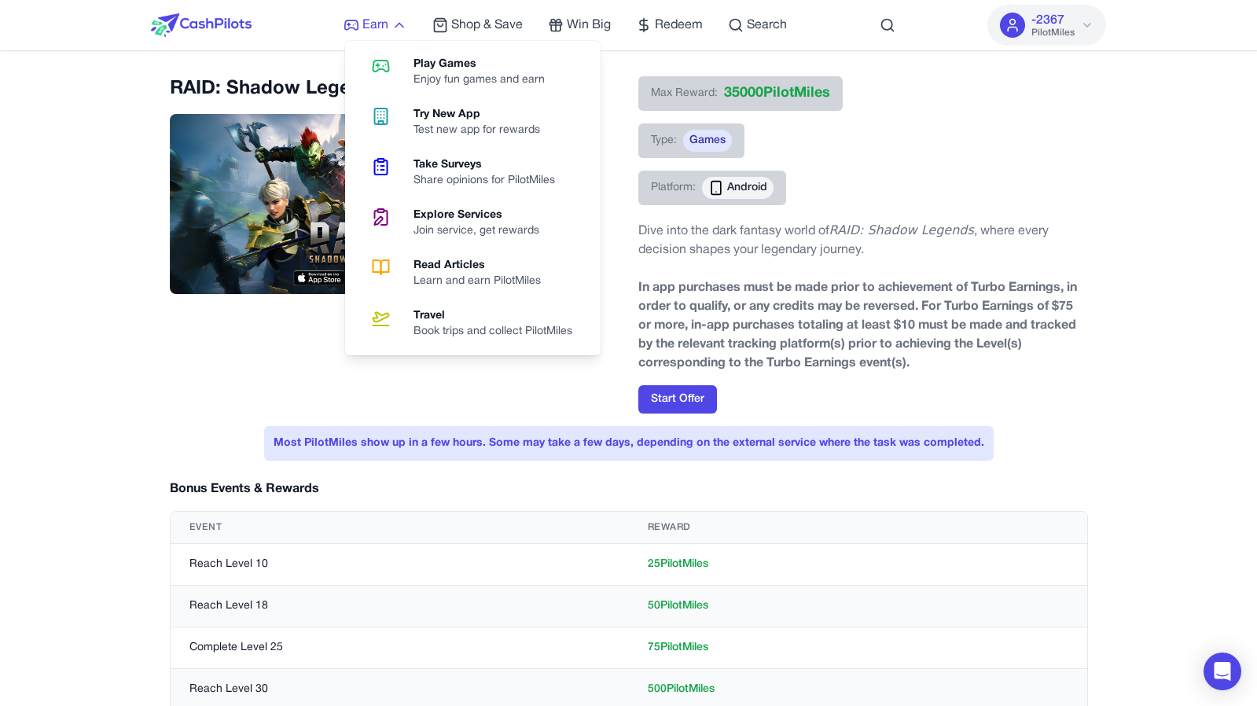
click at [380, 23] on span "Earn" at bounding box center [375, 25] width 26 height 19
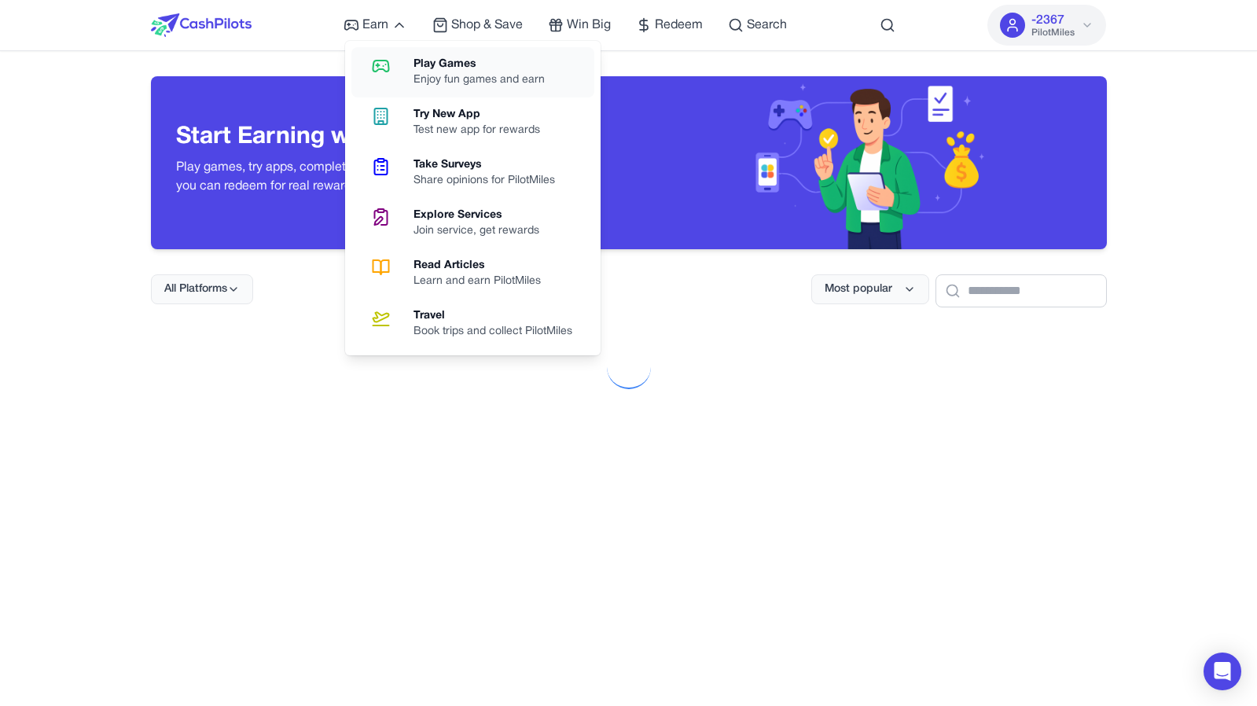
click at [392, 72] on icon at bounding box center [381, 66] width 40 height 19
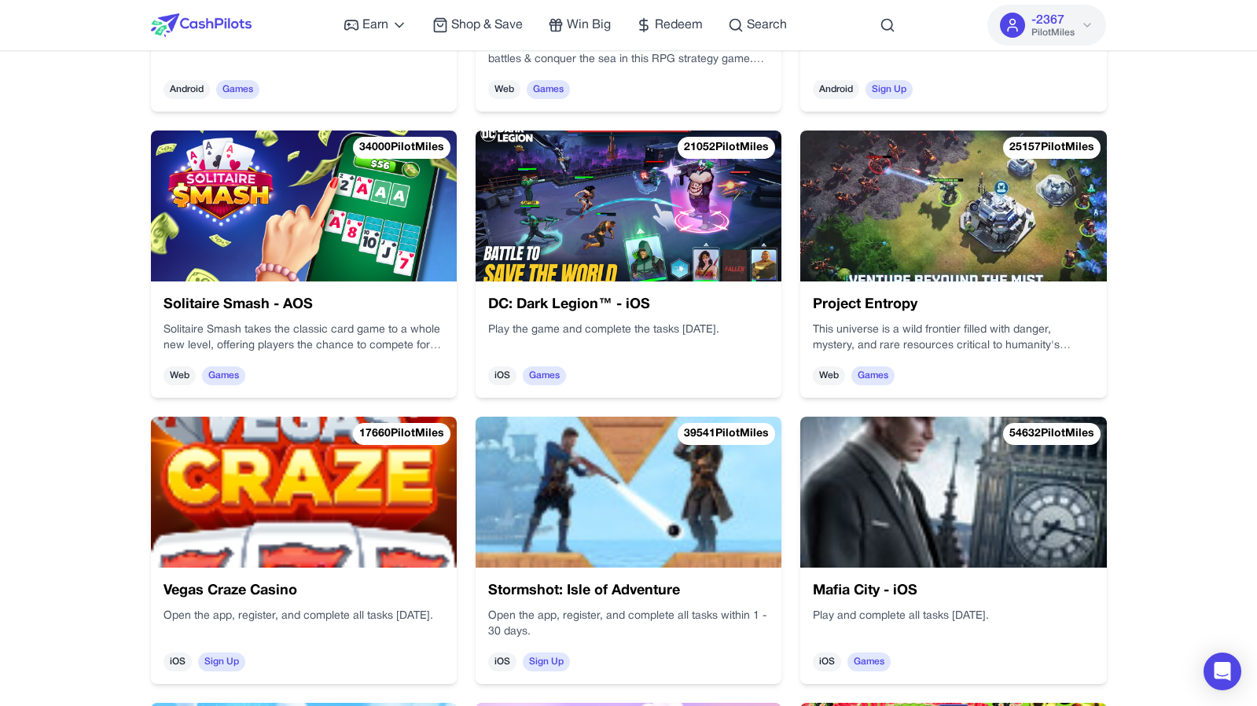
scroll to position [854, 0]
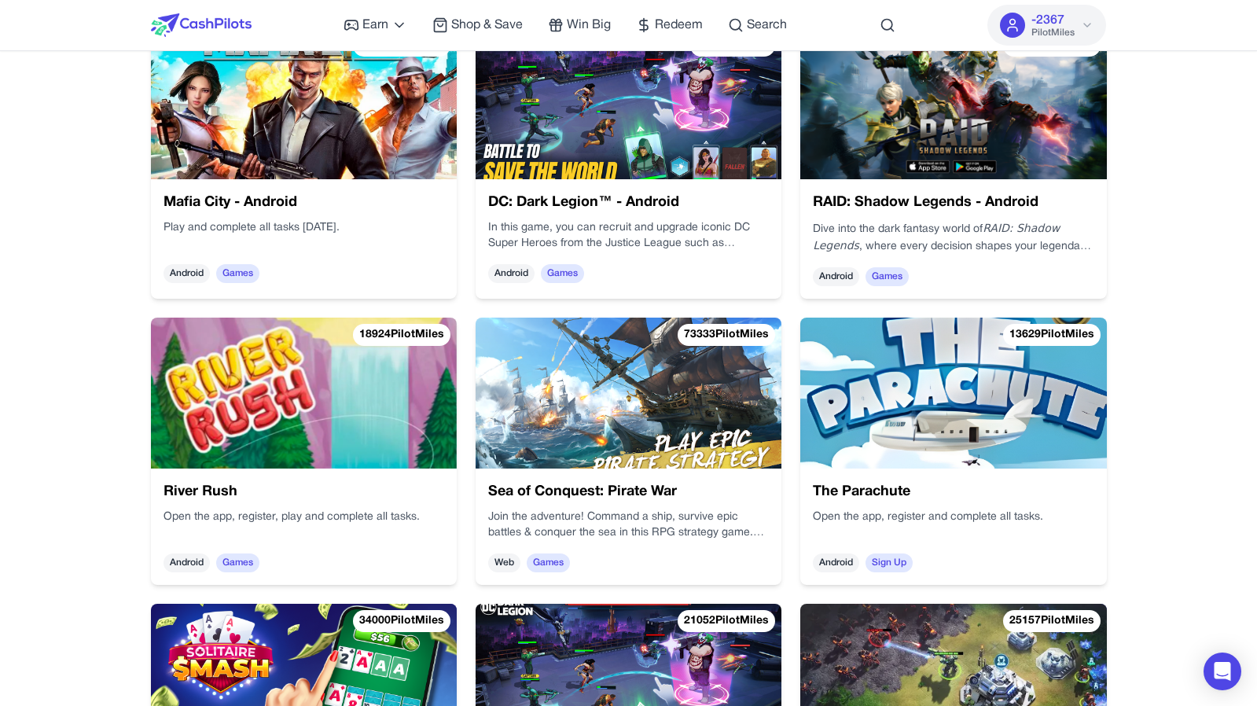
scroll to position [305, 0]
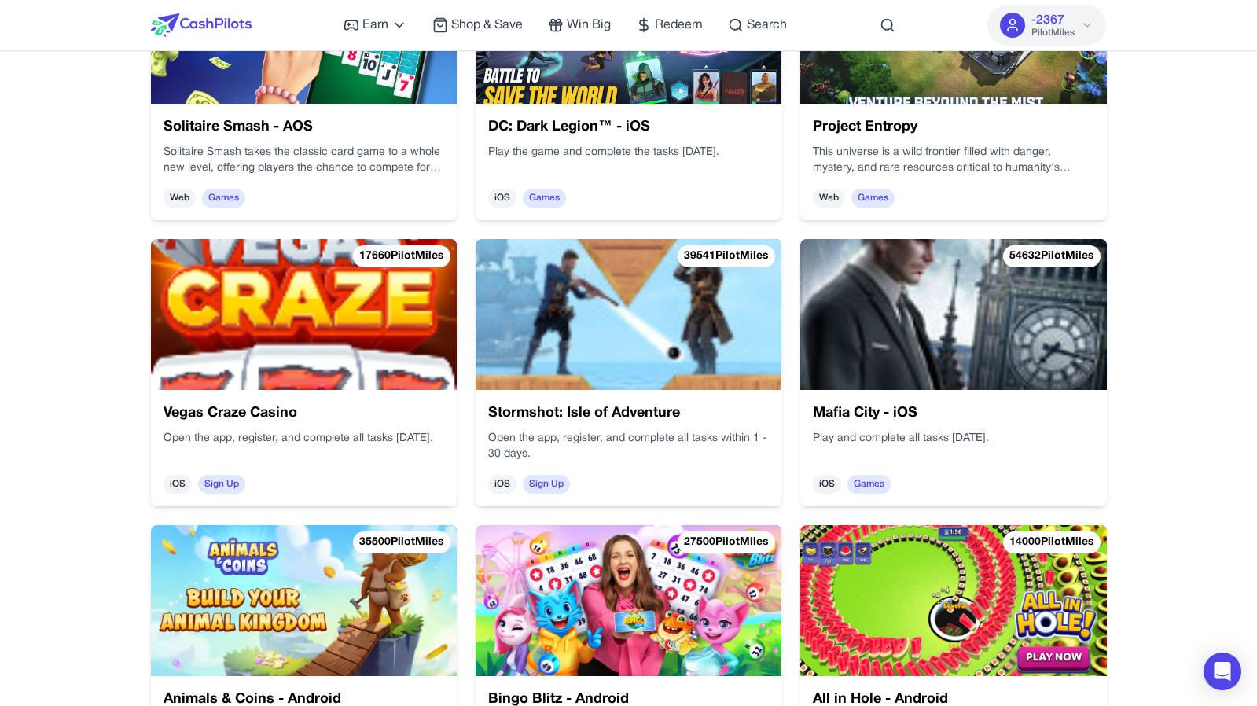
scroll to position [957, 0]
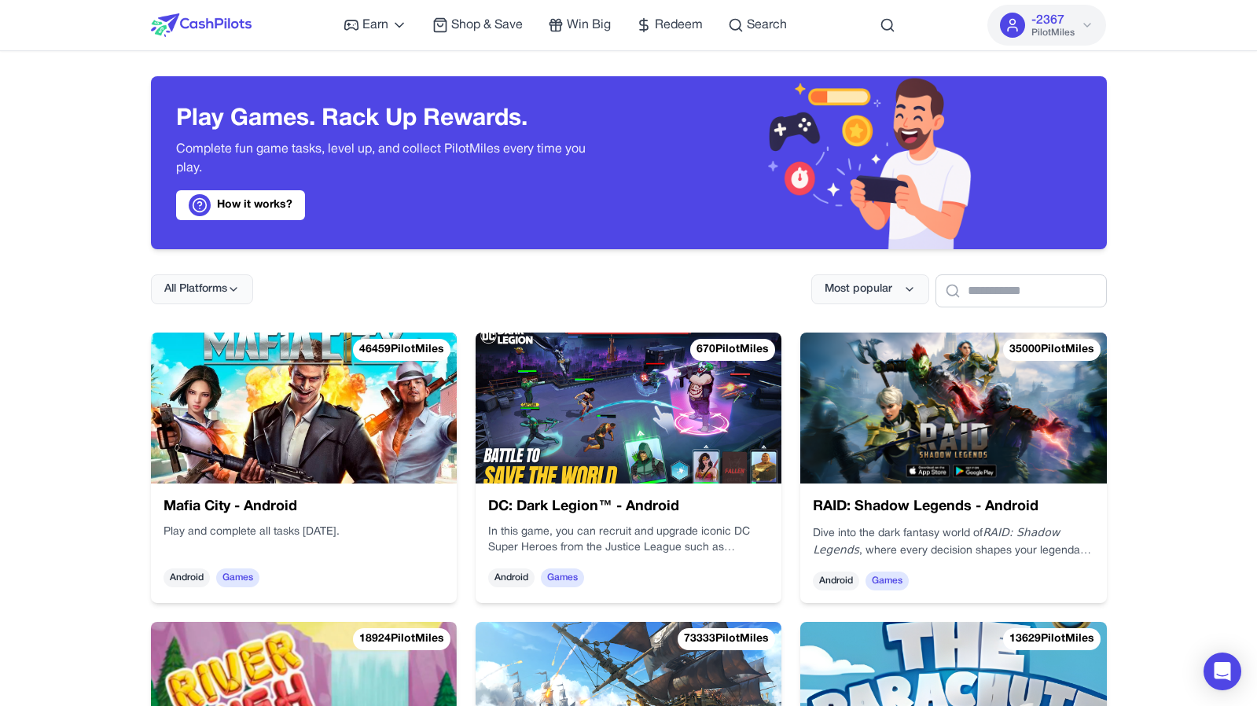
click at [219, 21] on img at bounding box center [201, 25] width 101 height 24
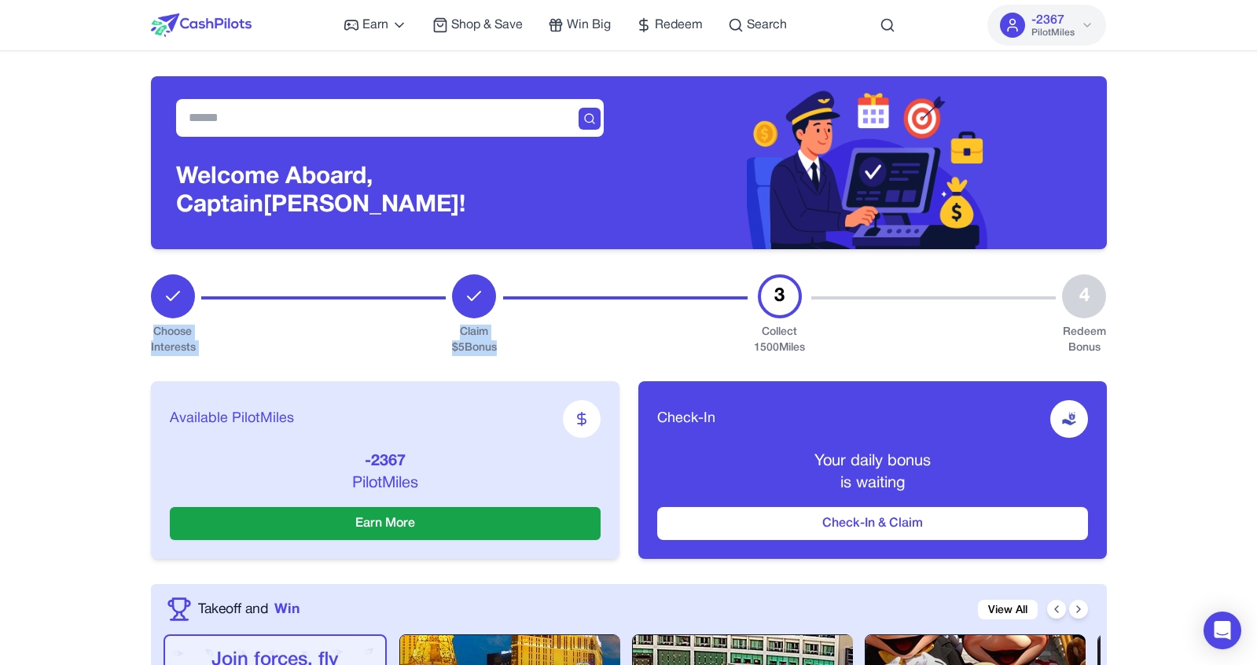
drag, startPoint x: 196, startPoint y: 295, endPoint x: 516, endPoint y: 296, distance: 320.7
click at [516, 296] on div "Choose Interests Claim $ 5 Bonus 3 Collect 1500 Miles 4 Redeem Bonus" at bounding box center [629, 315] width 956 height 82
click at [639, 323] on div at bounding box center [625, 315] width 244 height 82
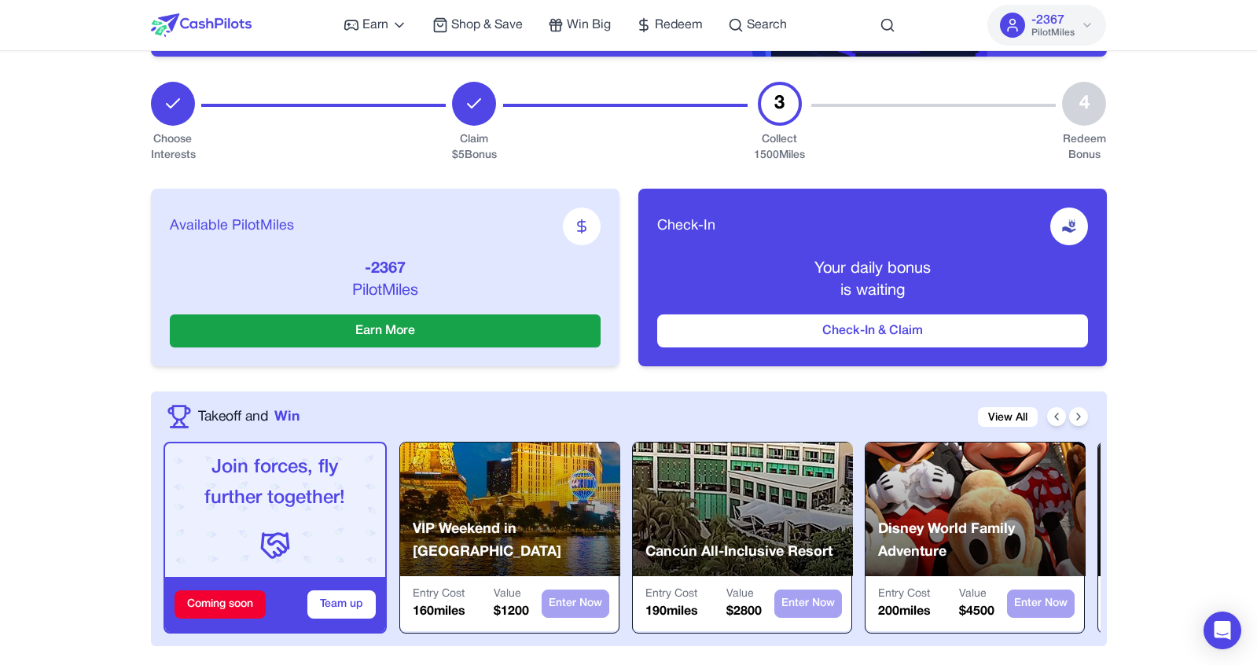
scroll to position [197, 0]
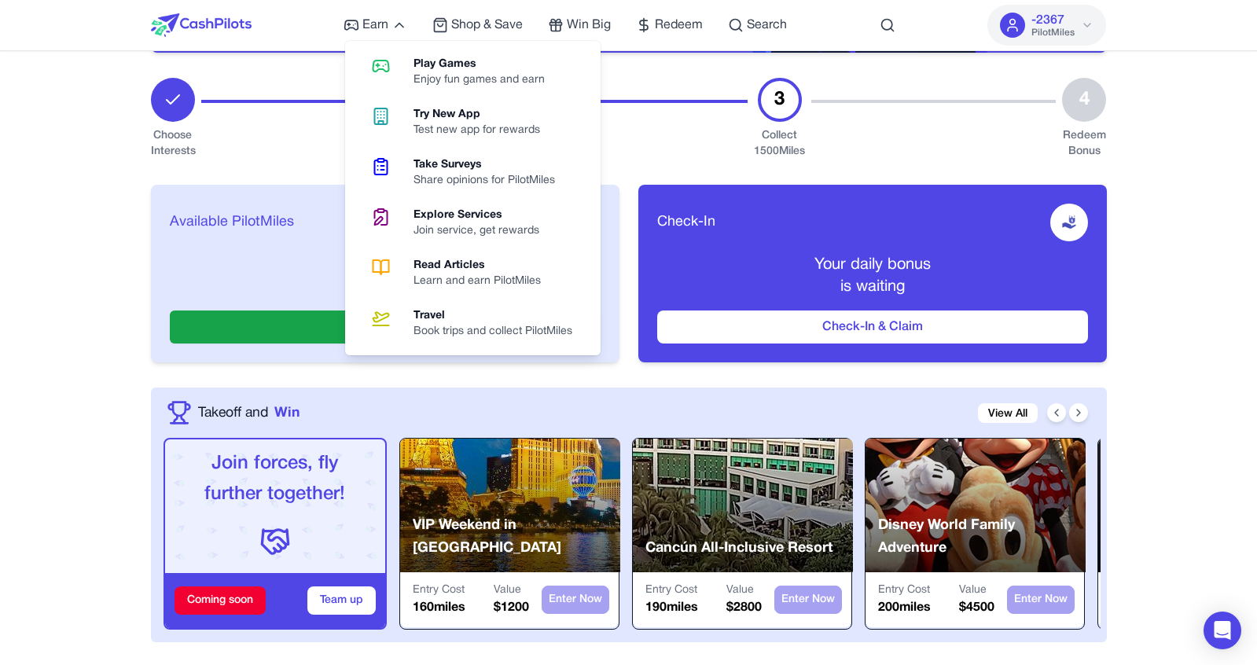
click at [430, 72] on div "Play Games" at bounding box center [486, 65] width 144 height 16
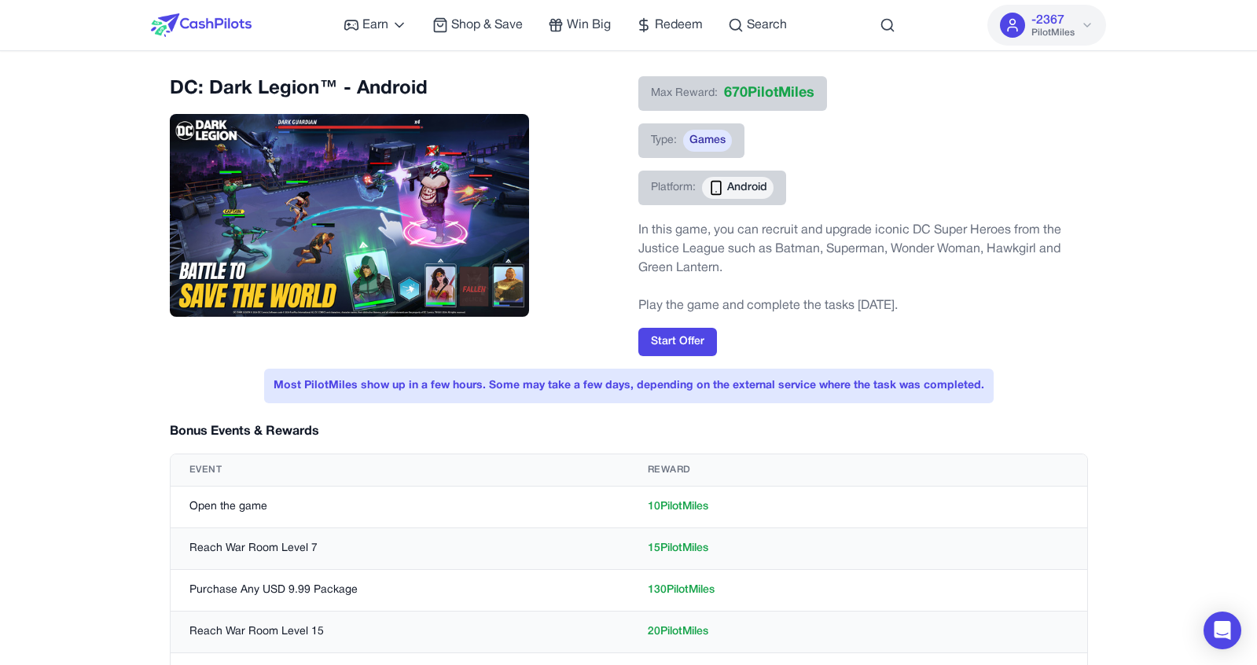
click at [229, 26] on img at bounding box center [201, 25] width 101 height 24
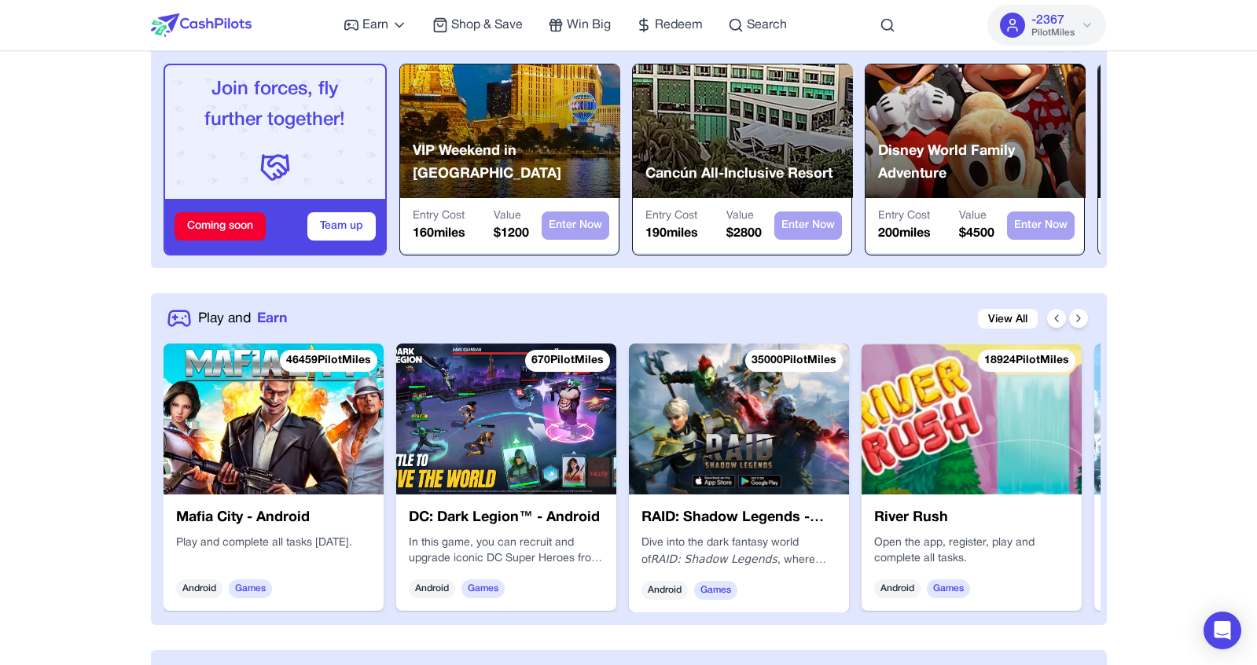
scroll to position [616, 0]
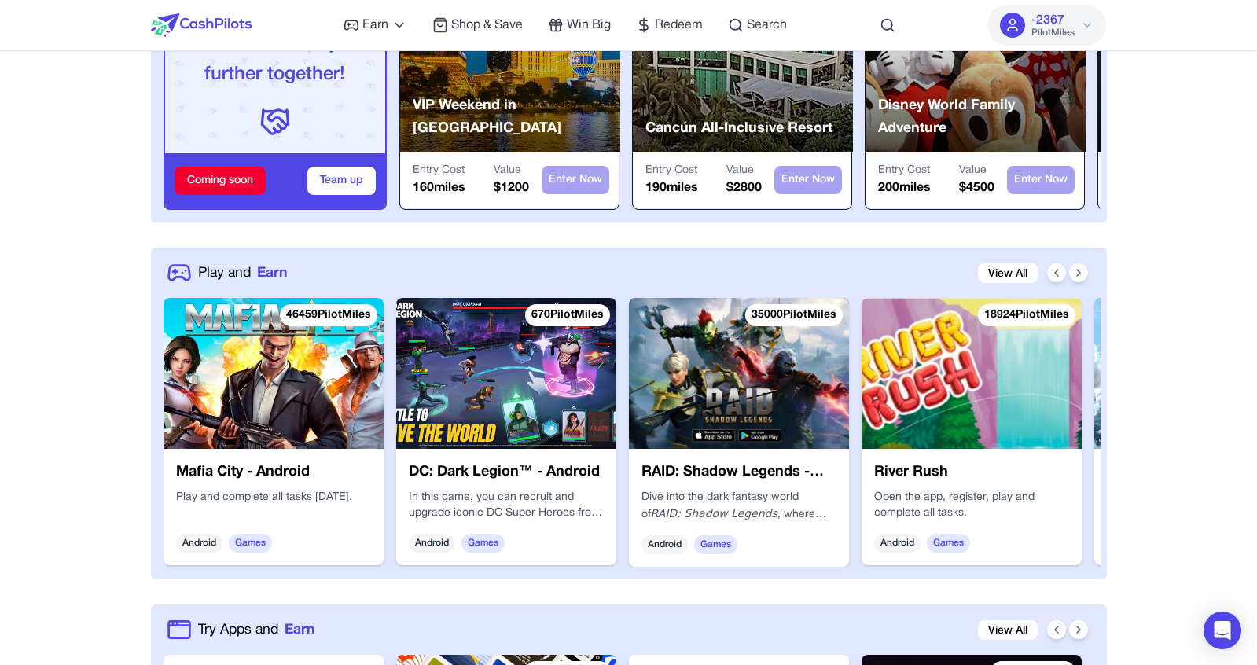
click at [731, 461] on div "RAID: Shadow Legends - Android Dive into the dark fantasy world of RAID: Shadow…" at bounding box center [739, 508] width 220 height 118
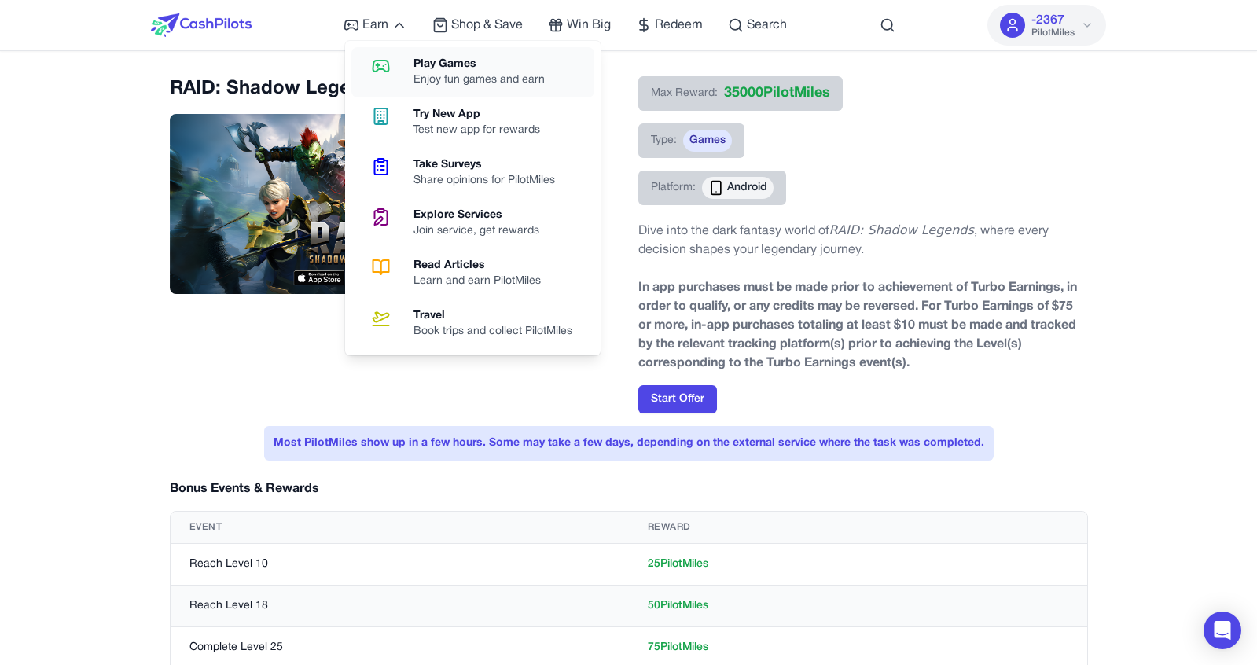
click at [425, 59] on div "Play Games" at bounding box center [486, 65] width 144 height 16
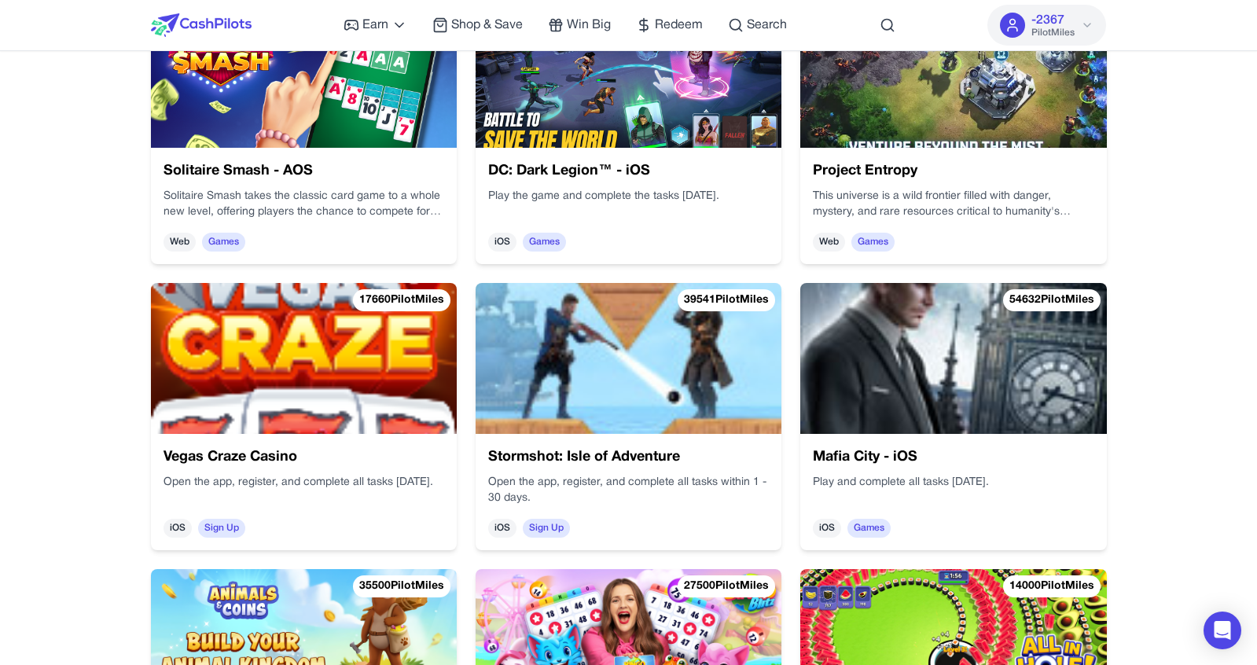
scroll to position [912, 0]
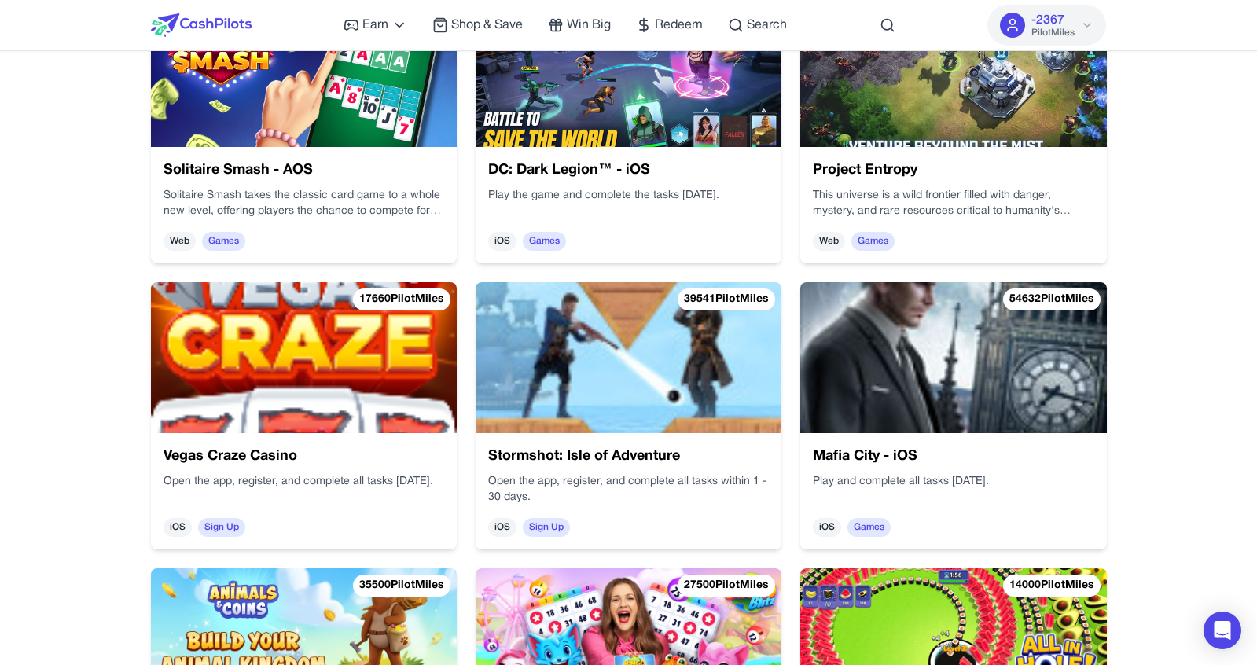
click at [925, 193] on p "This universe is a wild frontier filled with danger, mystery, and rare resource…" at bounding box center [953, 203] width 281 height 31
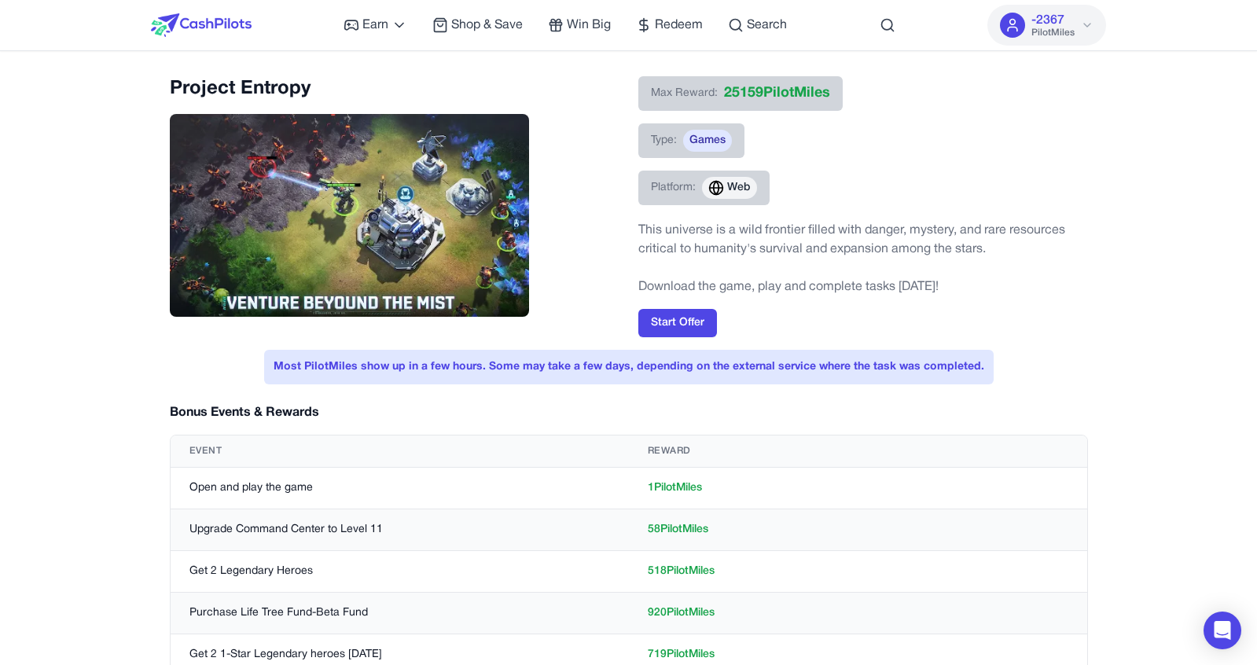
drag, startPoint x: 222, startPoint y: 24, endPoint x: 241, endPoint y: 33, distance: 21.1
click at [222, 24] on img at bounding box center [201, 25] width 101 height 24
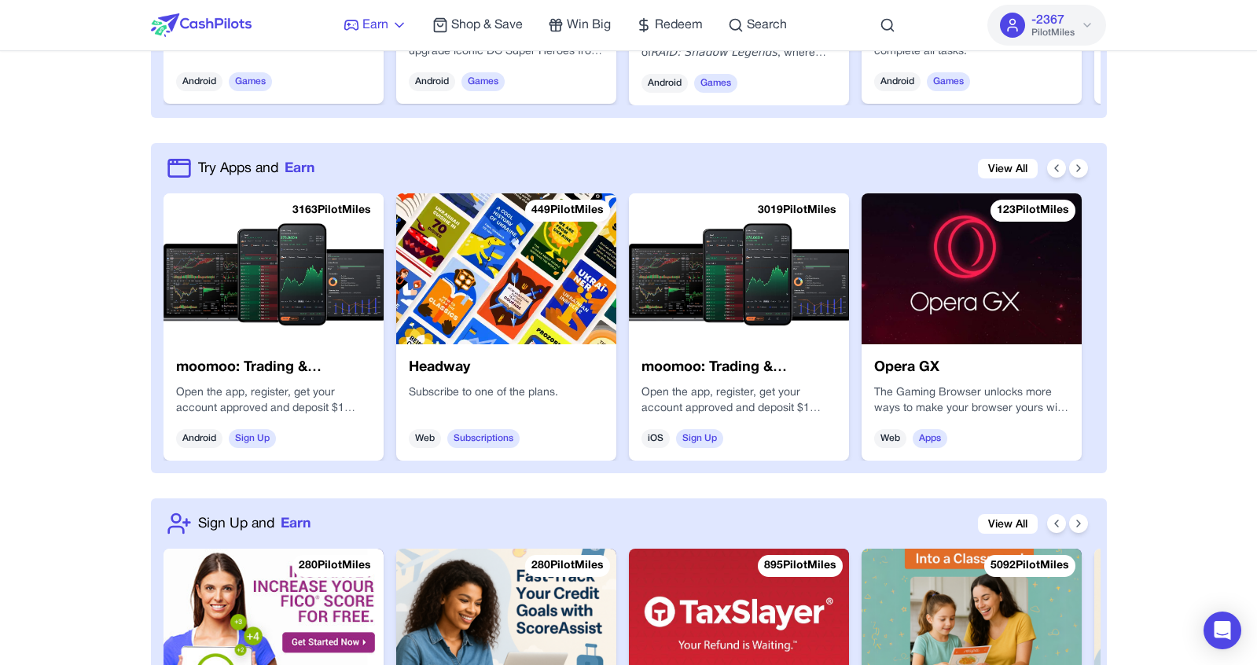
scroll to position [1077, 0]
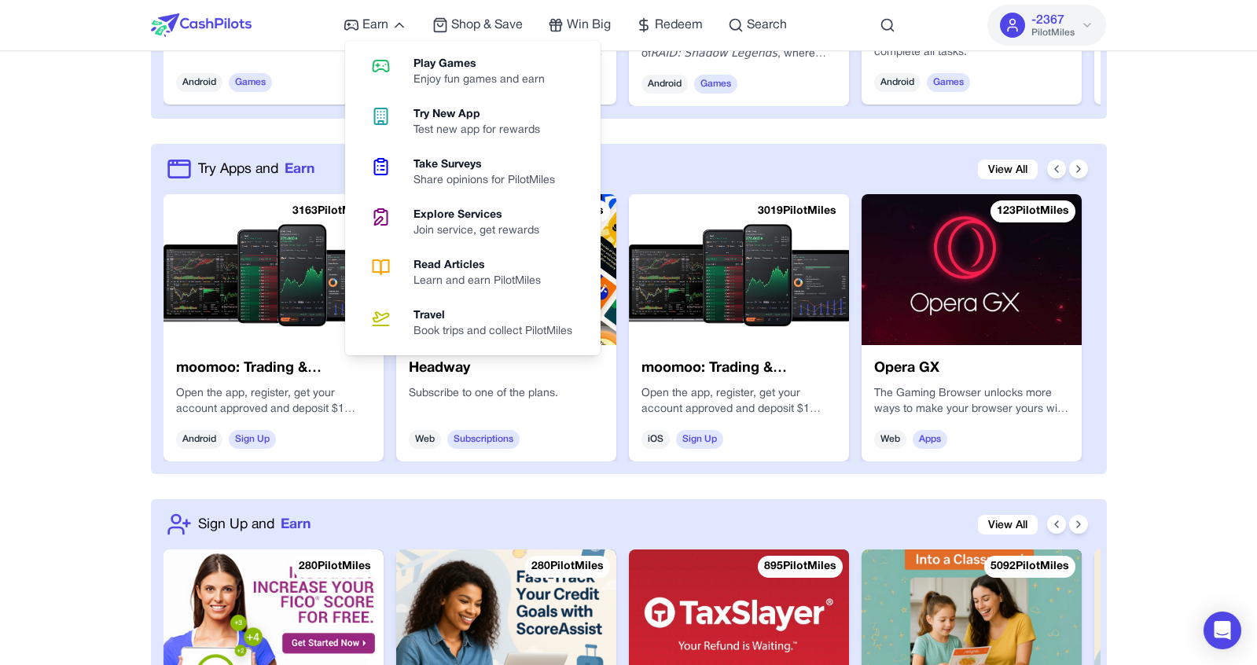
click at [430, 92] on link "Play Games Enjoy fun games and earn" at bounding box center [472, 72] width 243 height 50
